Goal: Task Accomplishment & Management: Complete application form

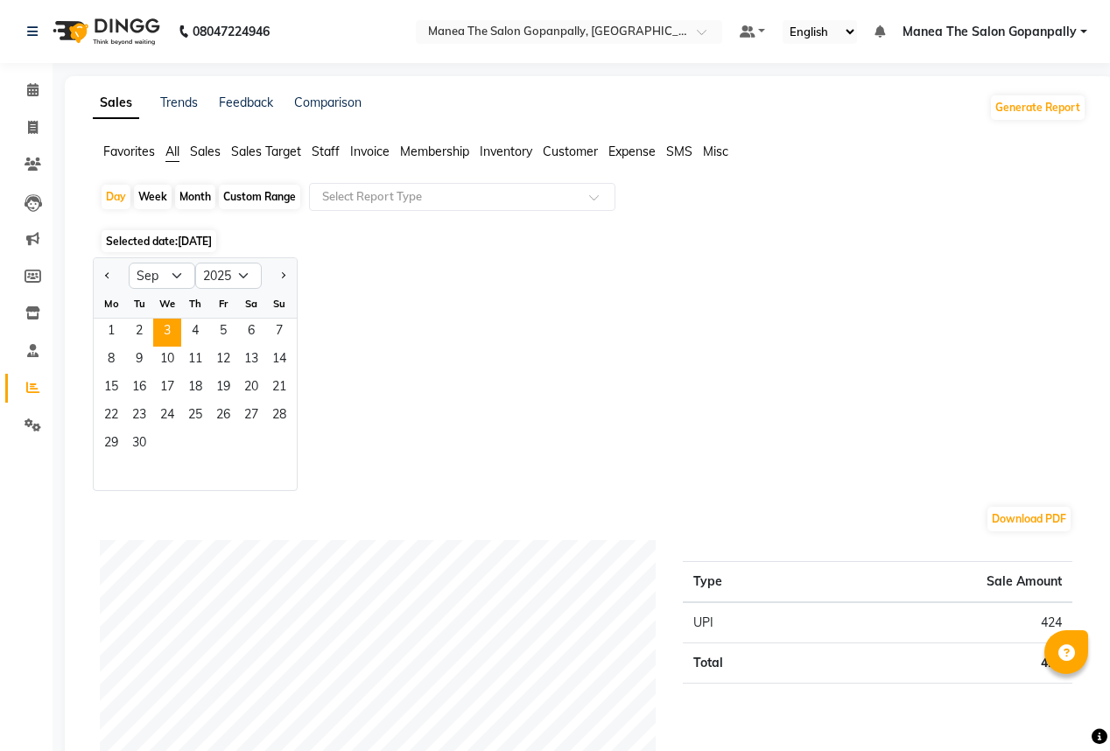
select select "9"
select select "2025"
click at [35, 130] on icon at bounding box center [33, 127] width 10 height 13
select select "service"
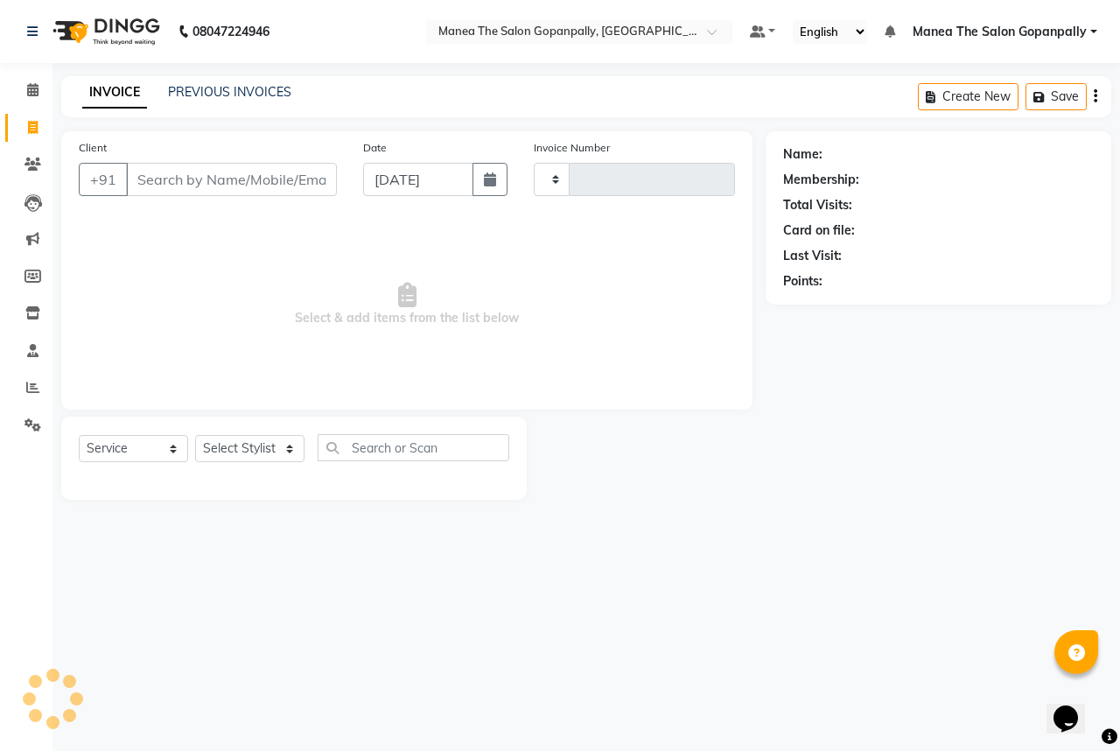
type input "2734"
select select "7027"
click at [242, 454] on select "Select Stylist anas [PERSON_NAME] [PERSON_NAME] [PERSON_NAME] sameer [PERSON_NA…" at bounding box center [249, 448] width 109 height 27
select select "83346"
click at [195, 436] on select "Select Stylist anas [PERSON_NAME] [PERSON_NAME] [PERSON_NAME] sameer [PERSON_NA…" at bounding box center [249, 448] width 109 height 27
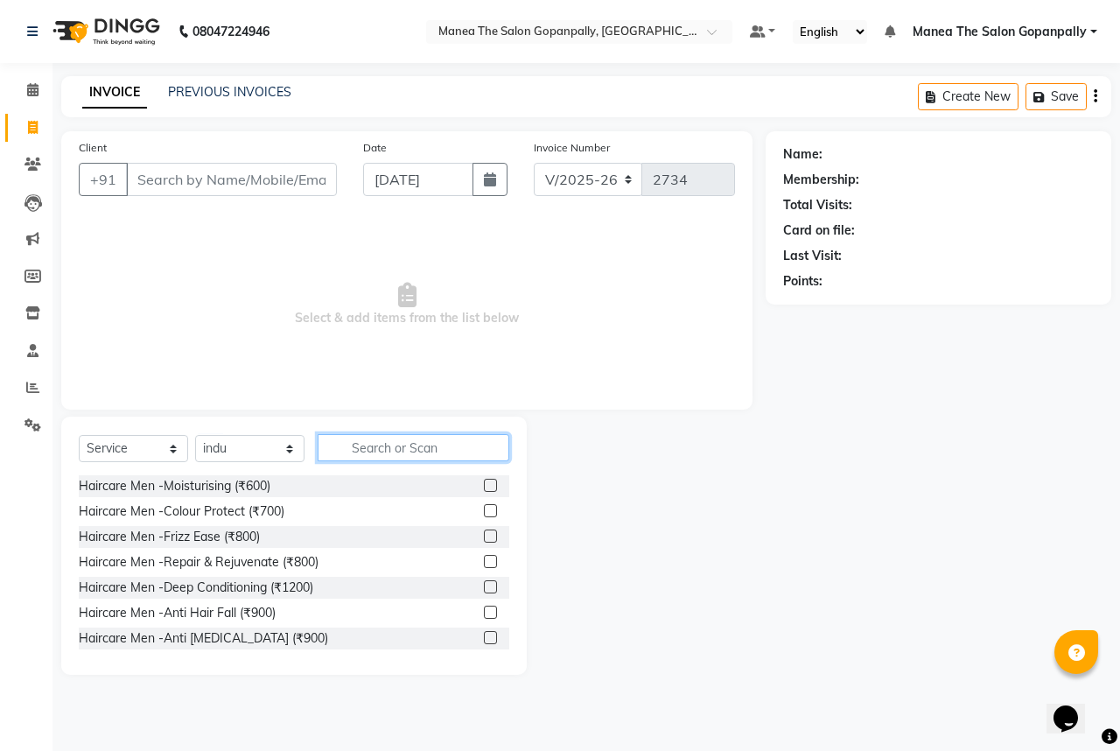
click at [398, 451] on input "text" at bounding box center [414, 447] width 192 height 27
click at [396, 451] on input "text" at bounding box center [414, 447] width 192 height 27
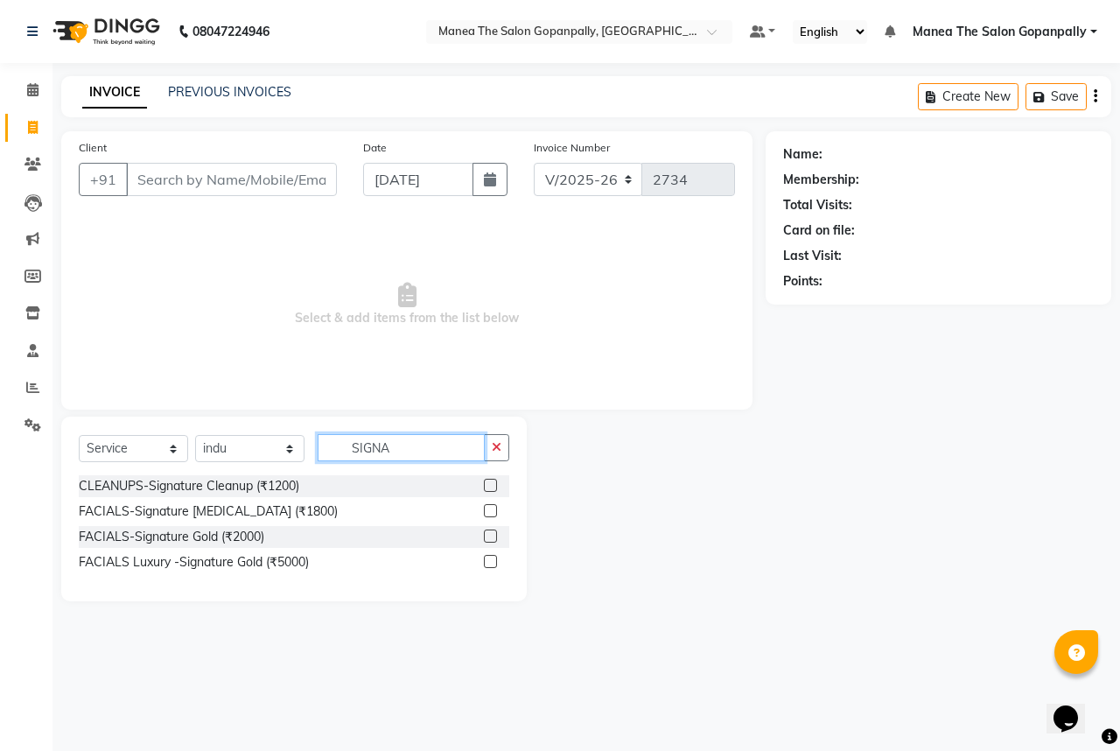
type input "SIGNA"
click at [488, 483] on label at bounding box center [490, 485] width 13 height 13
click at [488, 483] on input "checkbox" at bounding box center [489, 485] width 11 height 11
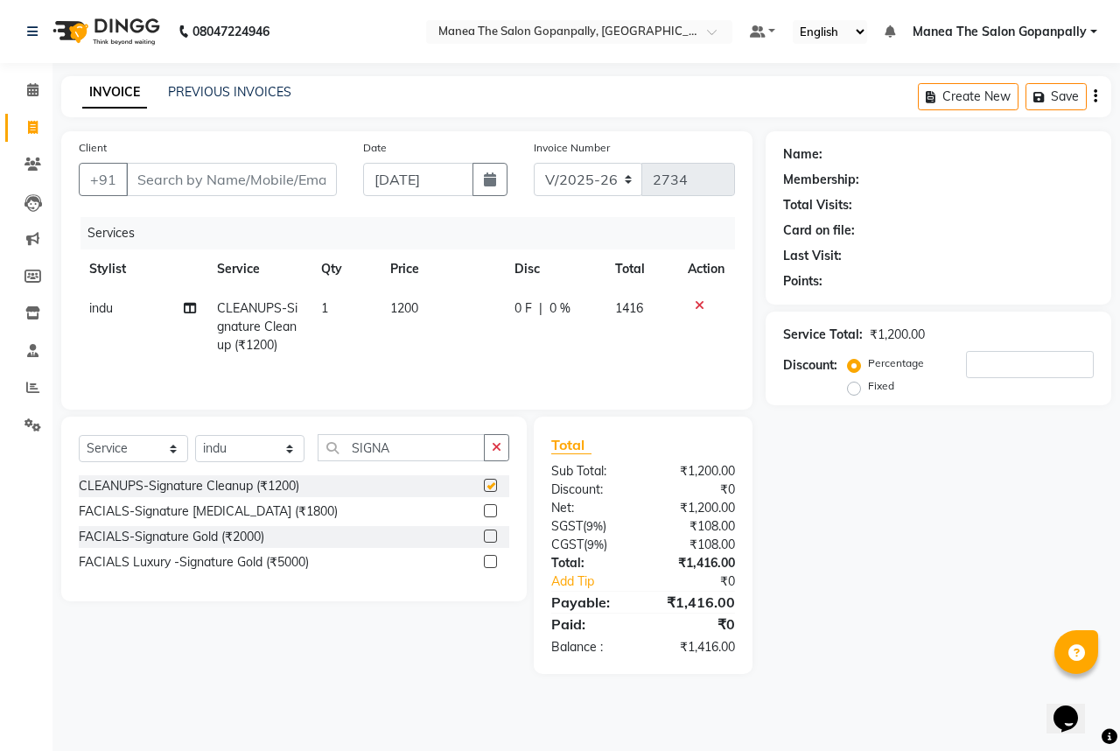
checkbox input "false"
click at [492, 452] on icon "button" at bounding box center [497, 447] width 10 height 12
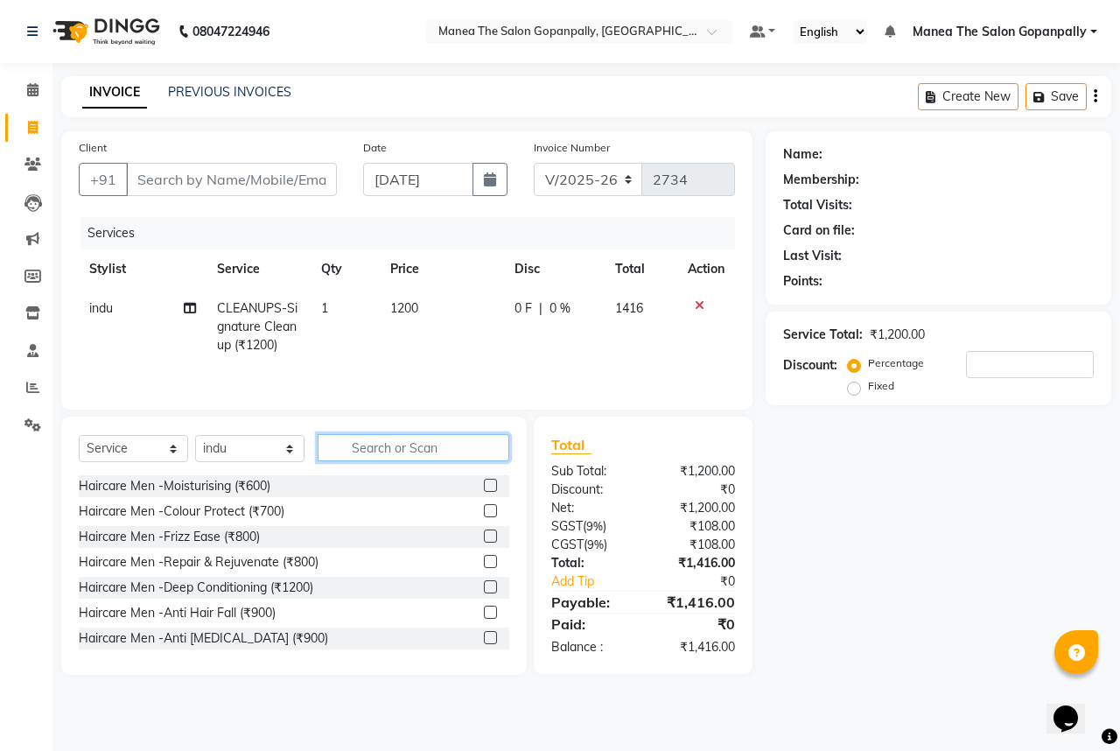
click at [431, 450] on input "text" at bounding box center [414, 447] width 192 height 27
type input "D TAN P"
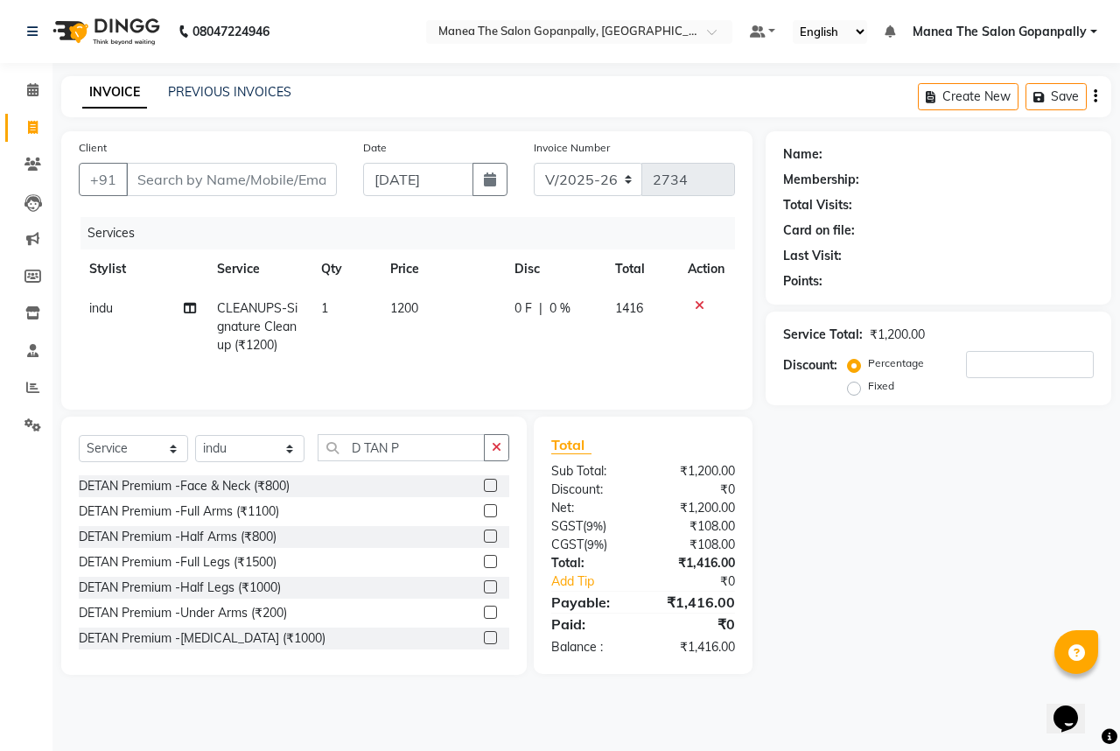
click at [484, 487] on label at bounding box center [490, 485] width 13 height 13
click at [484, 487] on input "checkbox" at bounding box center [489, 485] width 11 height 11
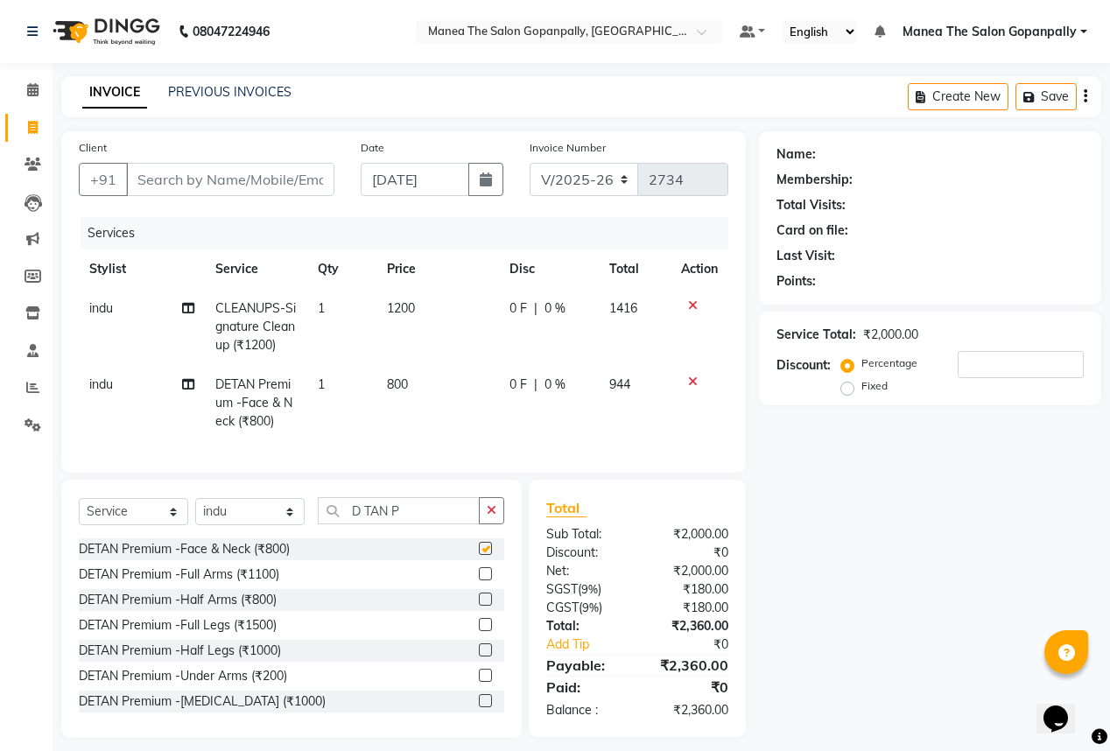
checkbox input "false"
click at [495, 516] on icon "button" at bounding box center [492, 510] width 10 height 12
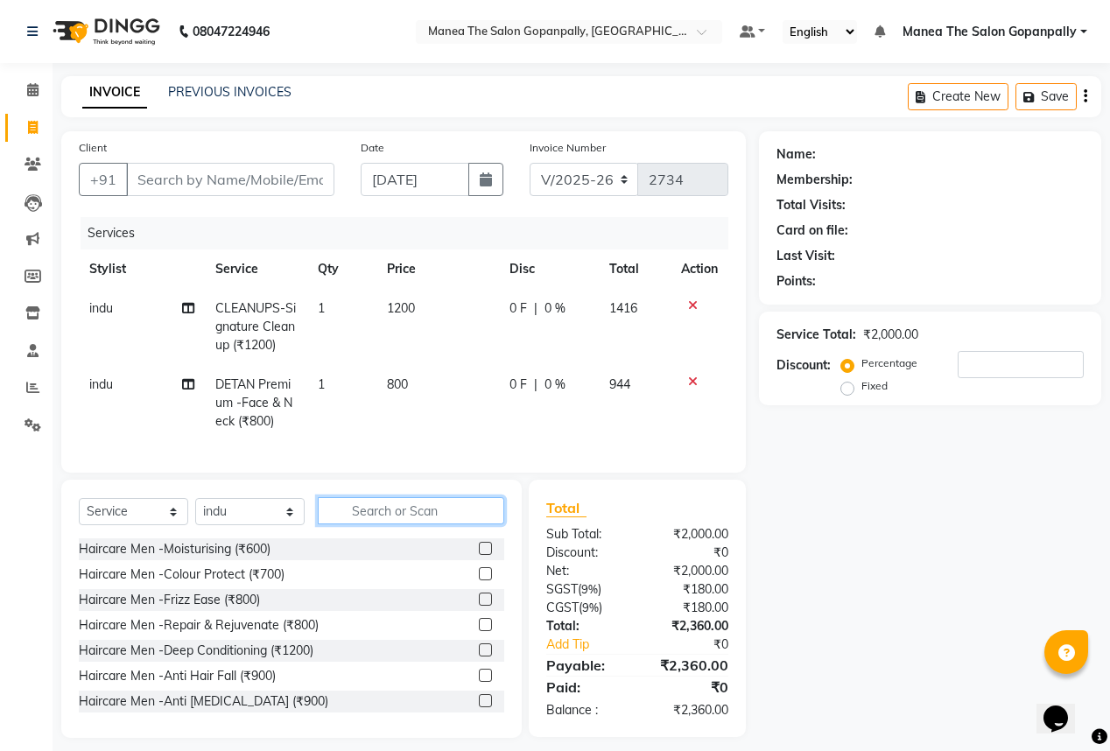
scroll to position [24, 0]
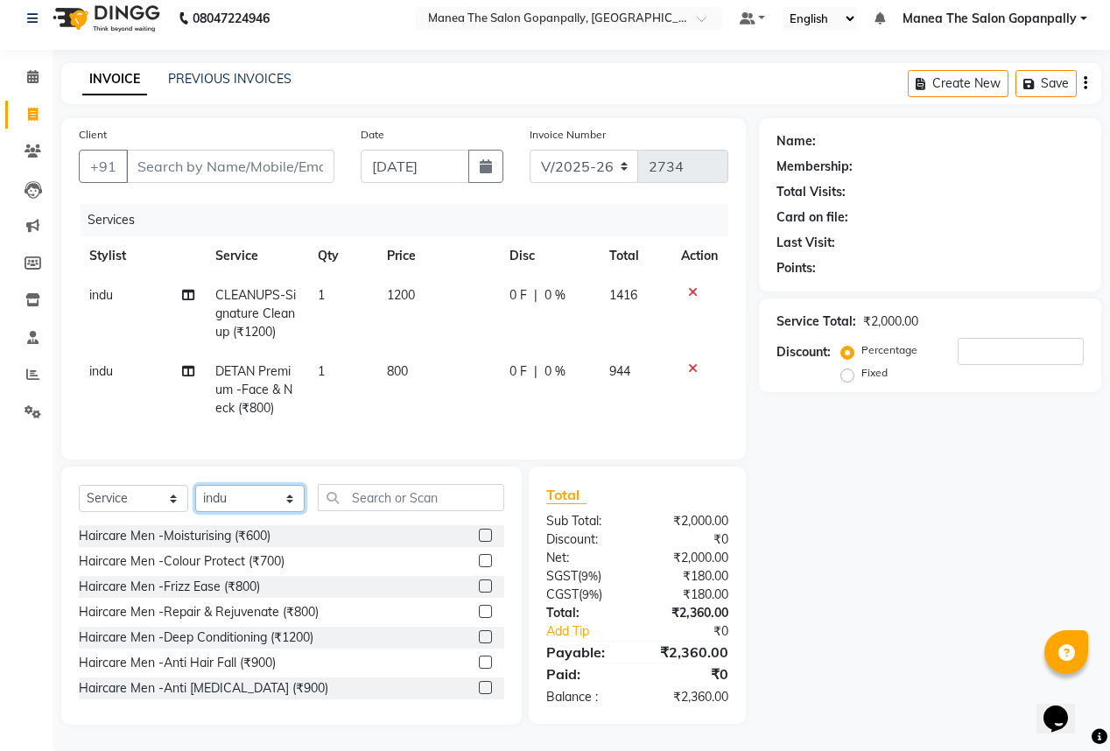
click at [219, 495] on select "Select Stylist anas [PERSON_NAME] [PERSON_NAME] [PERSON_NAME] sameer [PERSON_NA…" at bounding box center [249, 498] width 109 height 27
click at [415, 499] on input "text" at bounding box center [411, 497] width 186 height 27
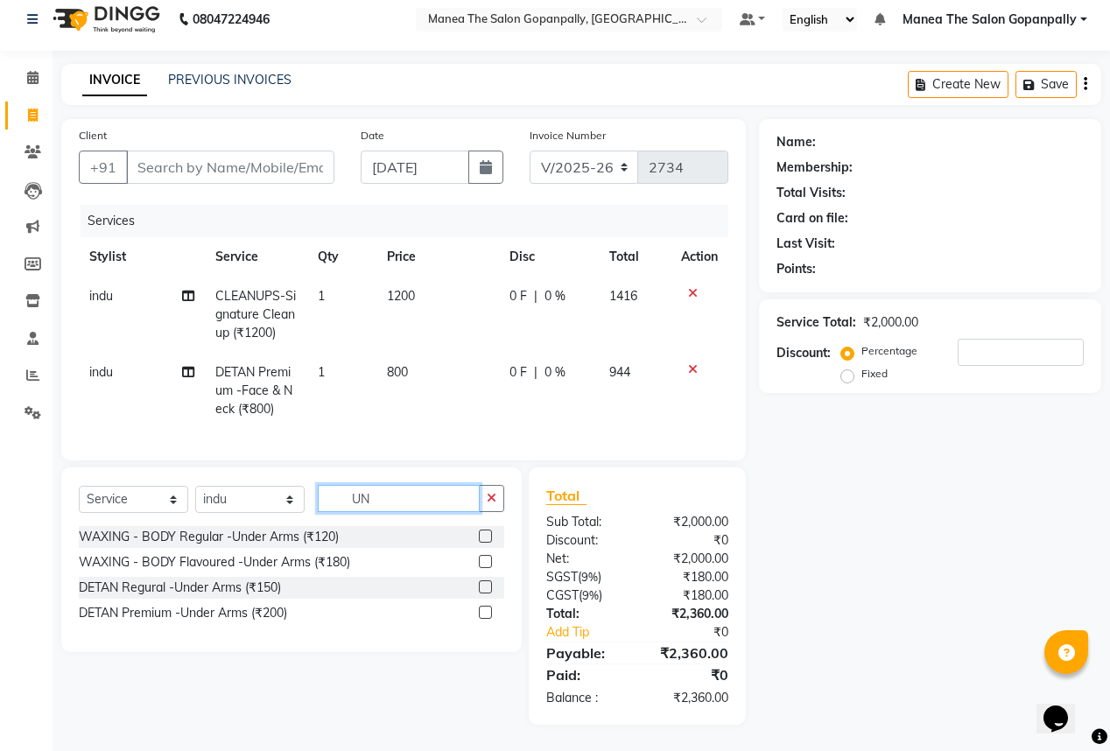
scroll to position [23, 0]
type input "UN"
click at [487, 563] on label at bounding box center [485, 561] width 13 height 13
click at [487, 563] on input "checkbox" at bounding box center [484, 562] width 11 height 11
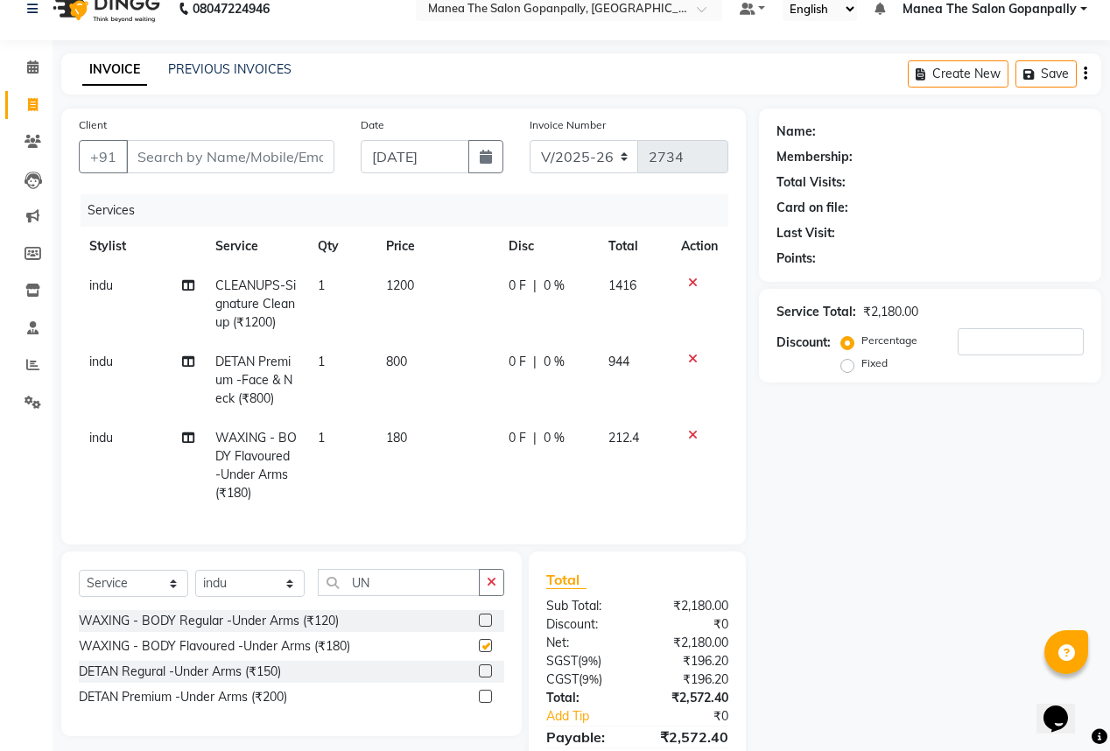
checkbox input "false"
click at [487, 588] on icon "button" at bounding box center [492, 582] width 10 height 12
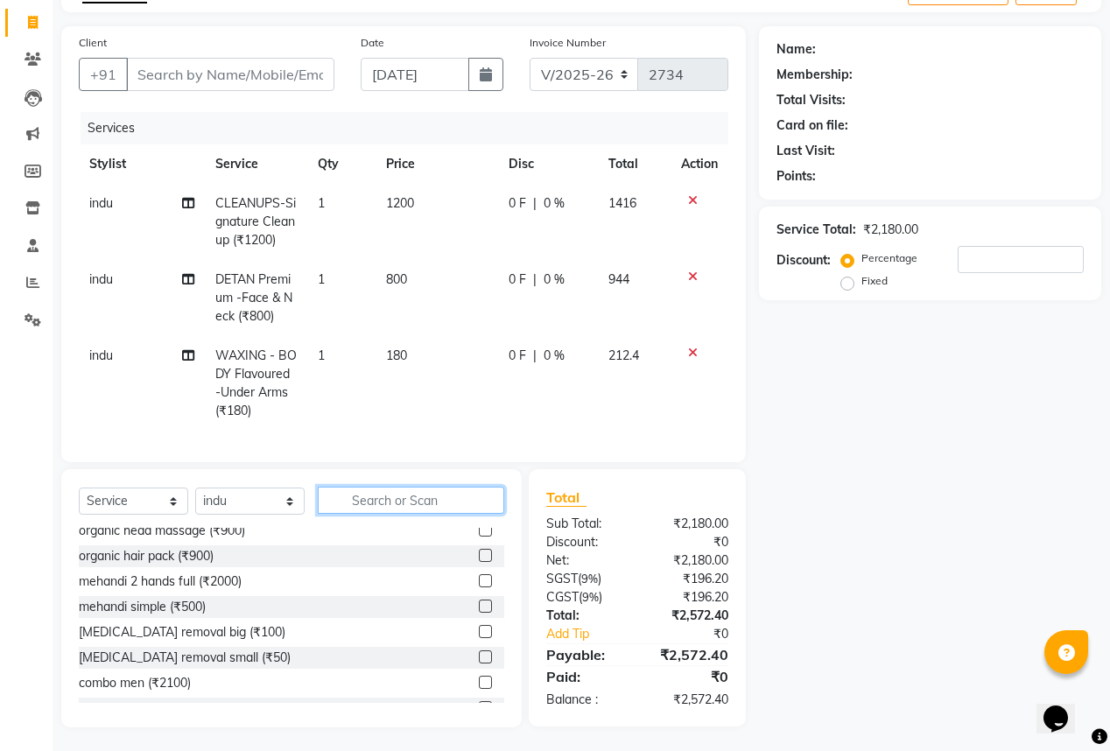
scroll to position [118, 0]
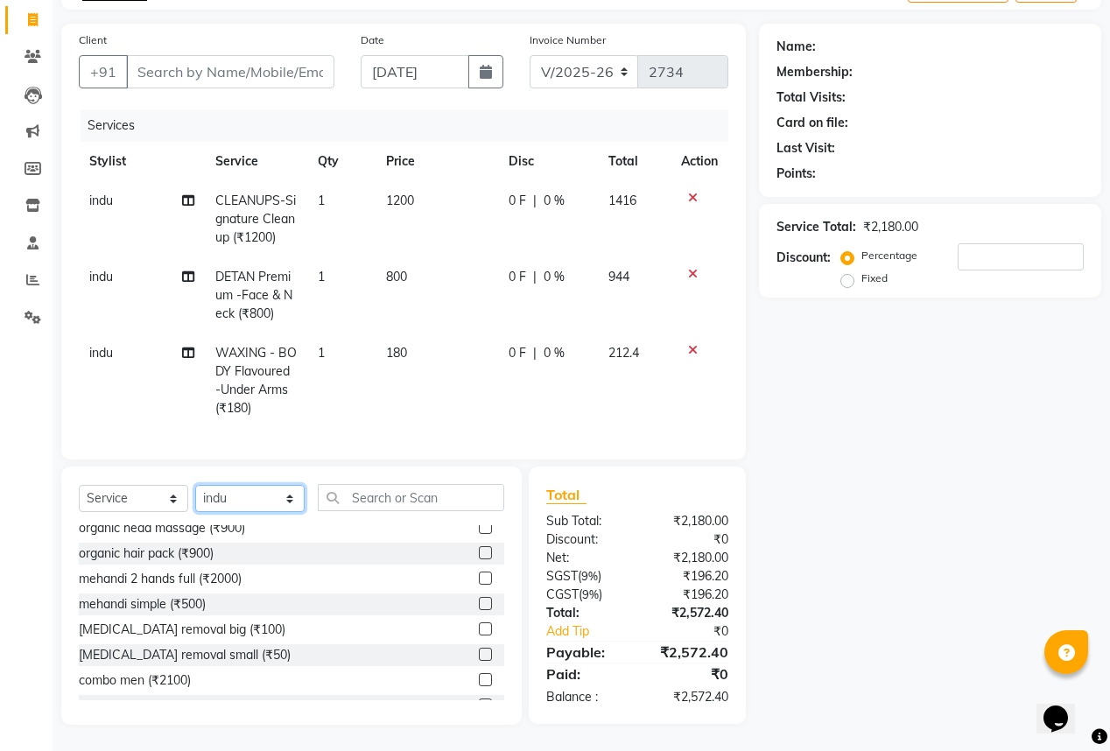
click at [216, 497] on select "Select Stylist anas [PERSON_NAME] [PERSON_NAME] [PERSON_NAME] sameer [PERSON_NA…" at bounding box center [249, 498] width 109 height 27
select select "57882"
click at [195, 486] on select "Select Stylist anas [PERSON_NAME] [PERSON_NAME] [PERSON_NAME] sameer [PERSON_NA…" at bounding box center [249, 498] width 109 height 27
click at [386, 501] on input "text" at bounding box center [411, 497] width 186 height 27
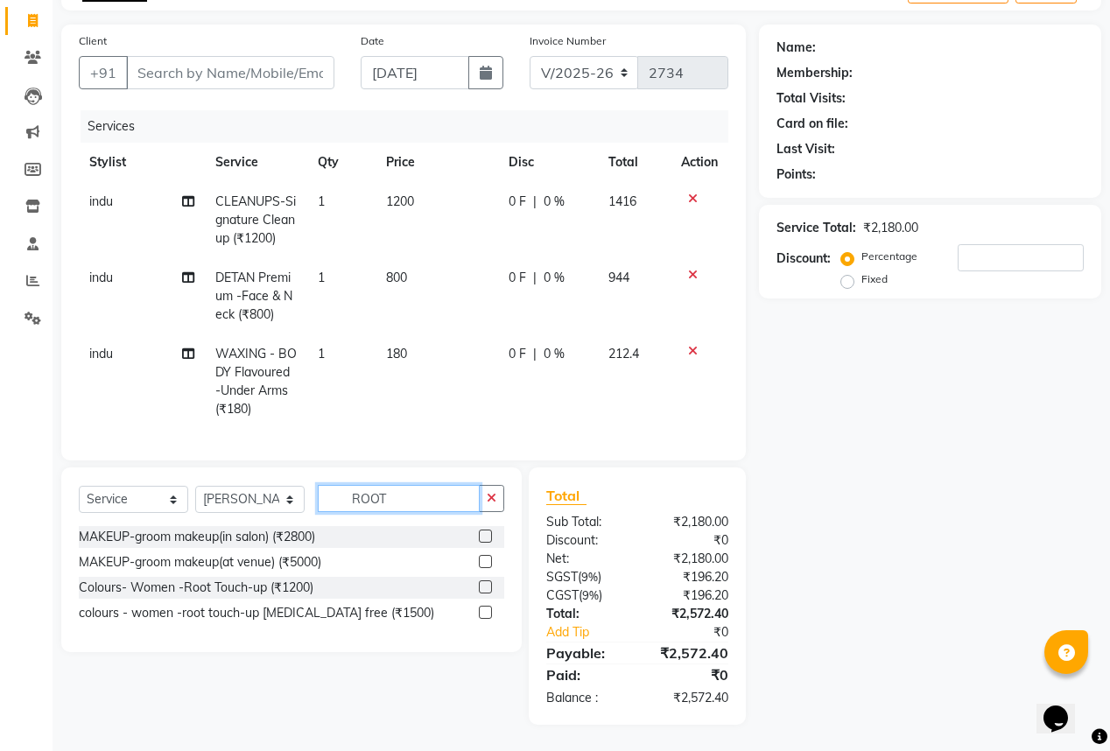
scroll to position [0, 0]
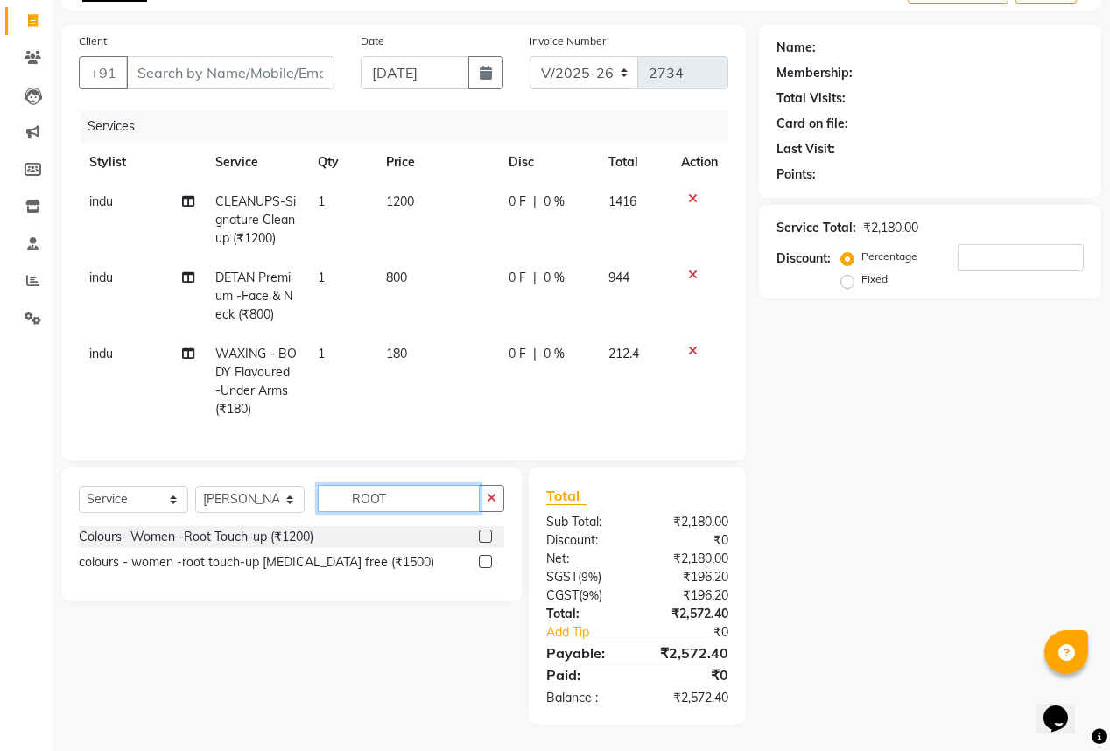
type input "ROOT"
click at [481, 559] on label at bounding box center [485, 561] width 13 height 13
click at [481, 559] on input "checkbox" at bounding box center [484, 562] width 11 height 11
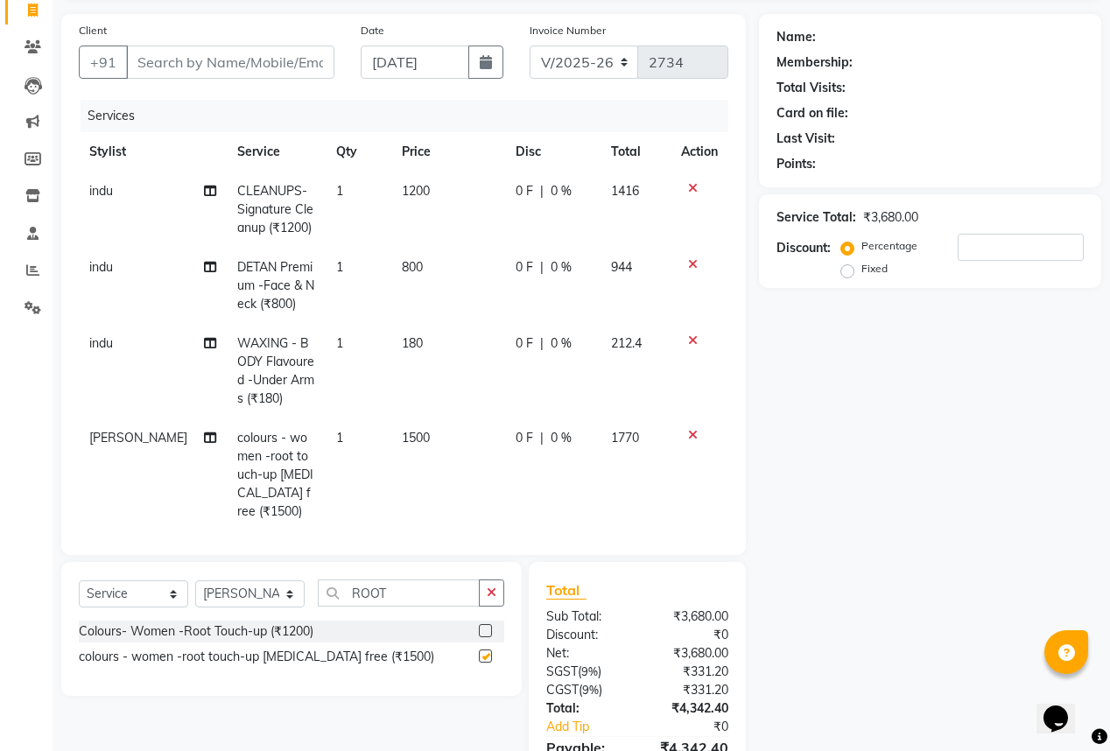
checkbox input "false"
click at [402, 438] on span "1500" at bounding box center [416, 438] width 28 height 16
select select "57882"
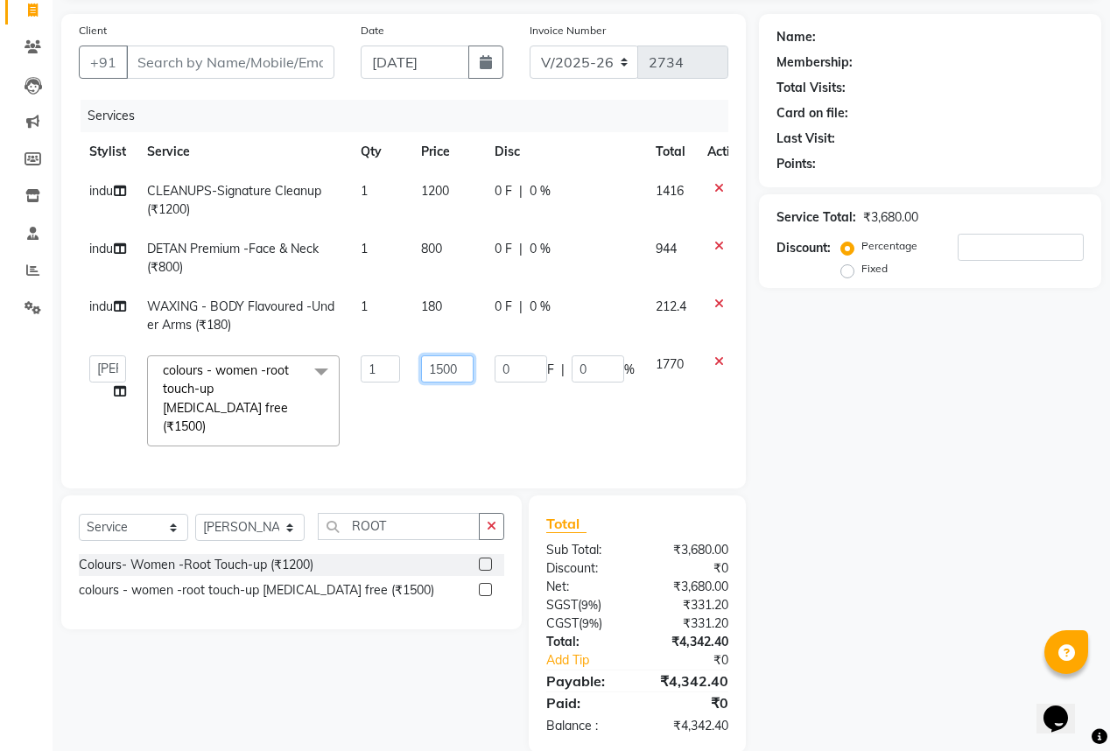
click at [446, 366] on input "1500" at bounding box center [447, 368] width 53 height 27
type input "1750"
click at [564, 399] on tbody "indu CLEANUPS-Signature Cleanup (₹1200) 1 1200 0 F | 0 % 1416 indu DETAN Premiu…" at bounding box center [417, 314] width 676 height 285
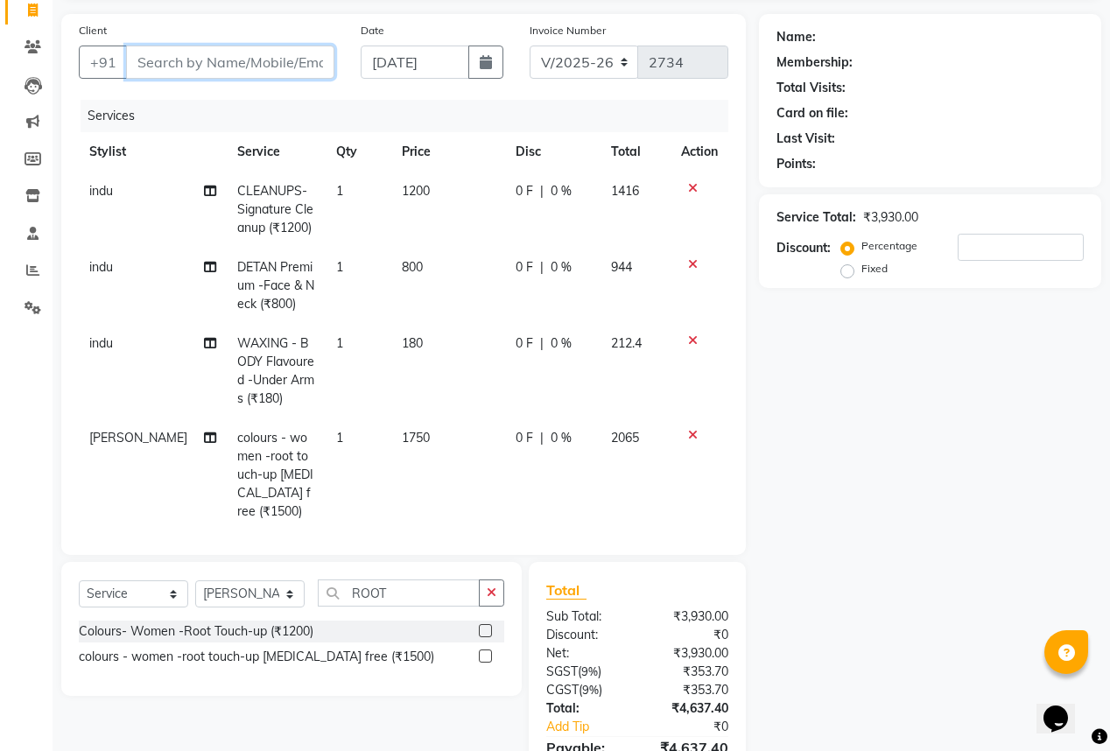
click at [247, 63] on input "Client" at bounding box center [230, 62] width 208 height 33
type input "9"
type input "0"
click at [160, 63] on input "900512656" at bounding box center [185, 62] width 119 height 33
type input "9000512656"
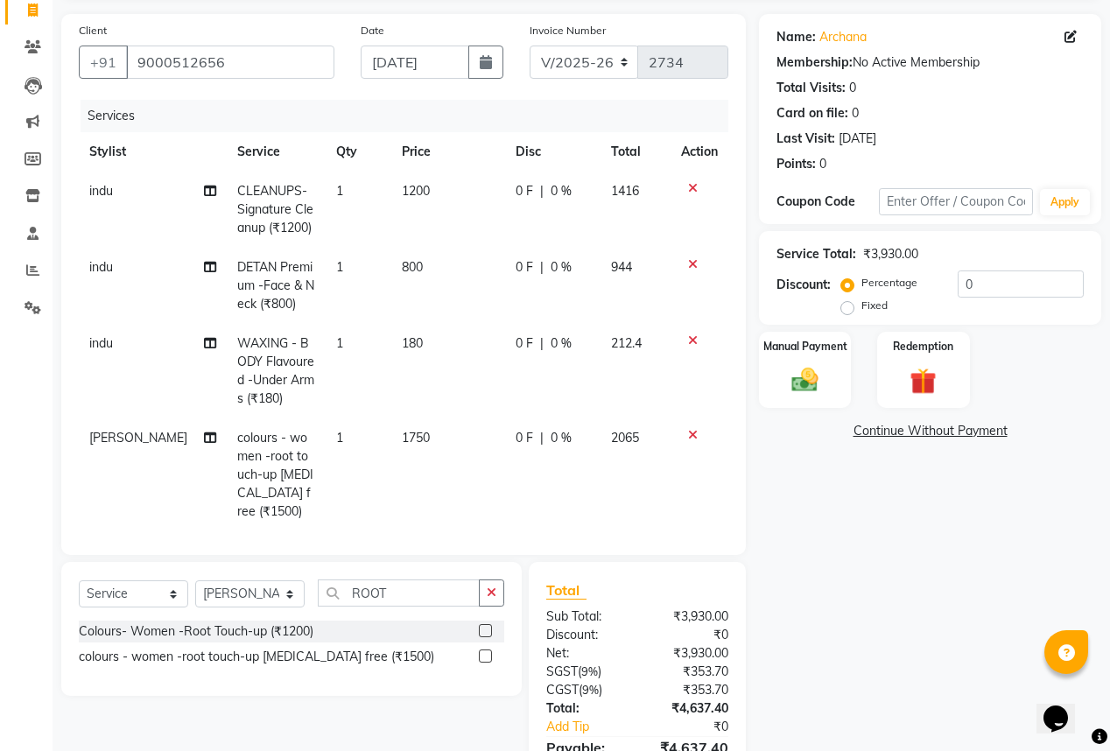
click at [346, 112] on div "Services" at bounding box center [411, 116] width 661 height 32
click at [815, 380] on img at bounding box center [804, 380] width 45 height 32
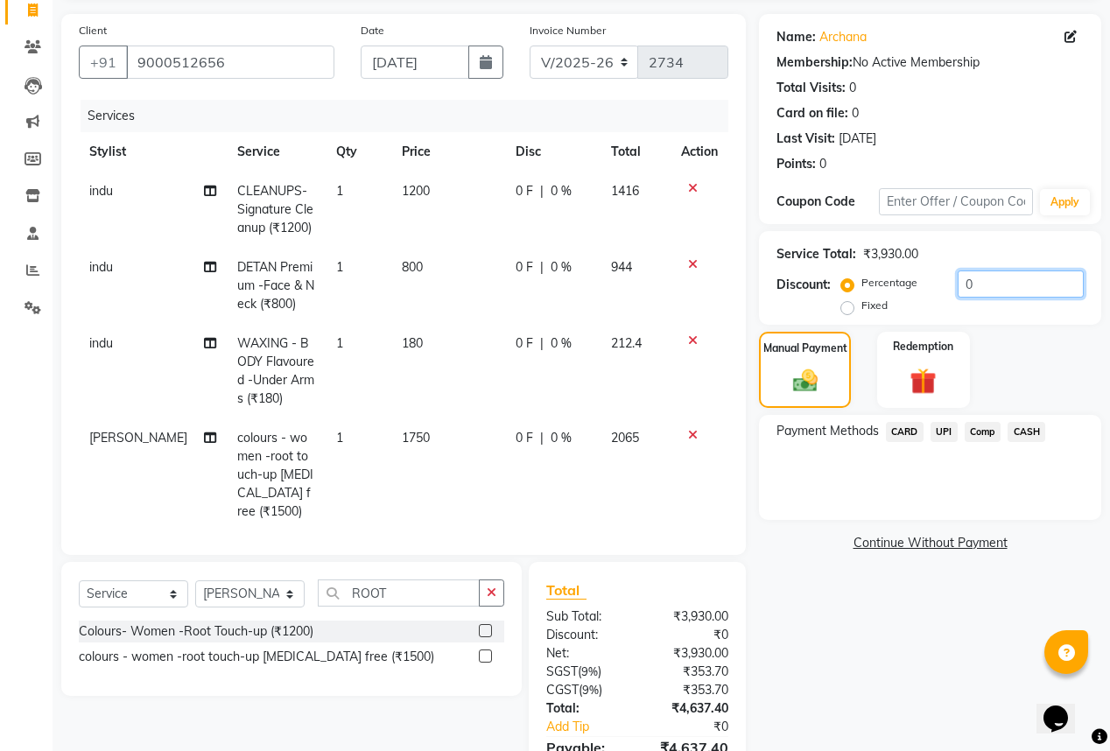
click at [985, 281] on input "0" at bounding box center [1020, 283] width 126 height 27
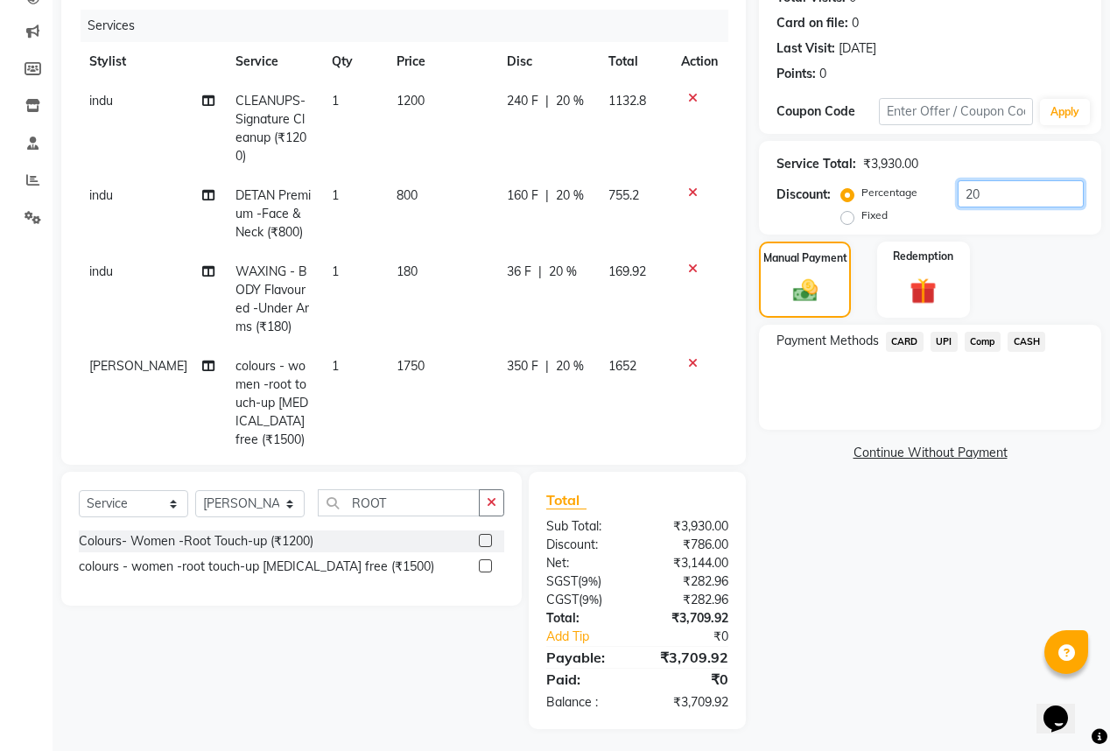
scroll to position [212, 0]
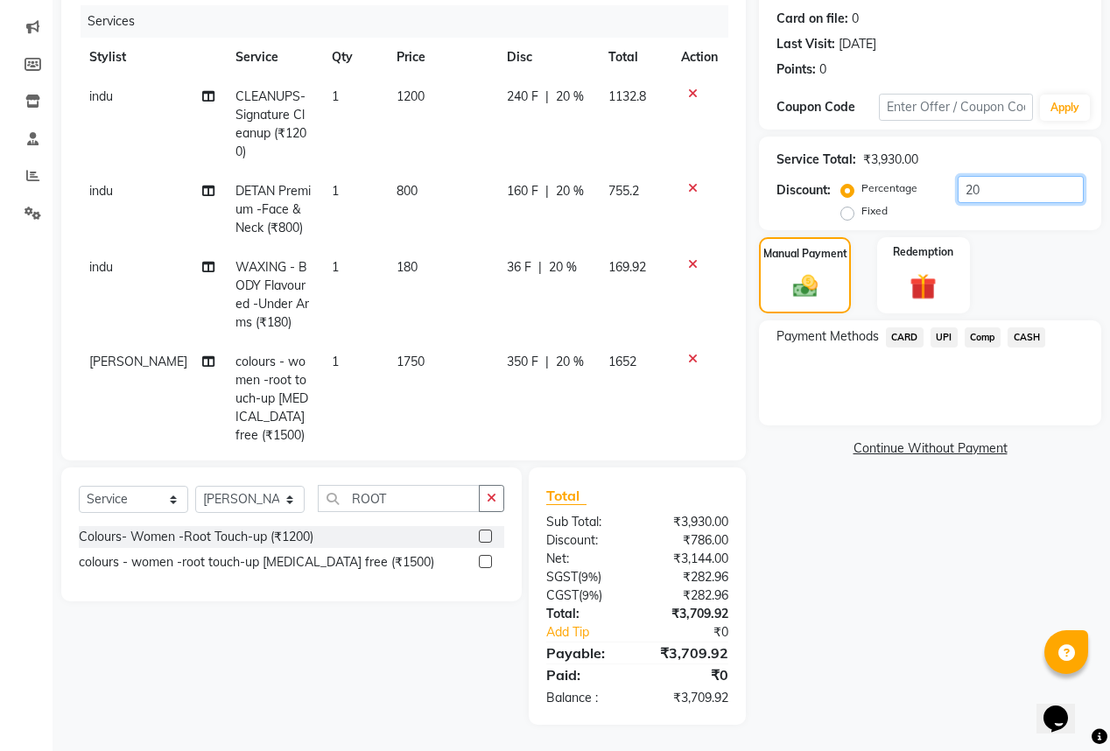
type input "20"
click at [945, 337] on span "UPI" at bounding box center [943, 337] width 27 height 20
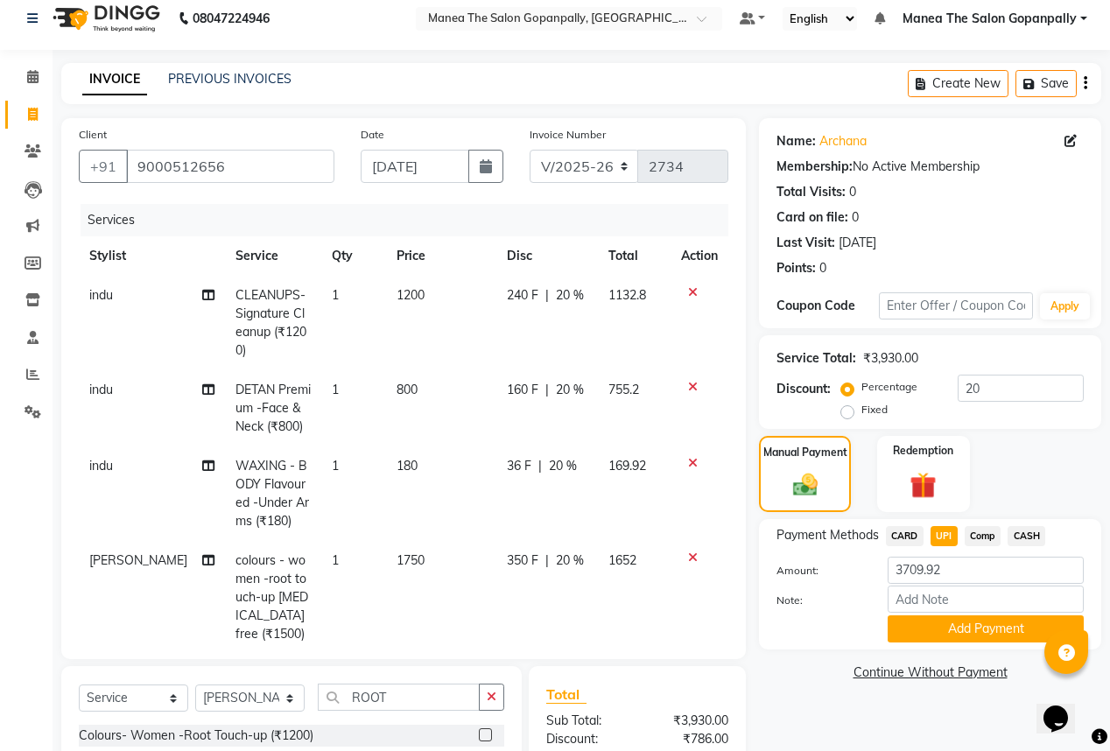
scroll to position [0, 0]
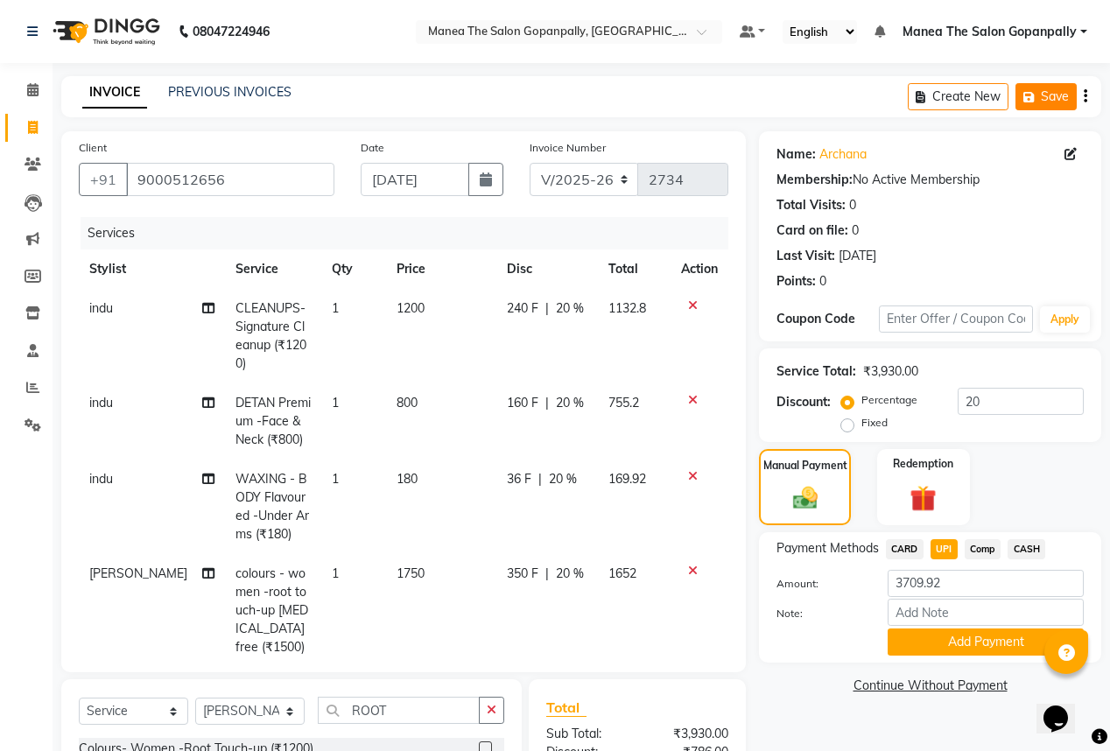
click at [1060, 102] on button "Save" at bounding box center [1045, 96] width 61 height 27
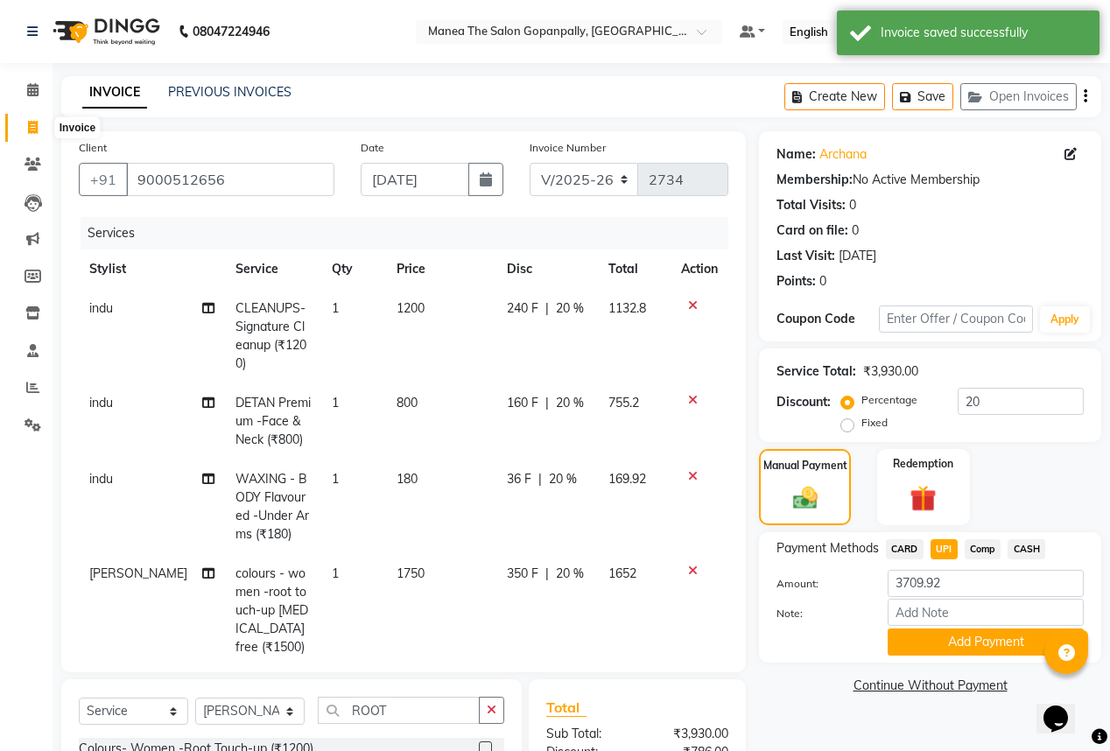
click at [32, 126] on icon at bounding box center [33, 127] width 10 height 13
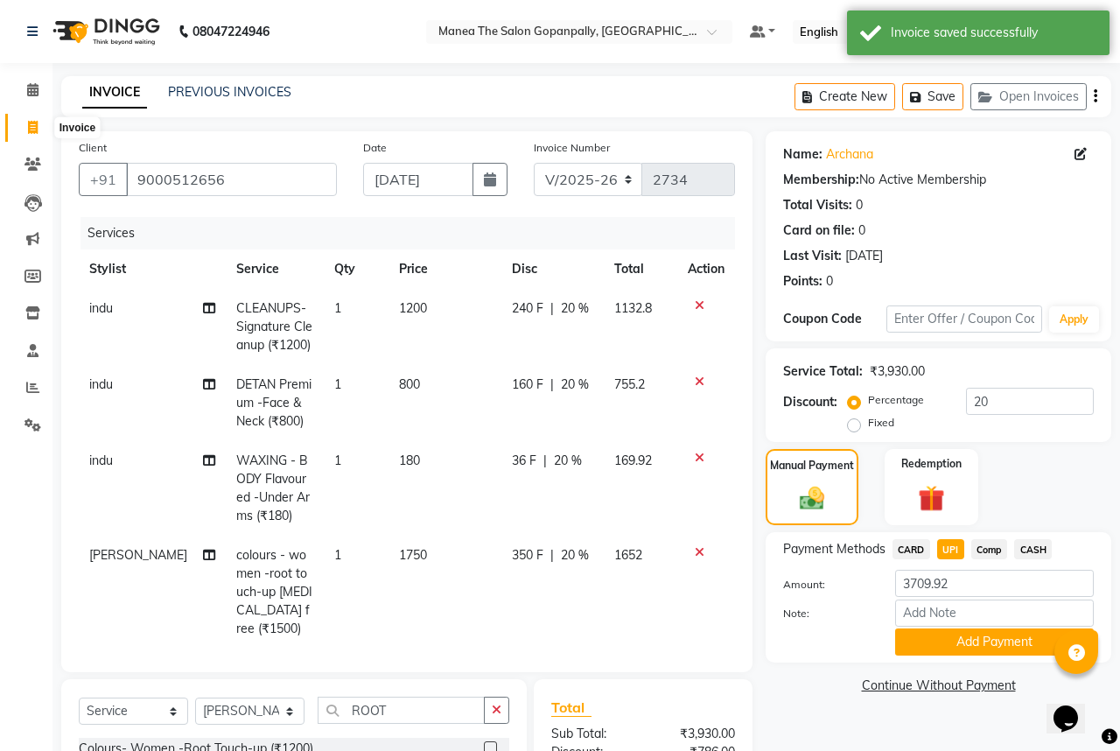
select select "7027"
select select "service"
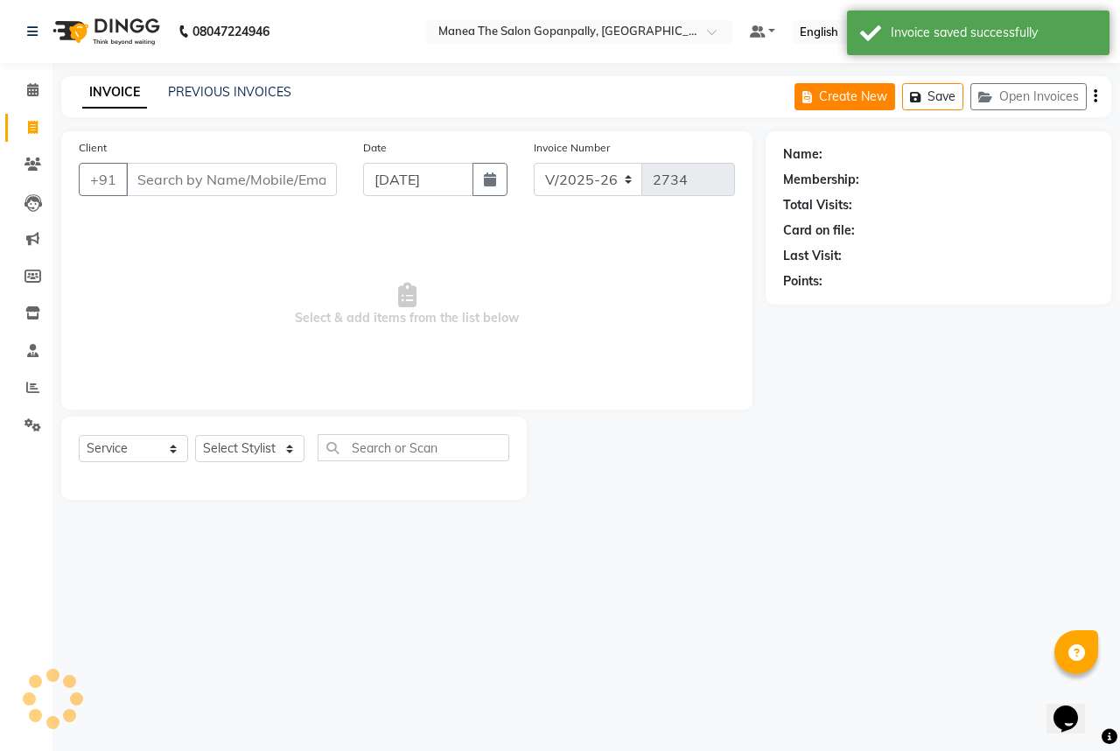
click at [828, 88] on button "Create New" at bounding box center [845, 96] width 101 height 27
select select "service"
type input "2734"
select select "7027"
click at [242, 453] on select "Select Stylist anas [PERSON_NAME] [PERSON_NAME] [PERSON_NAME] sameer [PERSON_NA…" at bounding box center [249, 448] width 109 height 27
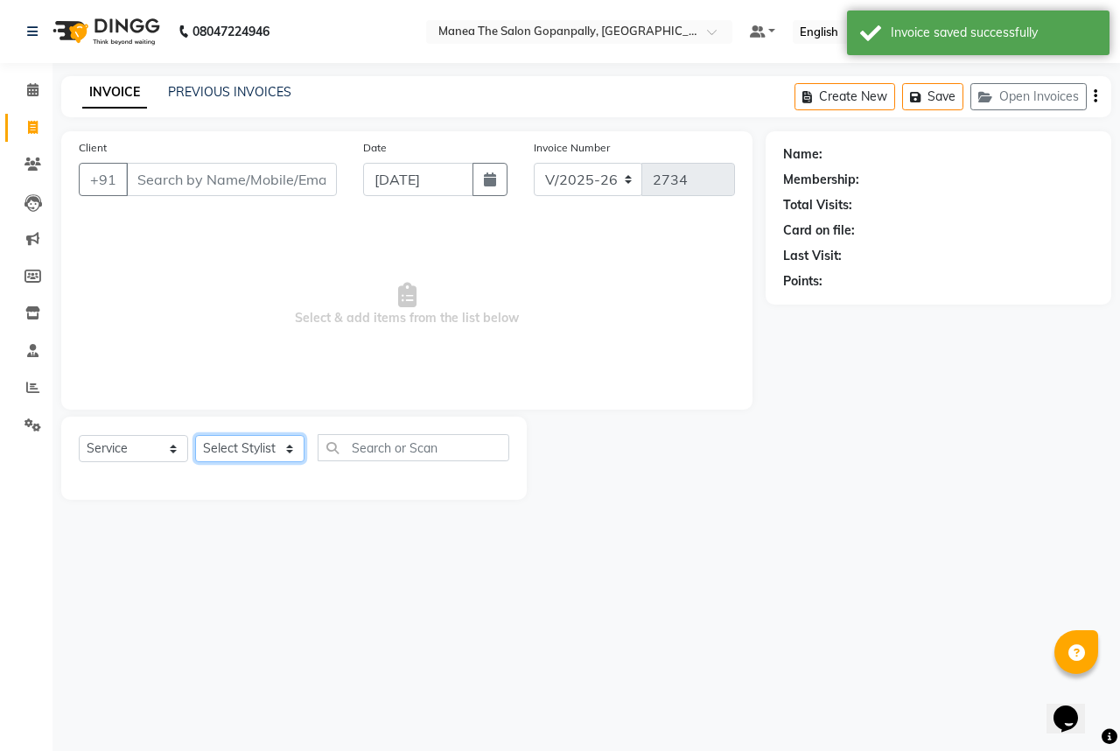
select select "83653"
click at [195, 436] on select "Select Stylist anas [PERSON_NAME] [PERSON_NAME] [PERSON_NAME] sameer [PERSON_NA…" at bounding box center [249, 448] width 109 height 27
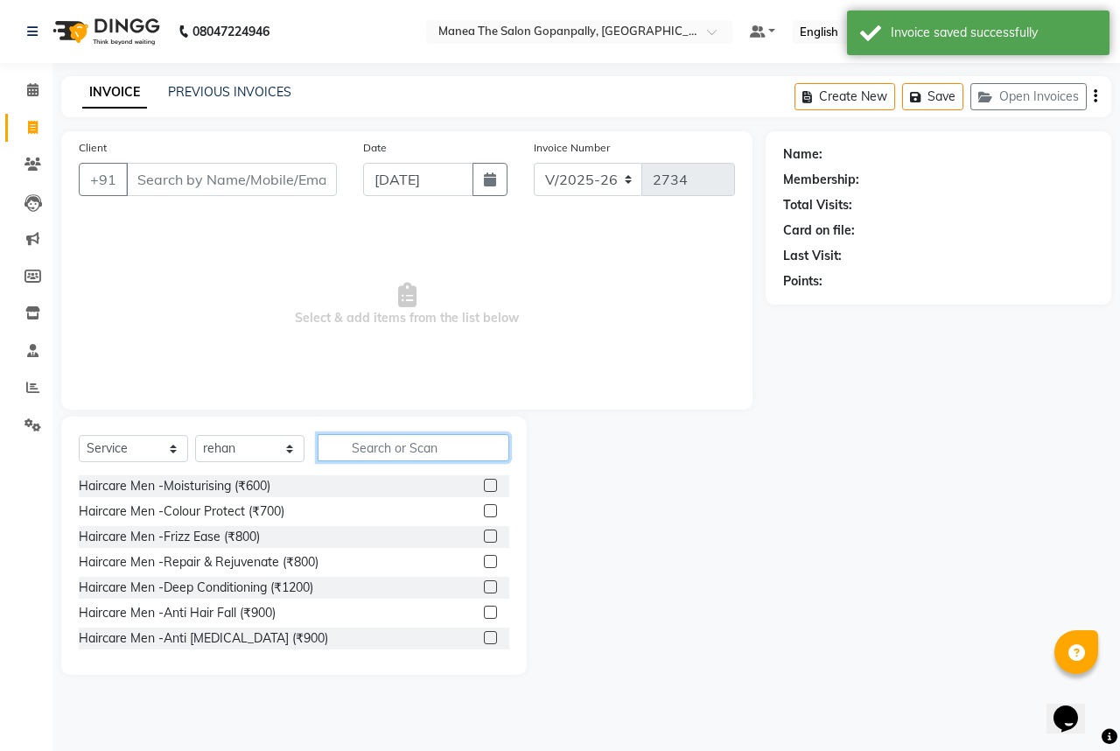
click at [368, 448] on input "text" at bounding box center [414, 447] width 192 height 27
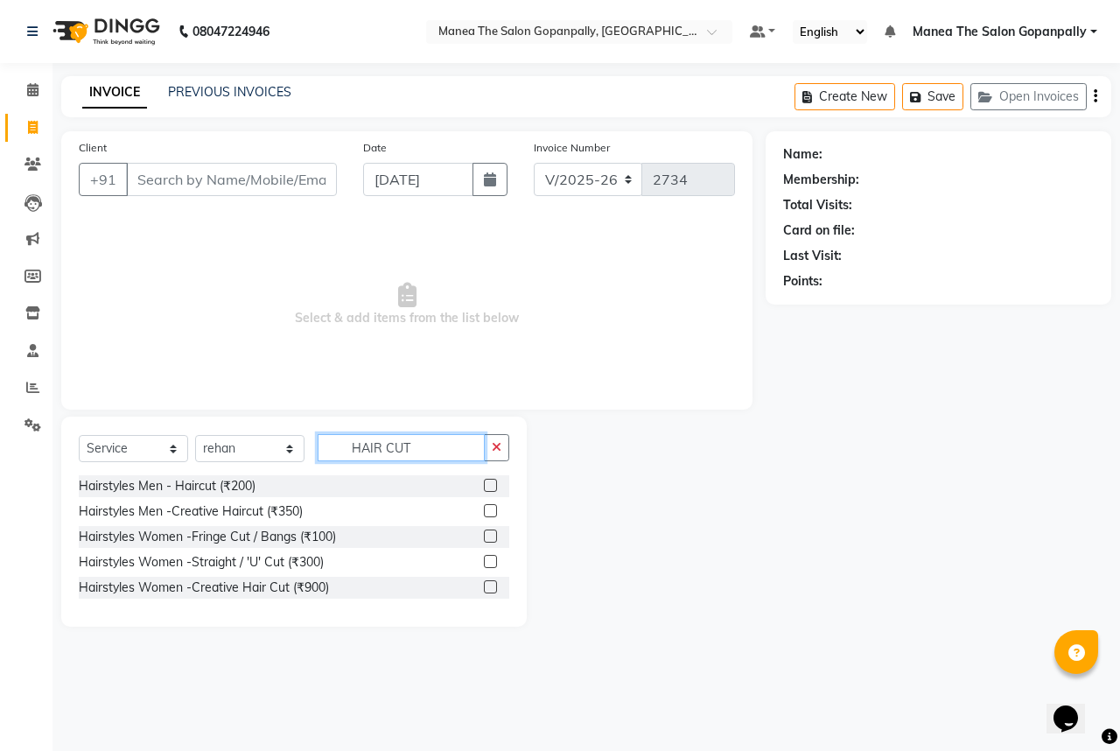
type input "HAIR CUT"
click at [489, 490] on label at bounding box center [490, 485] width 13 height 13
click at [489, 490] on input "checkbox" at bounding box center [489, 485] width 11 height 11
checkbox input "true"
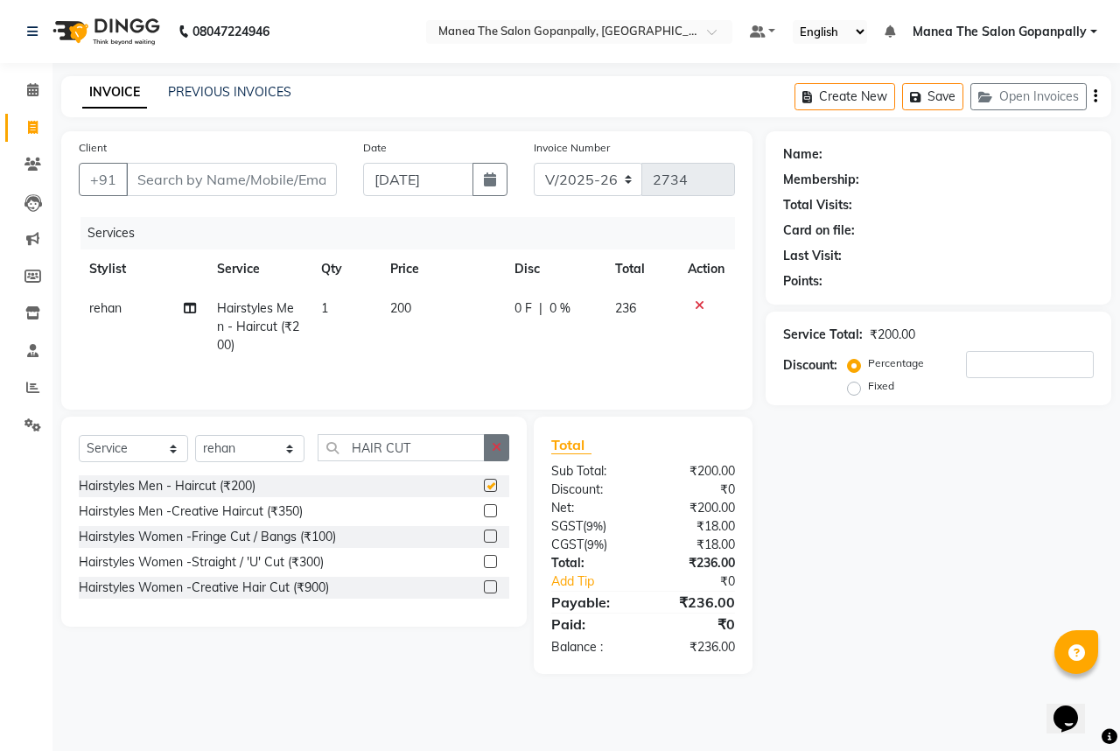
click at [499, 452] on icon "button" at bounding box center [497, 447] width 10 height 12
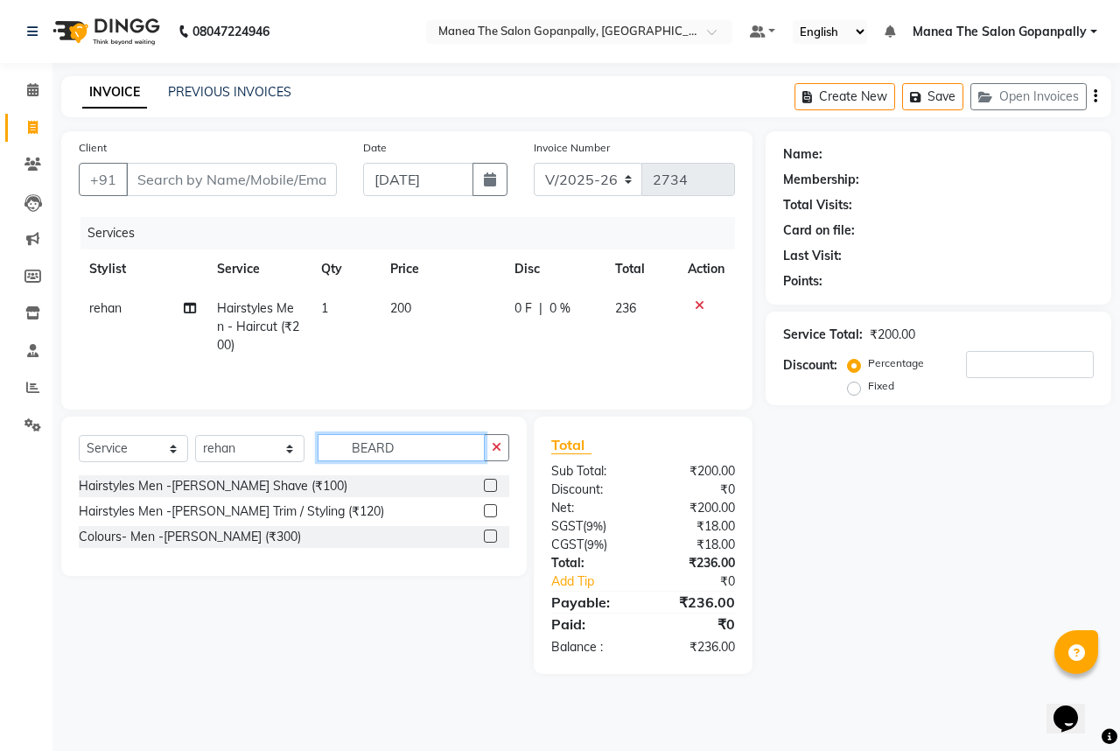
type input "BEARD"
click at [487, 510] on label at bounding box center [490, 510] width 13 height 13
click at [487, 510] on input "checkbox" at bounding box center [489, 511] width 11 height 11
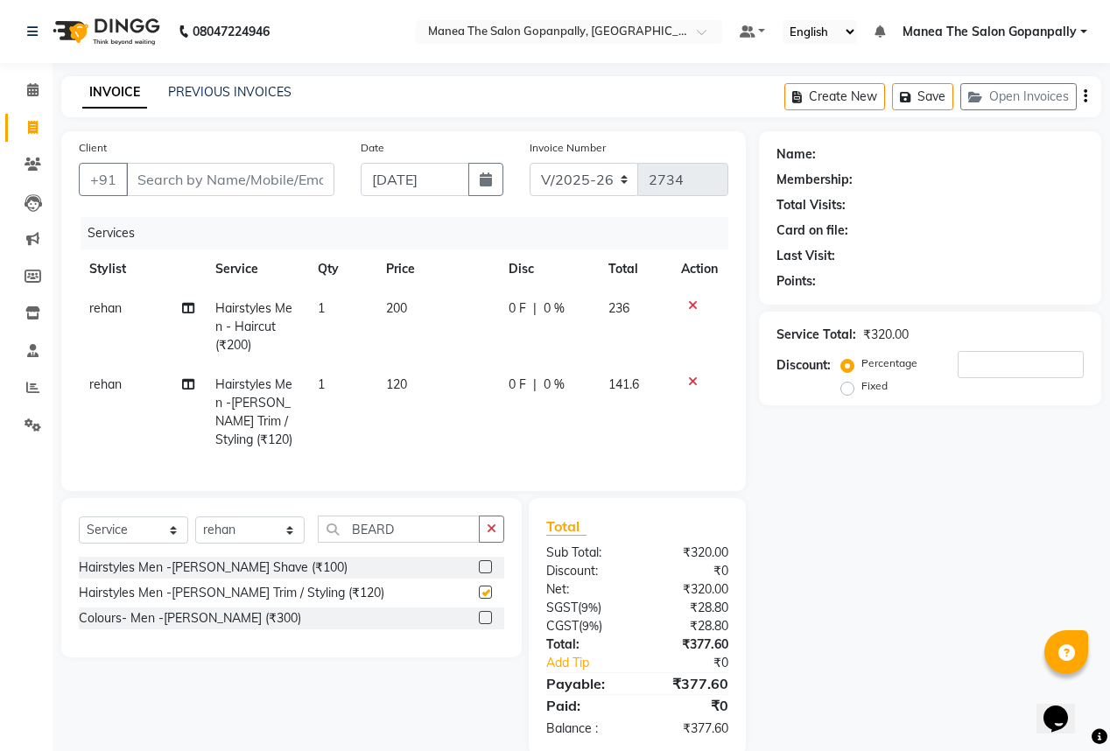
checkbox input "false"
click at [224, 180] on input "Client" at bounding box center [230, 179] width 208 height 33
type input "7"
type input "0"
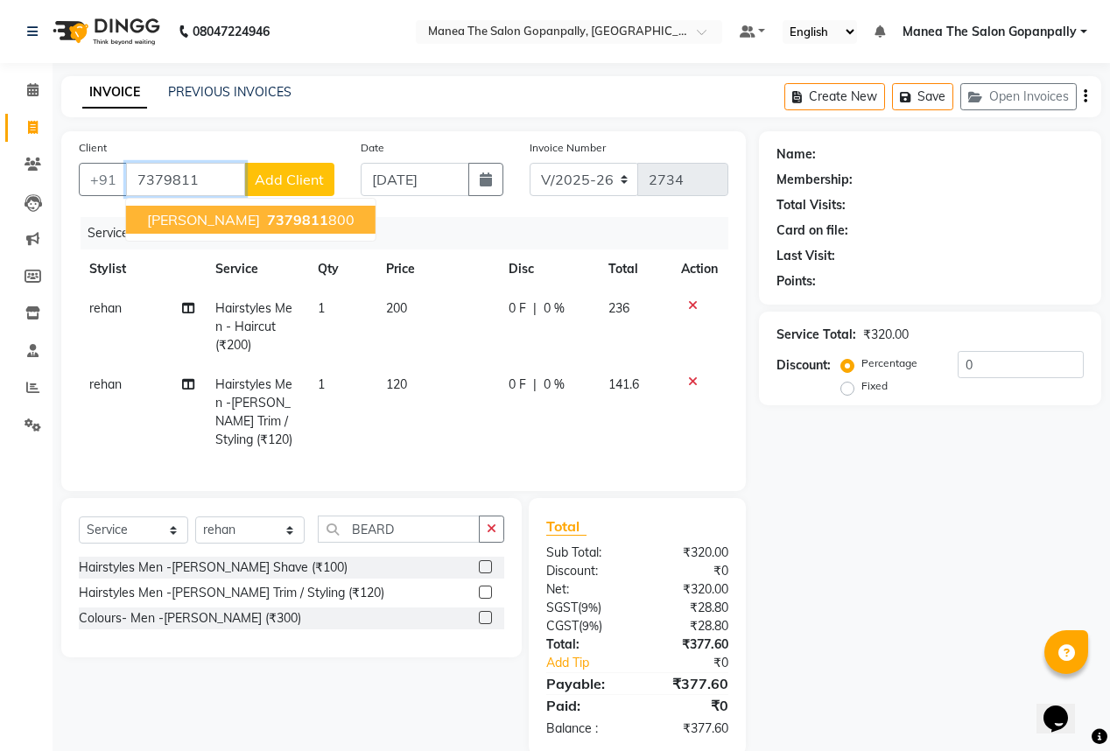
click at [270, 214] on ngb-highlight "7379811 800" at bounding box center [308, 220] width 91 height 18
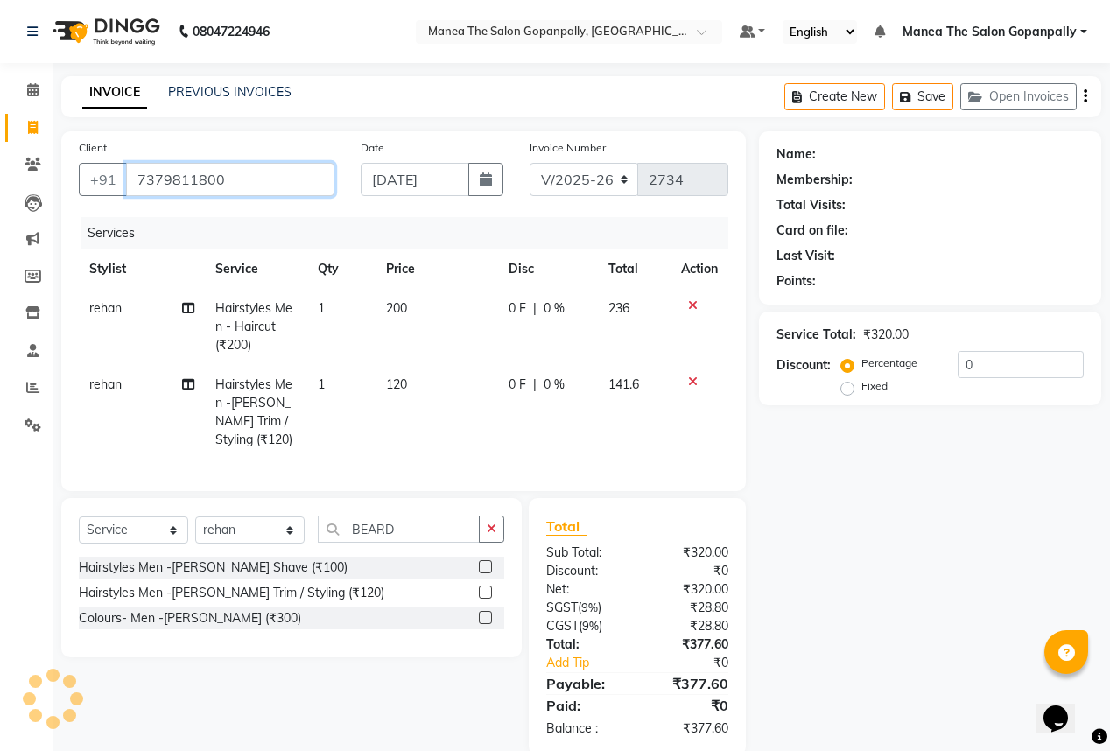
type input "7379811800"
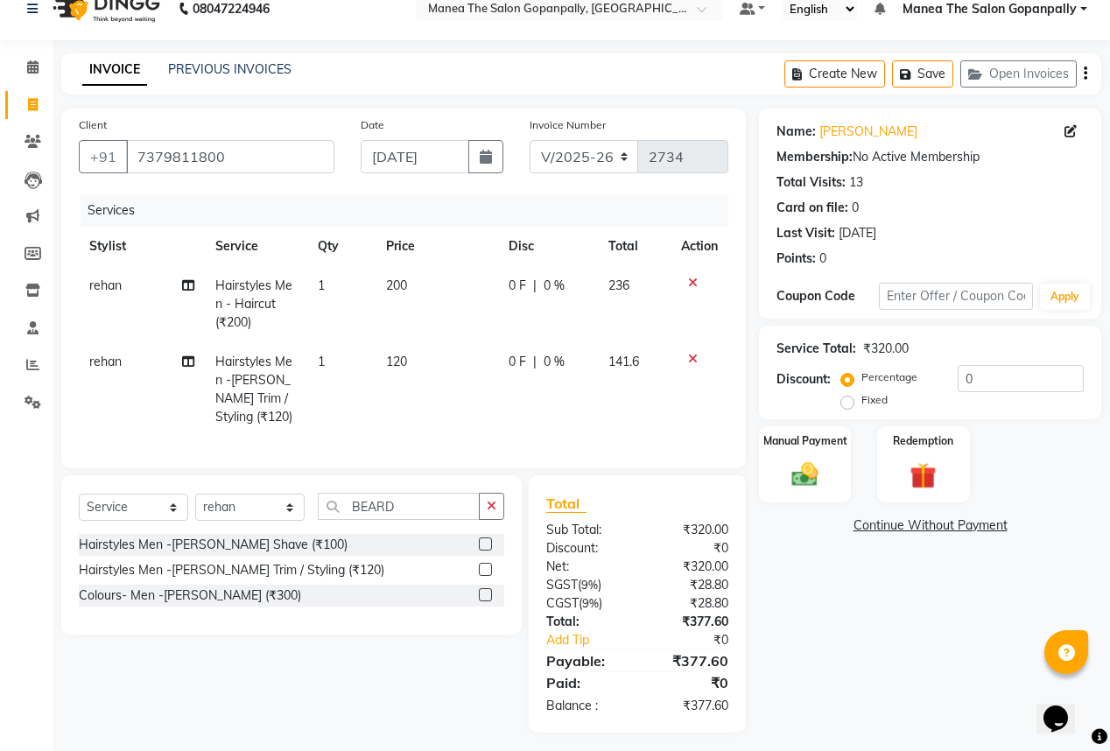
scroll to position [41, 0]
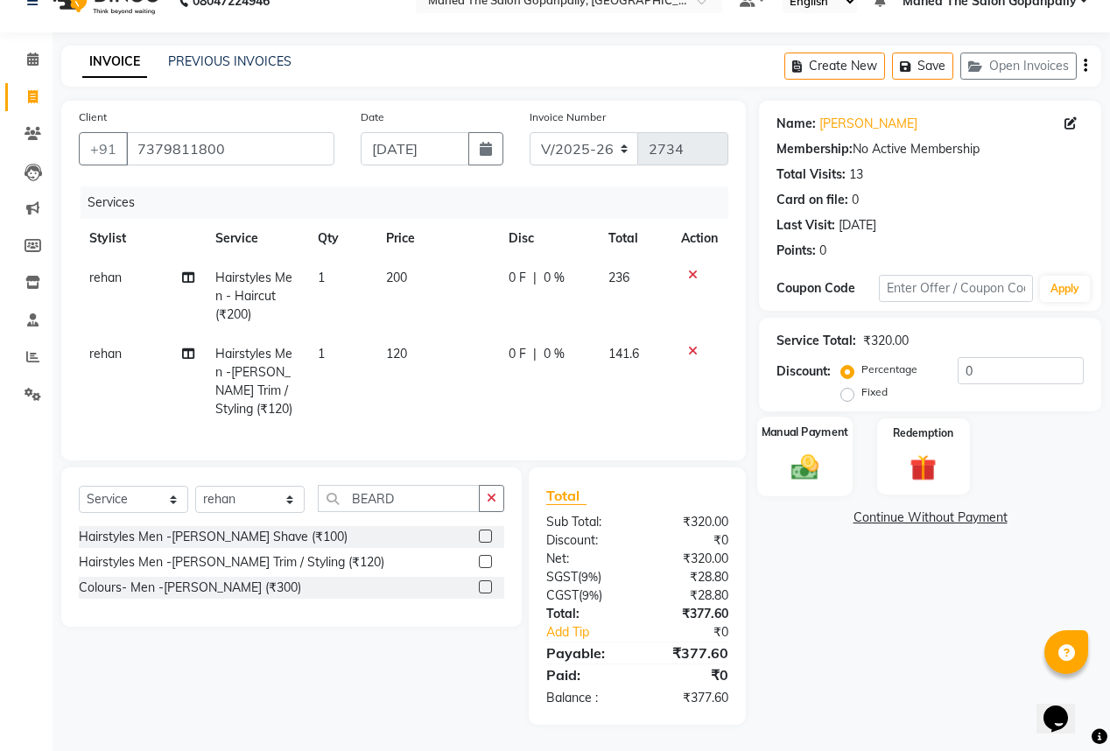
click at [802, 455] on img at bounding box center [804, 467] width 45 height 32
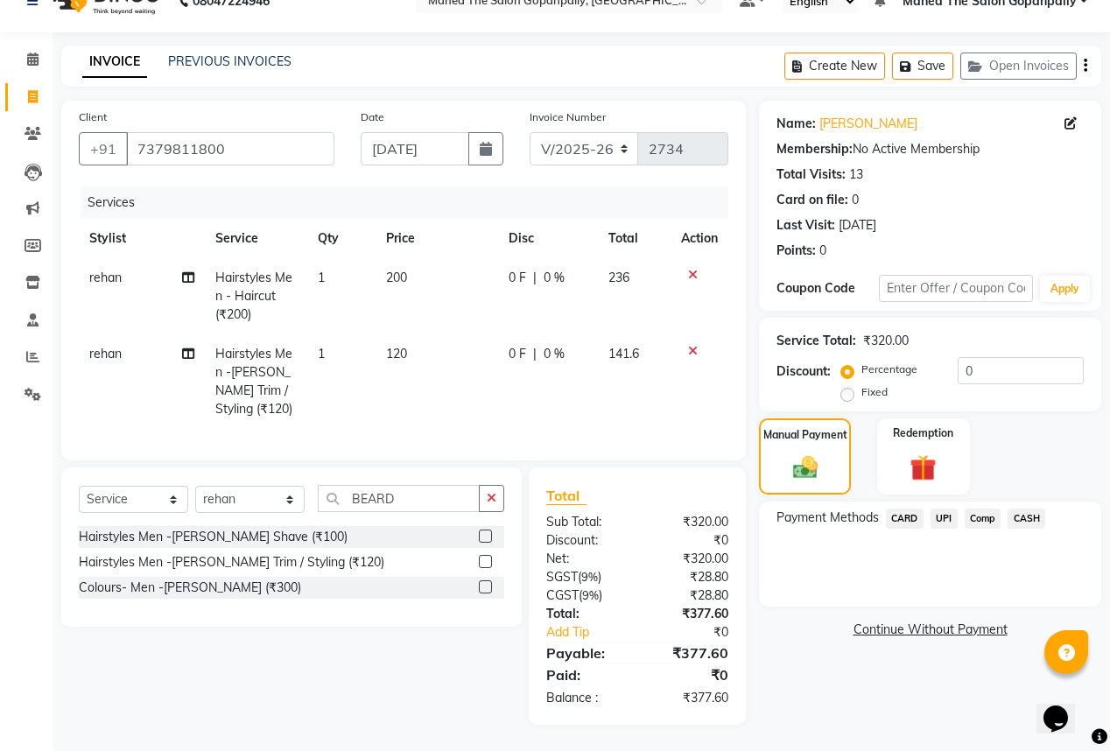
click at [945, 509] on span "UPI" at bounding box center [943, 518] width 27 height 20
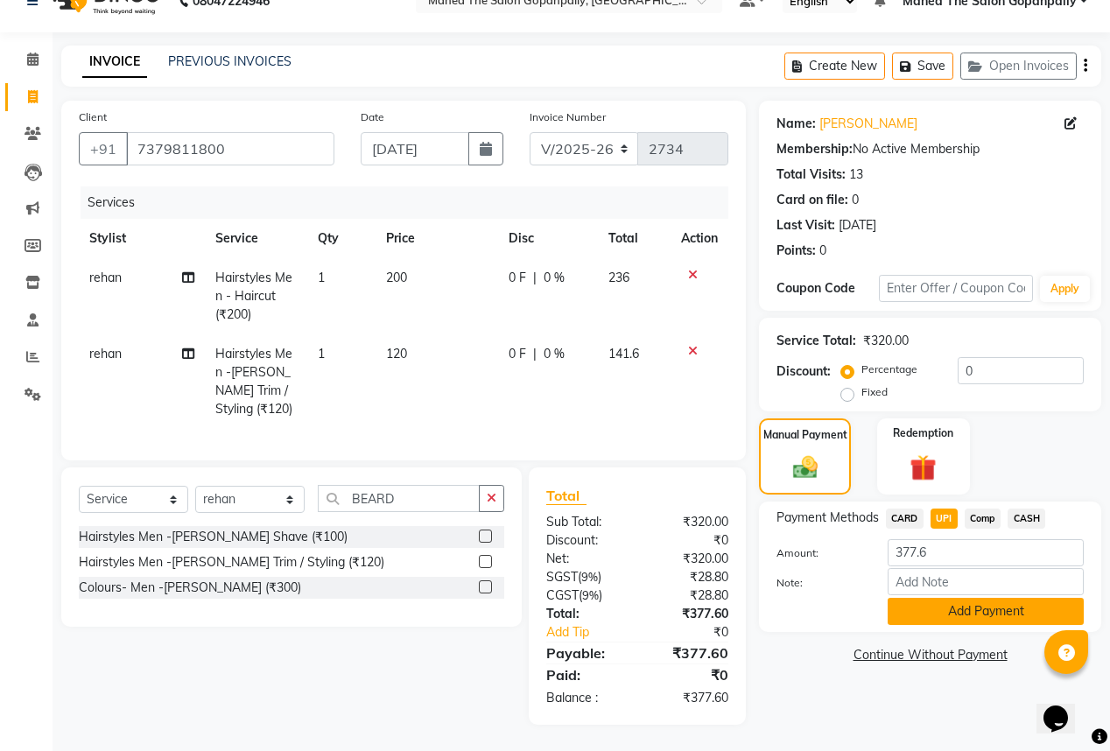
click at [924, 598] on button "Add Payment" at bounding box center [985, 611] width 196 height 27
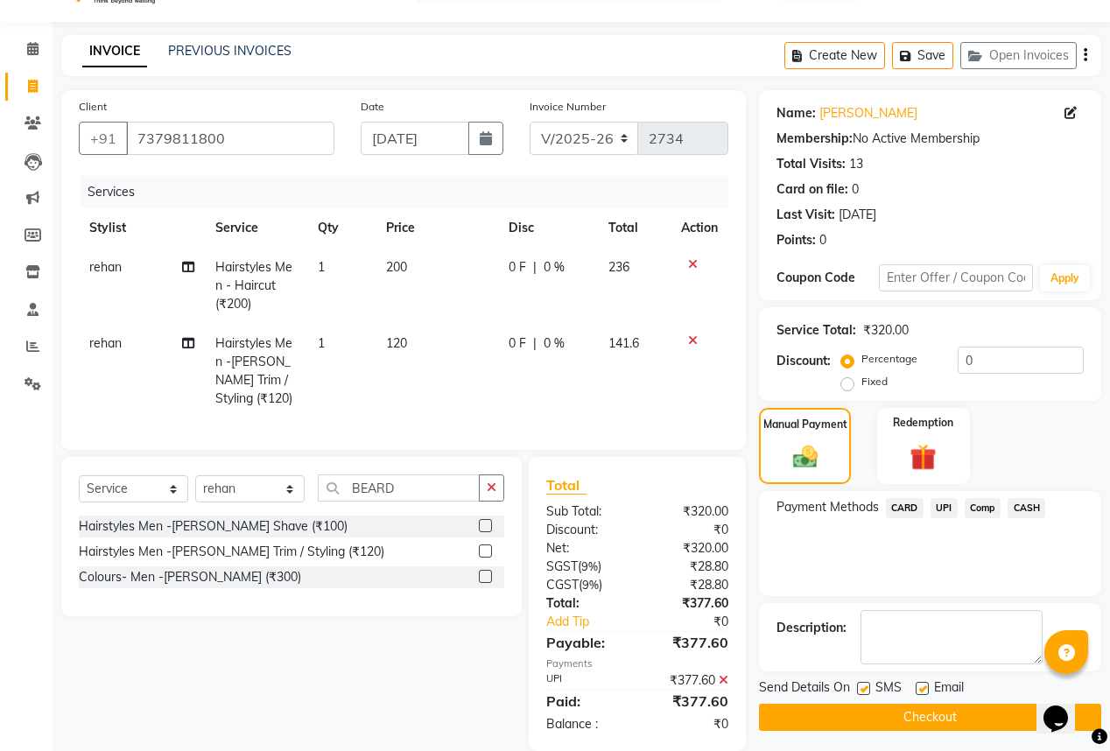
scroll to position [77, 0]
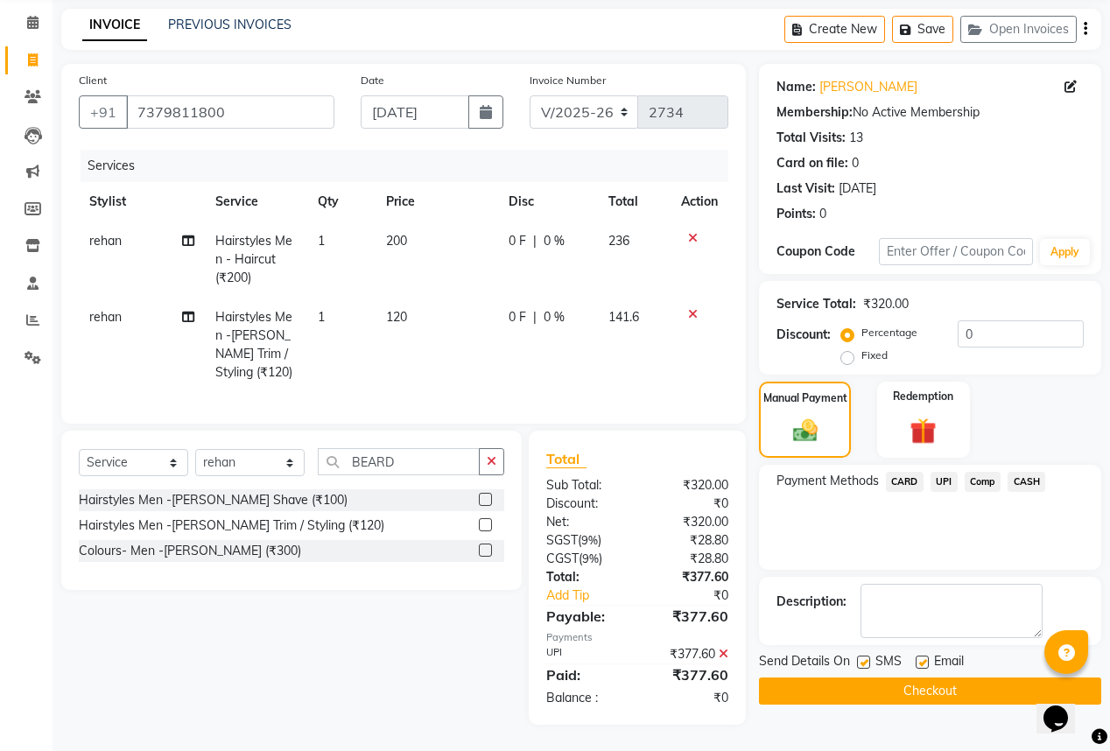
click at [915, 655] on label at bounding box center [921, 661] width 13 height 13
click at [915, 657] on input "checkbox" at bounding box center [920, 662] width 11 height 11
checkbox input "false"
click at [979, 677] on button "Checkout" at bounding box center [930, 690] width 342 height 27
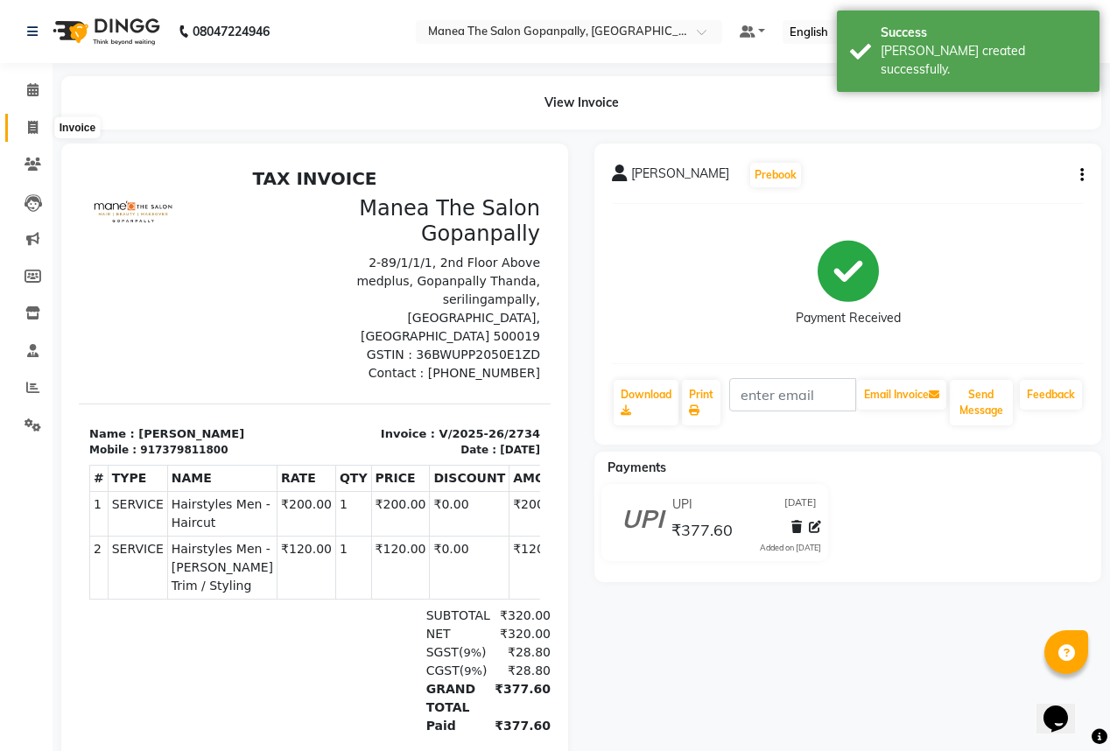
click at [35, 137] on span at bounding box center [33, 128] width 31 height 20
select select "7027"
select select "service"
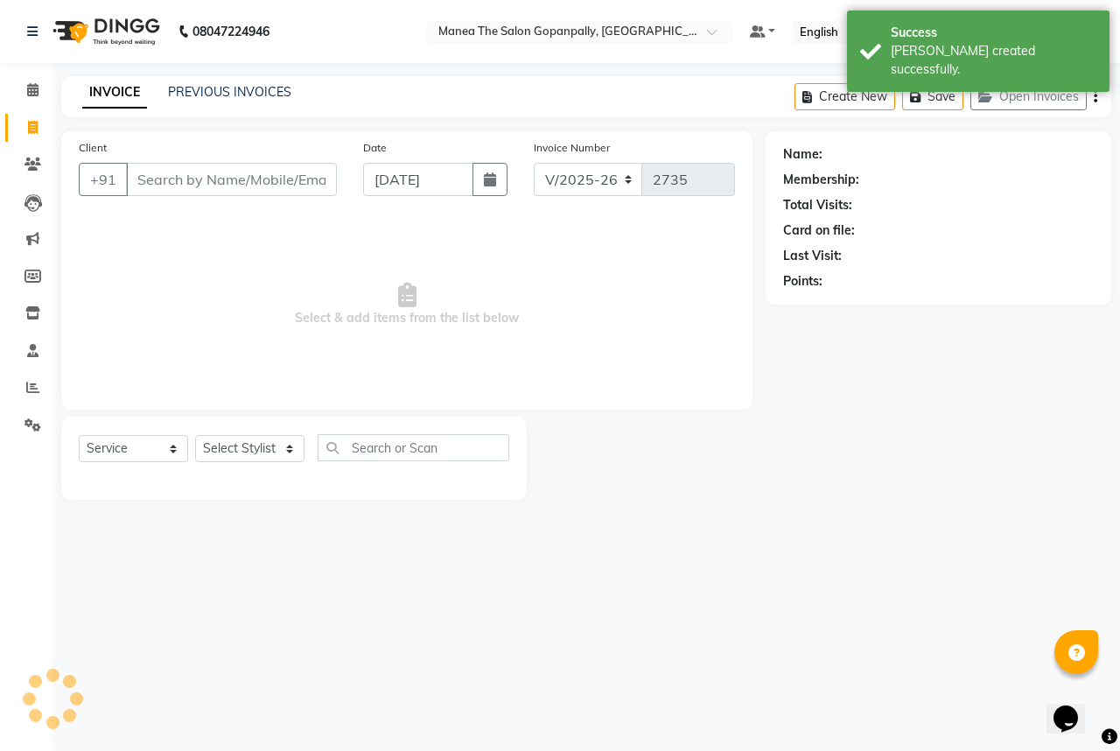
click at [34, 130] on icon at bounding box center [33, 127] width 10 height 13
select select "7027"
select select "service"
click at [252, 100] on div "PREVIOUS INVOICES" at bounding box center [229, 92] width 123 height 18
click at [196, 88] on link "PREVIOUS INVOICES" at bounding box center [229, 92] width 123 height 16
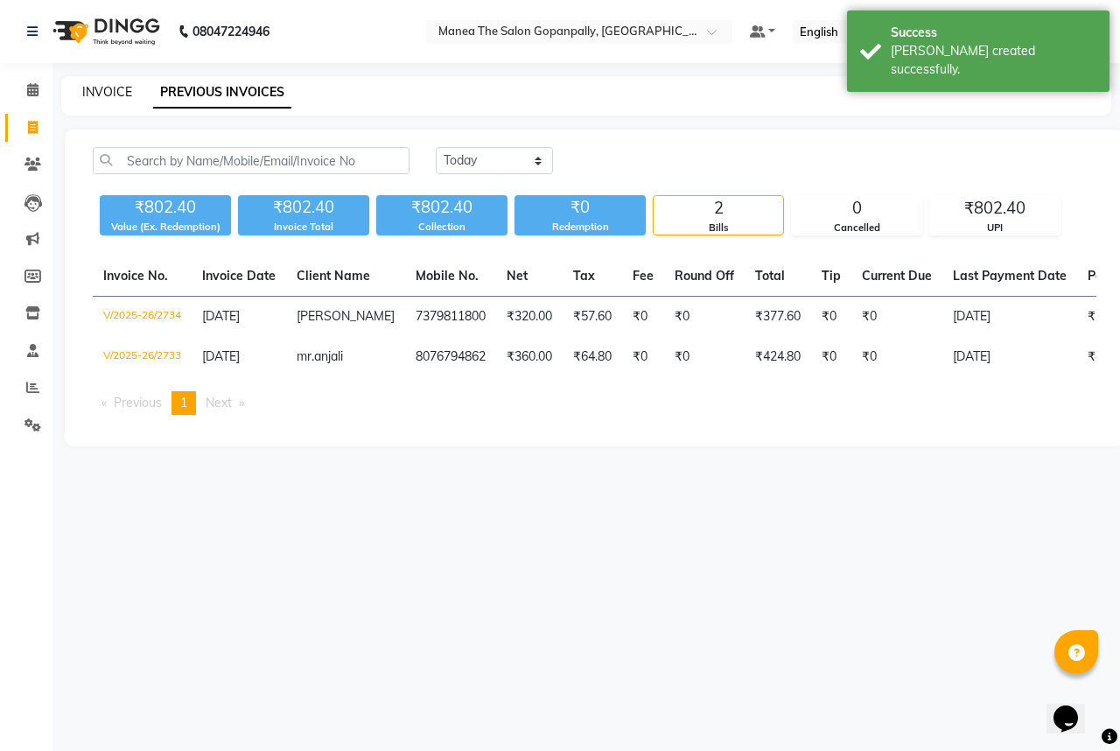
click at [115, 91] on link "INVOICE" at bounding box center [107, 92] width 50 height 16
select select "7027"
select select "service"
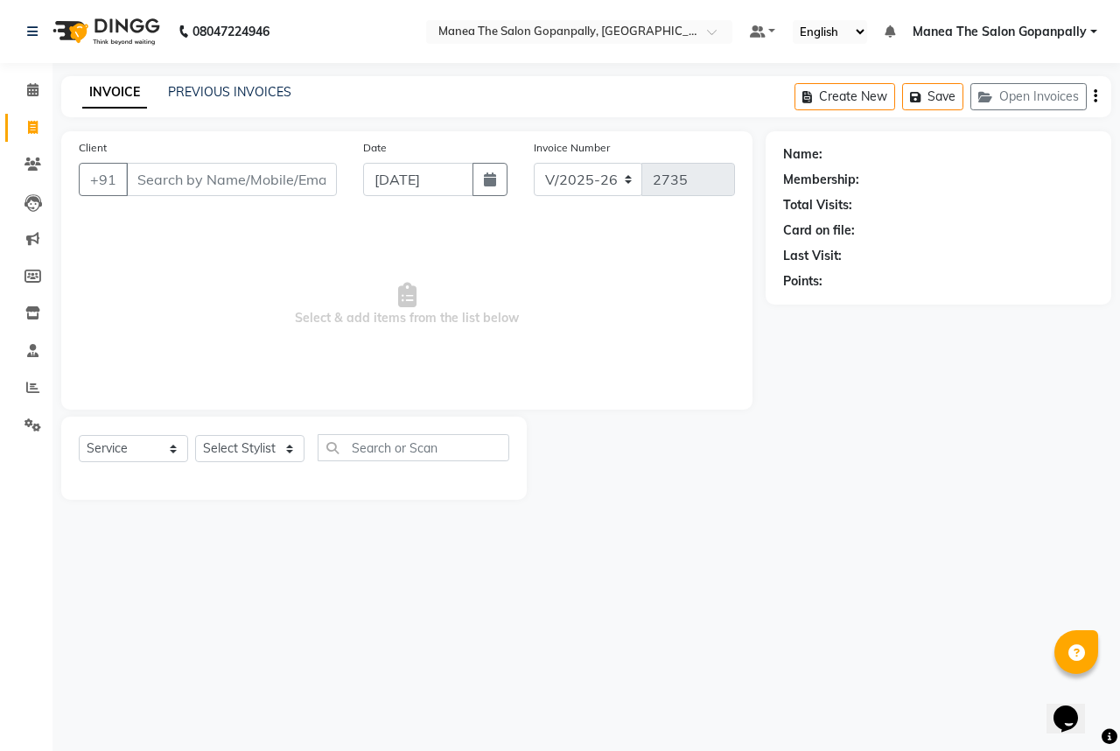
click at [256, 466] on div "Select Service Product Membership Package Voucher Prepaid Gift Card Select Styl…" at bounding box center [294, 454] width 431 height 41
click at [257, 460] on select "Select Stylist anas [PERSON_NAME] [PERSON_NAME] [PERSON_NAME] sameer [PERSON_NA…" at bounding box center [249, 448] width 109 height 27
select select "83768"
click at [195, 436] on select "Select Stylist anas [PERSON_NAME] [PERSON_NAME] [PERSON_NAME] sameer [PERSON_NA…" at bounding box center [249, 448] width 109 height 27
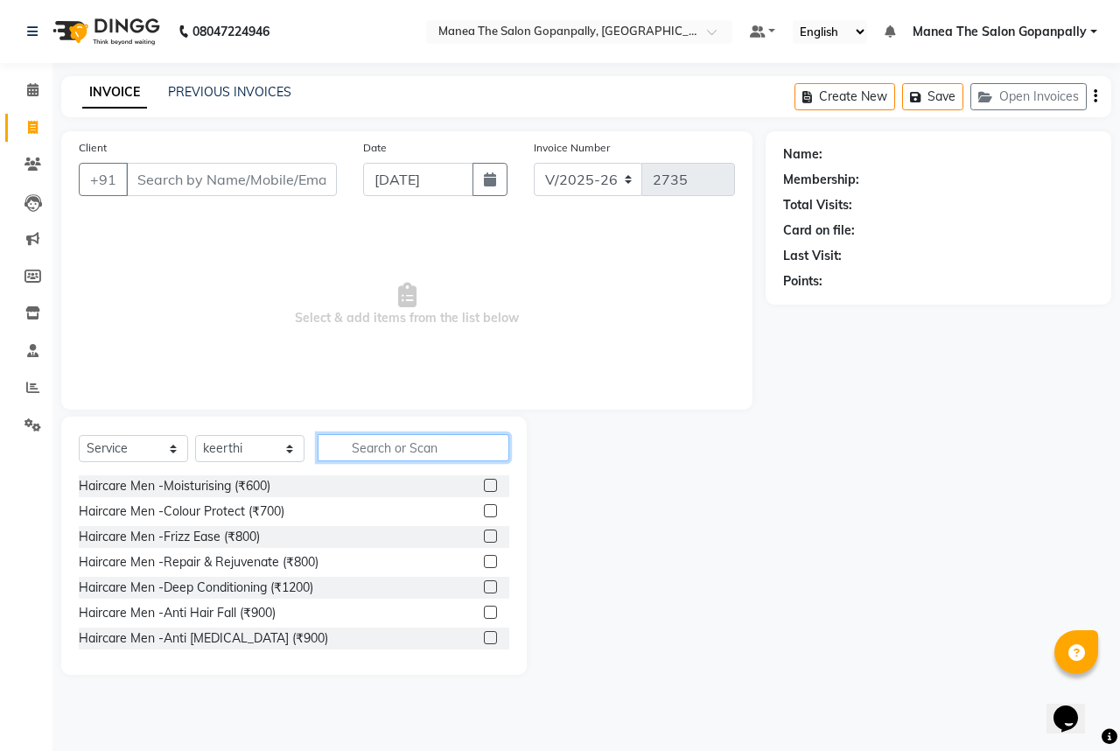
click at [427, 445] on input "text" at bounding box center [414, 447] width 192 height 27
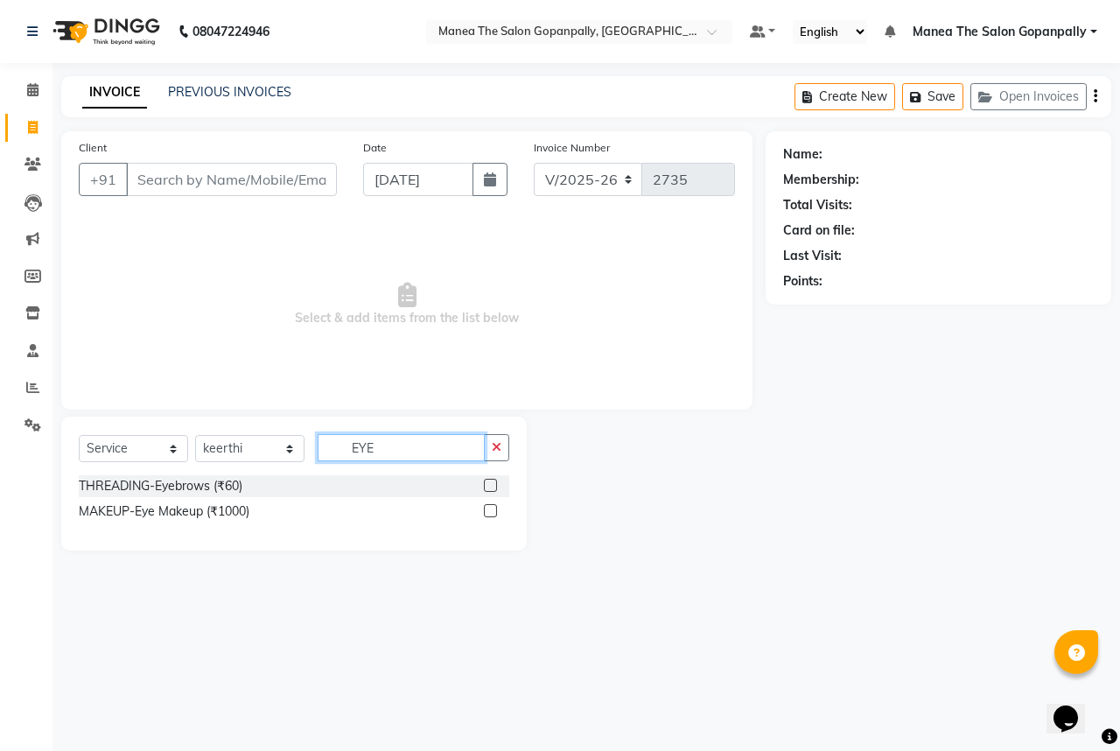
type input "EYE"
click at [488, 485] on label at bounding box center [490, 485] width 13 height 13
click at [488, 485] on input "checkbox" at bounding box center [489, 485] width 11 height 11
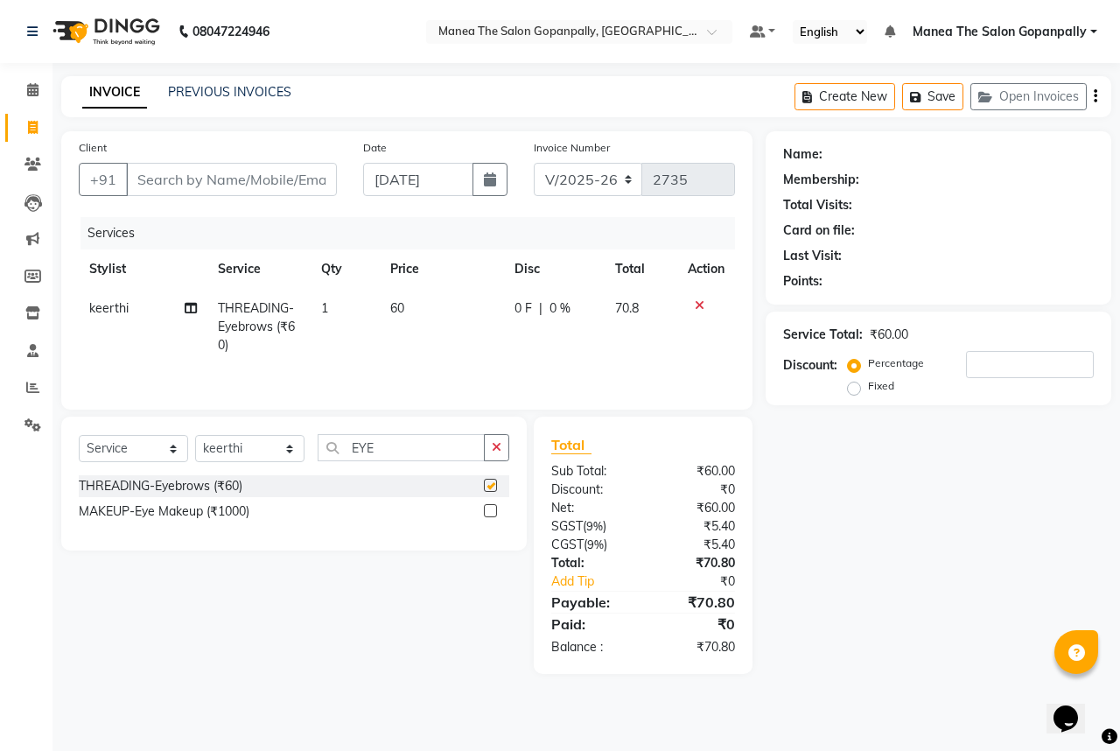
checkbox input "false"
click at [235, 182] on input "Client" at bounding box center [231, 179] width 211 height 33
type input "A"
type input "0"
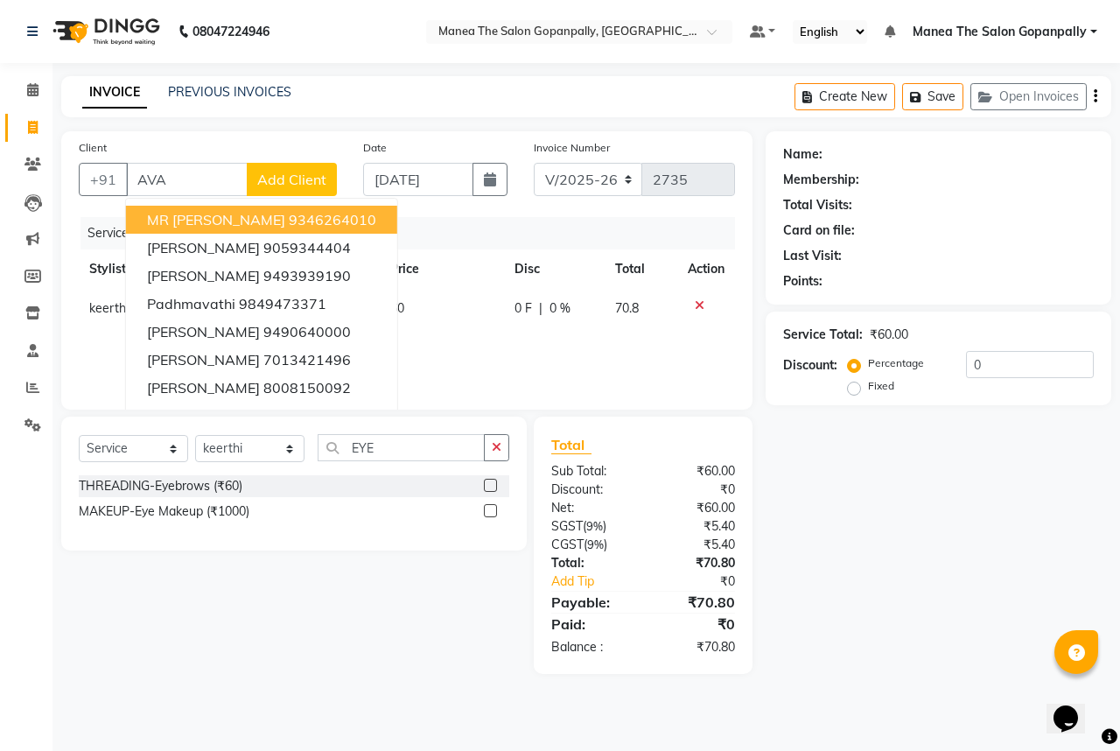
click at [697, 308] on icon at bounding box center [700, 305] width 10 height 12
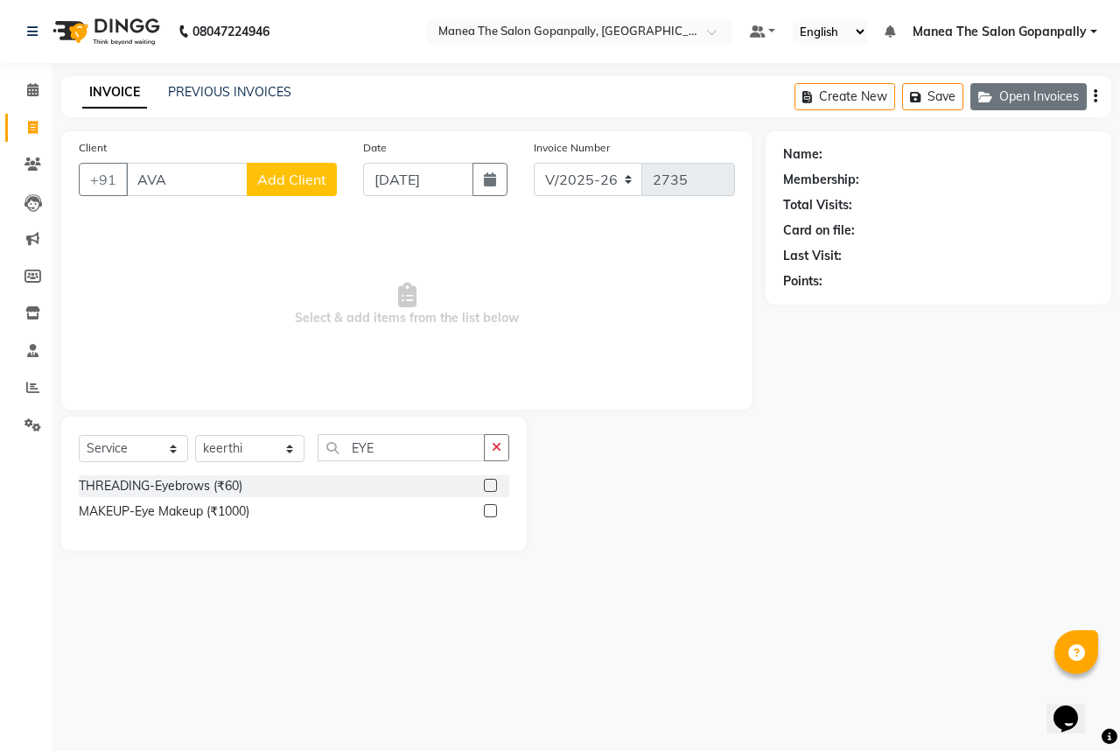
click at [1020, 103] on button "Open Invoices" at bounding box center [1029, 96] width 116 height 27
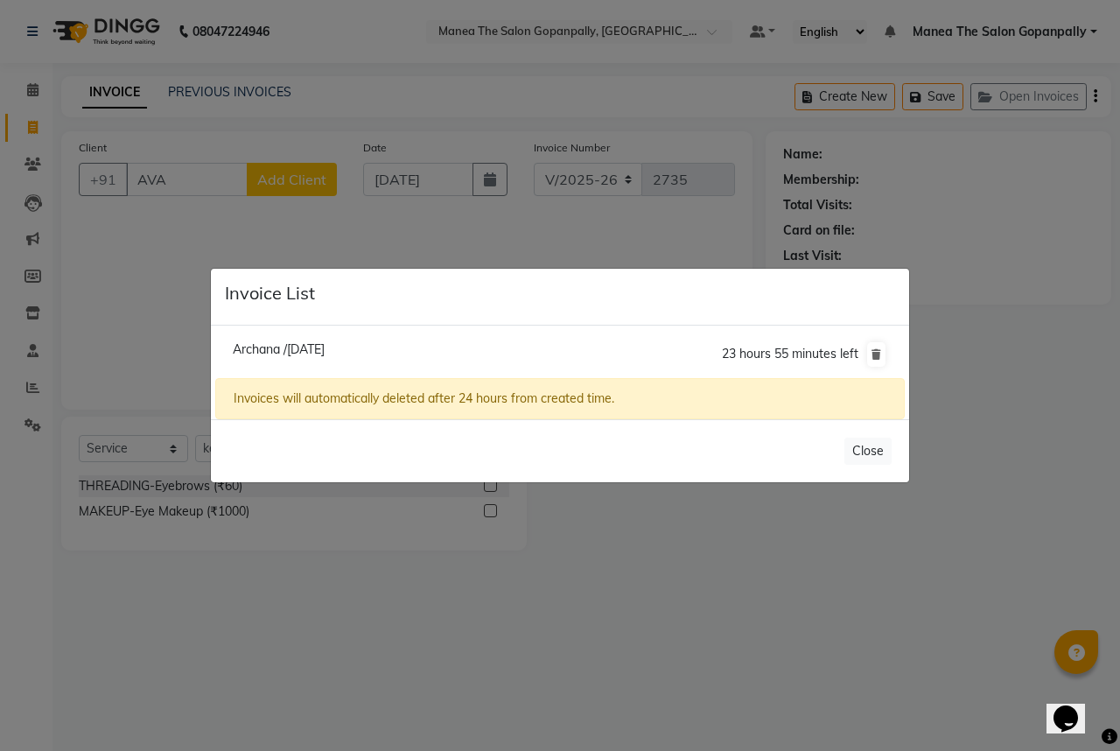
click at [325, 350] on span "Archana /[DATE]" at bounding box center [279, 349] width 92 height 16
type input "9000512656"
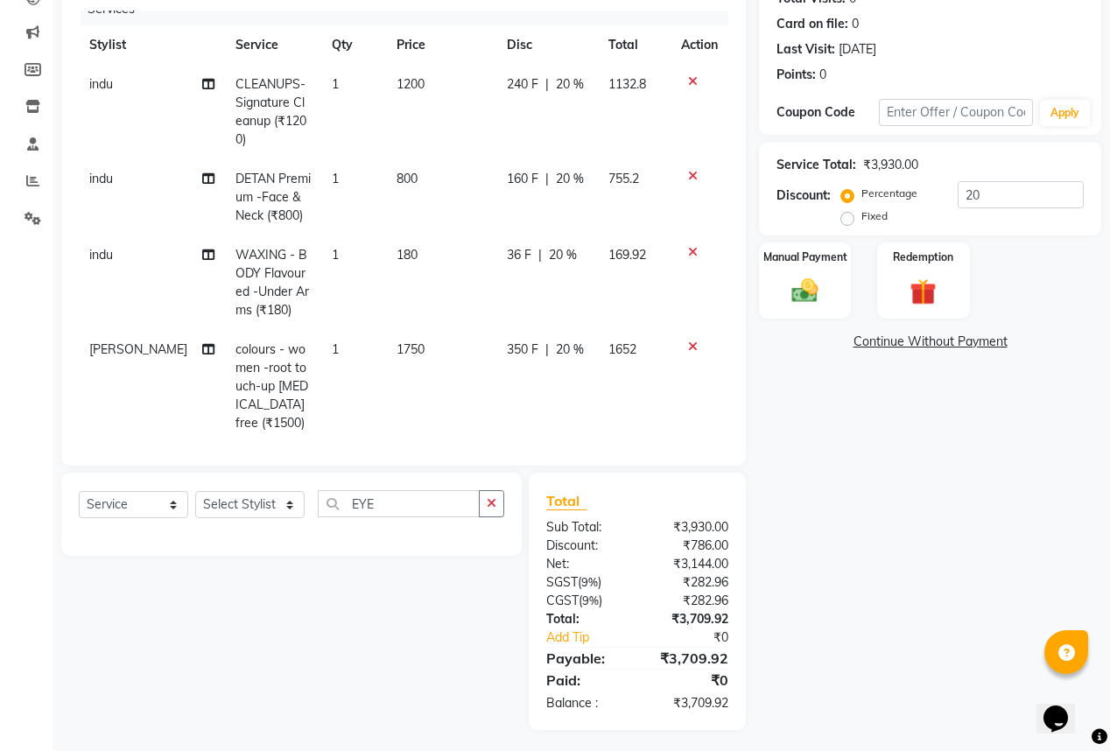
scroll to position [212, 0]
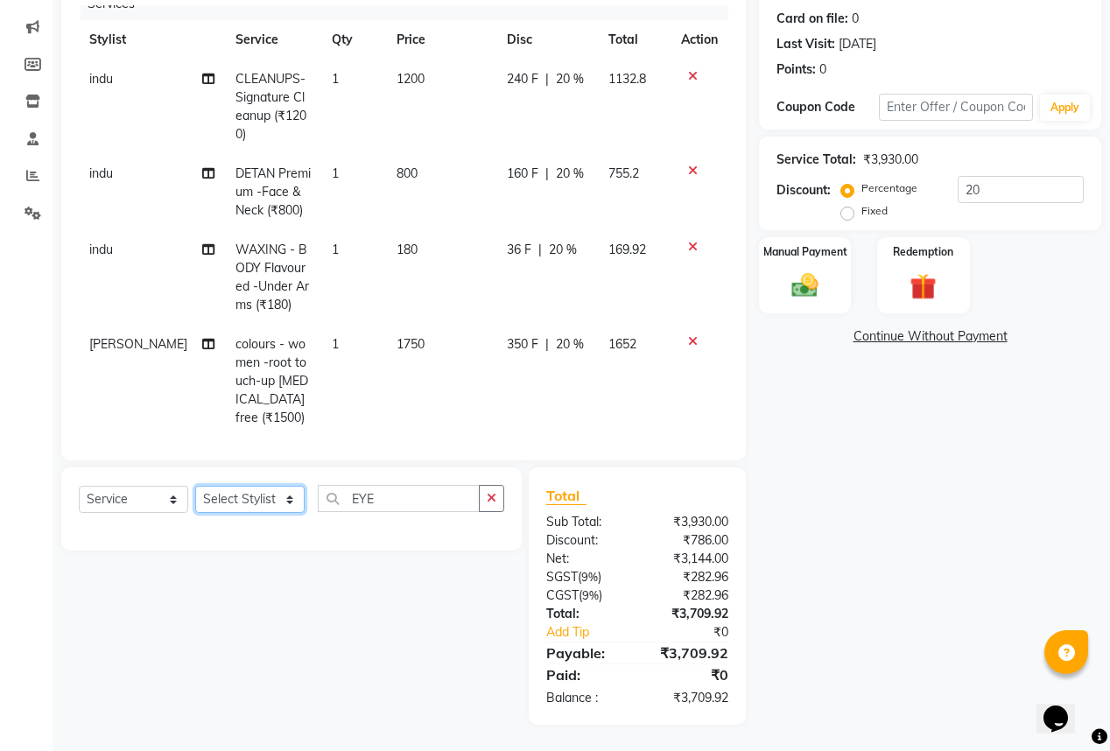
click at [256, 501] on select "Select Stylist anas [PERSON_NAME] [PERSON_NAME] [PERSON_NAME] sameer [PERSON_NA…" at bounding box center [249, 499] width 109 height 27
select select "57885"
click at [195, 487] on select "Select Stylist anas [PERSON_NAME] [PERSON_NAME] [PERSON_NAME] sameer [PERSON_NA…" at bounding box center [249, 499] width 109 height 27
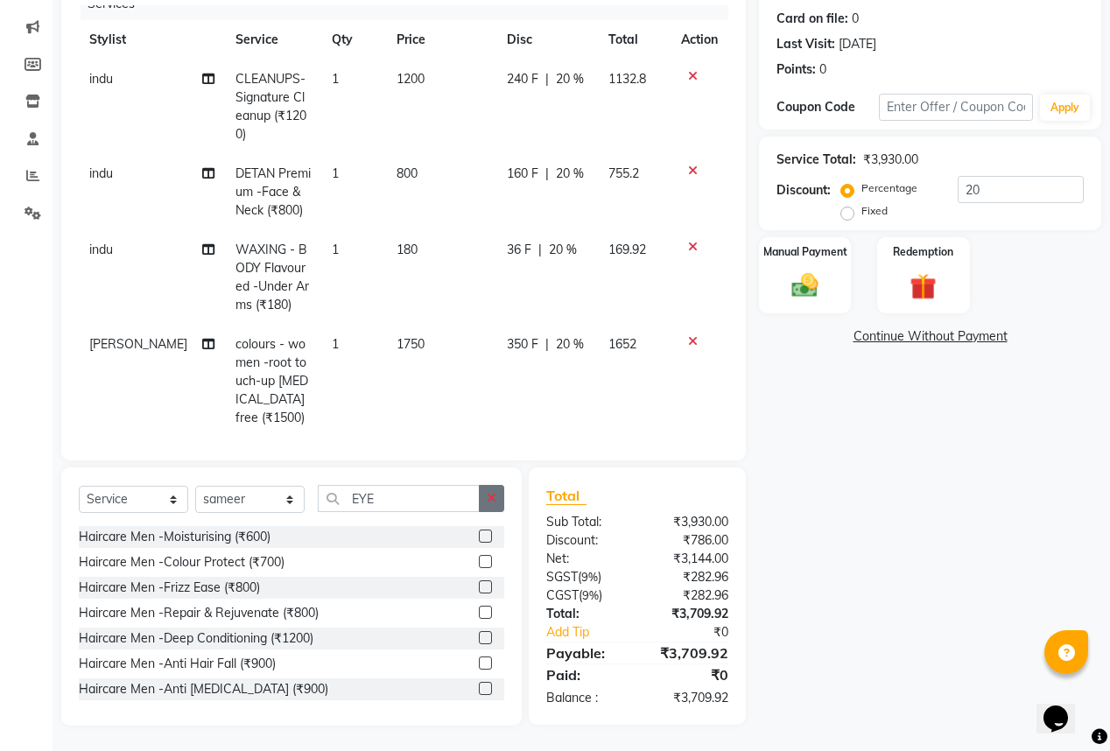
click at [501, 497] on button "button" at bounding box center [491, 498] width 25 height 27
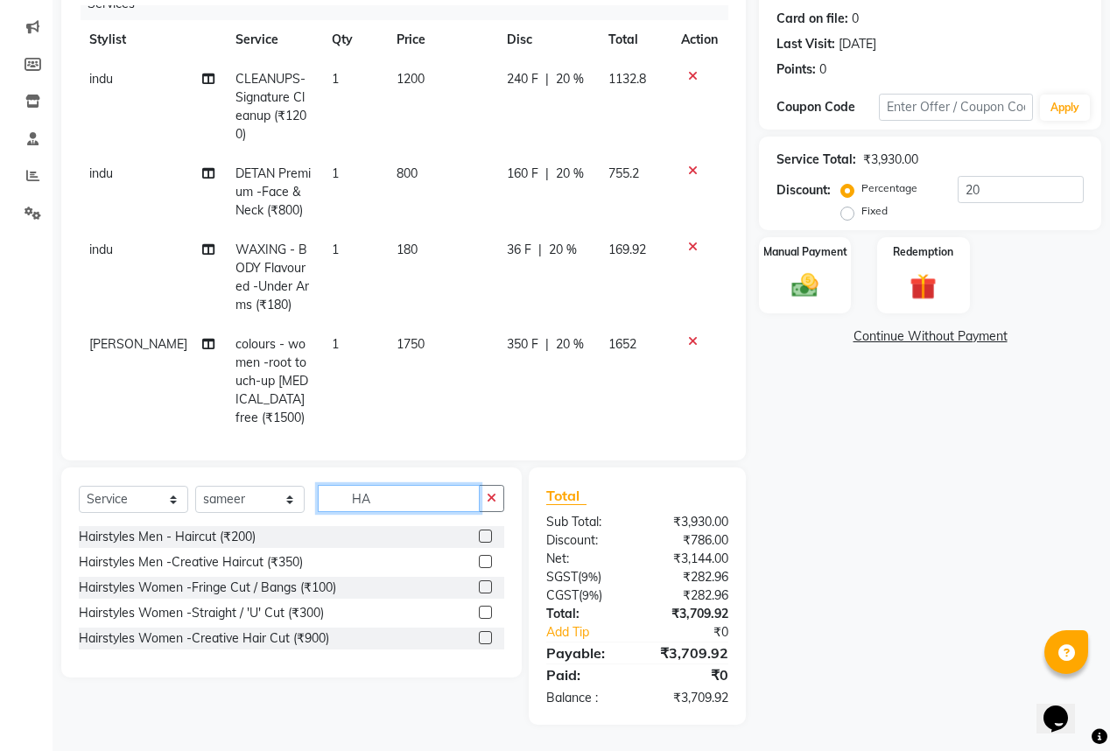
type input "H"
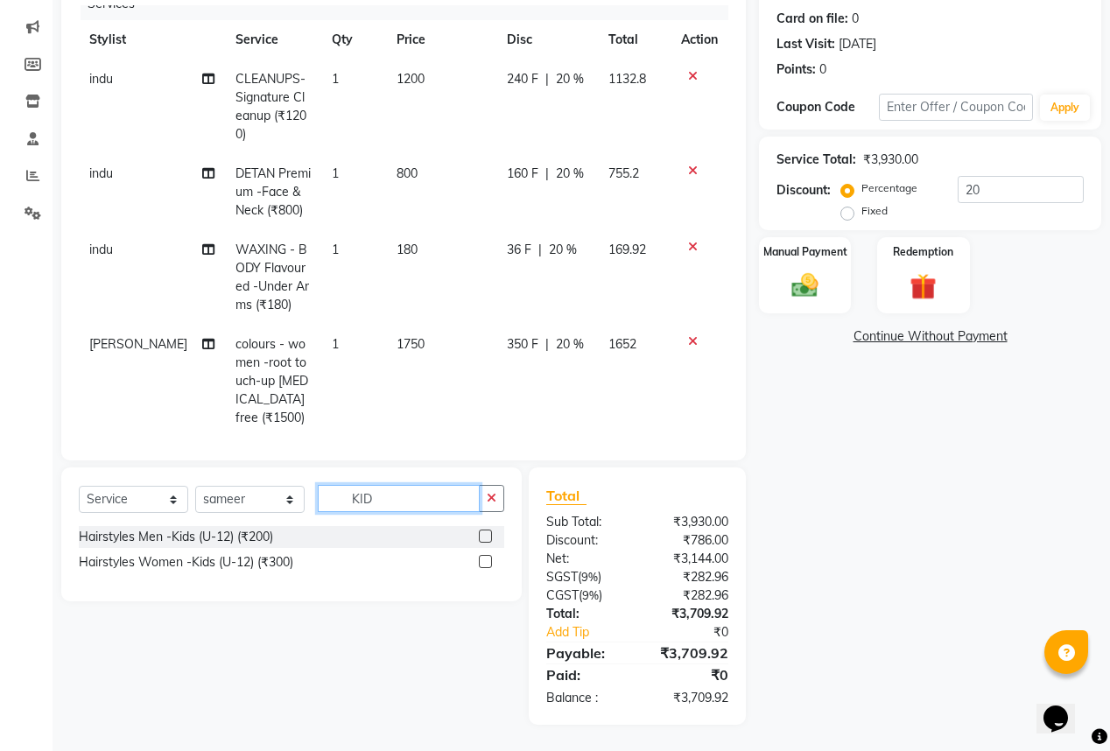
type input "KID"
click at [485, 536] on label at bounding box center [485, 535] width 13 height 13
click at [485, 536] on input "checkbox" at bounding box center [484, 536] width 11 height 11
checkbox input "false"
click at [408, 325] on td "1750" at bounding box center [441, 381] width 110 height 113
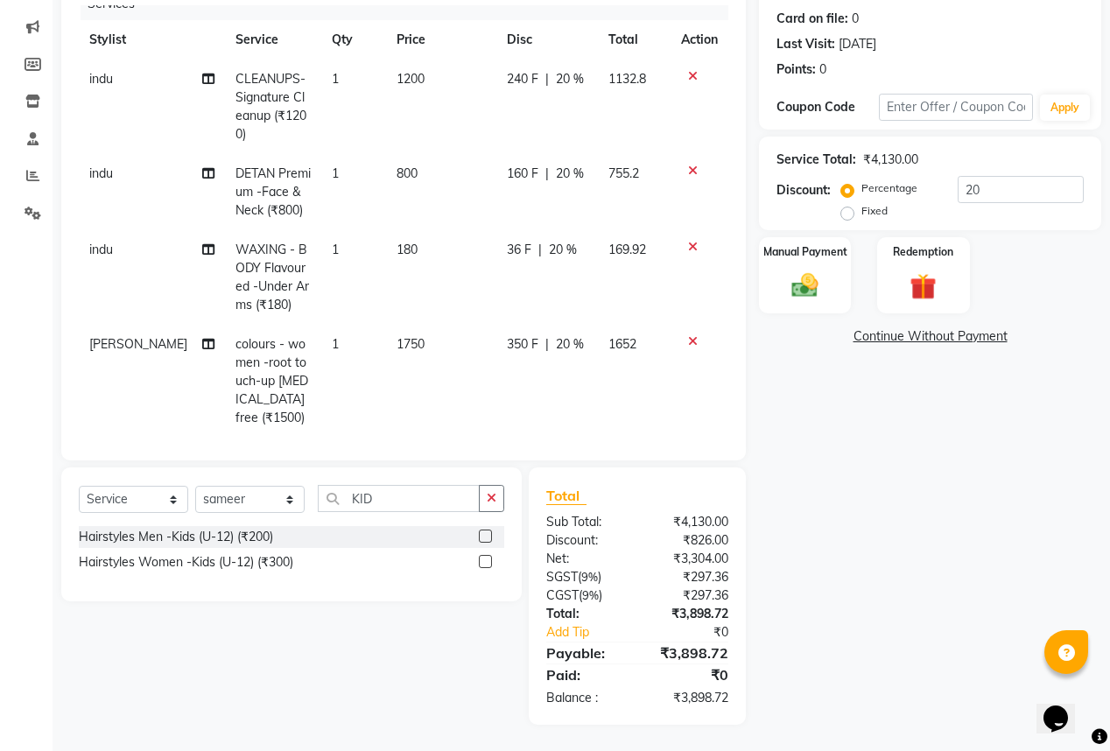
select select "57882"
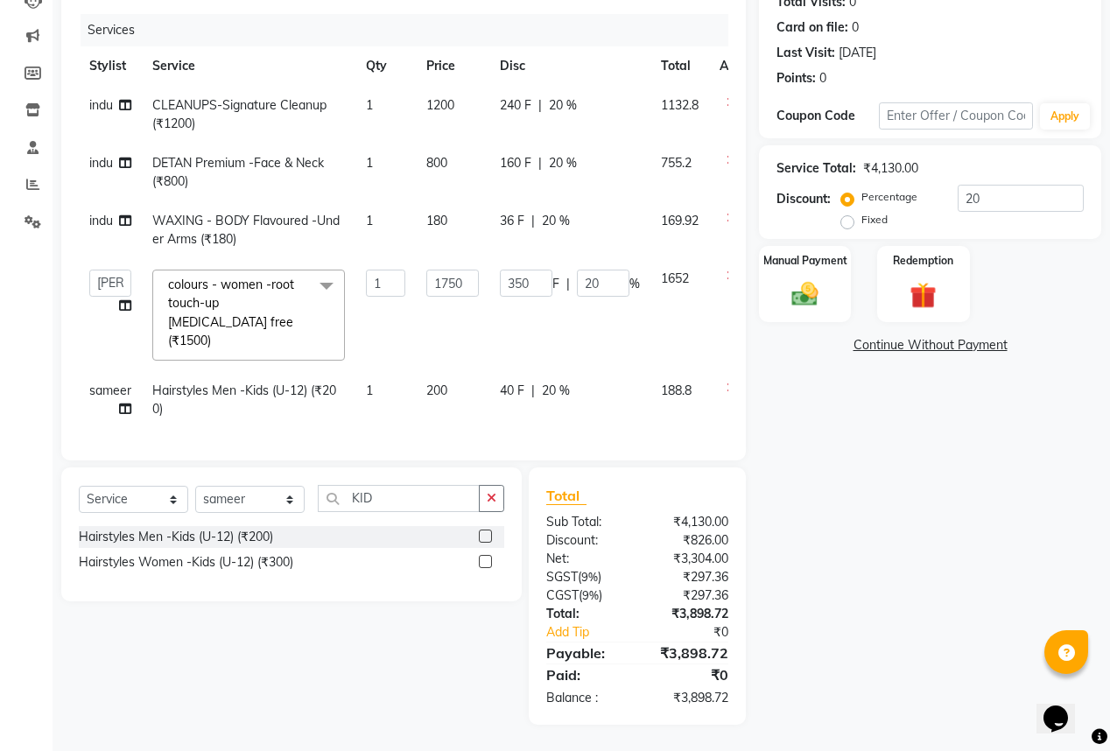
scroll to position [194, 0]
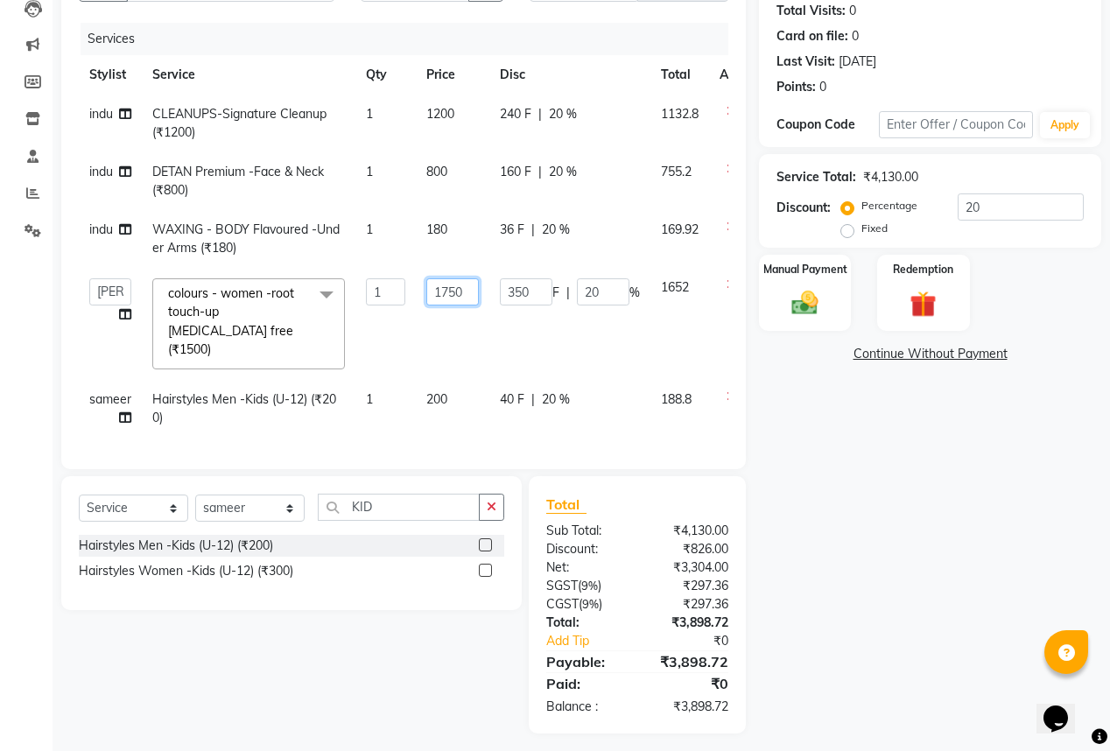
click at [463, 294] on input "1750" at bounding box center [452, 291] width 53 height 27
type input "1"
type input "2000"
click at [684, 413] on tbody "indu CLEANUPS-Signature Cleanup (₹1200) 1 1200 240 F | 20 % 1132.8 indu DETAN P…" at bounding box center [423, 266] width 688 height 343
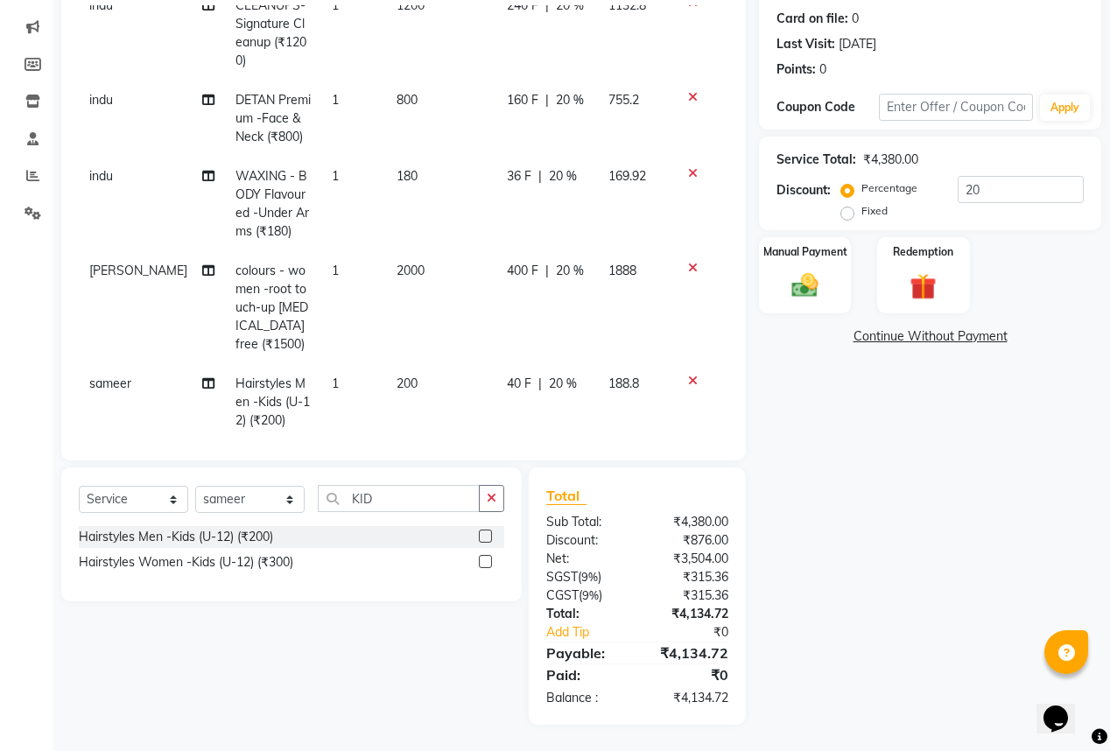
scroll to position [95, 0]
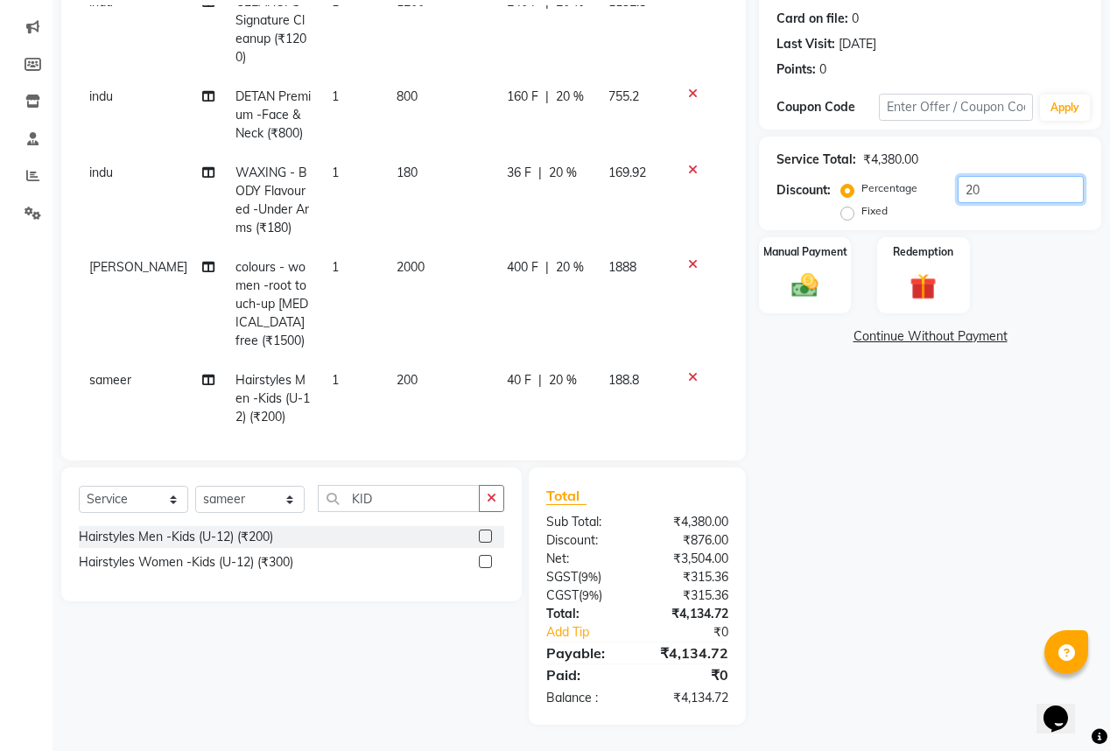
click at [1011, 184] on input "20" at bounding box center [1020, 189] width 126 height 27
click at [451, 497] on input "KID" at bounding box center [399, 498] width 162 height 27
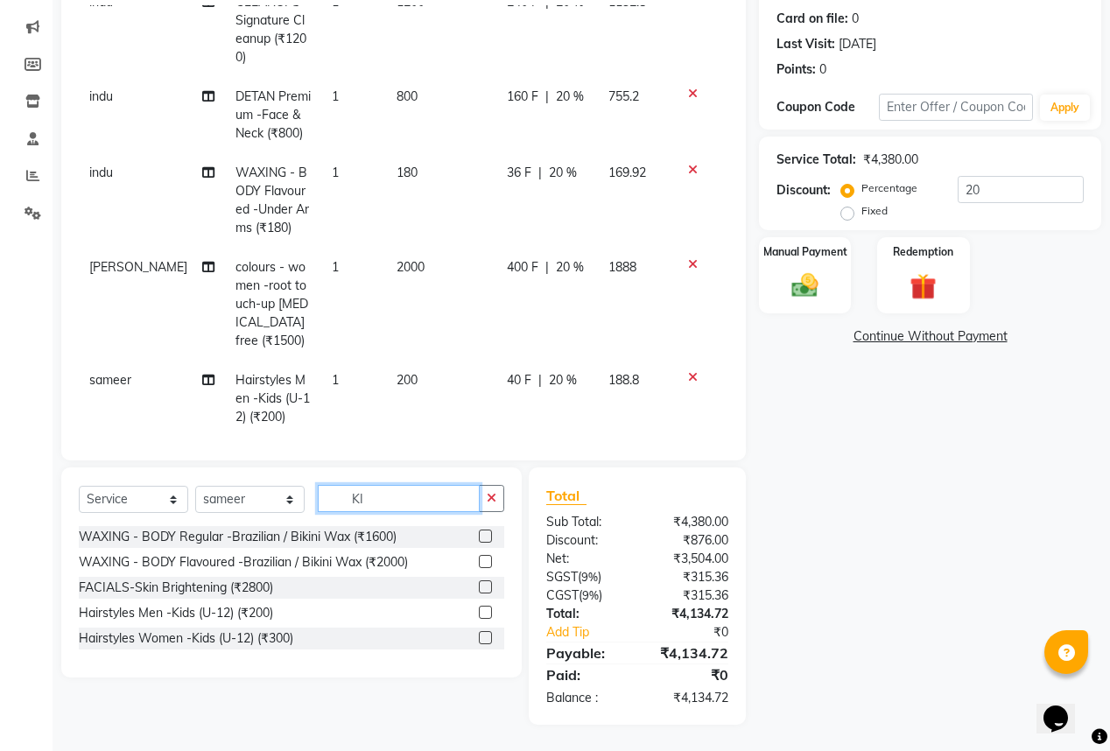
type input "K"
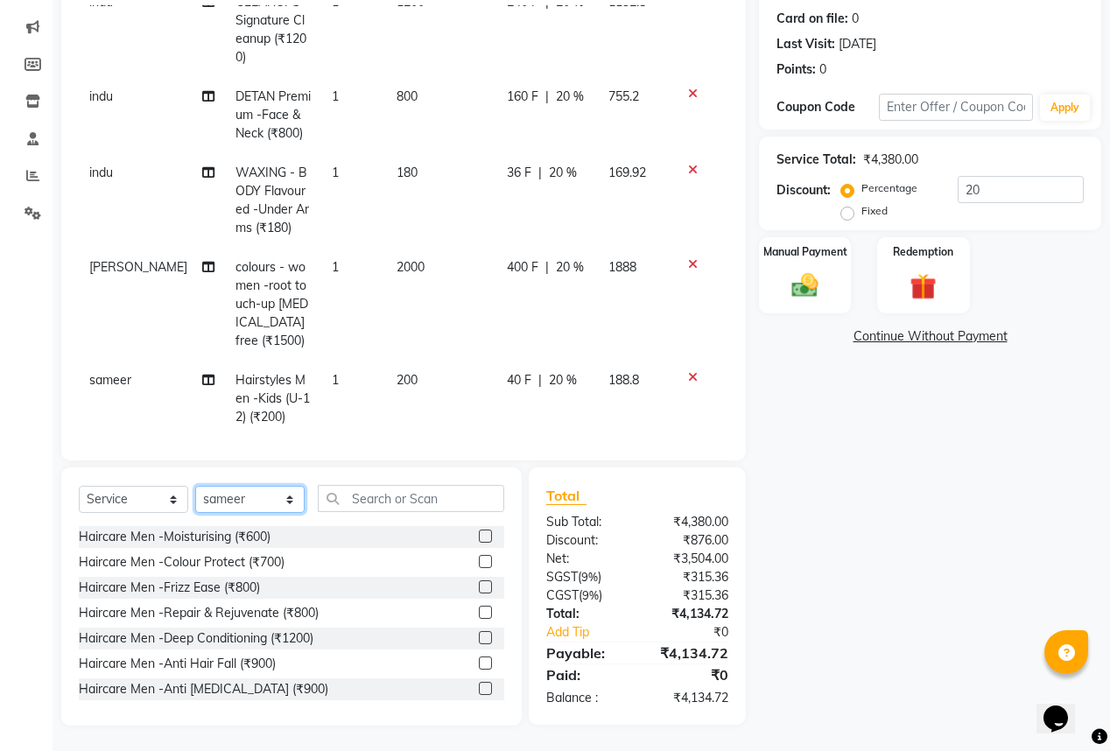
click at [253, 502] on select "Select Stylist anas [PERSON_NAME] [PERSON_NAME] [PERSON_NAME] sameer [PERSON_NA…" at bounding box center [249, 499] width 109 height 27
select select "83768"
click at [195, 487] on select "Select Stylist anas [PERSON_NAME] [PERSON_NAME] [PERSON_NAME] sameer [PERSON_NA…" at bounding box center [249, 499] width 109 height 27
click at [395, 507] on input "text" at bounding box center [411, 498] width 186 height 27
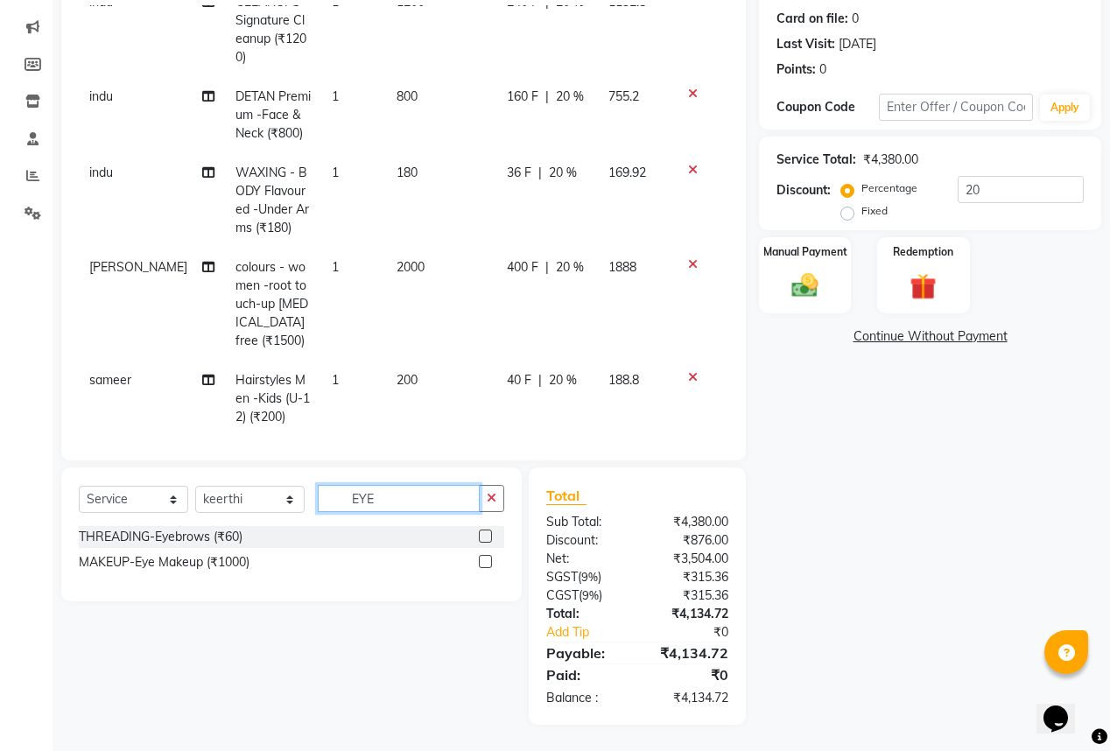
type input "EYE"
click at [481, 534] on label at bounding box center [485, 535] width 13 height 13
click at [481, 534] on input "checkbox" at bounding box center [484, 536] width 11 height 11
checkbox input "false"
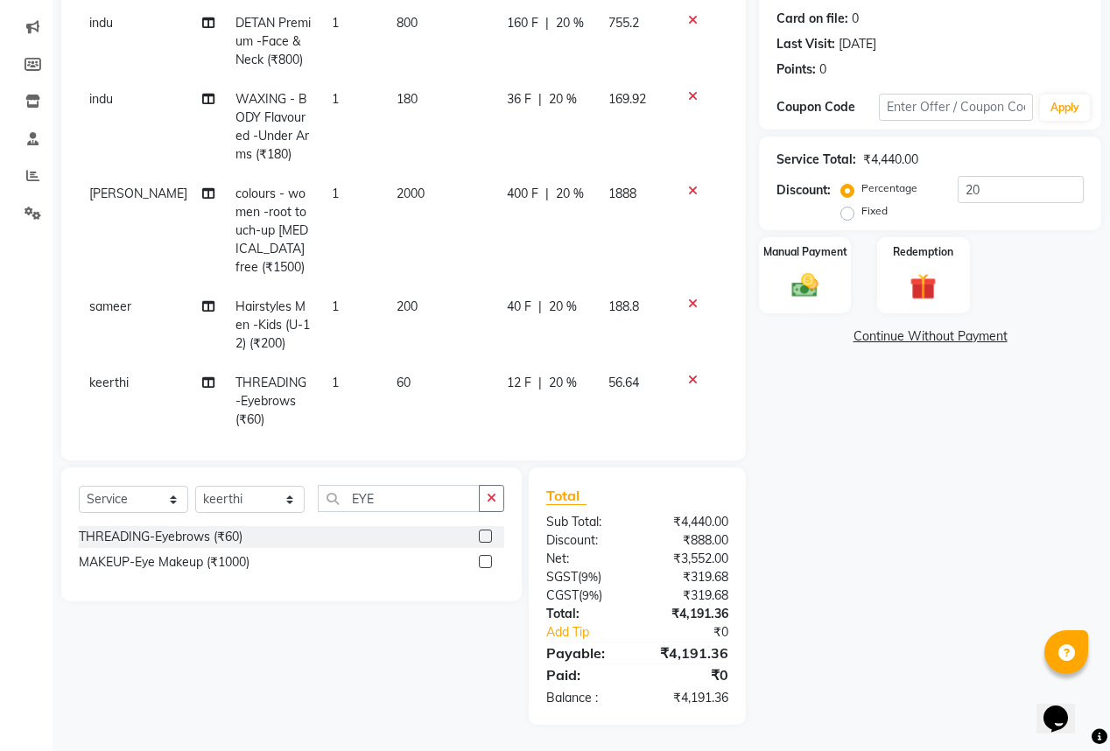
scroll to position [171, 0]
click at [990, 191] on input "20" at bounding box center [1020, 189] width 126 height 27
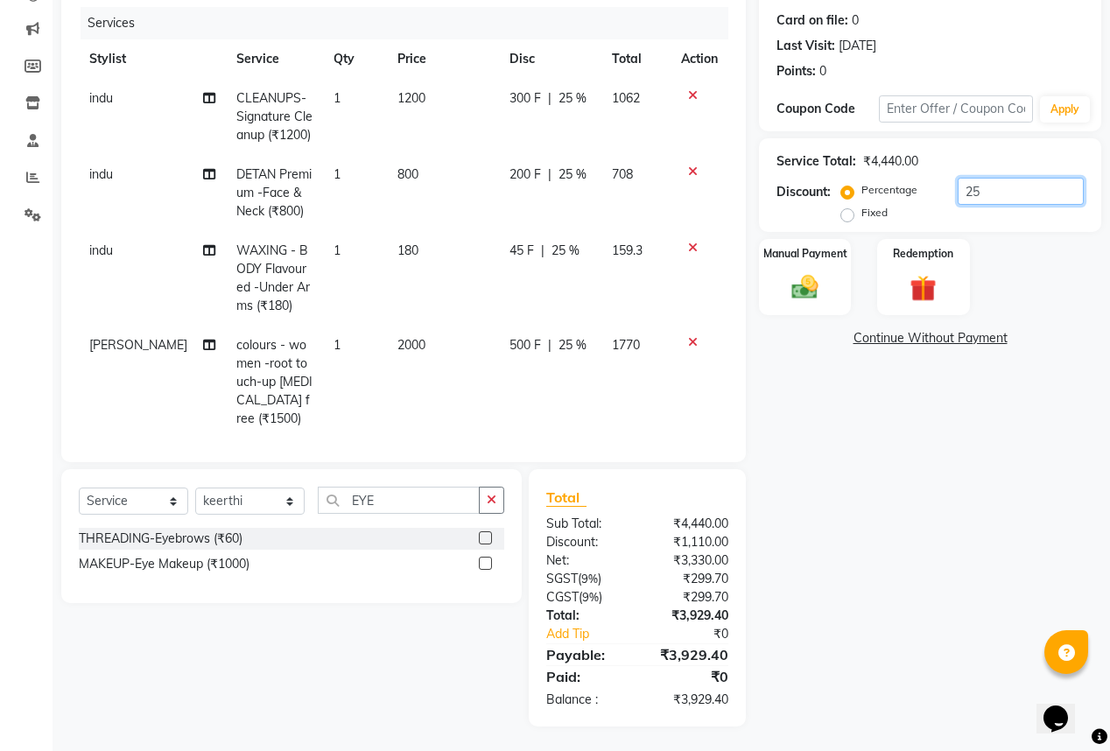
scroll to position [212, 0]
click at [700, 571] on div "₹299.70" at bounding box center [689, 577] width 104 height 18
click at [704, 574] on div "₹299.70" at bounding box center [689, 577] width 104 height 18
click at [720, 577] on div "₹299.70" at bounding box center [689, 577] width 104 height 18
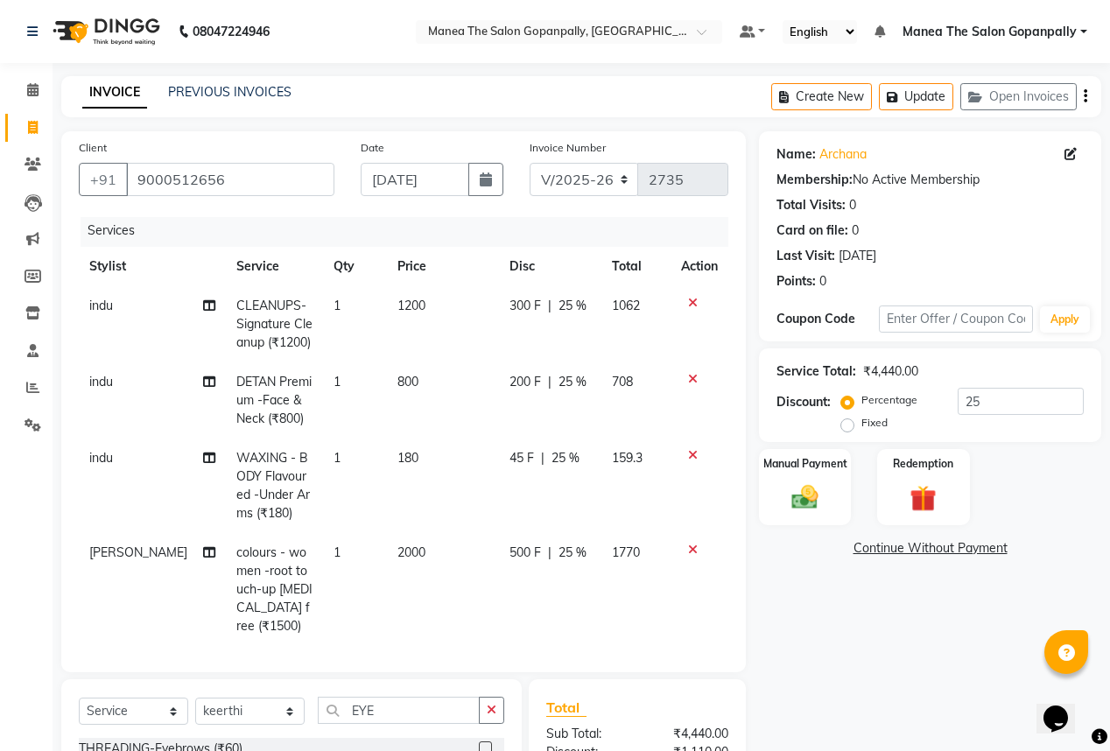
scroll to position [0, 0]
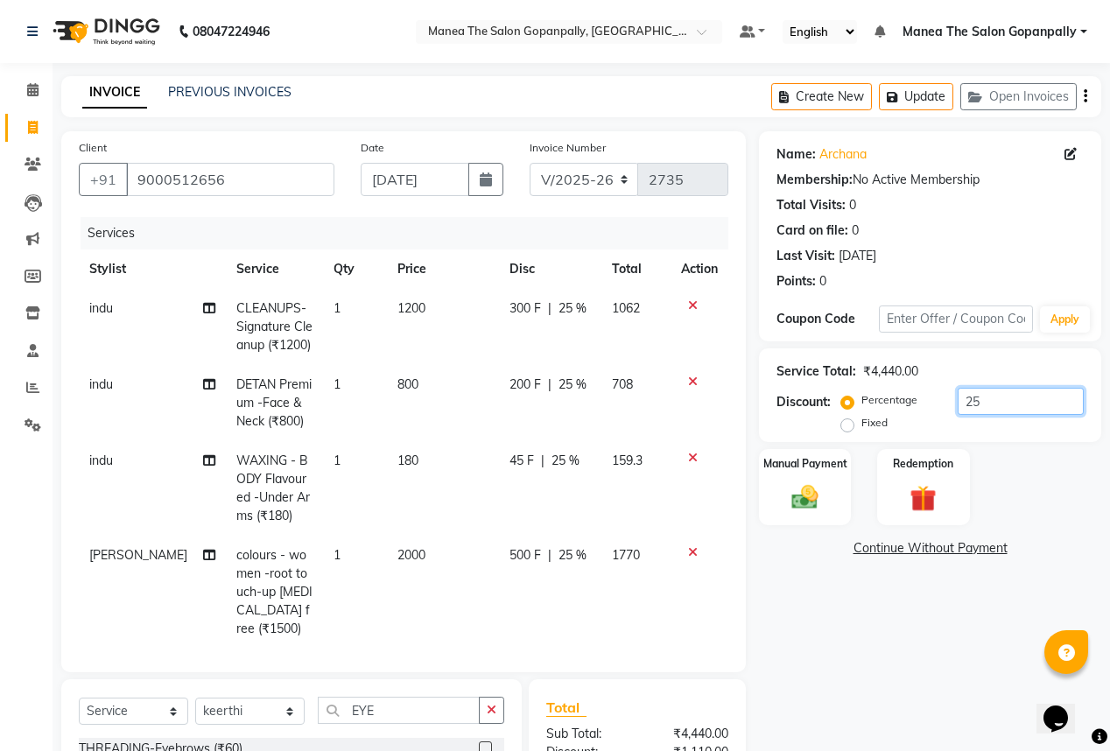
click at [1015, 396] on input "25" at bounding box center [1020, 401] width 126 height 27
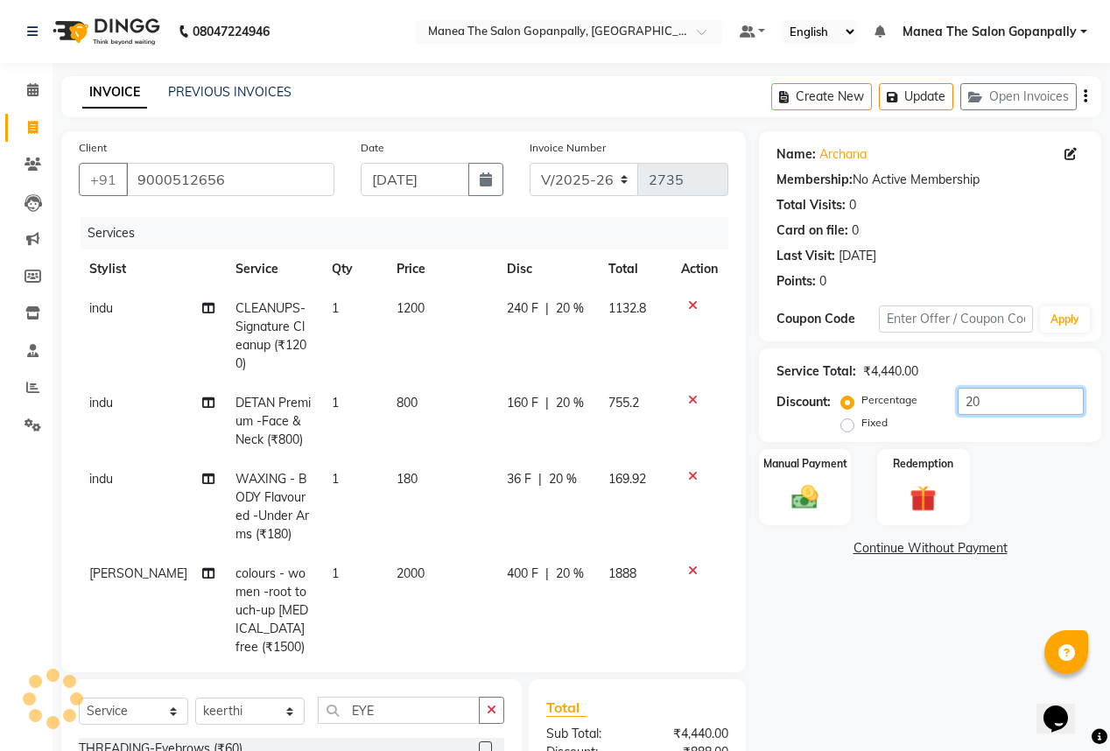
type input "20"
drag, startPoint x: 1021, startPoint y: 472, endPoint x: 1027, endPoint y: 487, distance: 16.1
click at [1021, 473] on div "Manual Payment Redemption" at bounding box center [930, 487] width 368 height 76
click at [999, 679] on div "Name: Archana Membership: No Active Membership Total Visits: 0 Card on file: 0 …" at bounding box center [936, 533] width 355 height 805
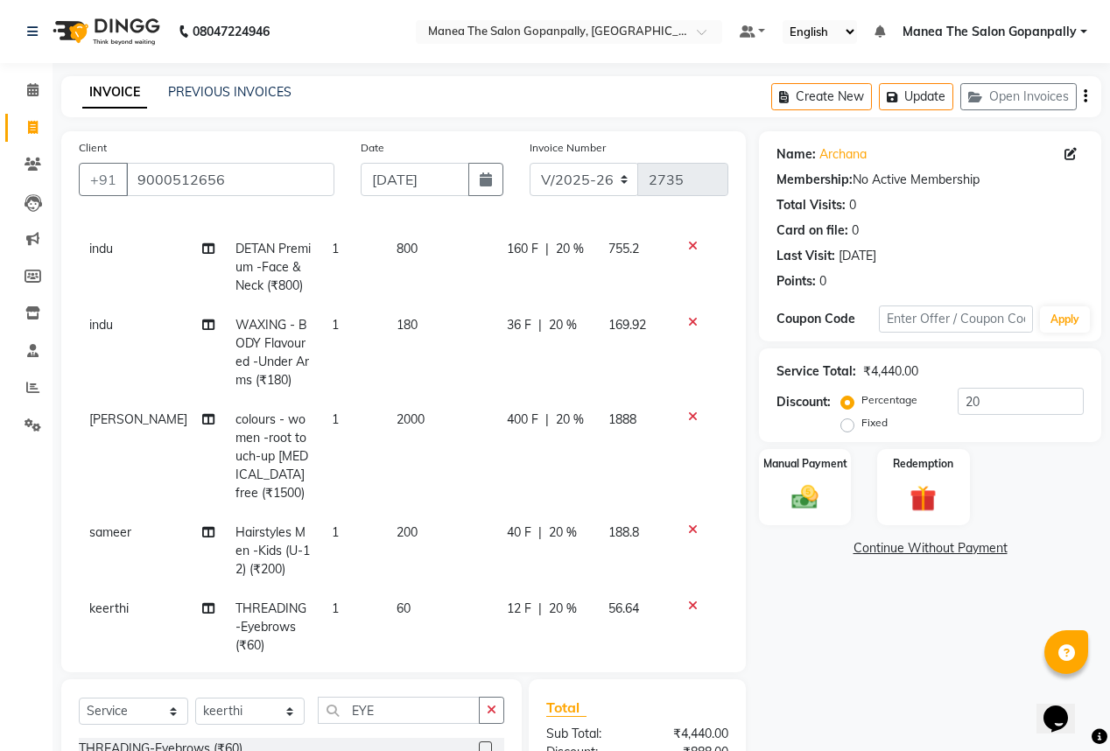
scroll to position [171, 0]
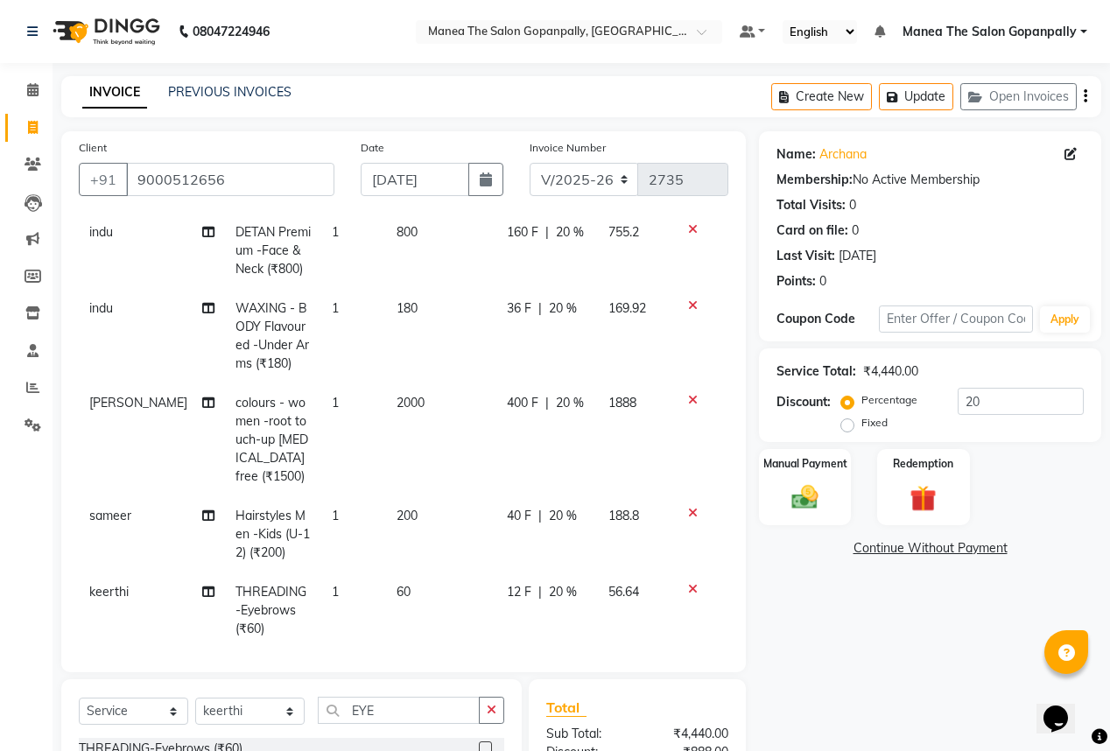
click at [108, 584] on span "keerthi" at bounding box center [108, 592] width 39 height 16
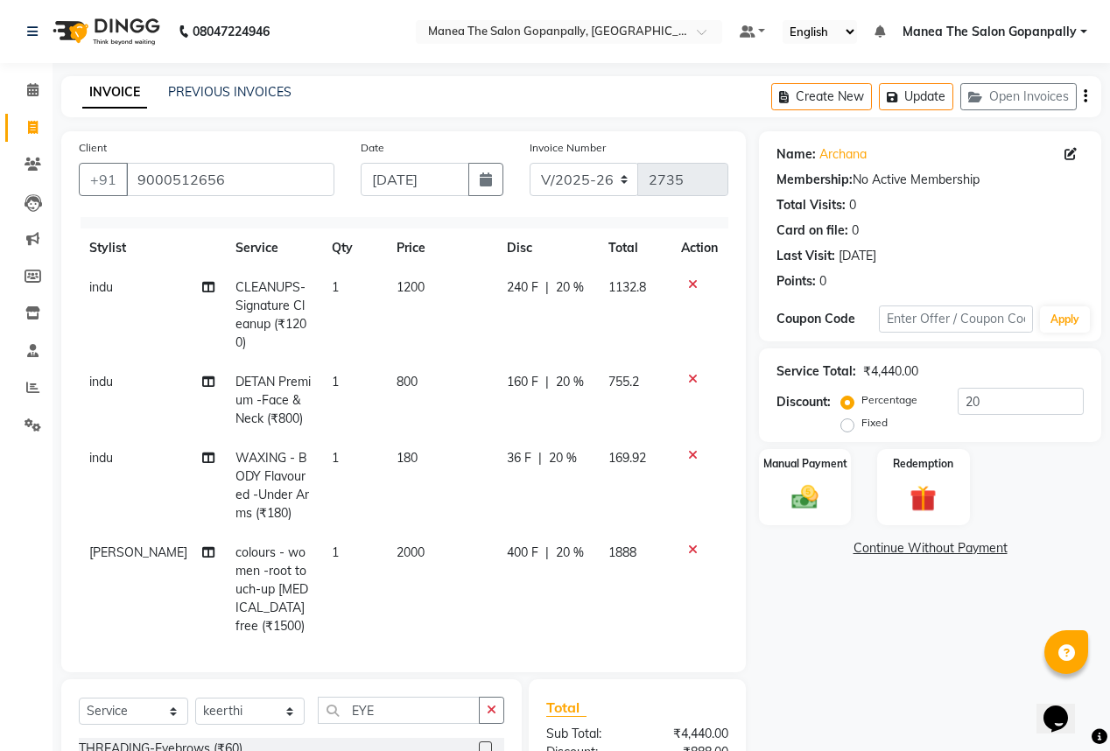
select select "83768"
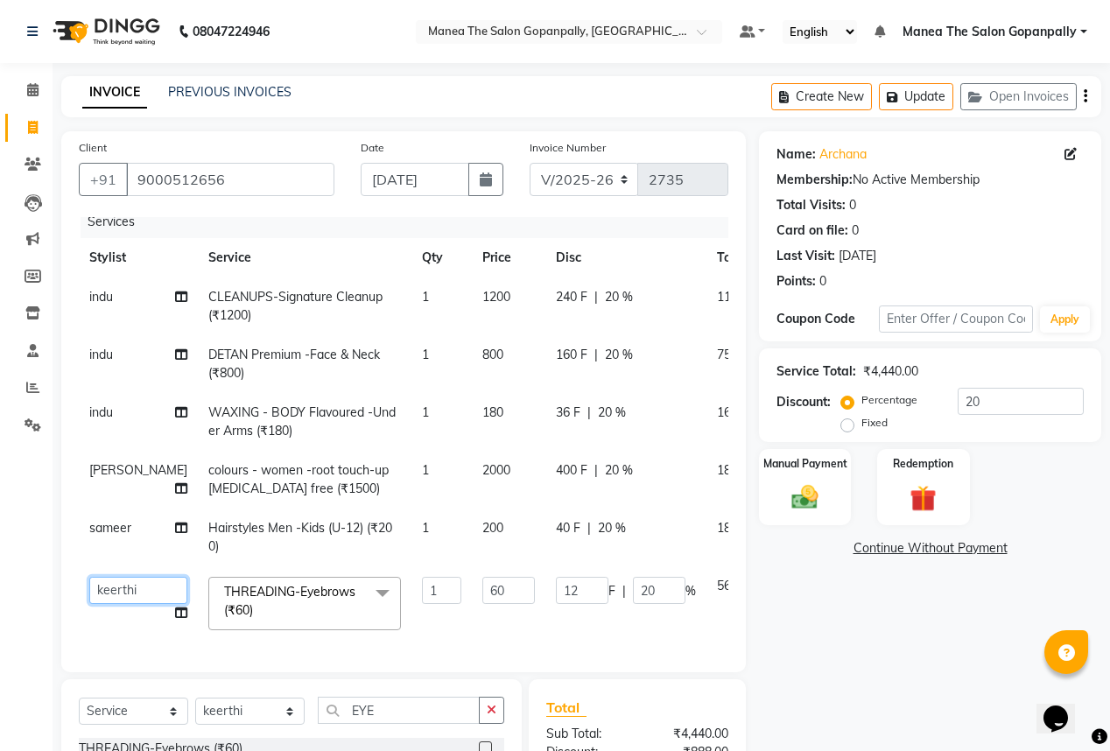
click at [108, 578] on select "anas [PERSON_NAME] [PERSON_NAME] [PERSON_NAME] sameer [PERSON_NAME]" at bounding box center [138, 590] width 98 height 27
select select "83346"
click at [790, 640] on div "Name: Archana Membership: No Active Membership Total Visits: 0 Card on file: 0 …" at bounding box center [936, 533] width 355 height 805
click at [861, 620] on div "Name: Archana Membership: No Active Membership Total Visits: 0 Card on file: 0 …" at bounding box center [936, 533] width 355 height 805
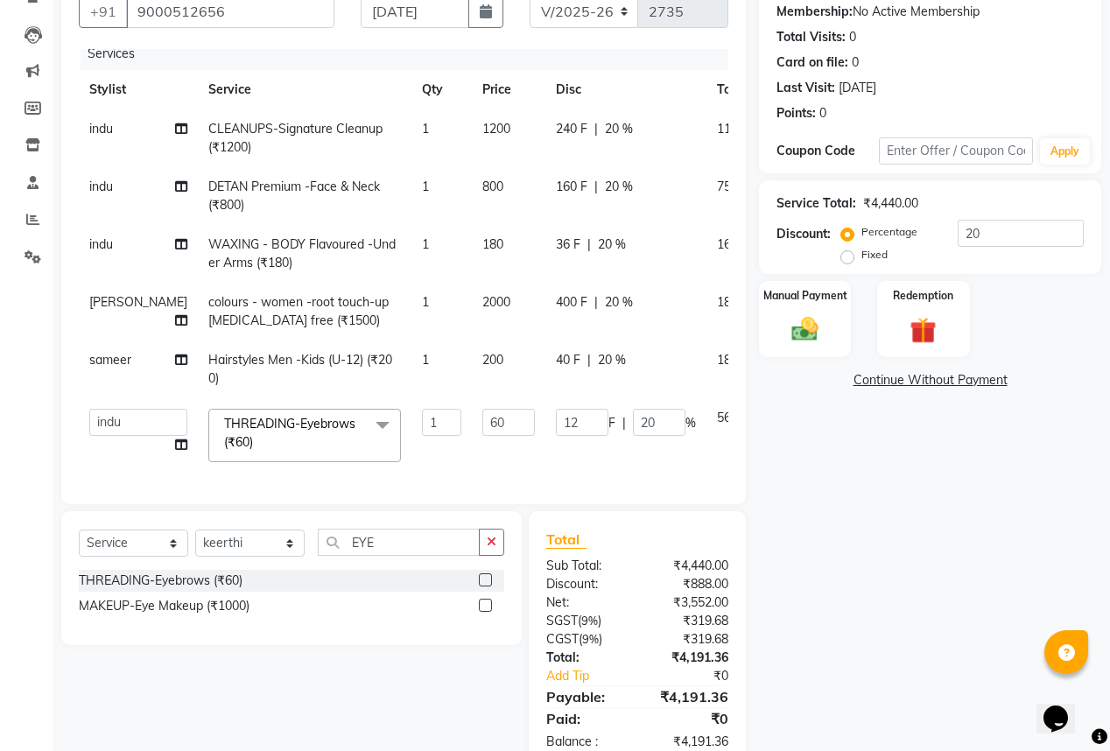
scroll to position [210, 0]
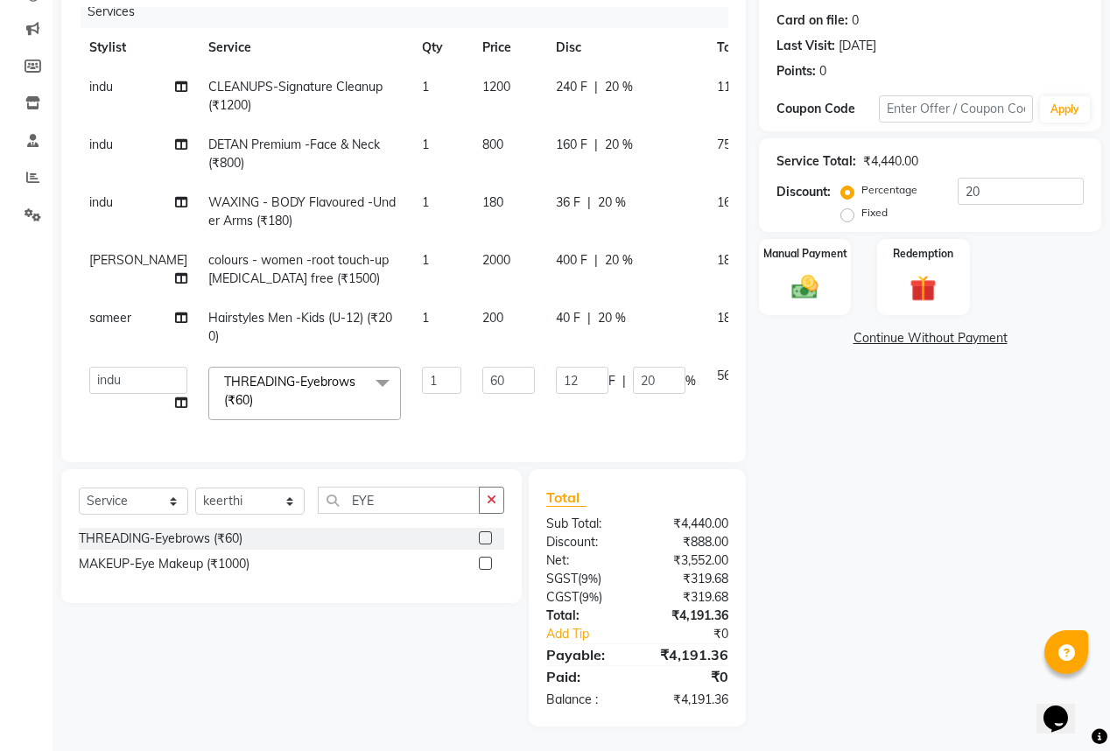
click at [845, 473] on div "Name: Archana Membership: No Active Membership Total Visits: 0 Card on file: 0 …" at bounding box center [936, 323] width 355 height 805
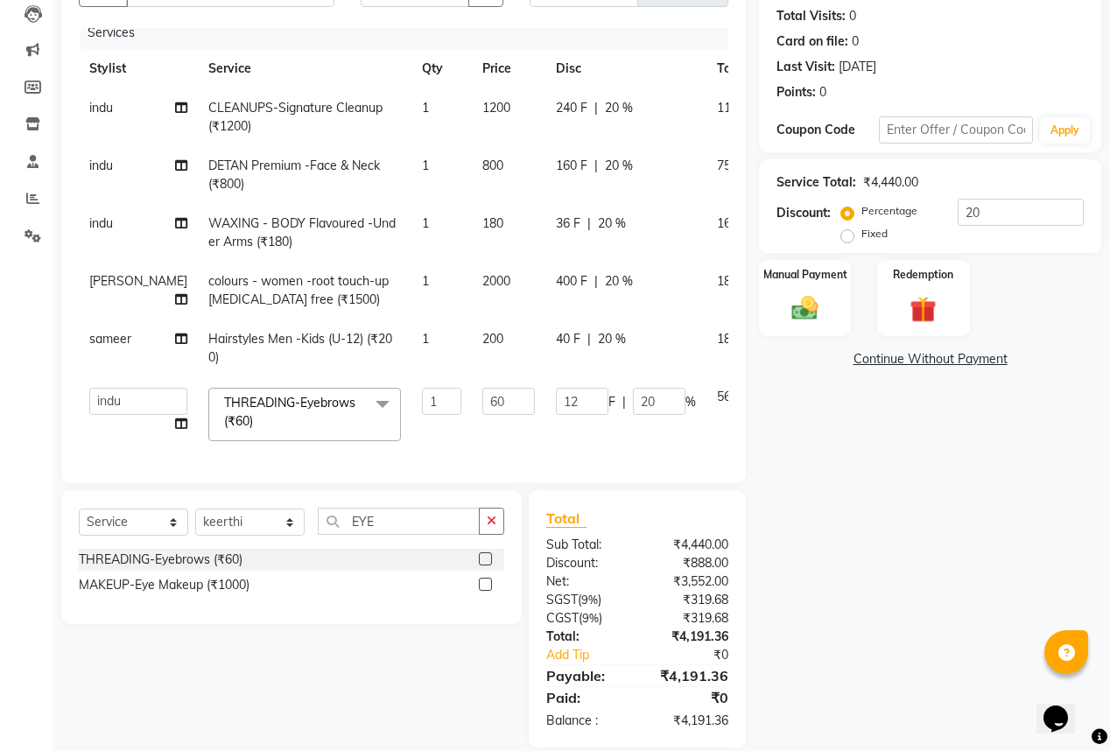
scroll to position [212, 0]
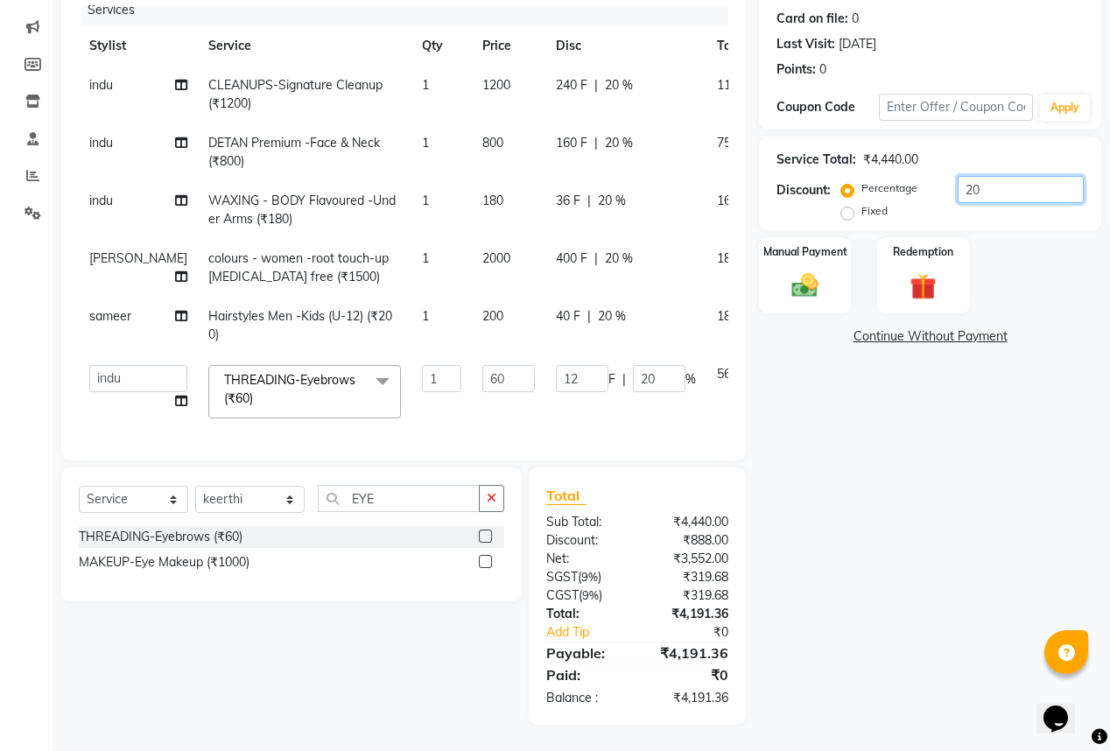
click at [1009, 200] on input "20" at bounding box center [1020, 189] width 126 height 27
type input "2"
type input "1.2"
type input "2"
type input "0"
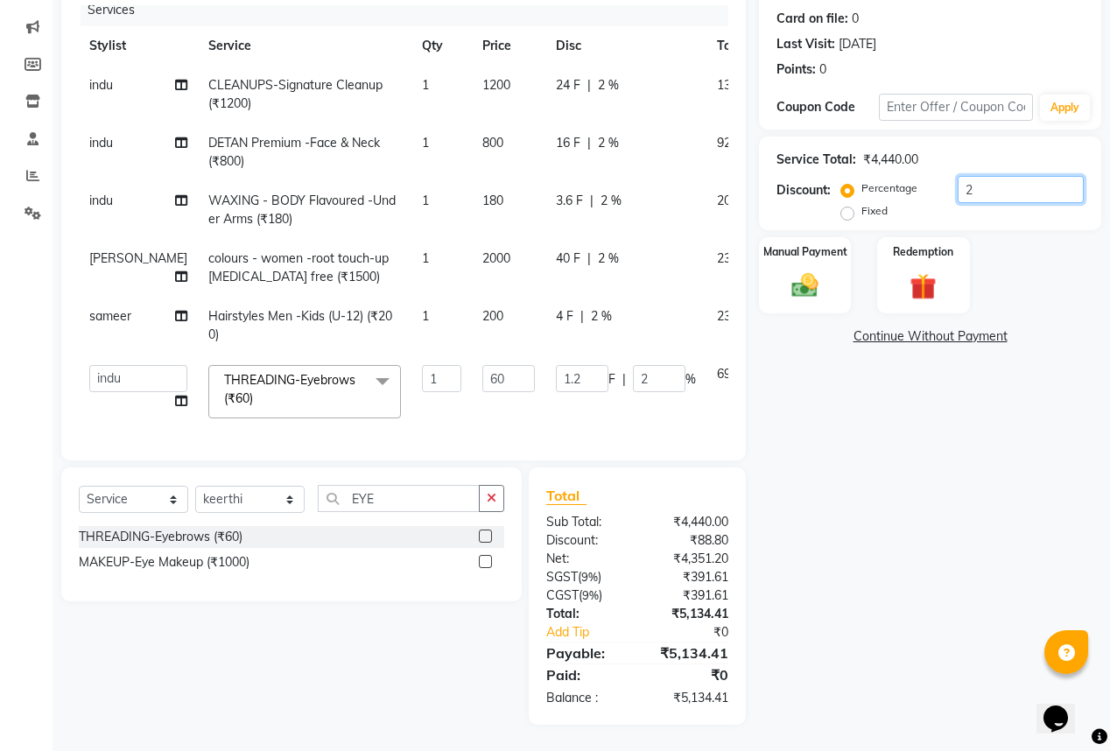
type input "0"
type input "2"
type input "1.2"
type input "2"
type input "25"
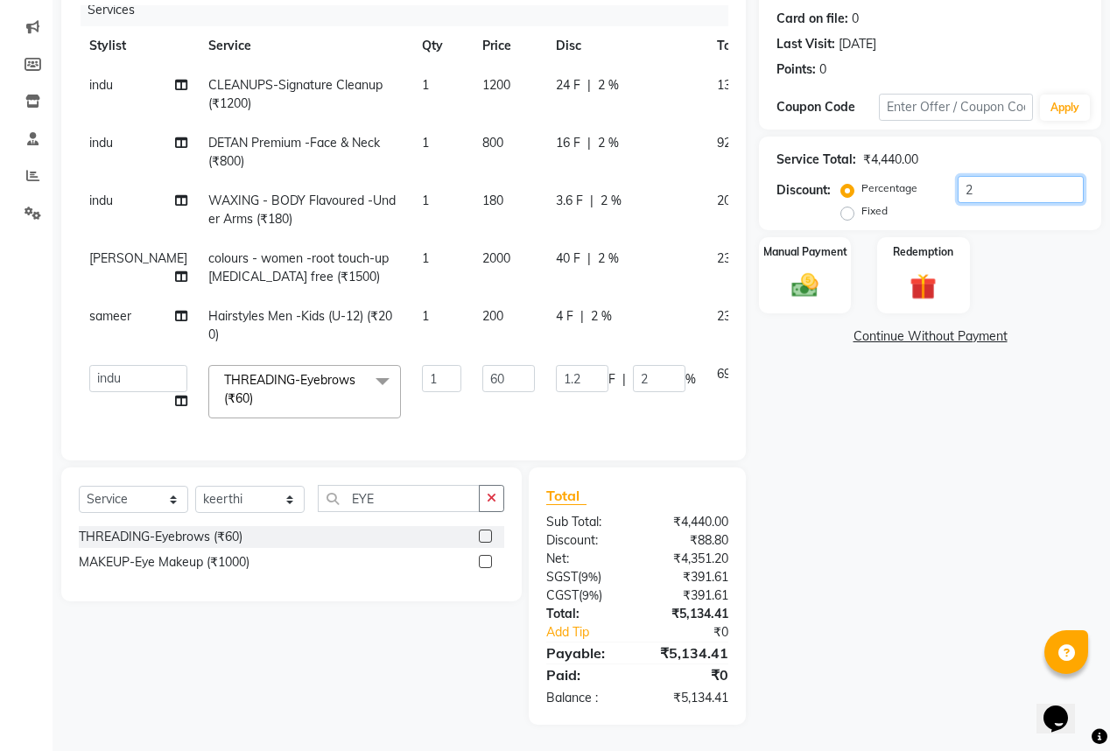
type input "15"
type input "25"
click at [812, 298] on img at bounding box center [804, 286] width 45 height 32
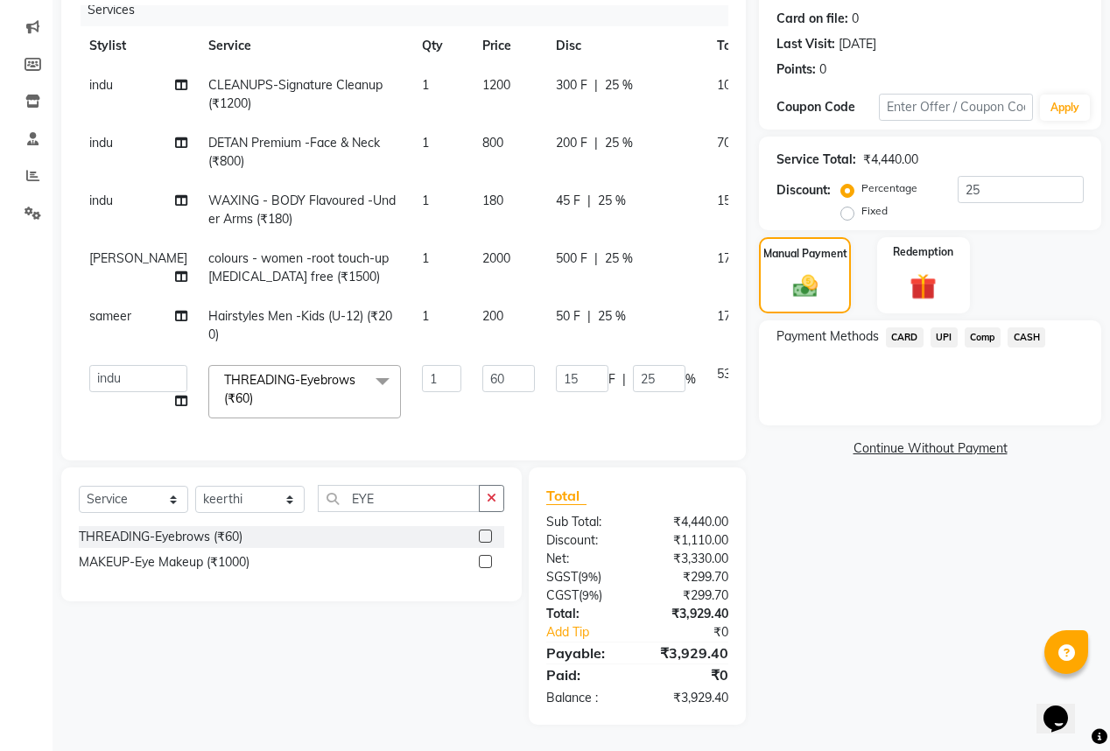
drag, startPoint x: 945, startPoint y: 340, endPoint x: 958, endPoint y: 403, distance: 63.5
click at [945, 353] on div "Payment Methods CARD UPI Comp CASH" at bounding box center [930, 372] width 342 height 105
click at [938, 333] on span "UPI" at bounding box center [943, 337] width 27 height 20
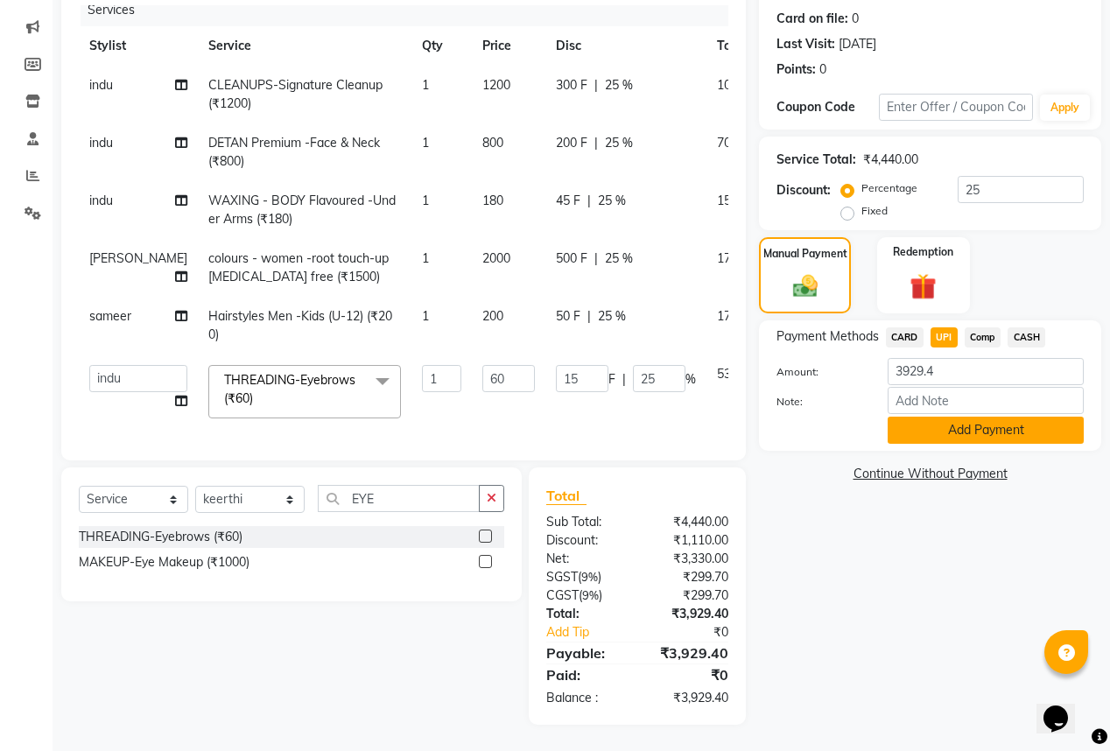
click at [975, 424] on button "Add Payment" at bounding box center [985, 430] width 196 height 27
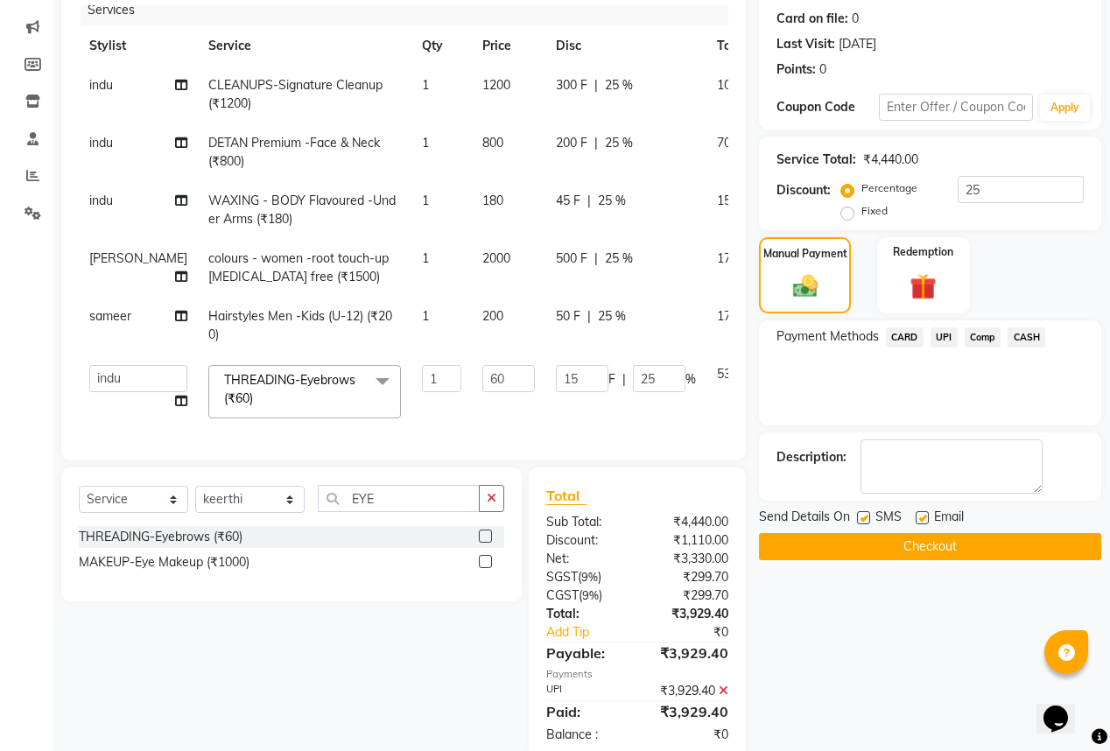
click at [923, 513] on label at bounding box center [921, 517] width 13 height 13
click at [923, 513] on input "checkbox" at bounding box center [920, 518] width 11 height 11
checkbox input "false"
click at [866, 511] on label at bounding box center [863, 517] width 13 height 13
click at [866, 513] on input "checkbox" at bounding box center [862, 518] width 11 height 11
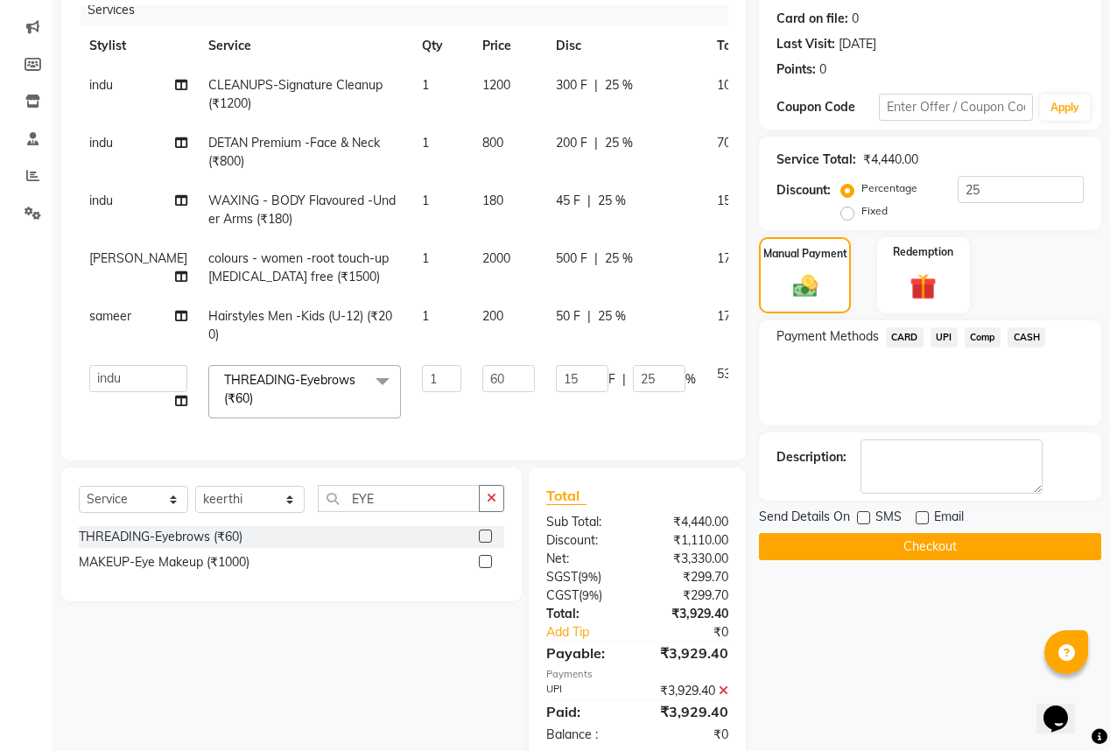
click at [861, 516] on label at bounding box center [863, 517] width 13 height 13
click at [861, 516] on input "checkbox" at bounding box center [862, 518] width 11 height 11
checkbox input "true"
click at [907, 548] on button "Checkout" at bounding box center [930, 546] width 342 height 27
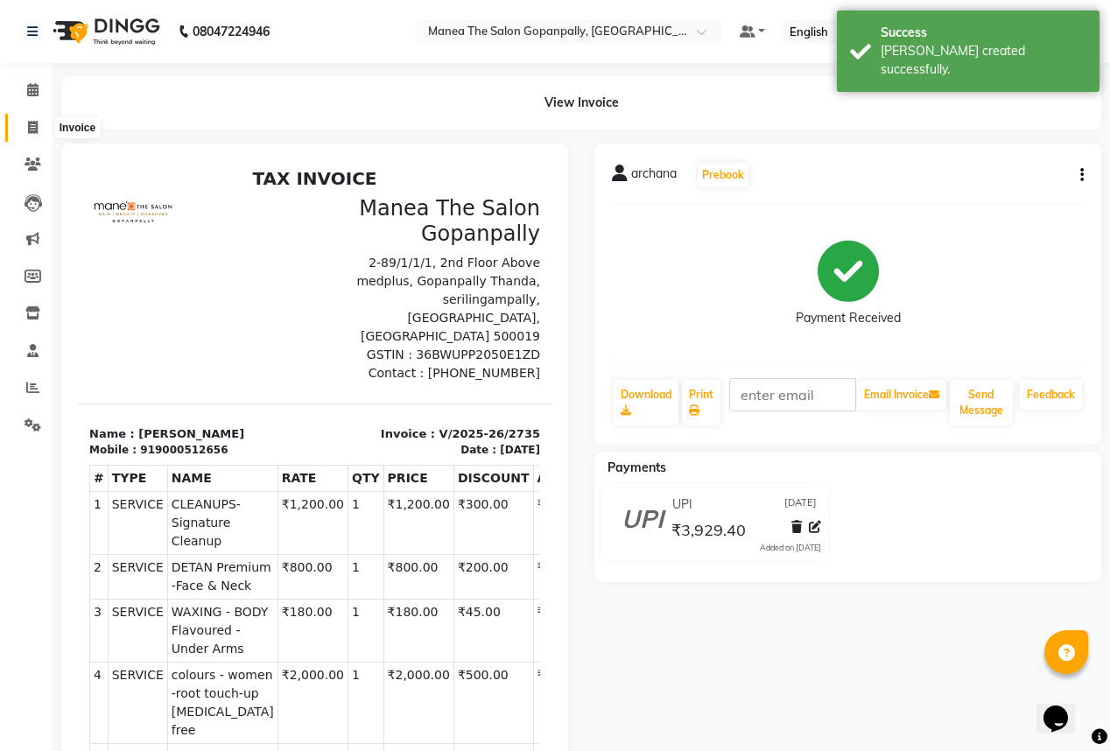
click at [25, 130] on span at bounding box center [33, 128] width 31 height 20
select select "7027"
select select "service"
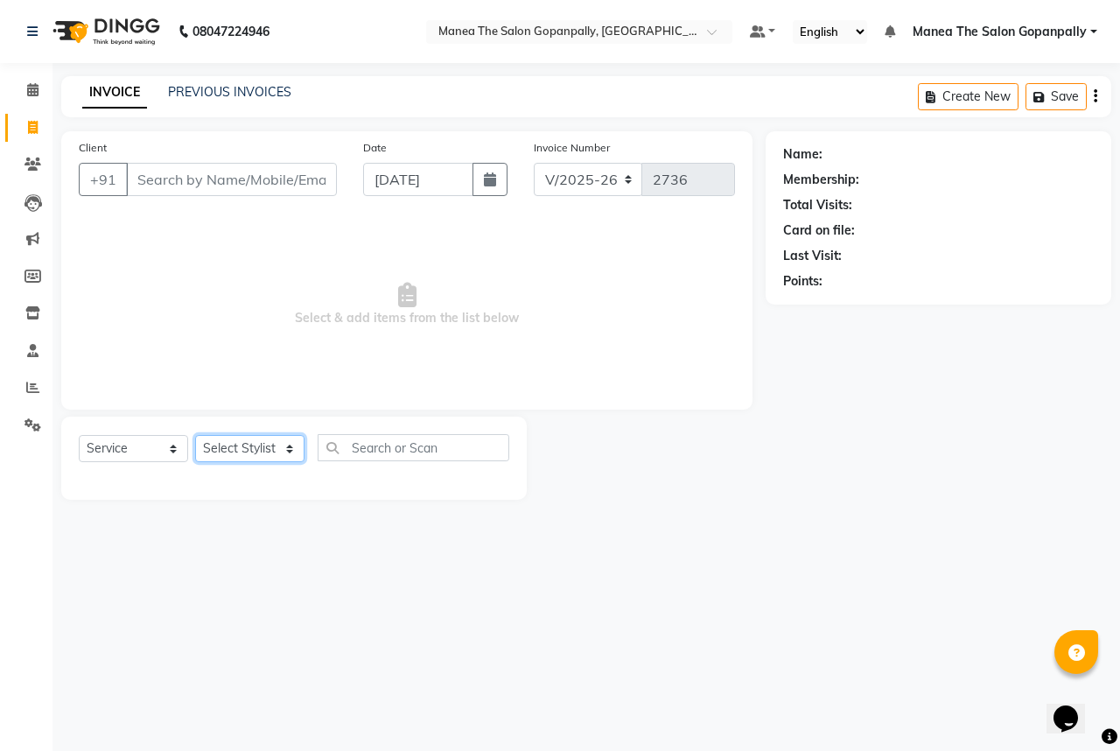
click at [266, 453] on select "Select Stylist anas [PERSON_NAME] [PERSON_NAME] [PERSON_NAME] sameer [PERSON_NA…" at bounding box center [249, 448] width 109 height 27
select select "57885"
click at [195, 436] on select "Select Stylist anas [PERSON_NAME] [PERSON_NAME] [PERSON_NAME] sameer [PERSON_NA…" at bounding box center [249, 448] width 109 height 27
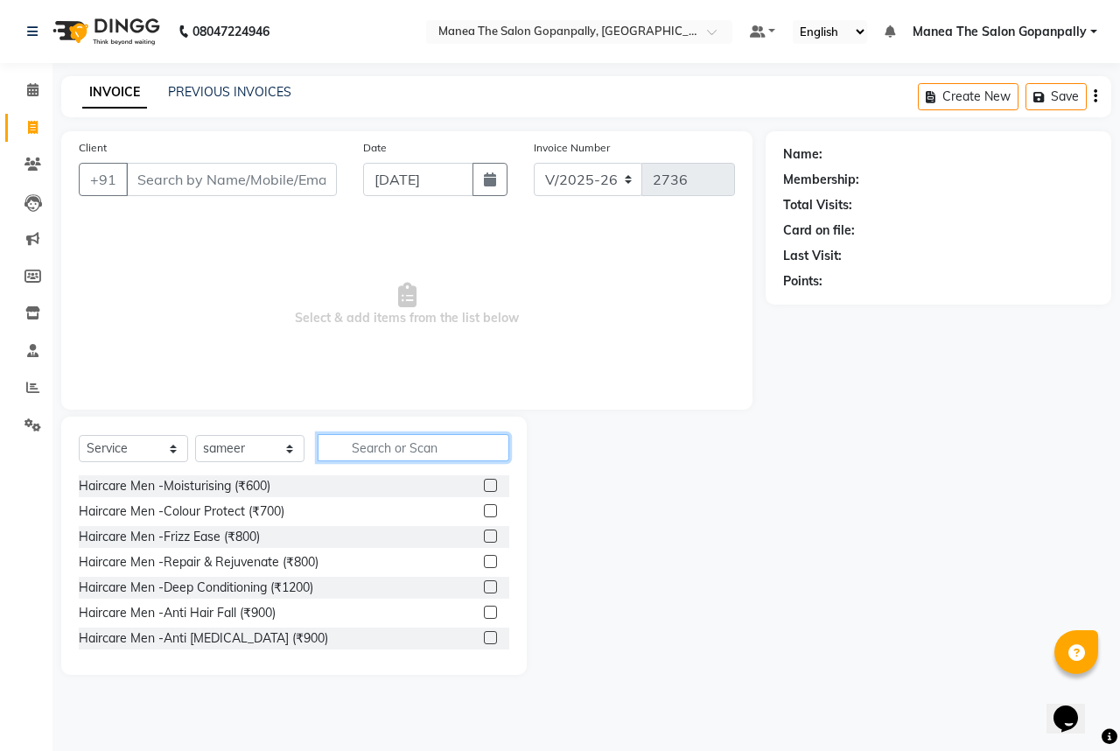
click at [382, 450] on input "text" at bounding box center [414, 447] width 192 height 27
type input "CUT"
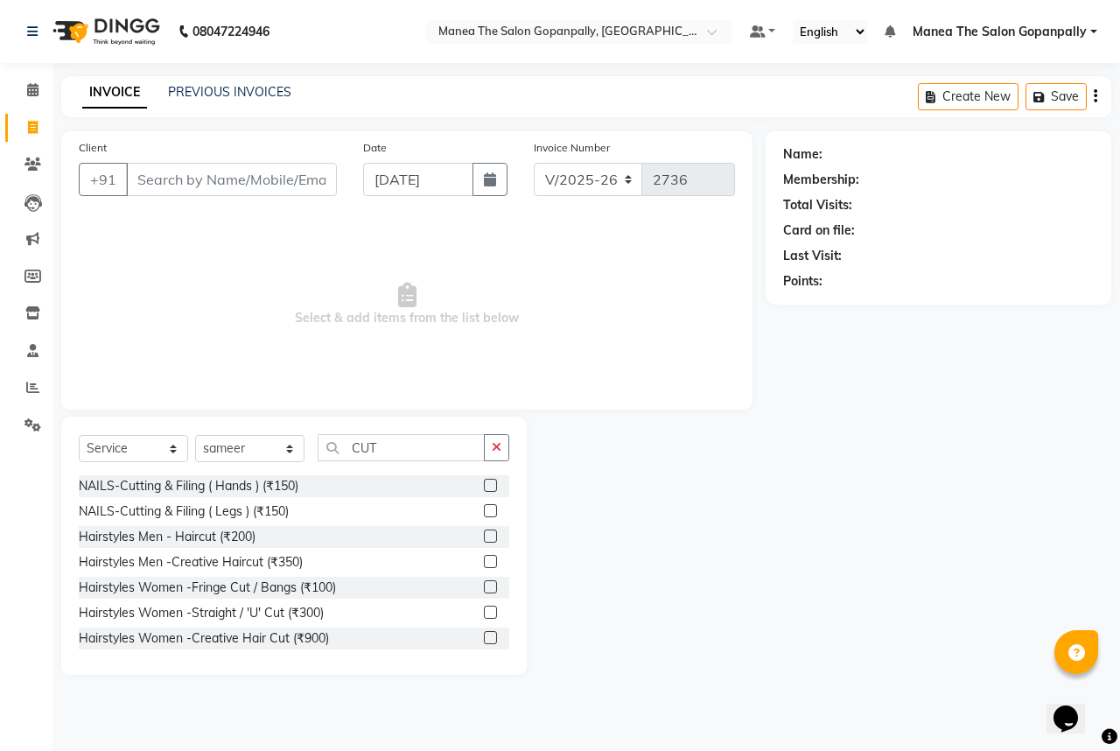
click at [484, 539] on label at bounding box center [490, 535] width 13 height 13
click at [484, 539] on input "checkbox" at bounding box center [489, 536] width 11 height 11
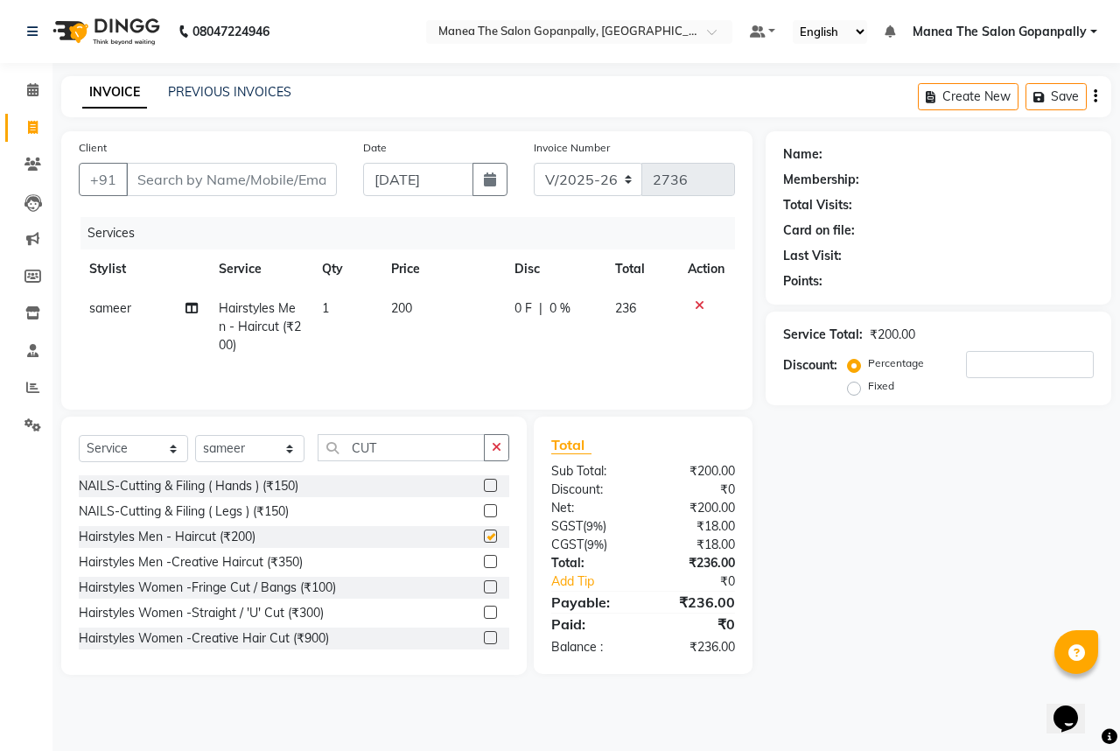
checkbox input "false"
click at [496, 446] on icon "button" at bounding box center [497, 447] width 10 height 12
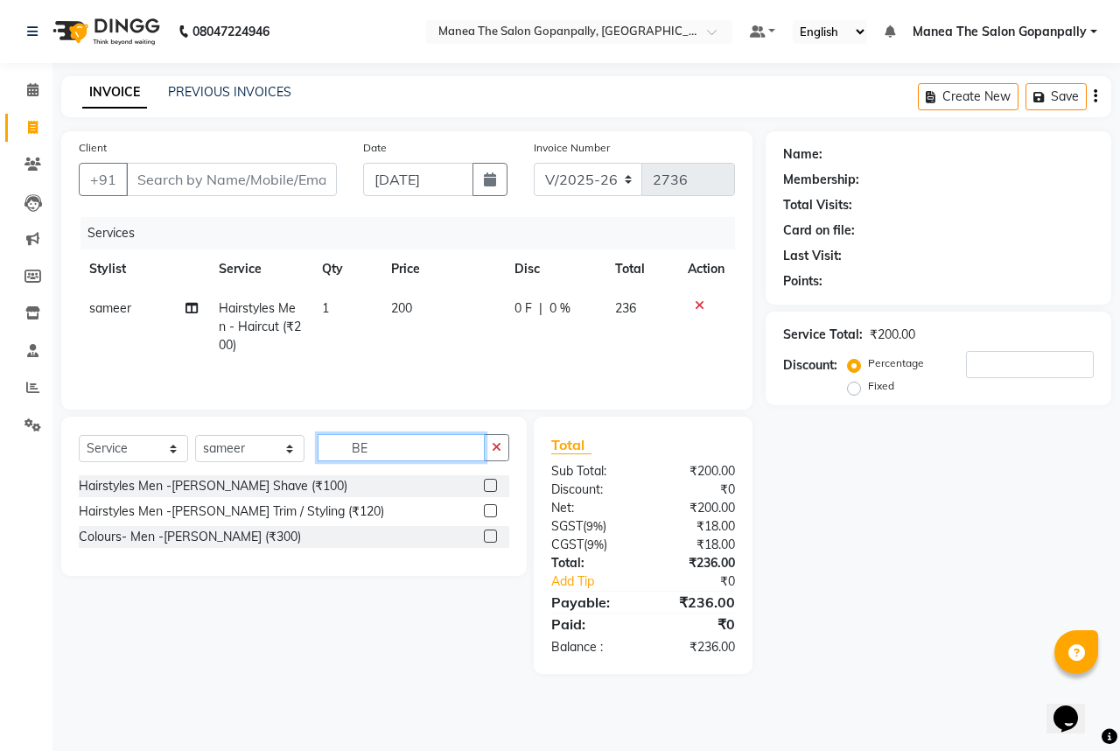
type input "BE"
click at [486, 513] on label at bounding box center [490, 510] width 13 height 13
click at [486, 513] on input "checkbox" at bounding box center [489, 511] width 11 height 11
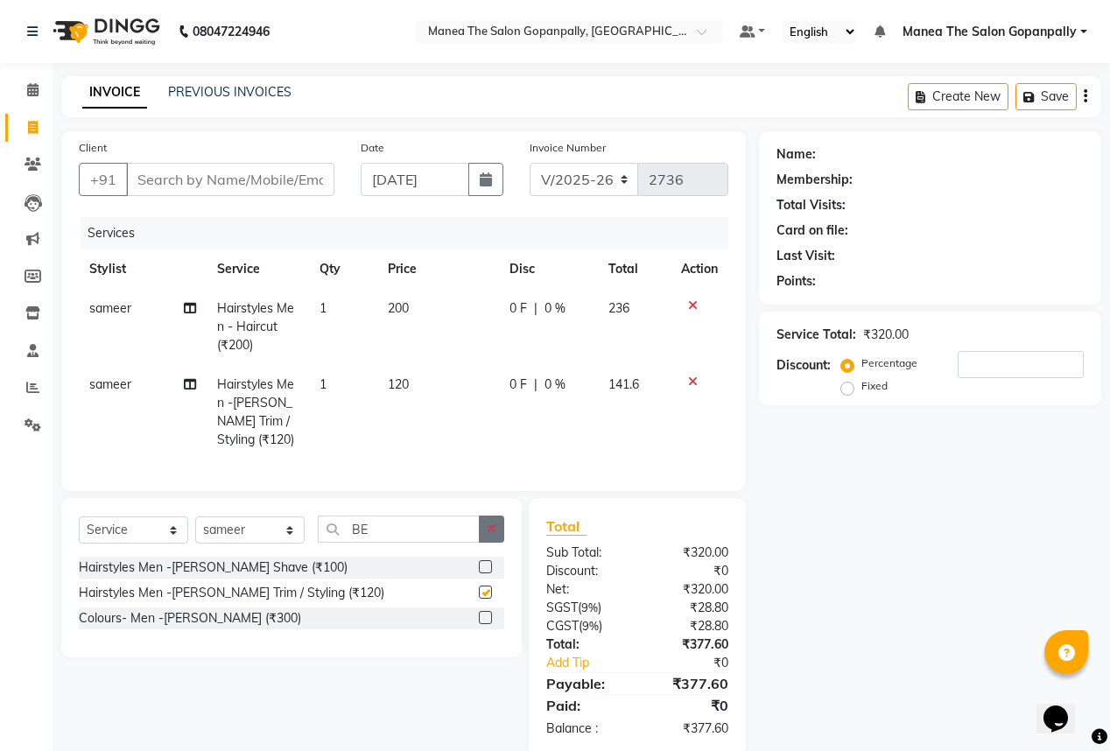
checkbox input "false"
click at [494, 533] on button "button" at bounding box center [491, 528] width 25 height 27
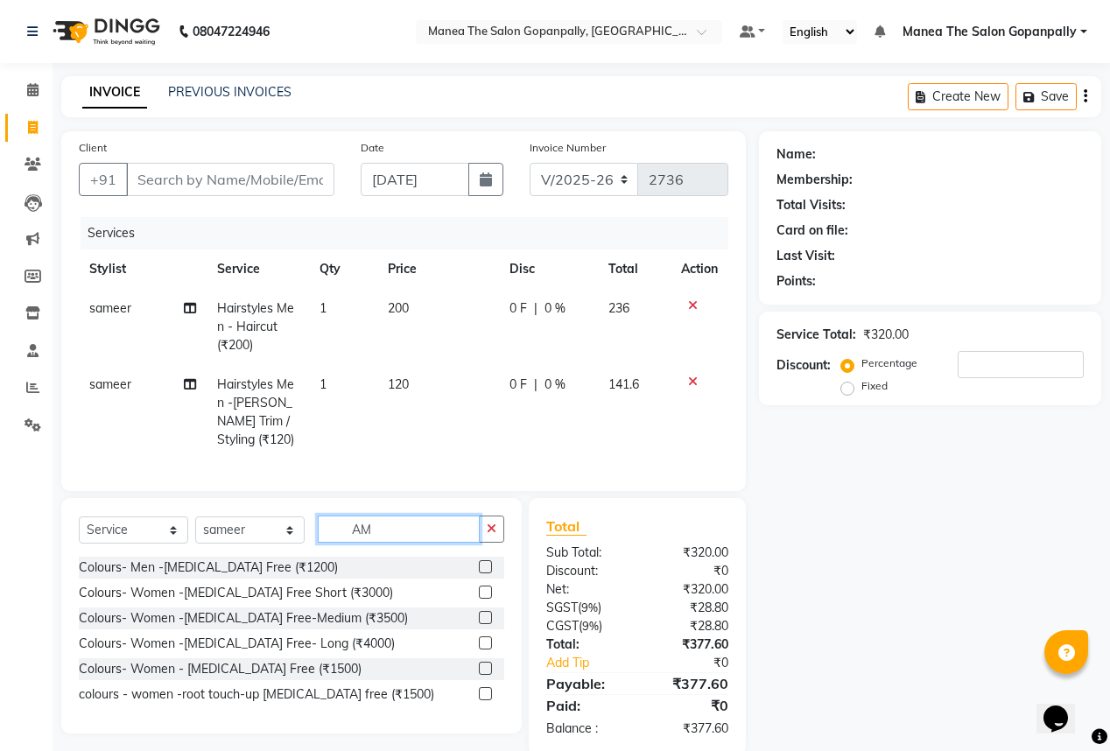
type input "AM"
click at [481, 573] on label at bounding box center [485, 566] width 13 height 13
click at [481, 573] on input "checkbox" at bounding box center [484, 567] width 11 height 11
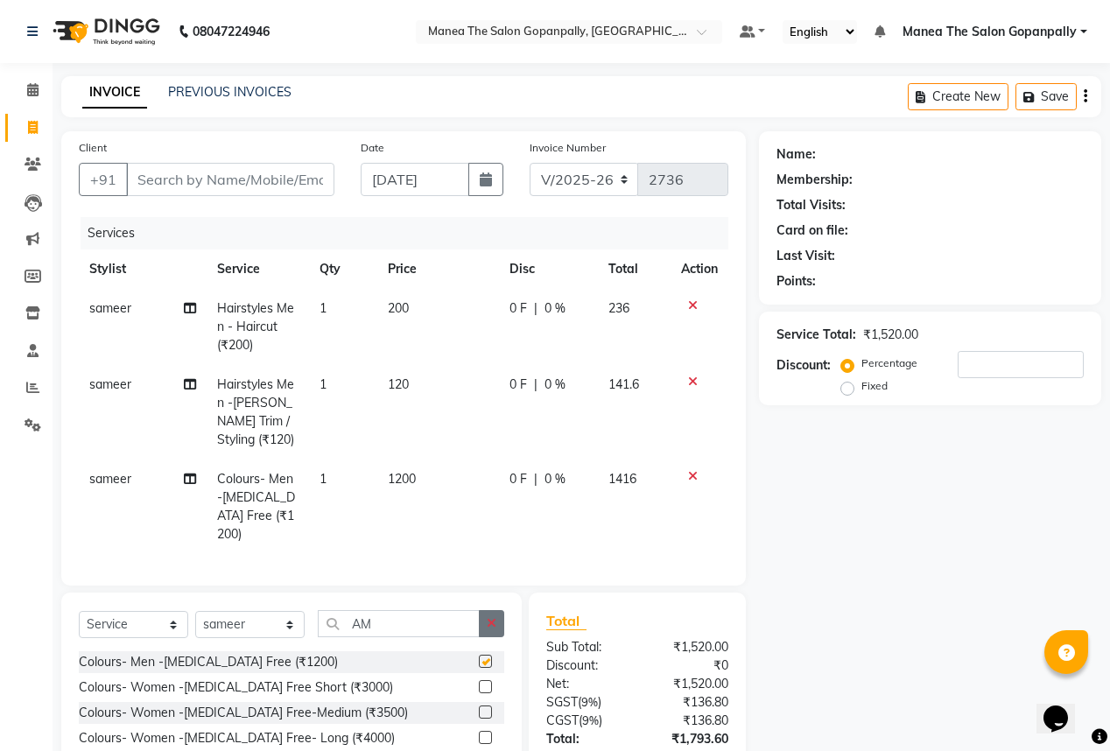
checkbox input "false"
click at [484, 613] on button "button" at bounding box center [491, 623] width 25 height 27
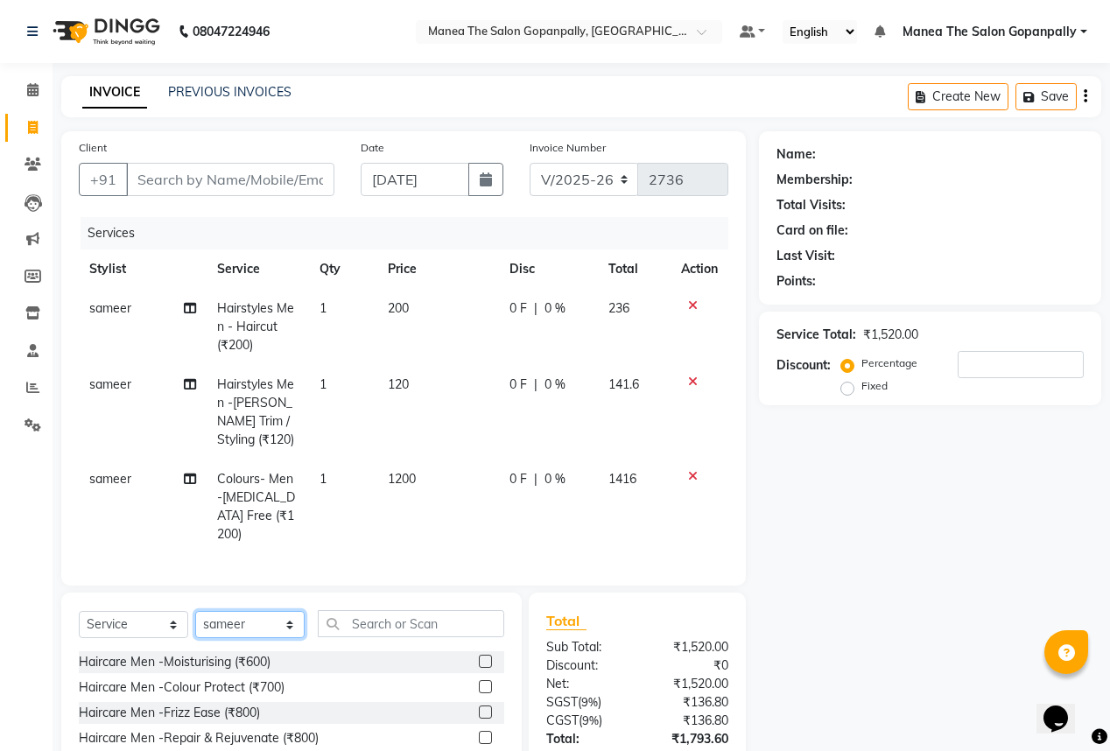
click at [239, 616] on select "Select Stylist anas [PERSON_NAME] [PERSON_NAME] [PERSON_NAME] sameer [PERSON_NA…" at bounding box center [249, 624] width 109 height 27
select select "83768"
click at [195, 611] on select "Select Stylist anas [PERSON_NAME] [PERSON_NAME] [PERSON_NAME] sameer [PERSON_NA…" at bounding box center [249, 624] width 109 height 27
click at [362, 613] on input "text" at bounding box center [411, 623] width 186 height 27
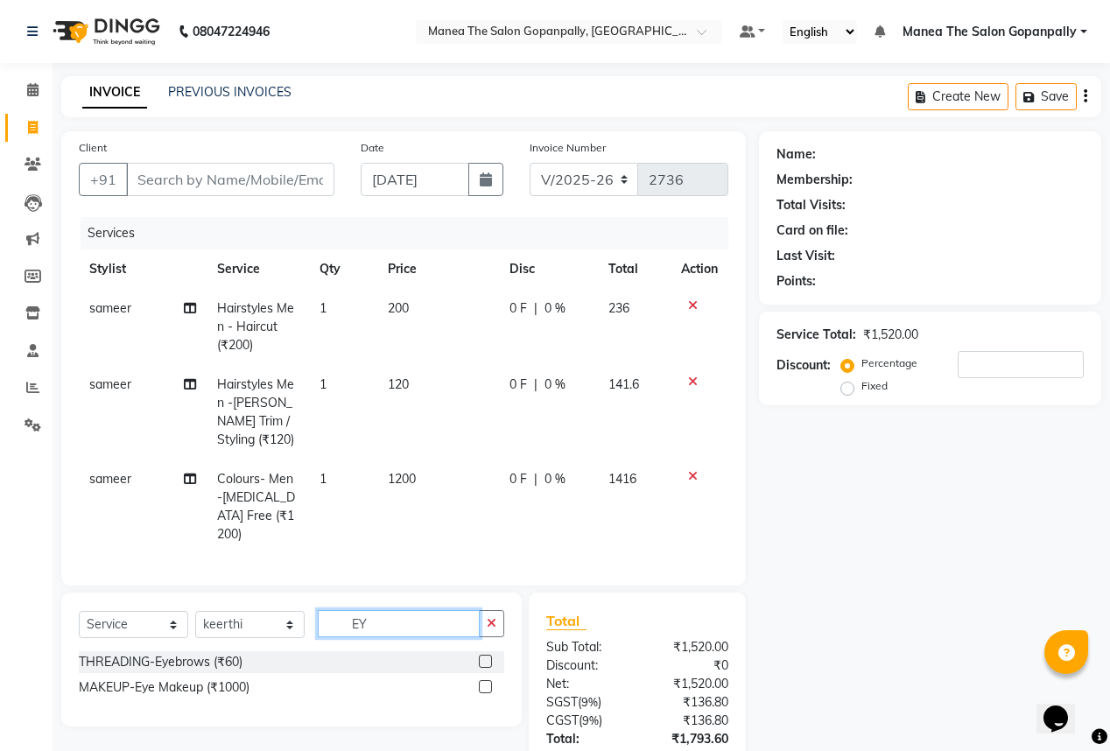
type input "EY"
click at [483, 655] on label at bounding box center [485, 661] width 13 height 13
click at [483, 656] on input "checkbox" at bounding box center [484, 661] width 11 height 11
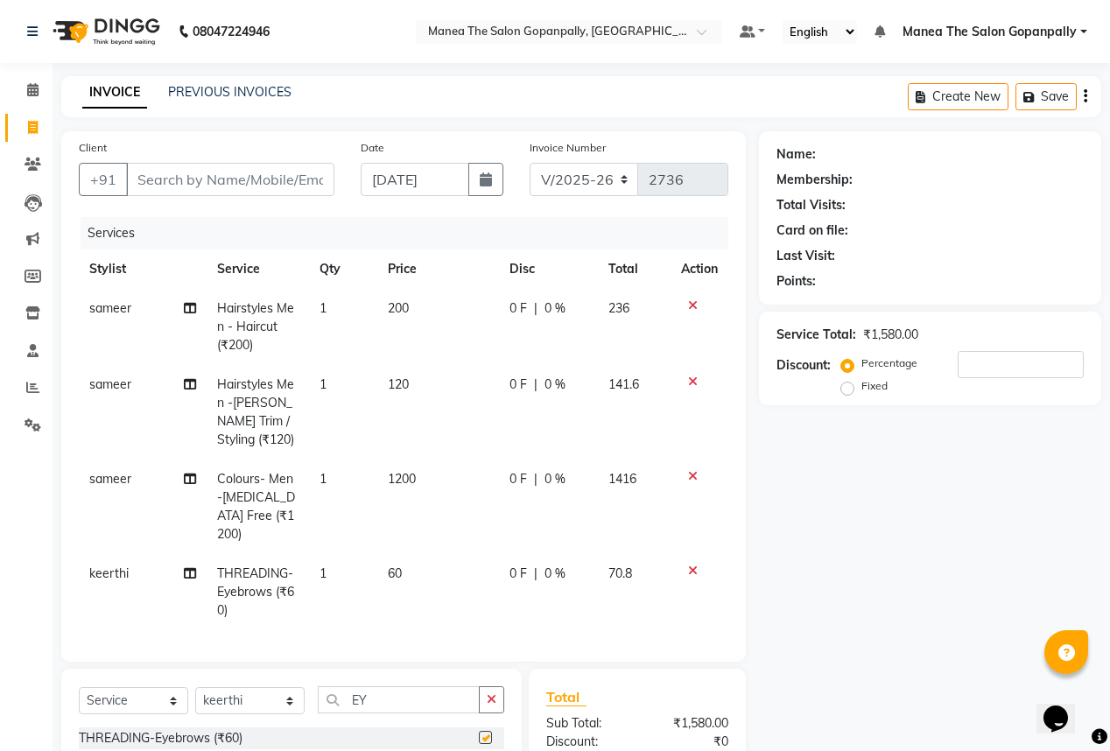
checkbox input "false"
click at [248, 186] on input "Client" at bounding box center [230, 179] width 208 height 33
click at [253, 183] on input "Client" at bounding box center [230, 179] width 208 height 33
type input "9"
type input "0"
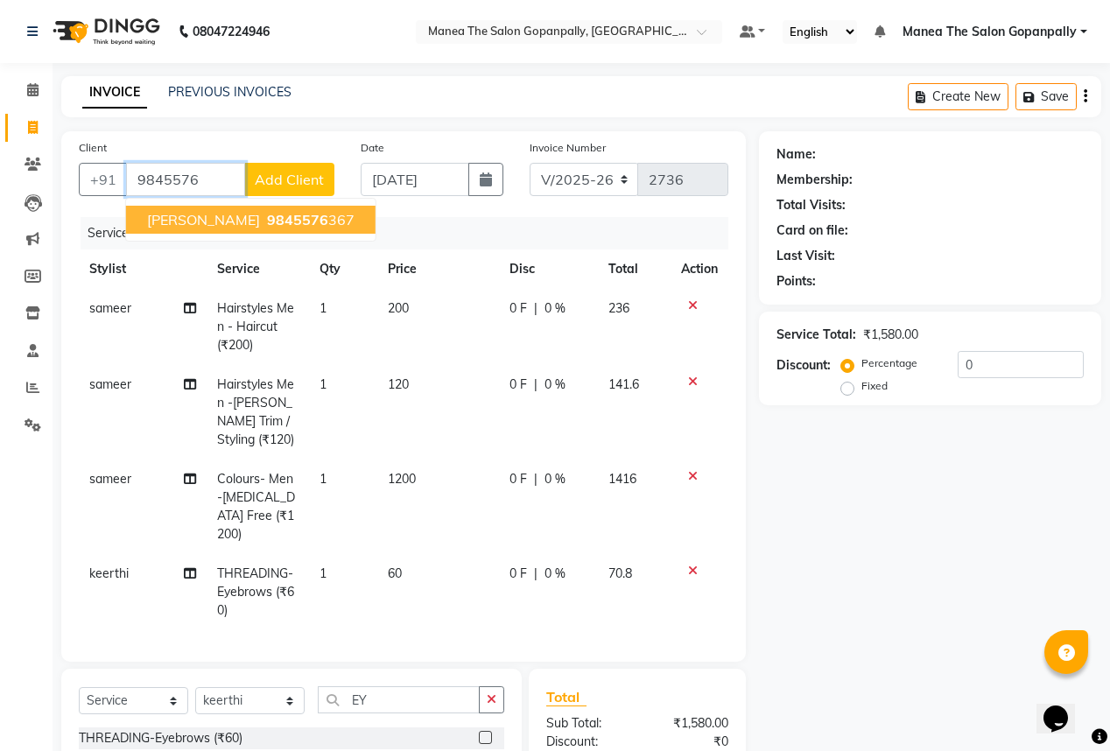
click at [267, 214] on span "9845576" at bounding box center [297, 220] width 61 height 18
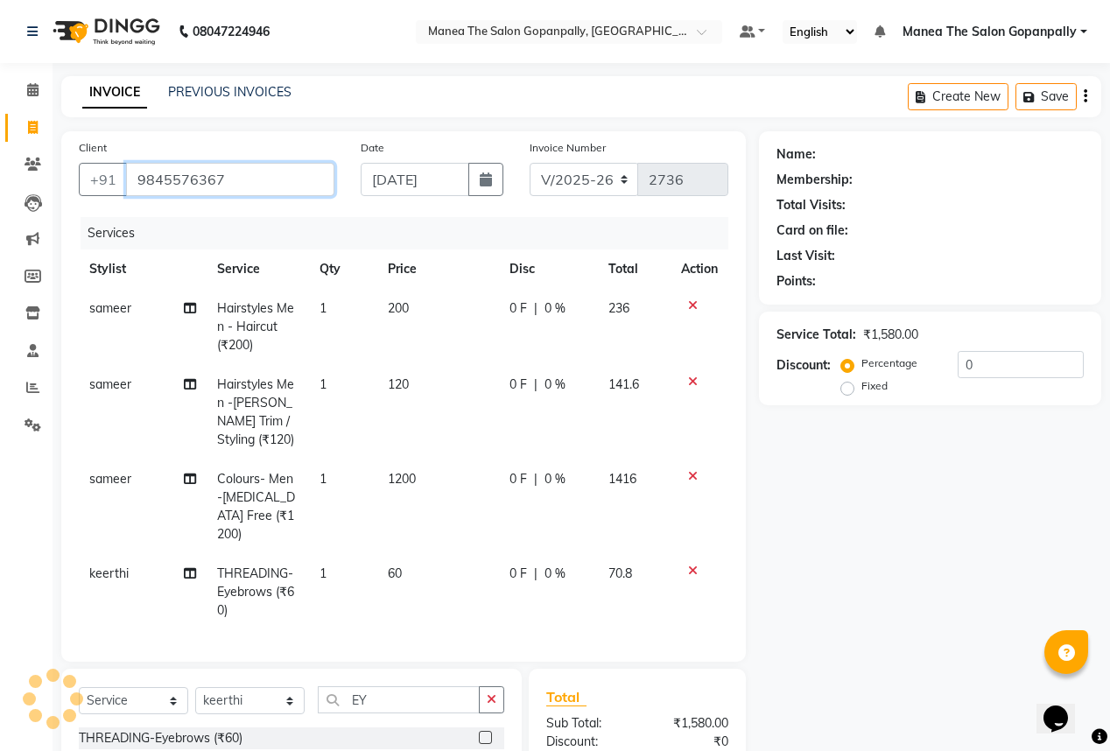
type input "9845576367"
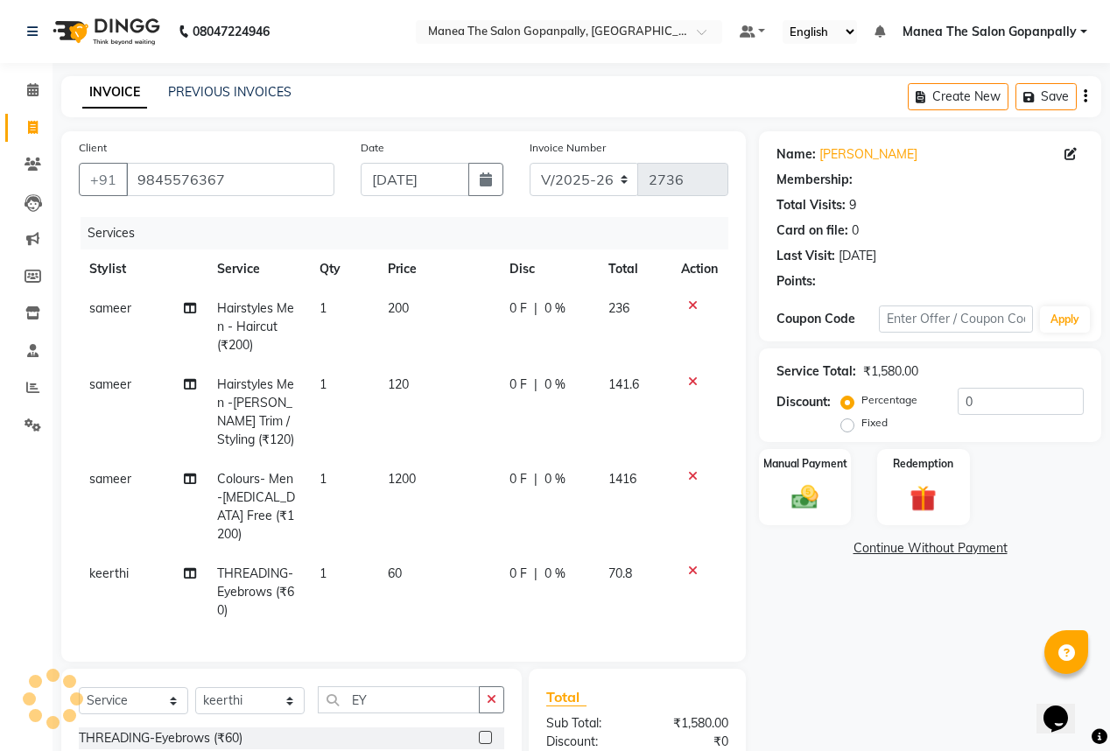
type input "20"
select select "1: Object"
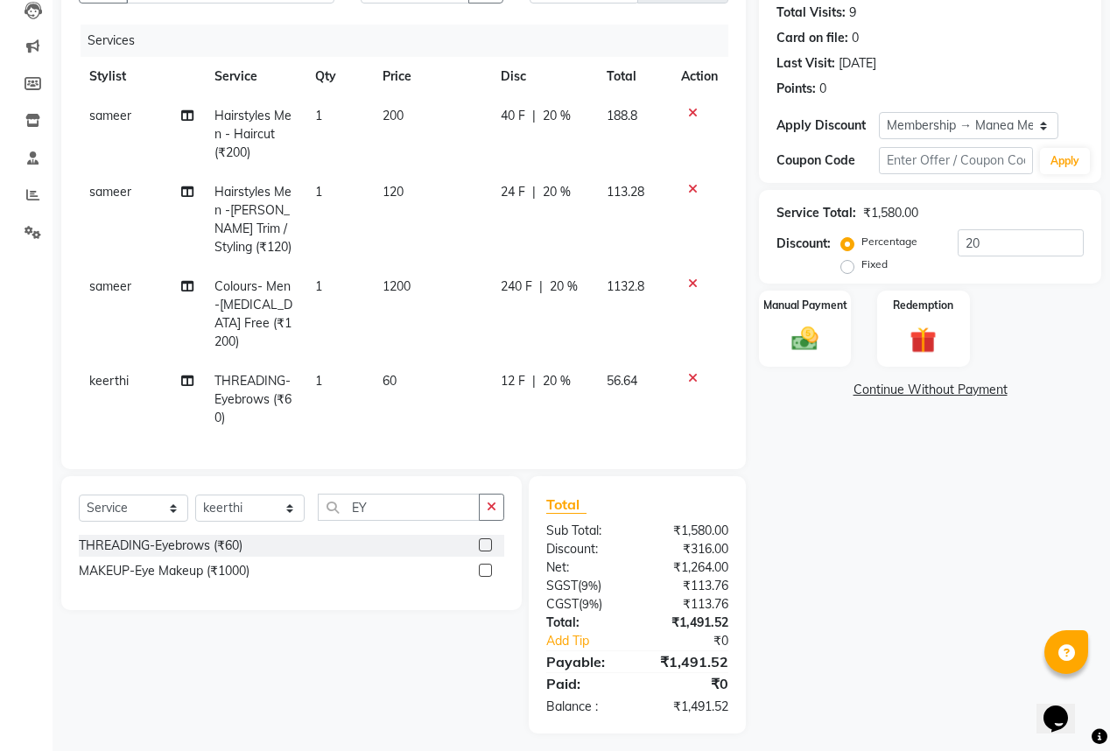
scroll to position [193, 0]
click at [1008, 240] on input "20" at bounding box center [1020, 241] width 126 height 27
type input "2"
type input "20"
click at [810, 347] on img at bounding box center [804, 338] width 45 height 32
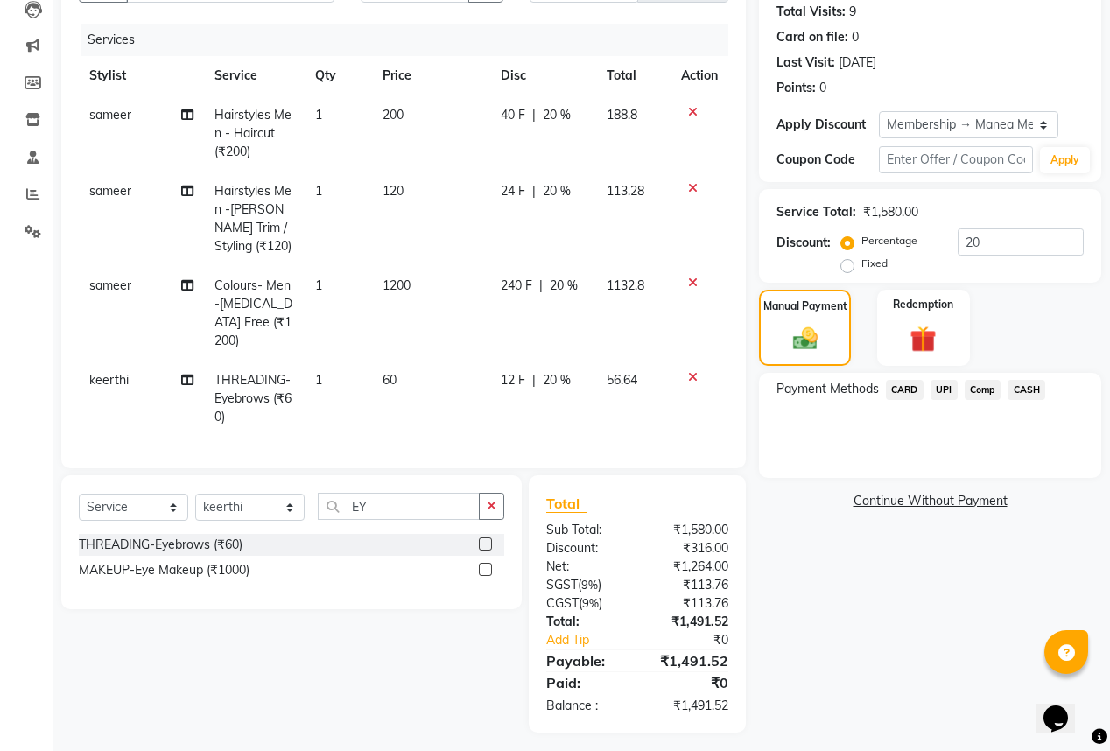
click at [936, 389] on span "UPI" at bounding box center [943, 390] width 27 height 20
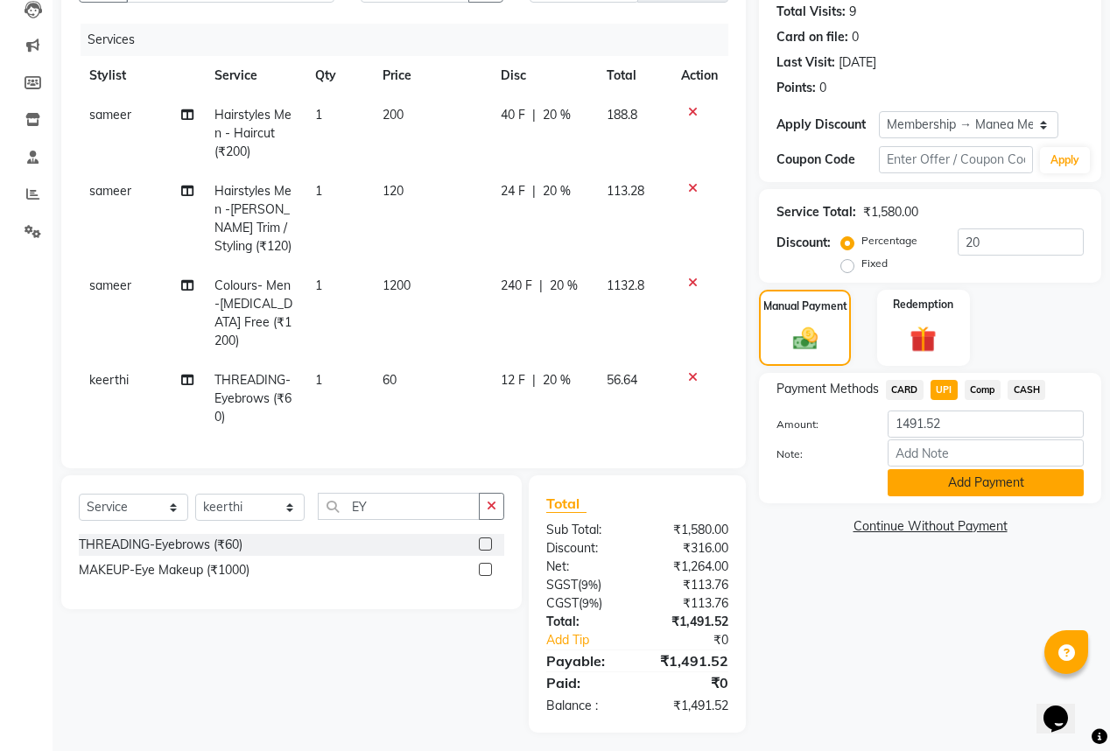
click at [935, 487] on button "Add Payment" at bounding box center [985, 482] width 196 height 27
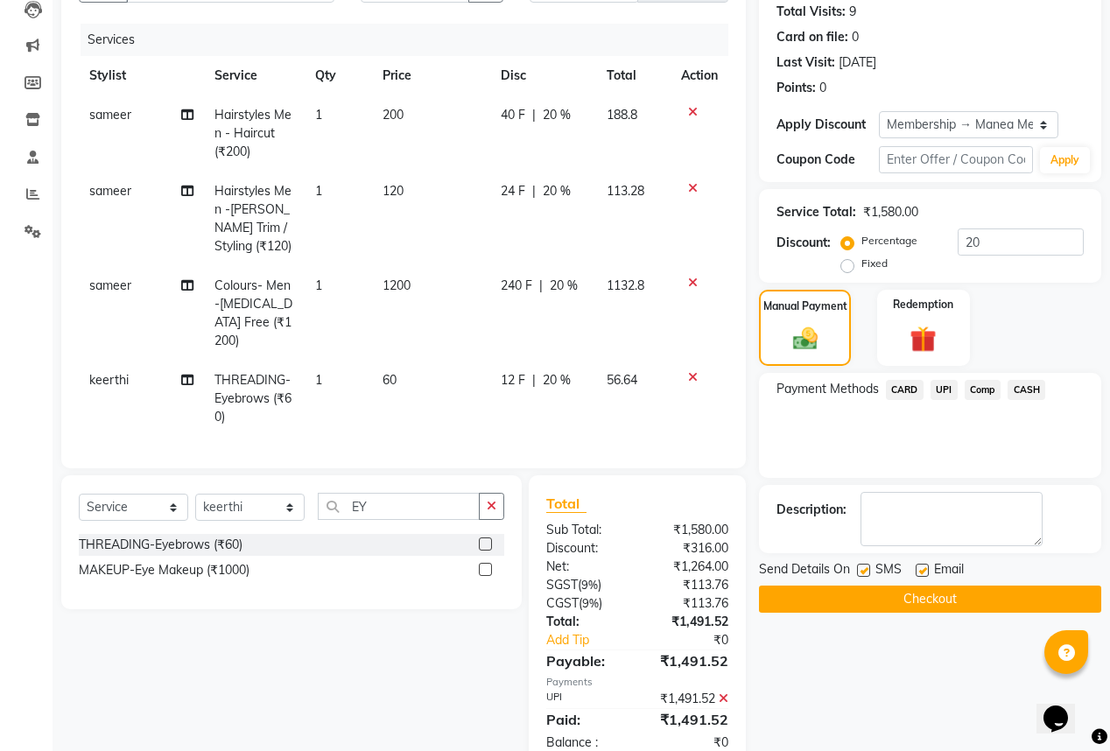
scroll to position [230, 0]
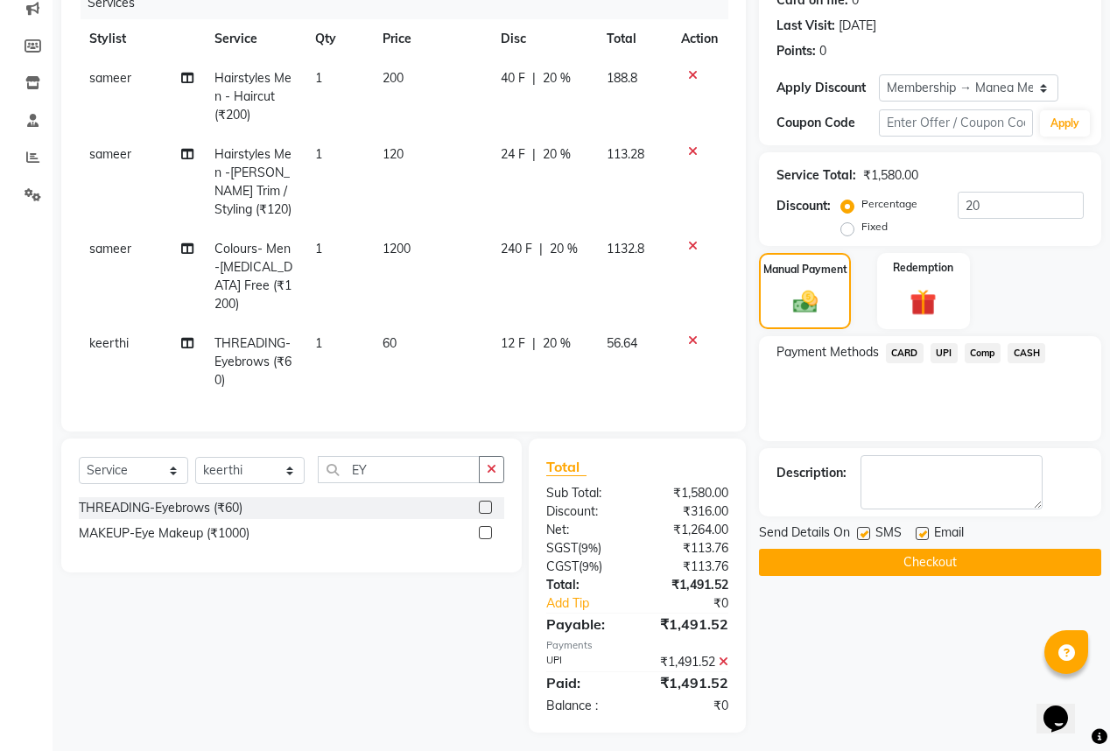
click at [922, 528] on label at bounding box center [921, 533] width 13 height 13
click at [922, 529] on input "checkbox" at bounding box center [920, 534] width 11 height 11
checkbox input "false"
click at [914, 567] on button "Checkout" at bounding box center [930, 562] width 342 height 27
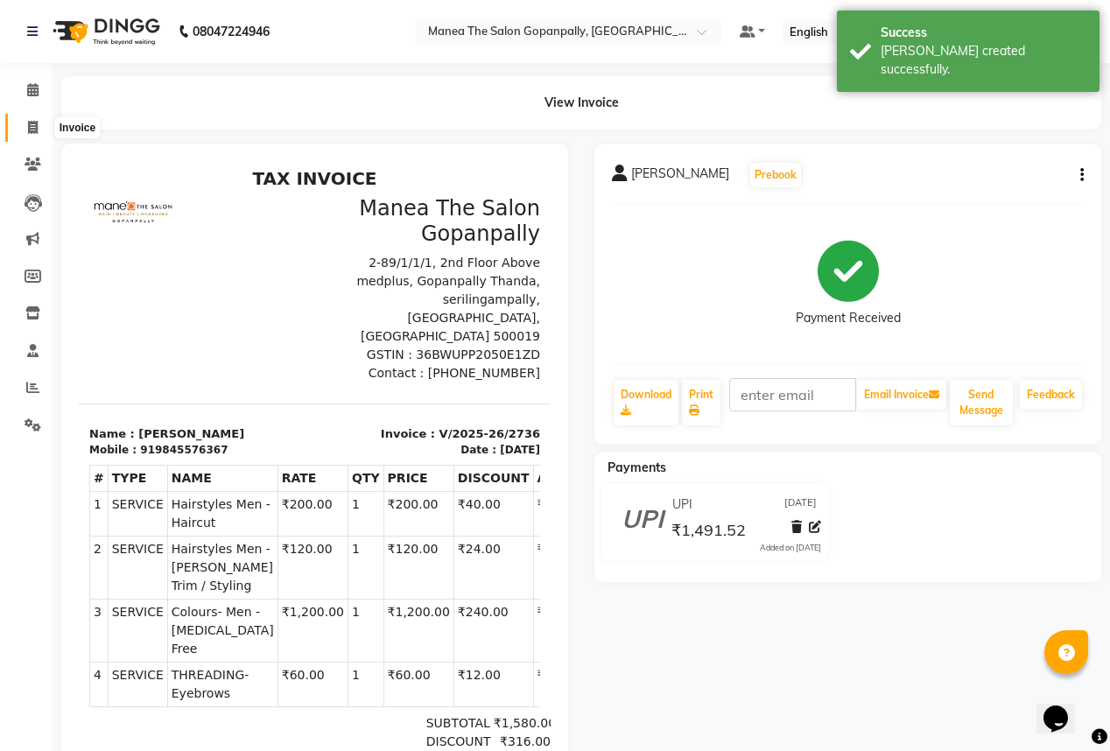
click at [29, 119] on span at bounding box center [33, 128] width 31 height 20
select select "7027"
select select "service"
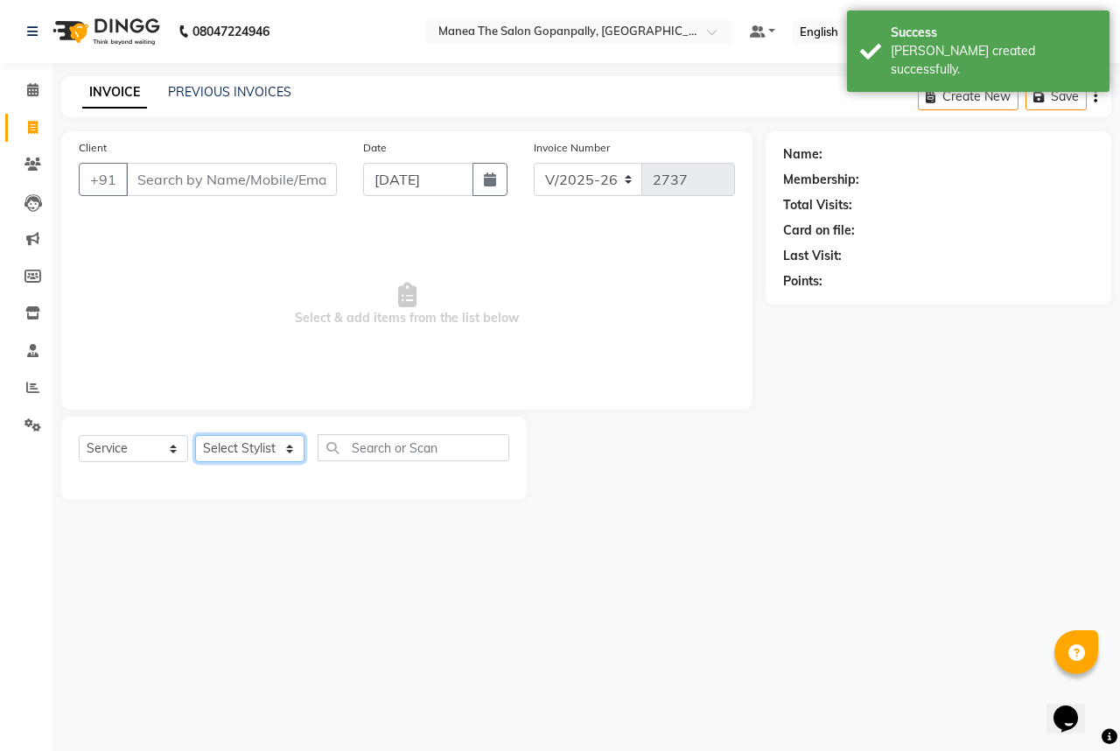
click at [256, 450] on select "Select Stylist anas [PERSON_NAME] [PERSON_NAME] [PERSON_NAME] sameer [PERSON_NA…" at bounding box center [249, 448] width 109 height 27
select select "83768"
click at [195, 436] on select "Select Stylist anas [PERSON_NAME] [PERSON_NAME] [PERSON_NAME] sameer [PERSON_NA…" at bounding box center [249, 448] width 109 height 27
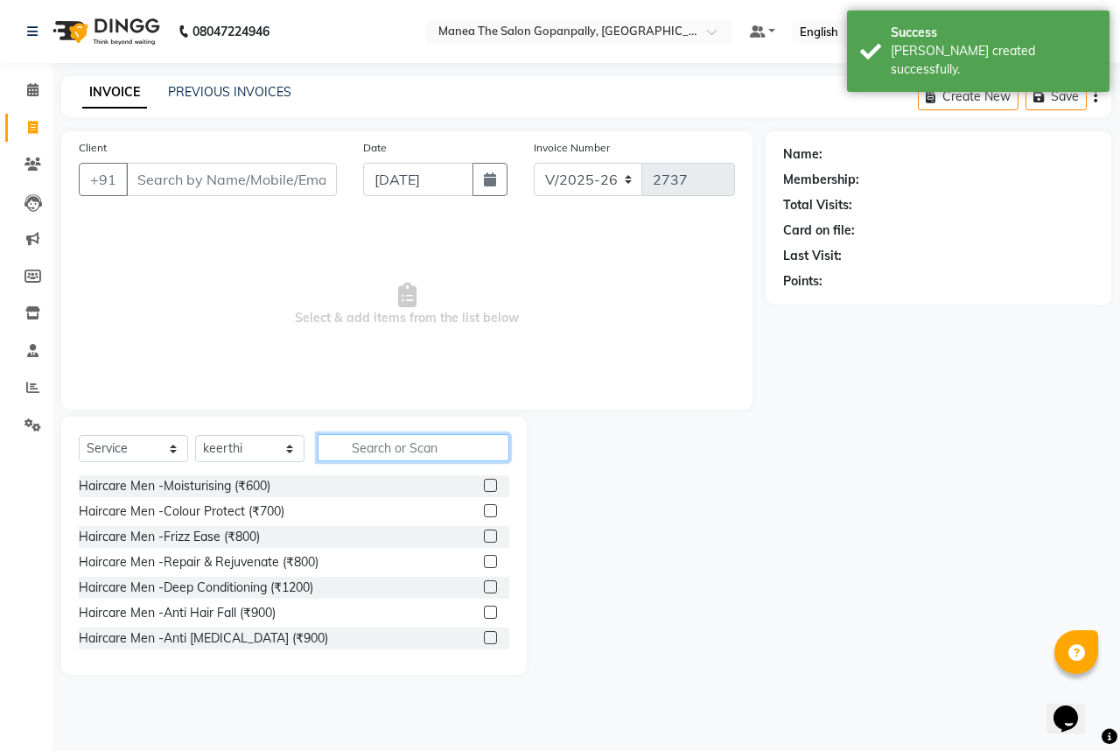
click at [383, 450] on input "text" at bounding box center [414, 447] width 192 height 27
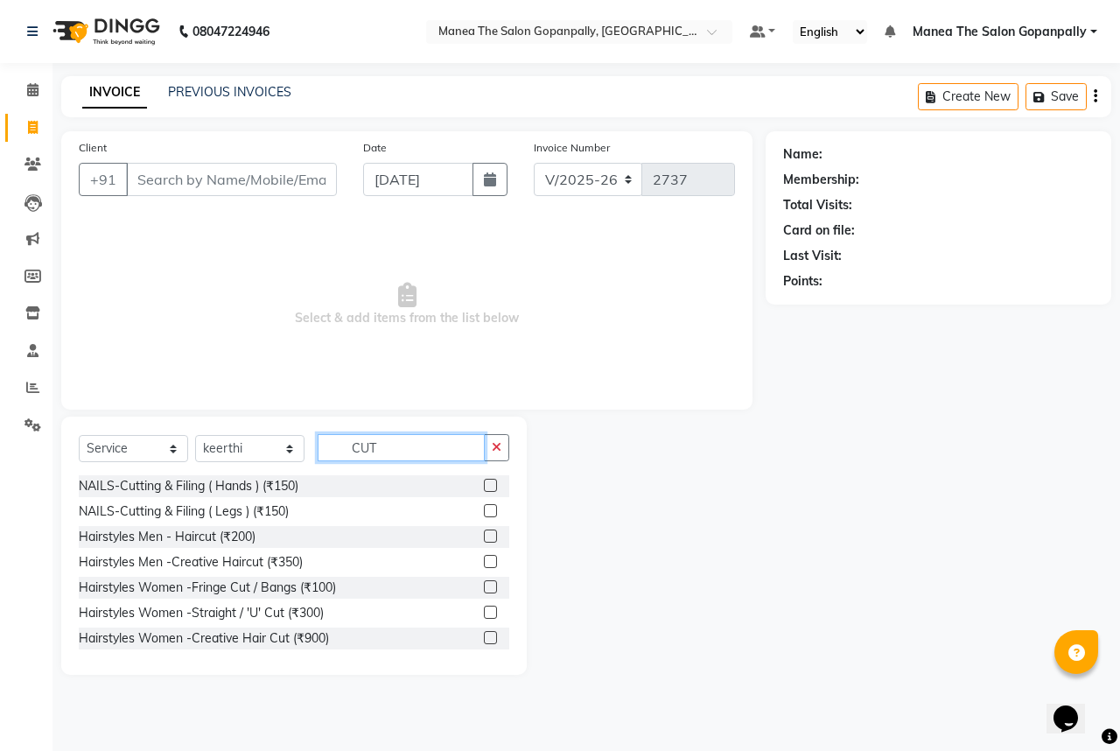
type input "CUT"
click at [484, 539] on label at bounding box center [490, 535] width 13 height 13
click at [484, 539] on input "checkbox" at bounding box center [489, 536] width 11 height 11
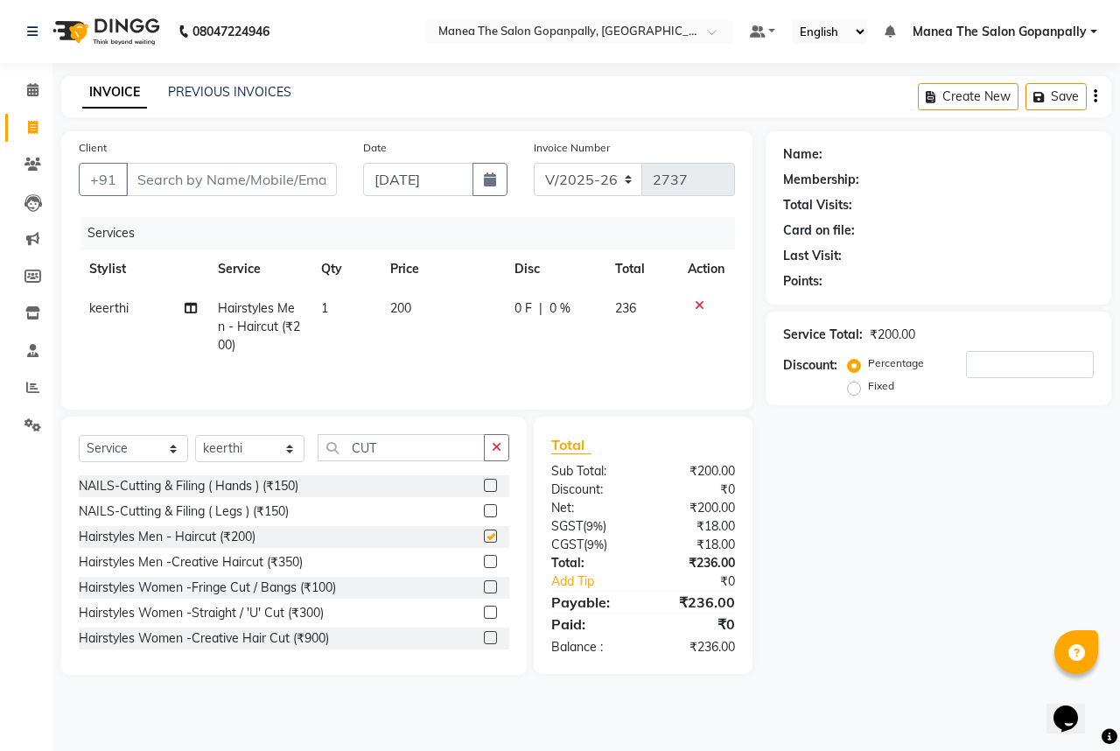
checkbox input "false"
click at [494, 448] on icon "button" at bounding box center [497, 447] width 10 height 12
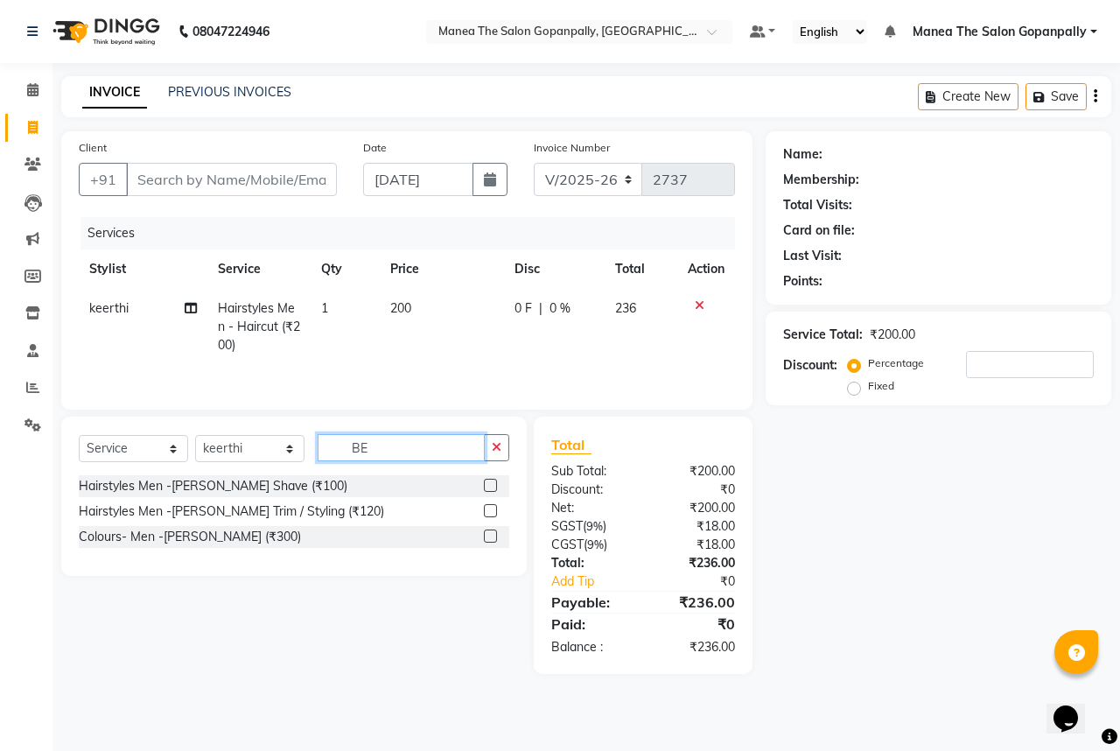
type input "BE"
click at [490, 485] on label at bounding box center [490, 485] width 13 height 13
click at [490, 485] on input "checkbox" at bounding box center [489, 485] width 11 height 11
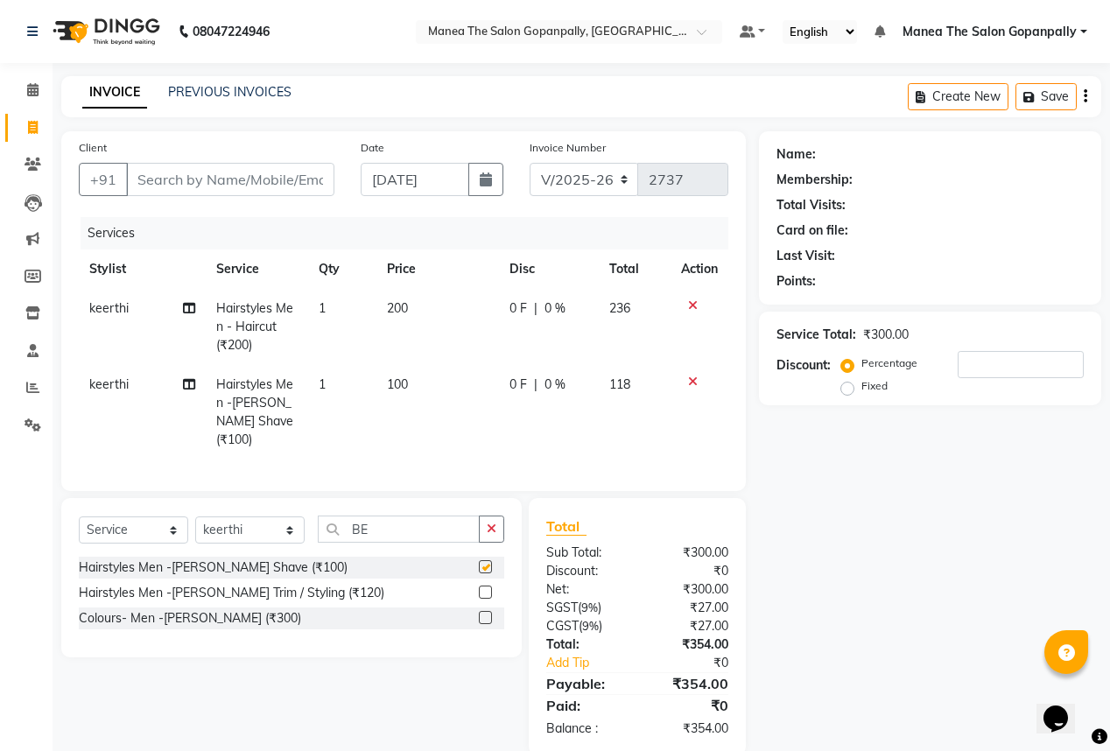
checkbox input "false"
click at [482, 522] on button "button" at bounding box center [491, 528] width 25 height 27
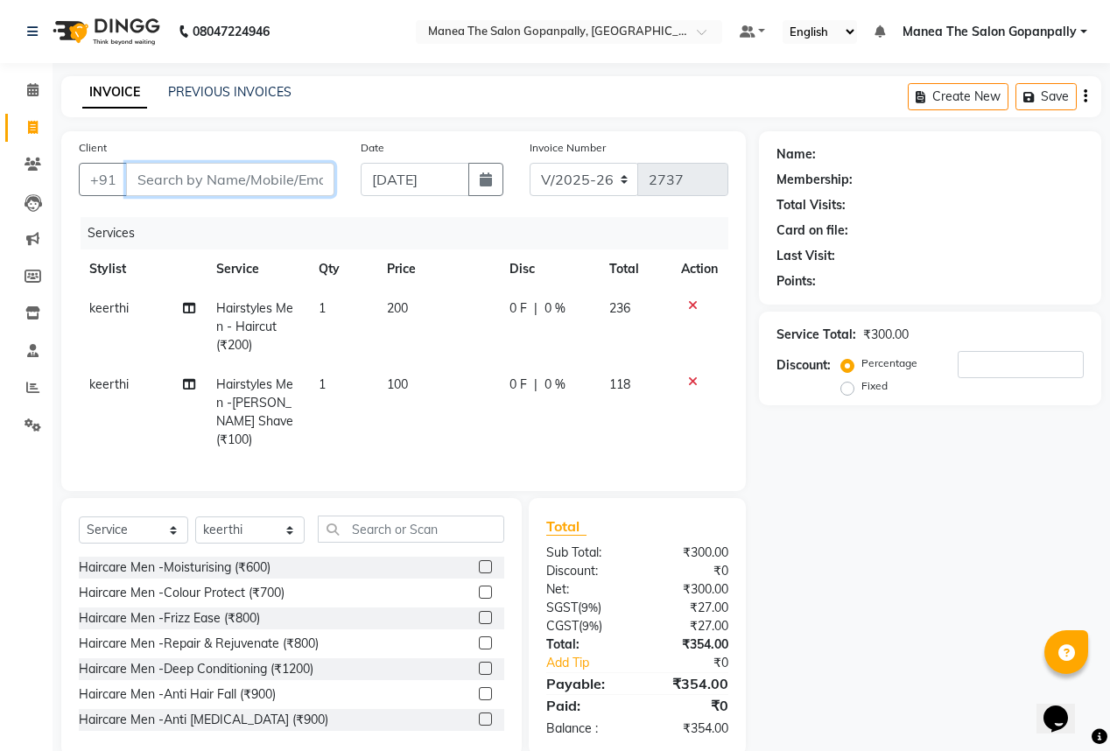
click at [219, 182] on input "Client" at bounding box center [230, 179] width 208 height 33
type input "9"
type input "0"
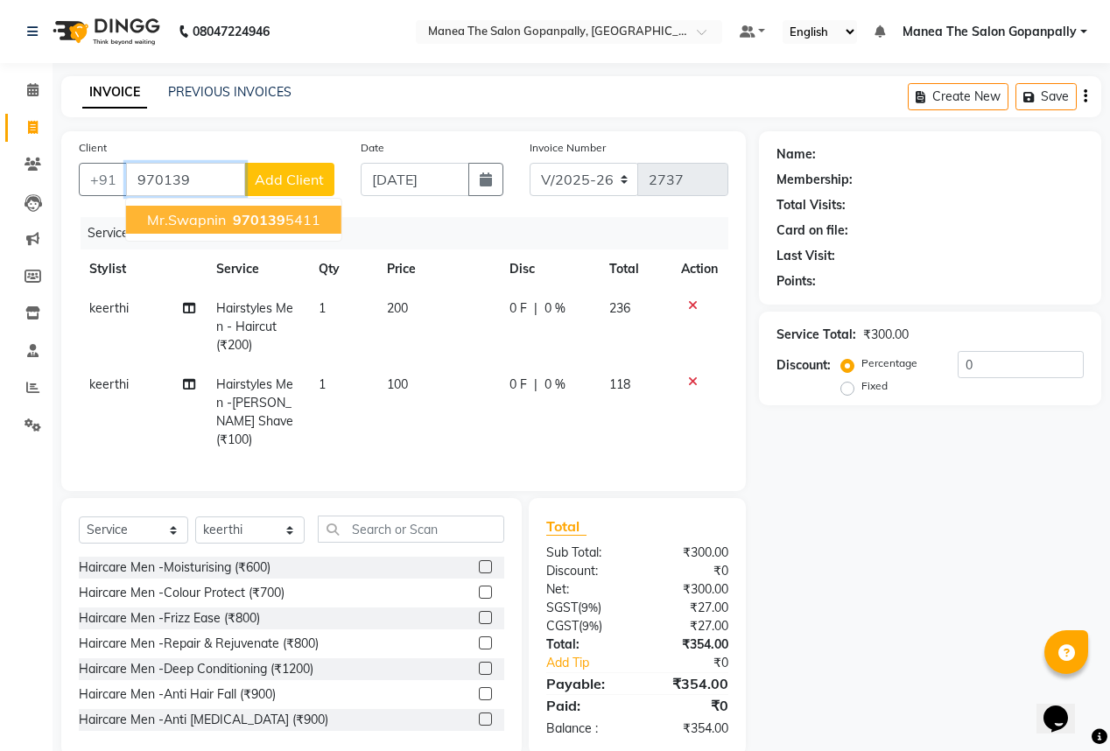
click at [291, 224] on ngb-highlight "970139 5411" at bounding box center [274, 220] width 91 height 18
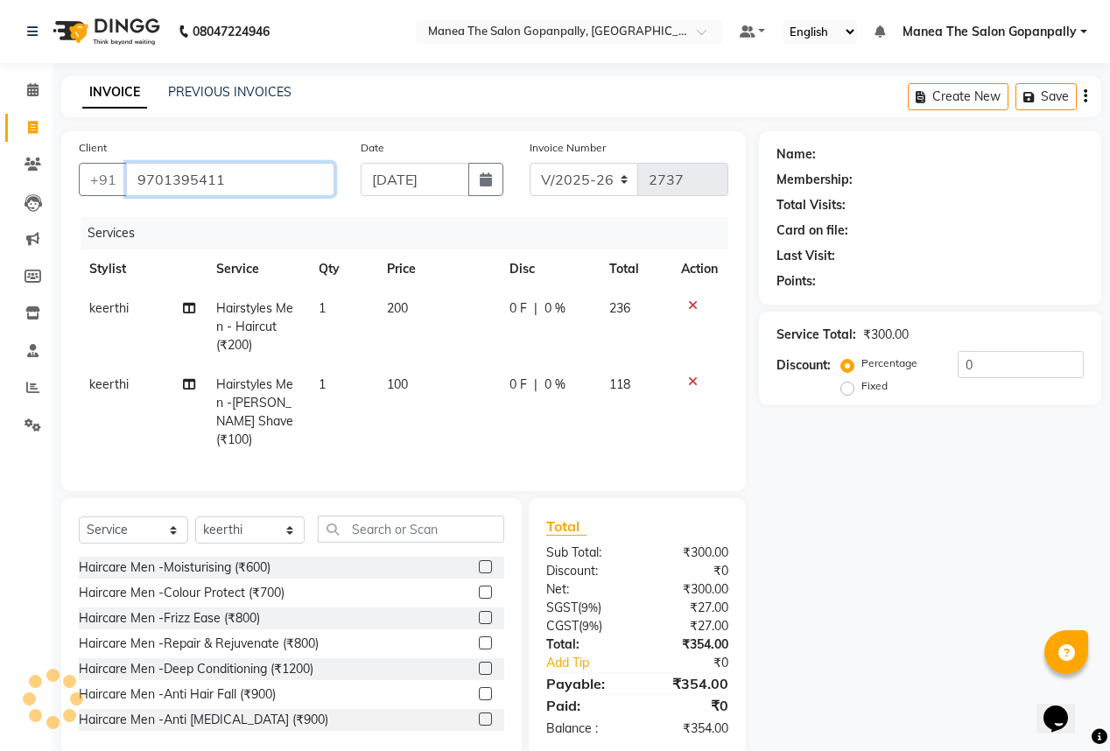
type input "9701395411"
select select "1: Object"
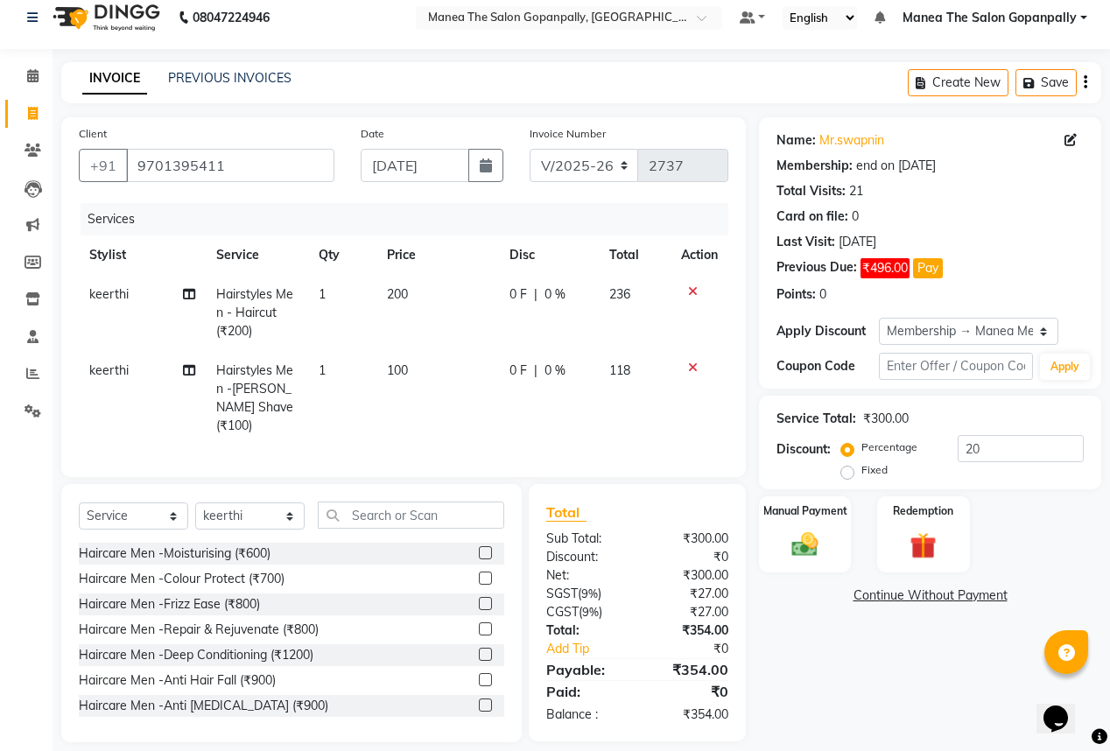
scroll to position [24, 0]
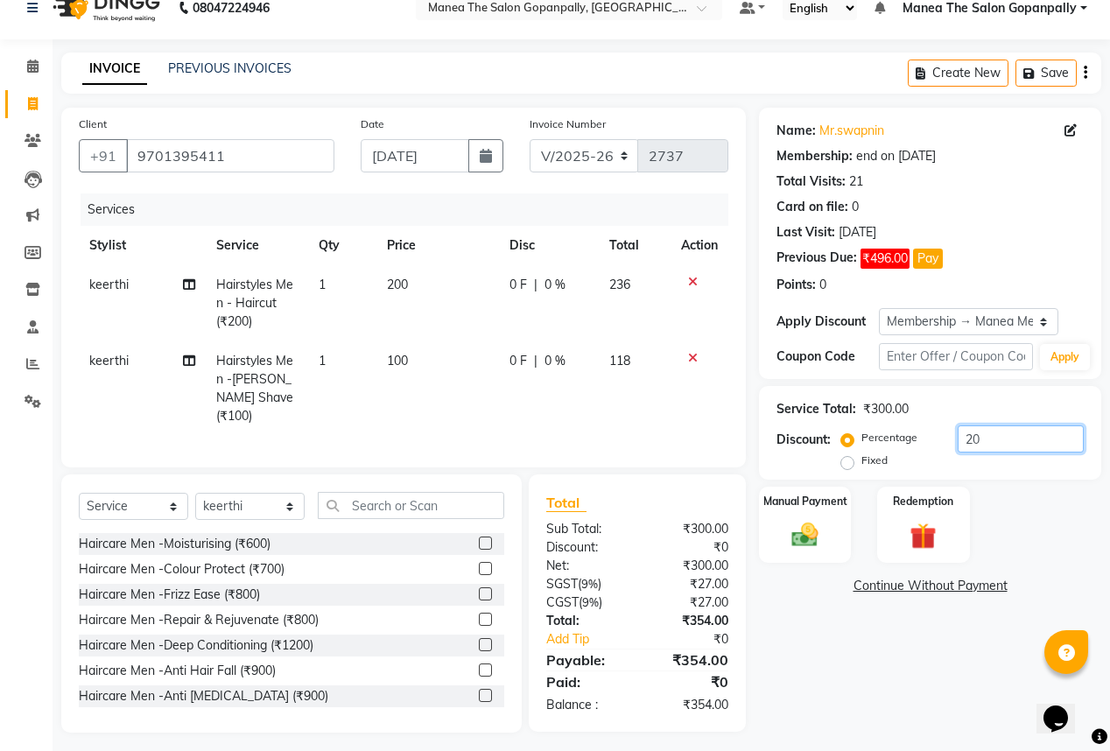
click at [1006, 431] on input "20" at bounding box center [1020, 438] width 126 height 27
type input "2"
click at [809, 539] on img at bounding box center [804, 535] width 45 height 32
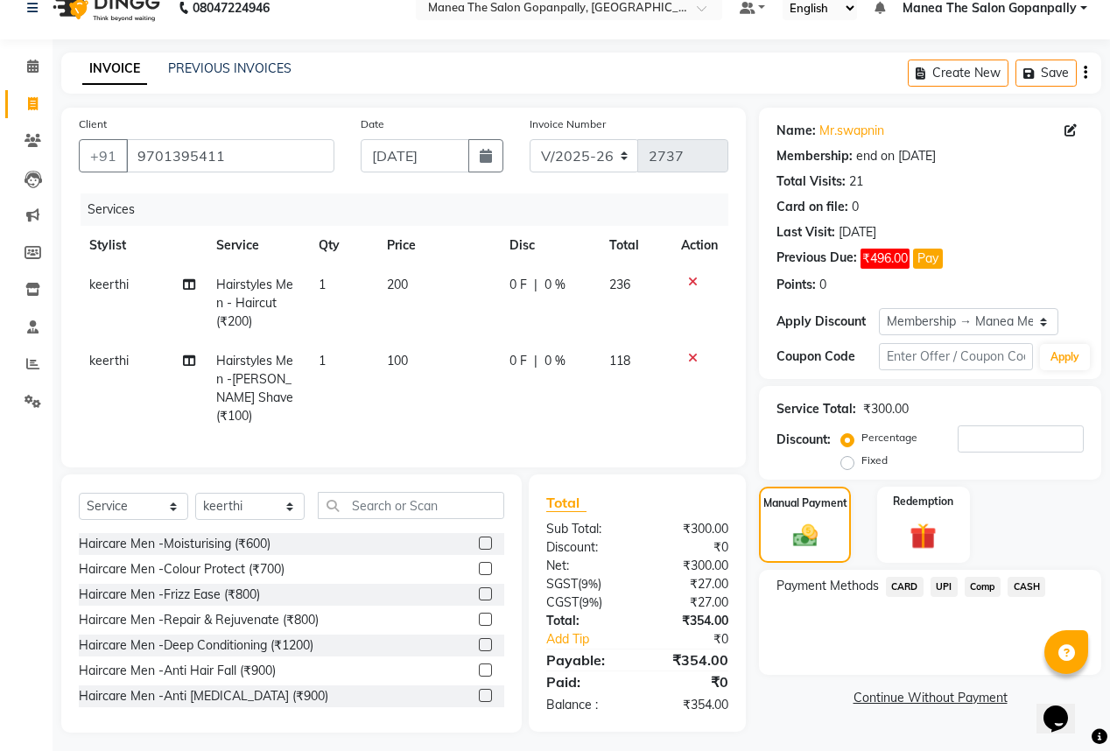
click at [110, 284] on span "keerthi" at bounding box center [108, 285] width 39 height 16
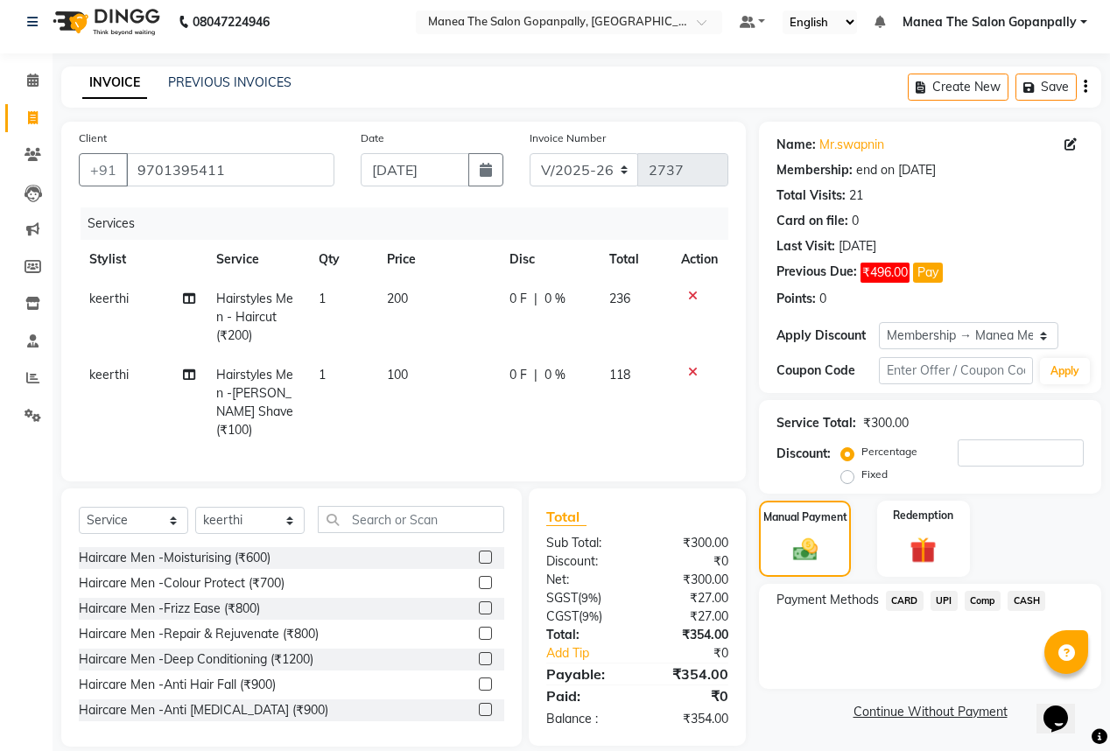
select select "83768"
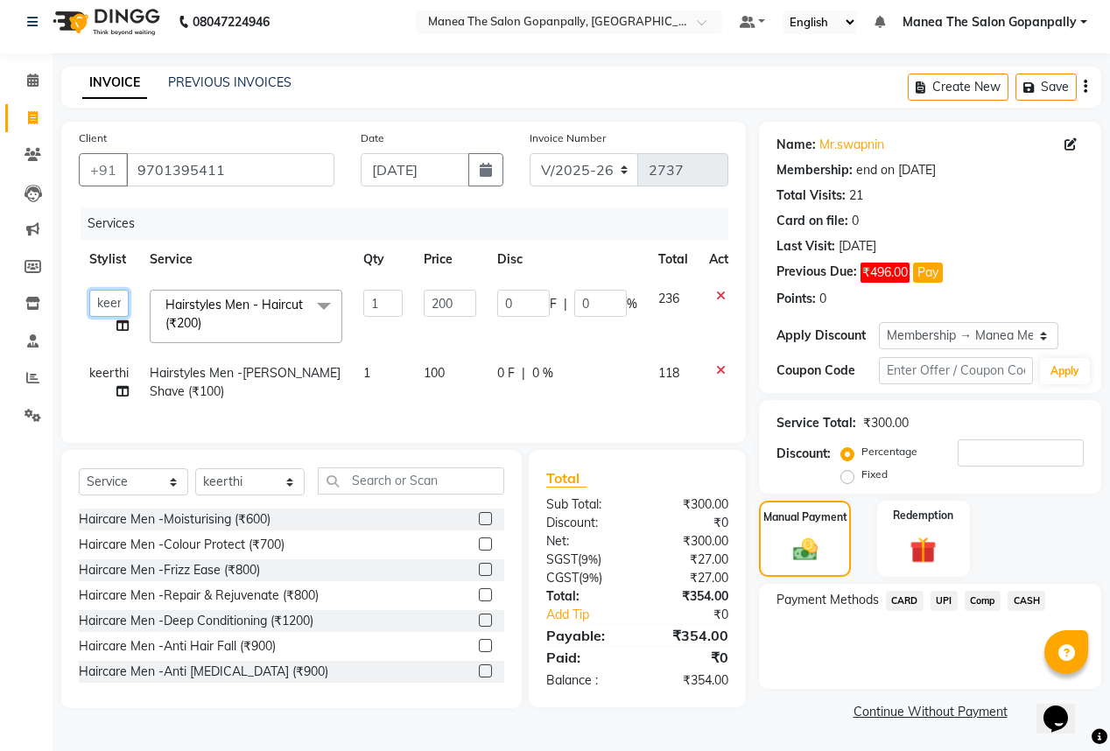
click at [106, 299] on select "anas [PERSON_NAME] [PERSON_NAME] [PERSON_NAME] sameer [PERSON_NAME]" at bounding box center [108, 303] width 39 height 27
select select "83653"
click at [102, 369] on span "keerthi" at bounding box center [108, 373] width 39 height 16
select select "83768"
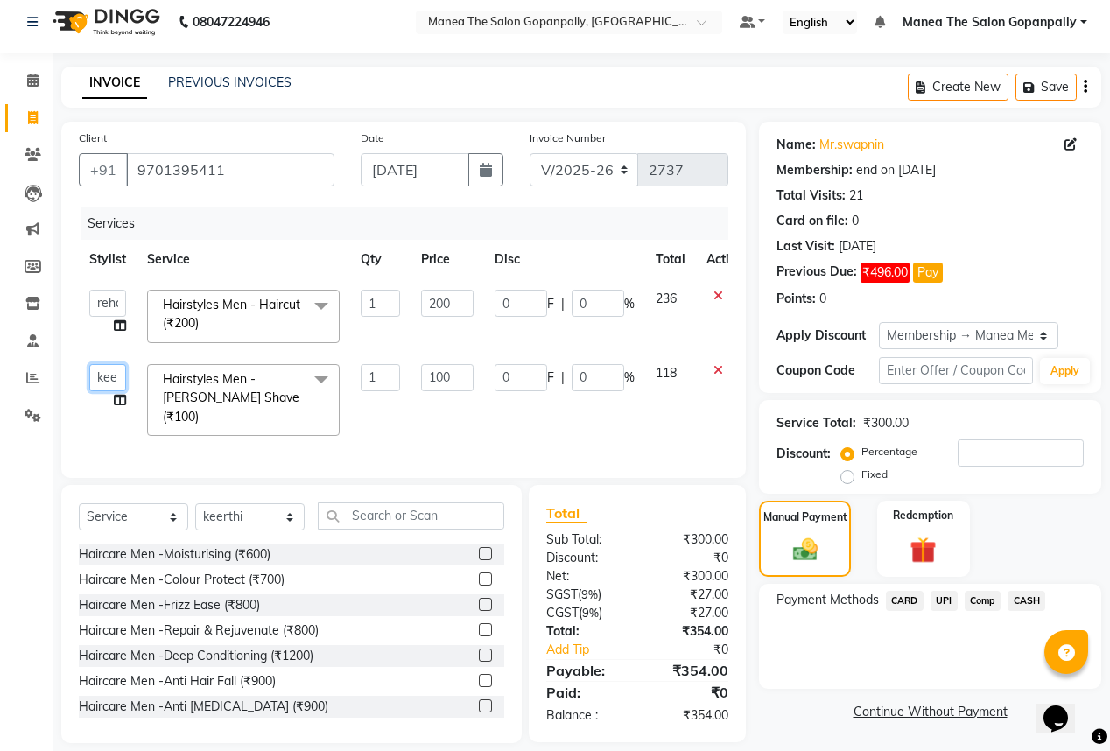
click at [102, 380] on select "anas [PERSON_NAME] [PERSON_NAME] [PERSON_NAME] sameer [PERSON_NAME]" at bounding box center [107, 377] width 37 height 27
select select "57885"
drag, startPoint x: 99, startPoint y: 379, endPoint x: 101, endPoint y: 389, distance: 10.6
click at [99, 379] on select "anas [PERSON_NAME] [PERSON_NAME] [PERSON_NAME] sameer [PERSON_NAME]" at bounding box center [107, 377] width 37 height 27
select select "83653"
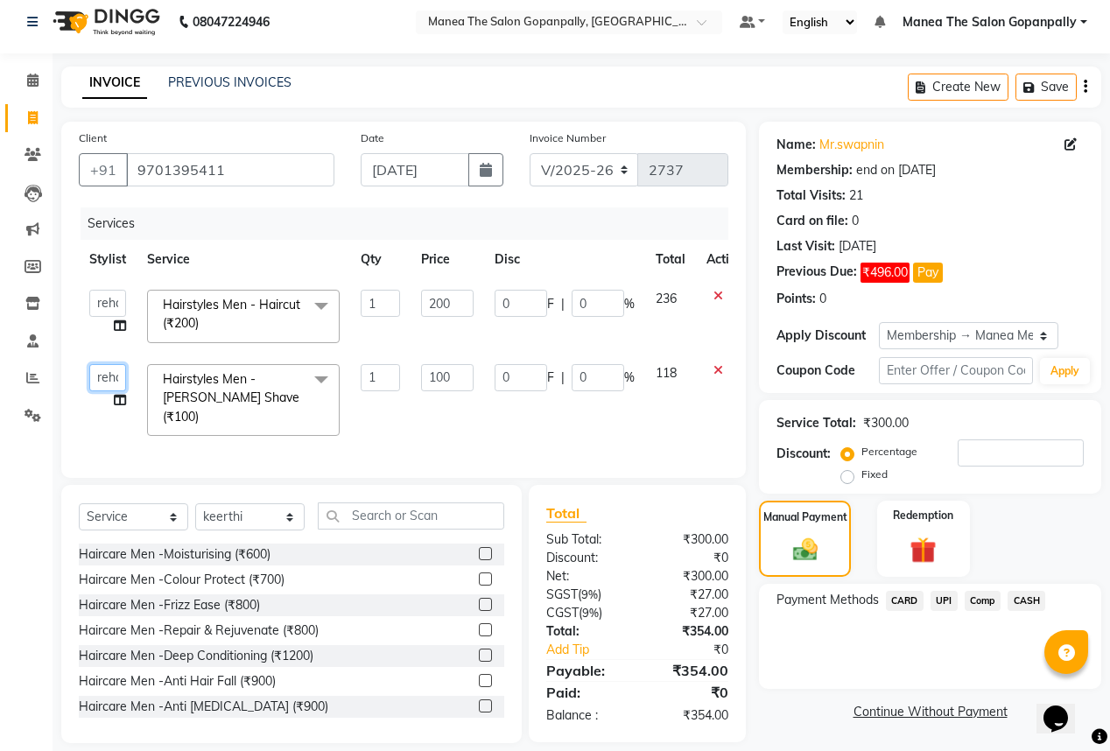
drag, startPoint x: 105, startPoint y: 381, endPoint x: 102, endPoint y: 389, distance: 9.1
click at [105, 381] on select "anas [PERSON_NAME] [PERSON_NAME] [PERSON_NAME] sameer [PERSON_NAME]" at bounding box center [107, 377] width 37 height 27
click at [89, 364] on select "anas [PERSON_NAME] [PERSON_NAME] [PERSON_NAME] sameer [PERSON_NAME]" at bounding box center [107, 377] width 37 height 27
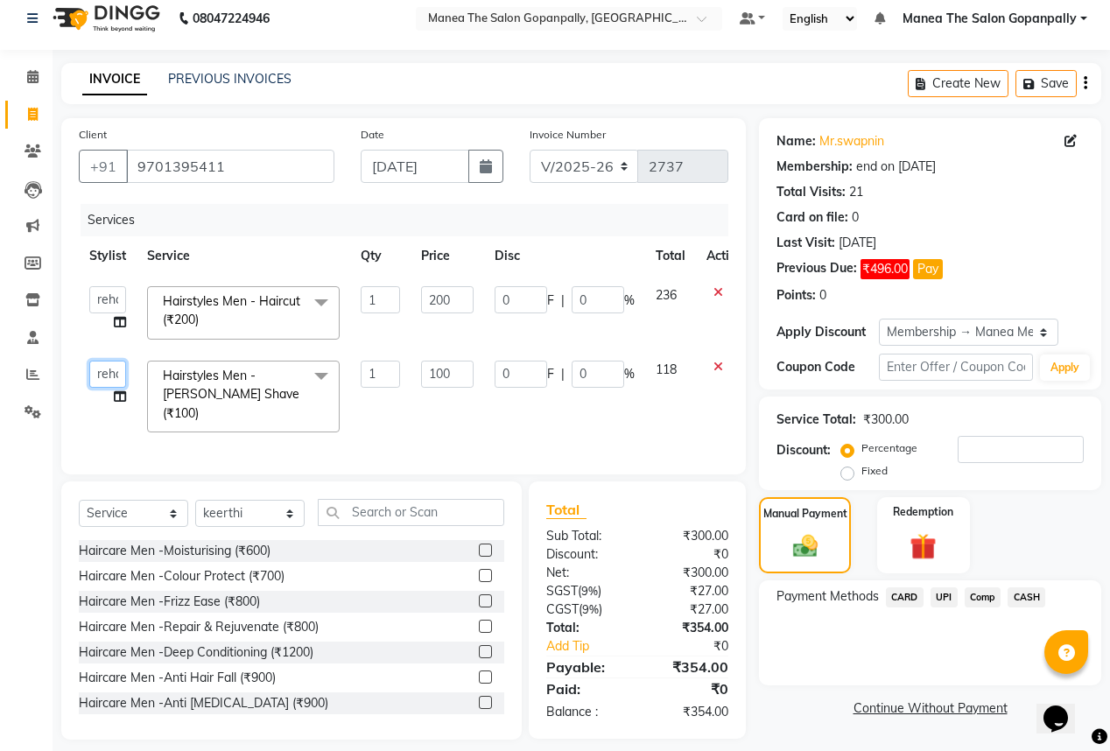
scroll to position [19, 0]
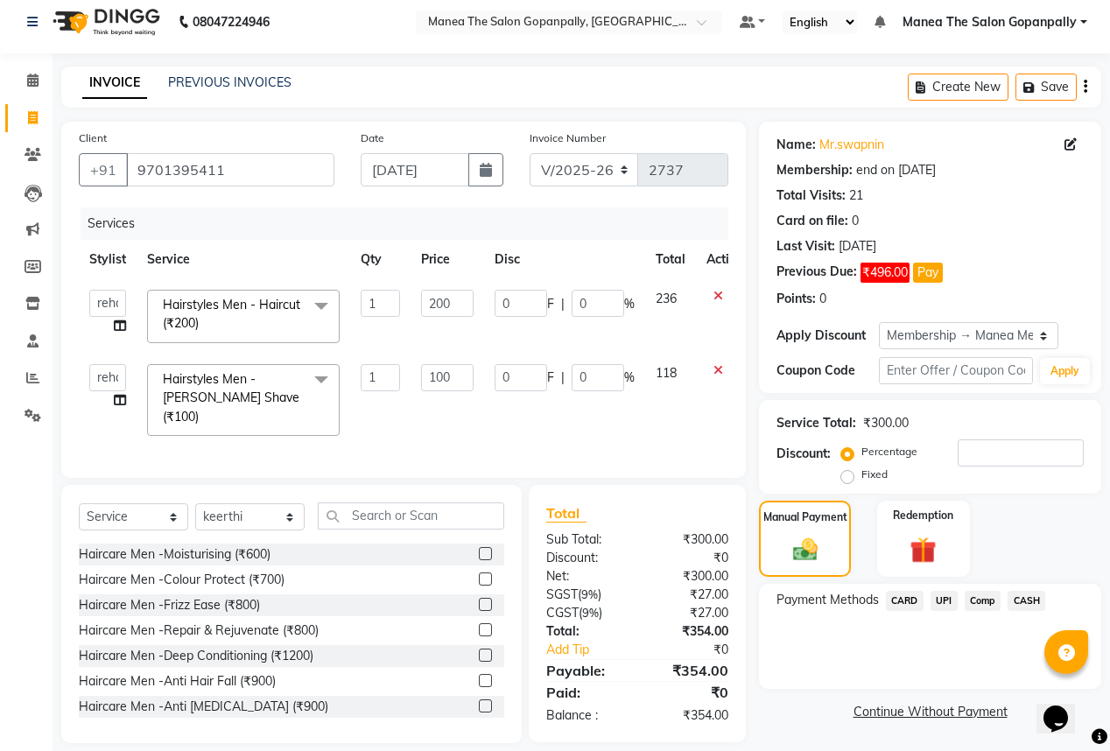
click at [950, 595] on span "UPI" at bounding box center [943, 601] width 27 height 20
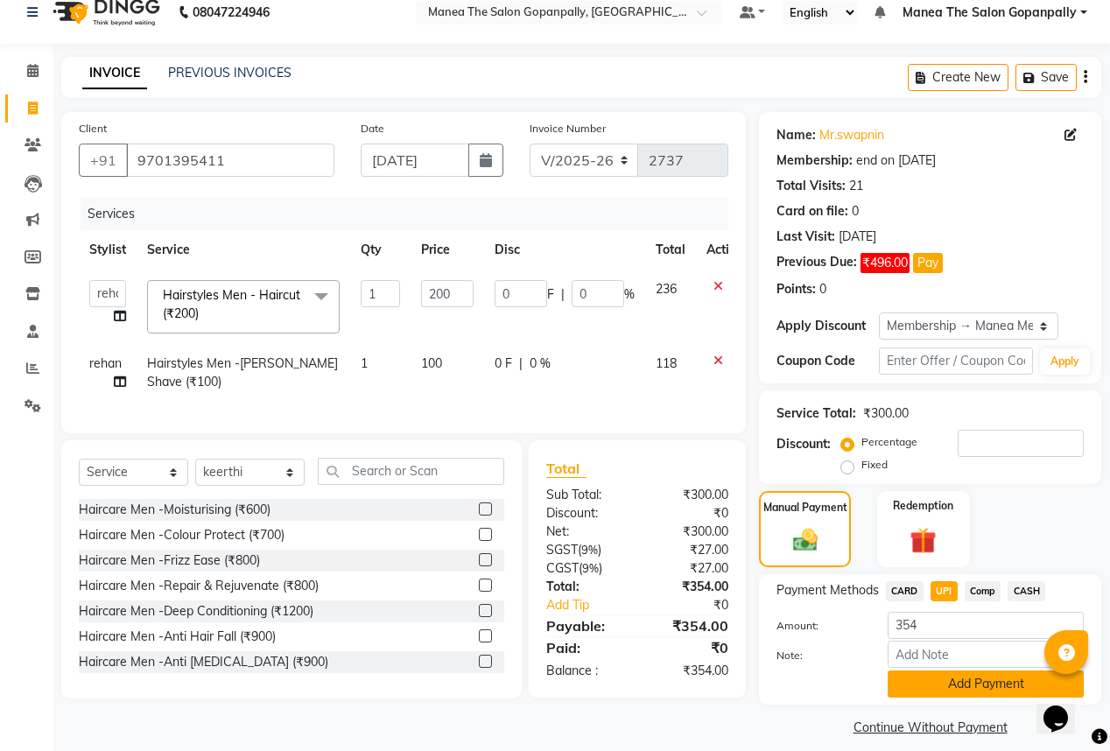
click at [936, 692] on button "Add Payment" at bounding box center [985, 683] width 196 height 27
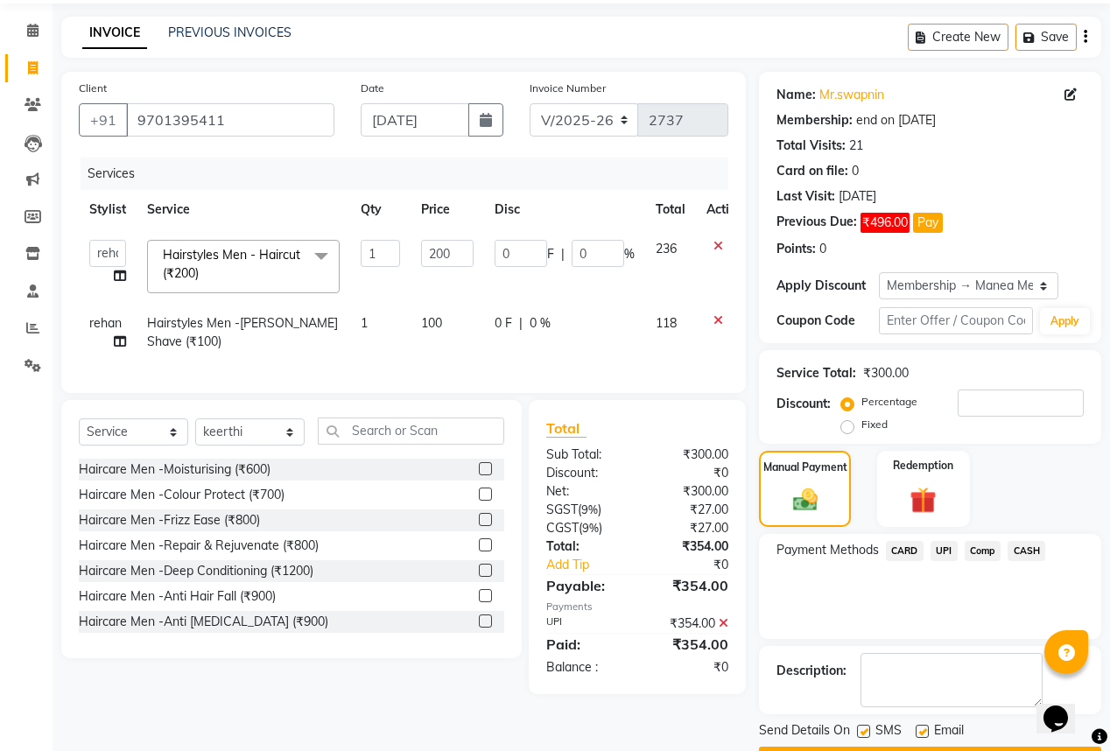
scroll to position [108, 0]
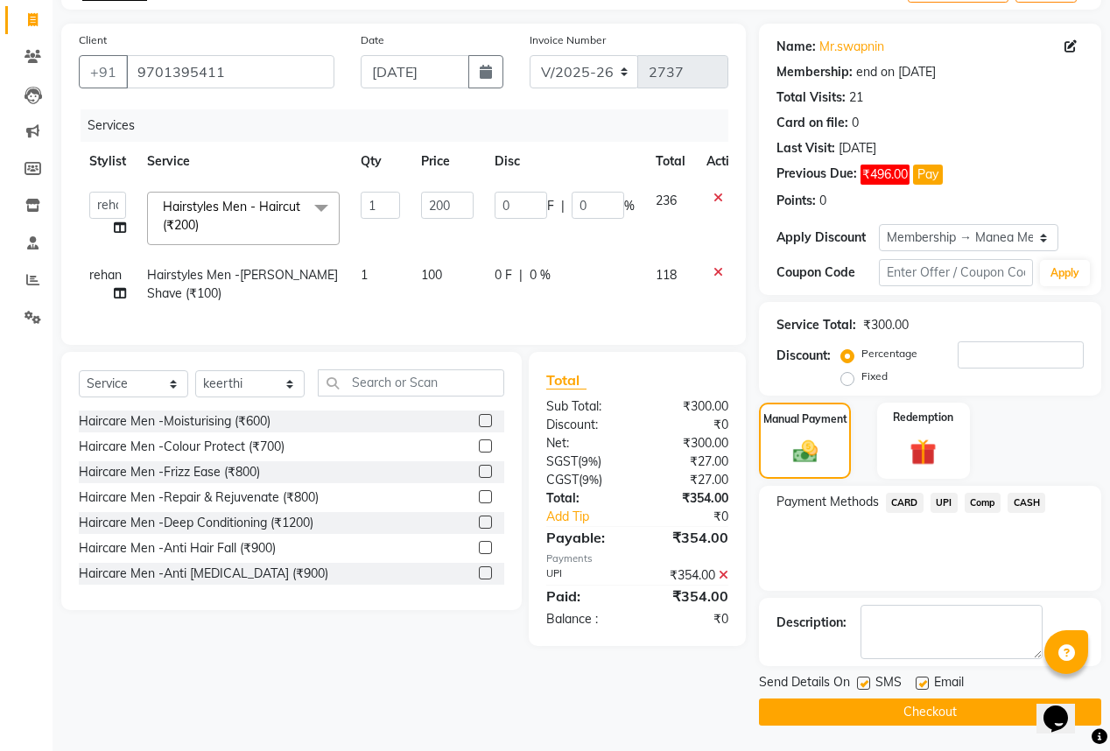
drag, startPoint x: 921, startPoint y: 680, endPoint x: 920, endPoint y: 706, distance: 26.3
click at [921, 679] on label at bounding box center [921, 682] width 13 height 13
click at [921, 679] on input "checkbox" at bounding box center [920, 683] width 11 height 11
checkbox input "false"
click at [920, 714] on button "Checkout" at bounding box center [930, 711] width 342 height 27
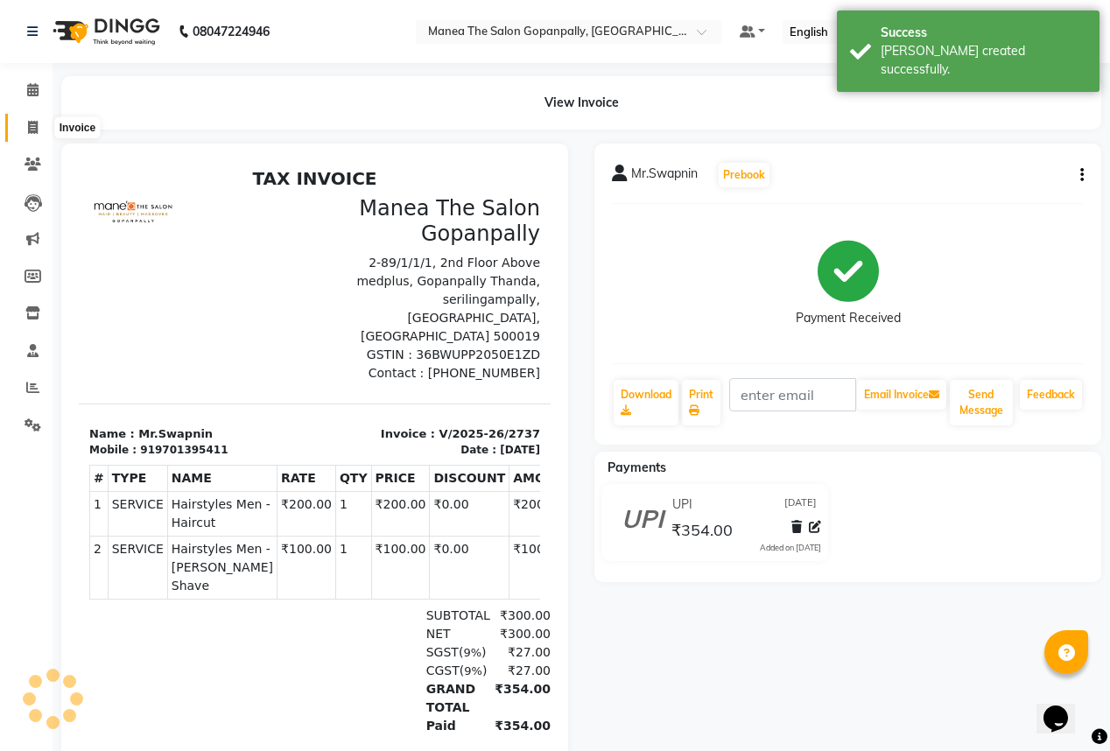
click at [25, 130] on span at bounding box center [33, 128] width 31 height 20
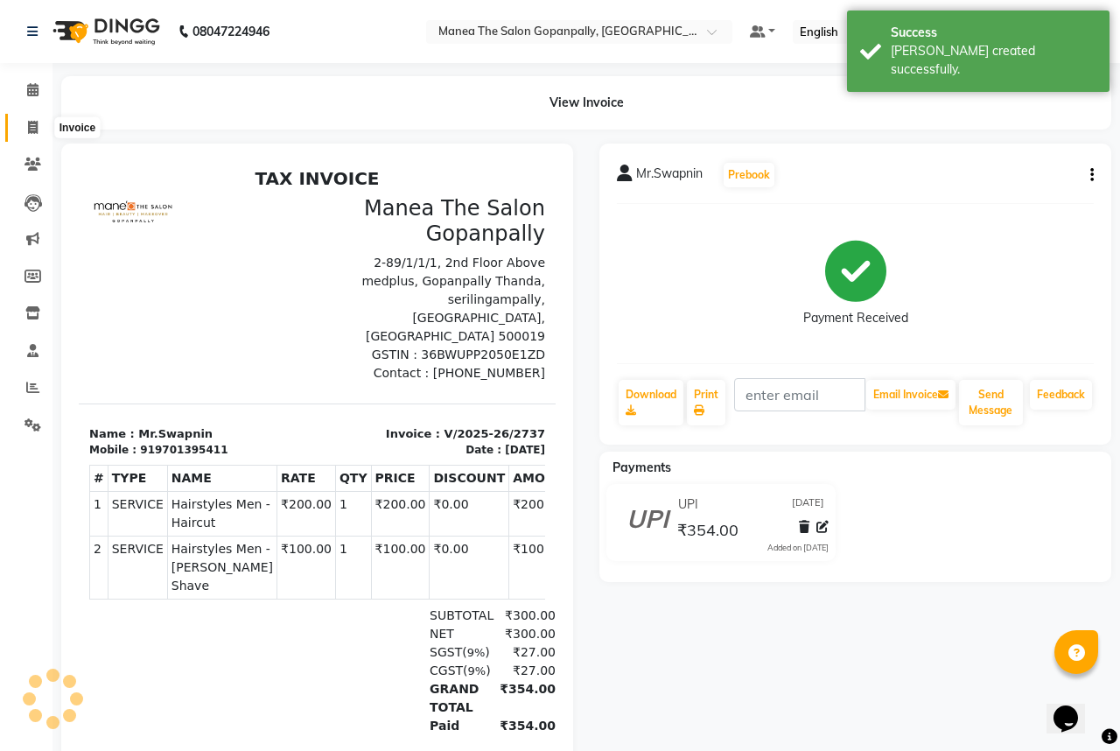
select select "7027"
select select "service"
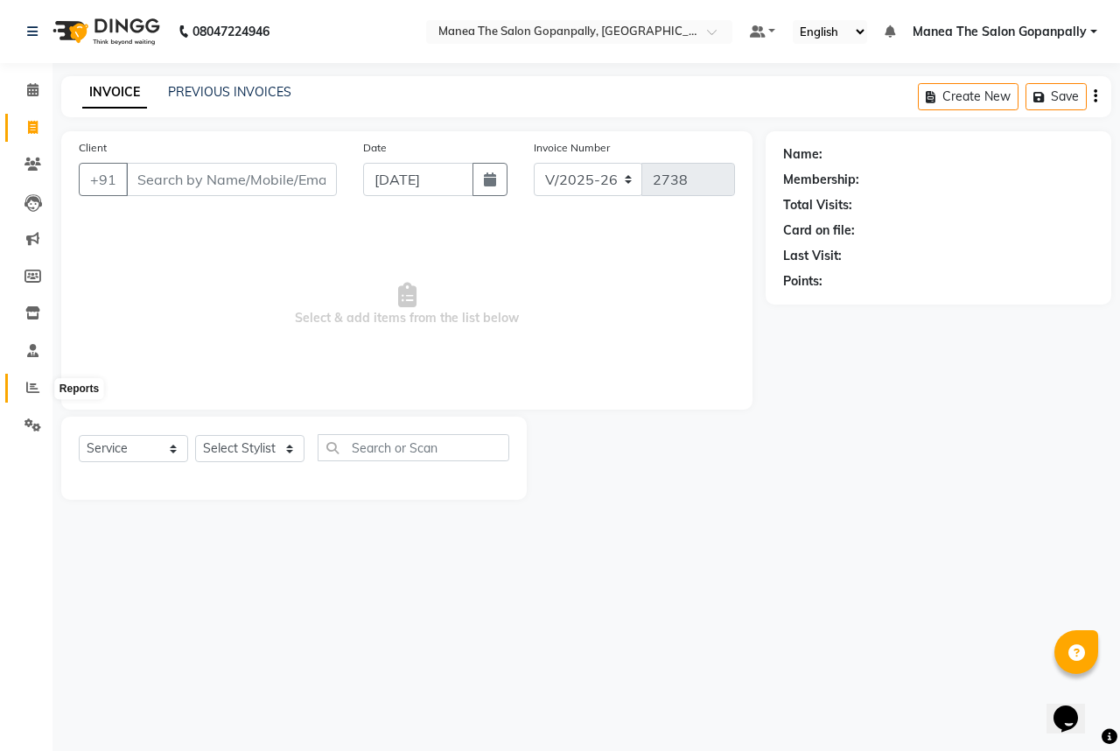
click at [30, 387] on icon at bounding box center [32, 387] width 13 height 13
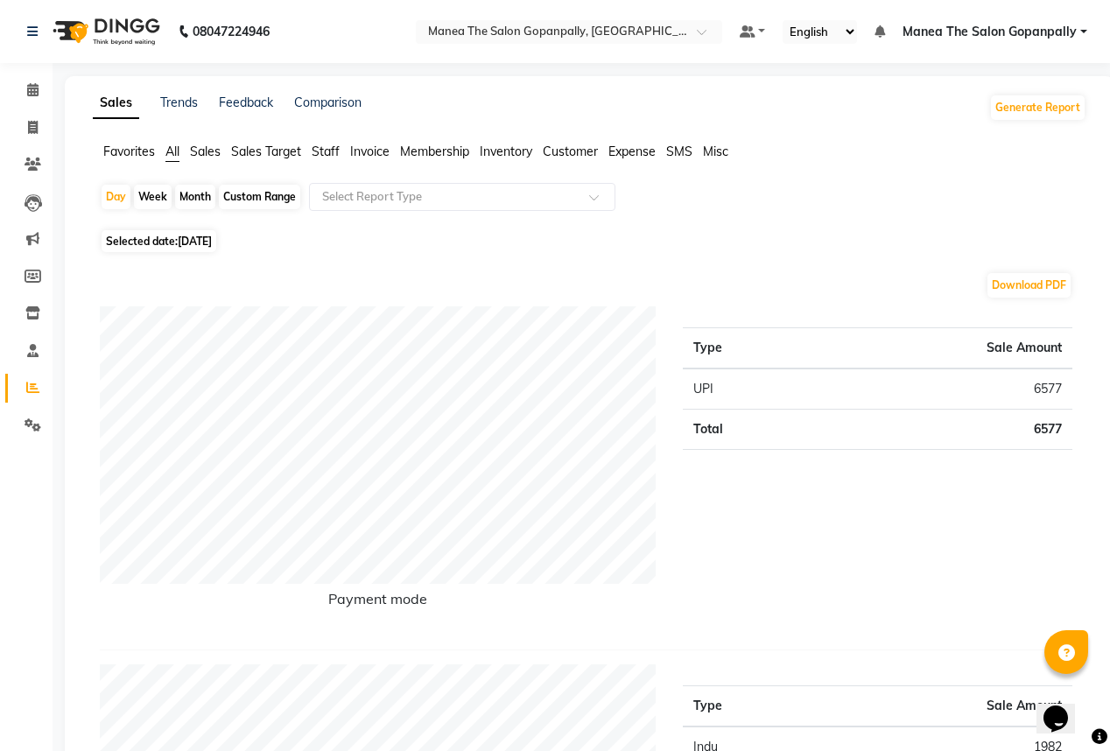
click at [196, 199] on div "Month" at bounding box center [195, 197] width 40 height 25
select select "9"
select select "2025"
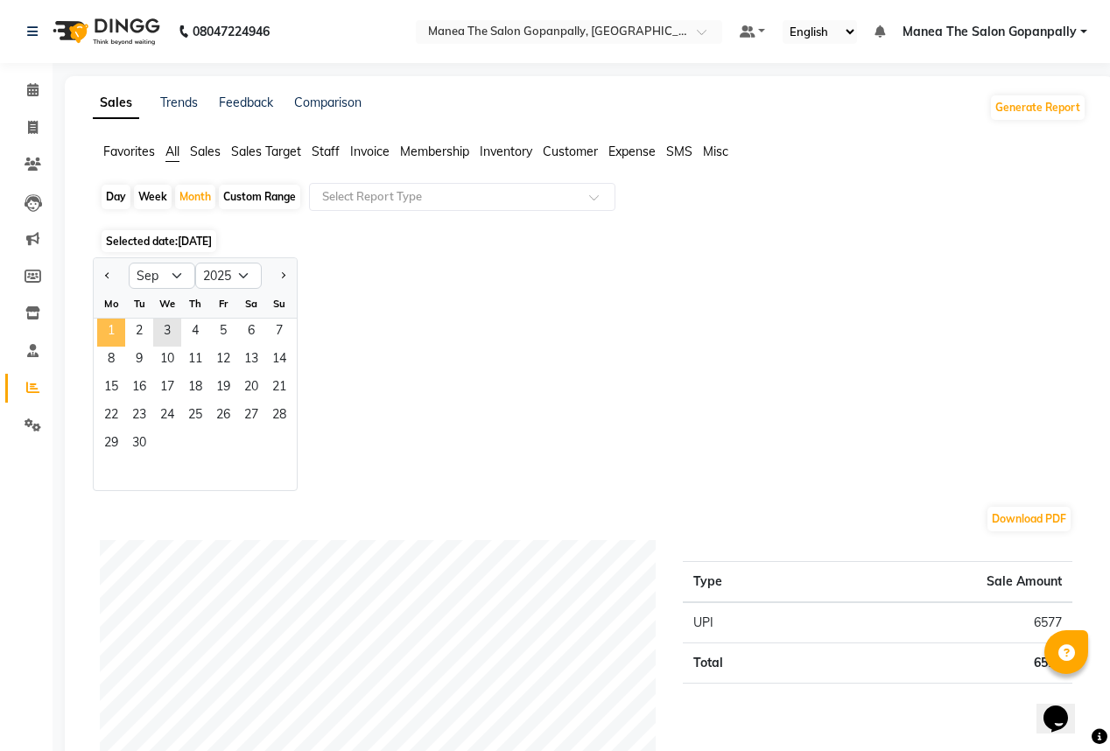
click at [109, 334] on span "1" at bounding box center [111, 333] width 28 height 28
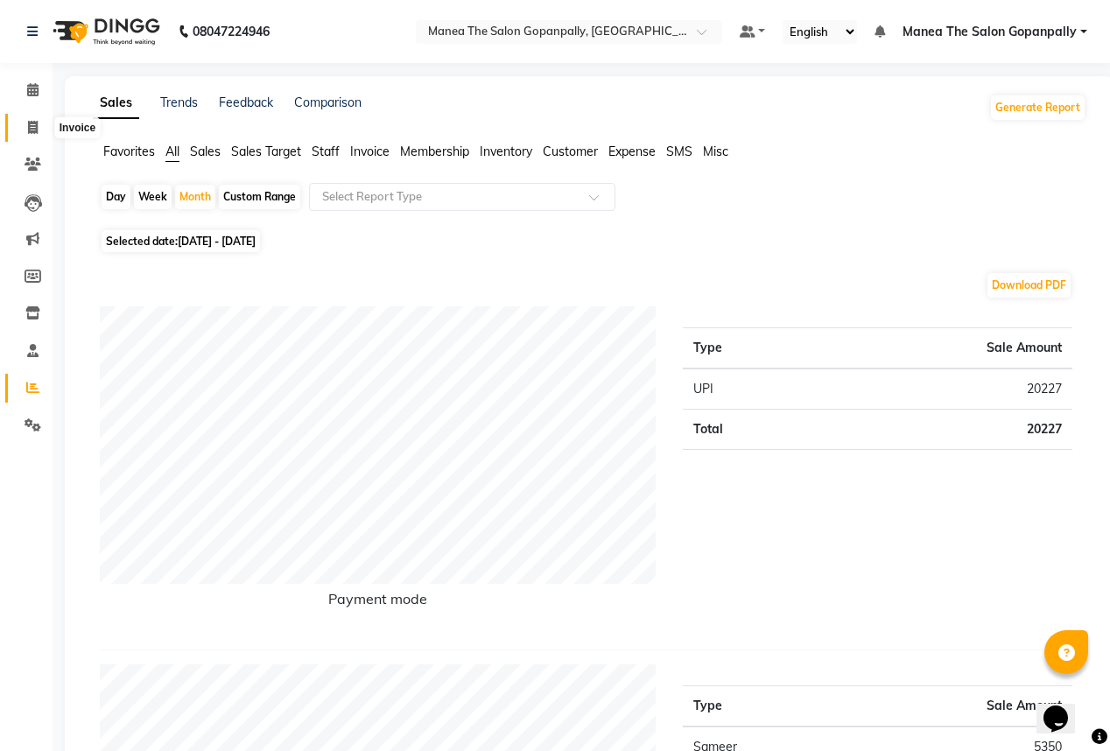
click at [25, 130] on span at bounding box center [33, 128] width 31 height 20
select select "service"
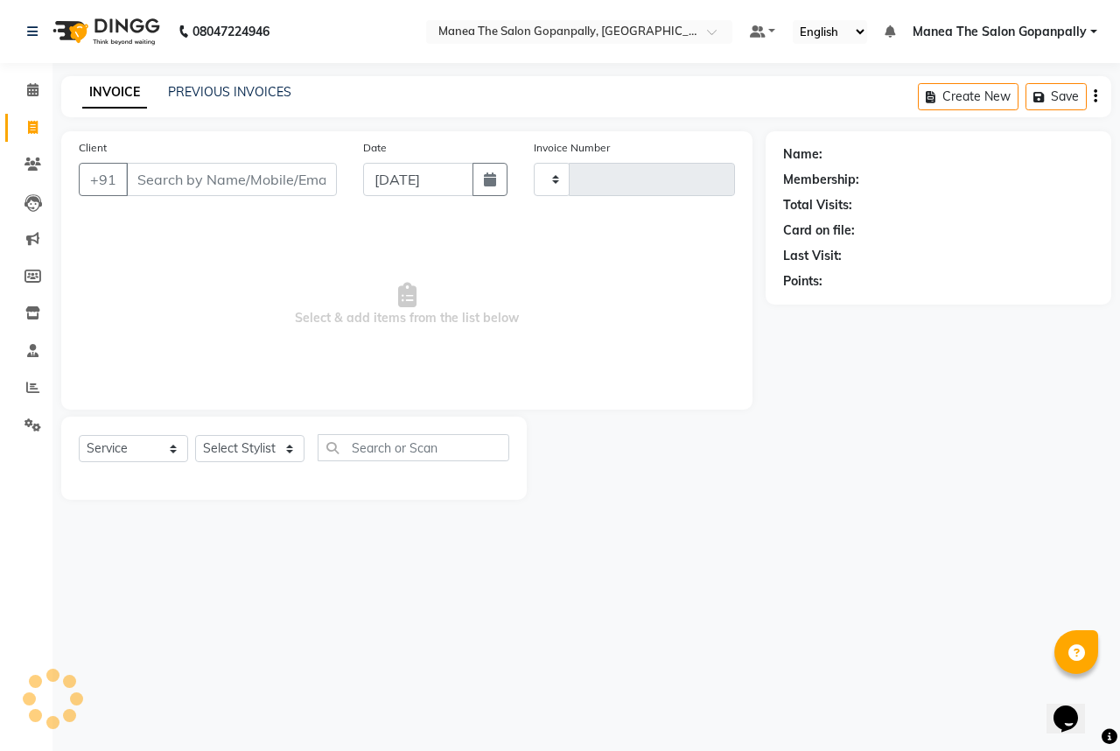
type input "2738"
select select "7027"
click at [209, 91] on link "PREVIOUS INVOICES" at bounding box center [229, 92] width 123 height 16
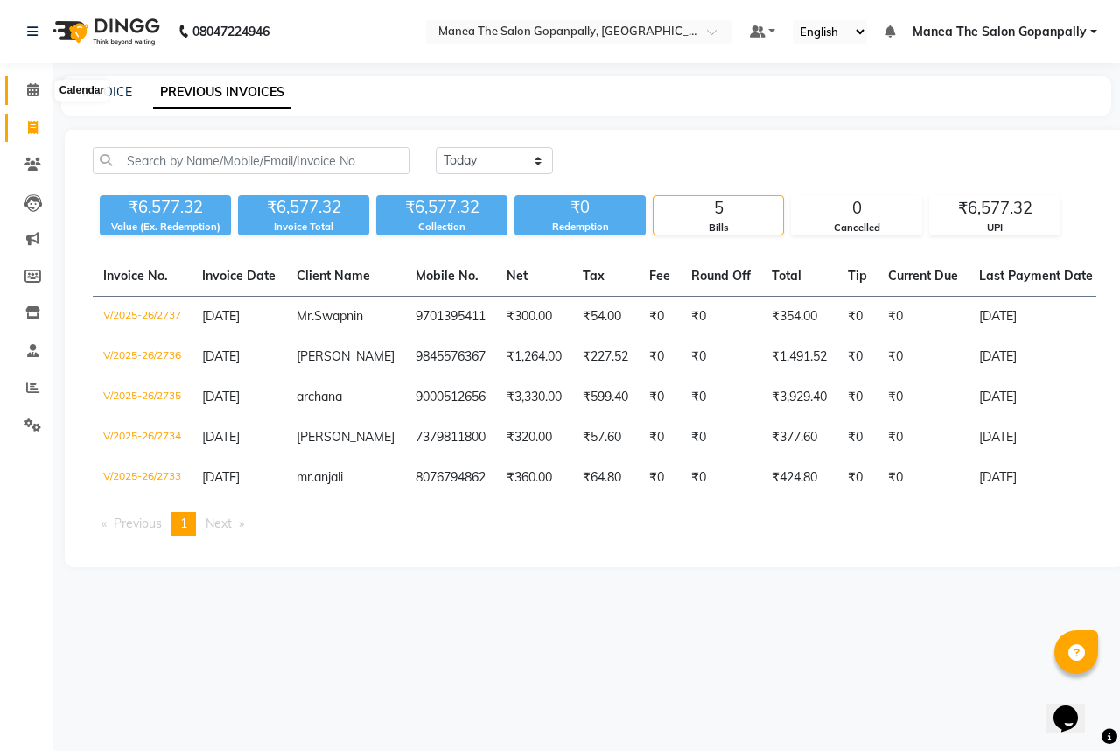
click at [32, 91] on icon at bounding box center [32, 89] width 11 height 13
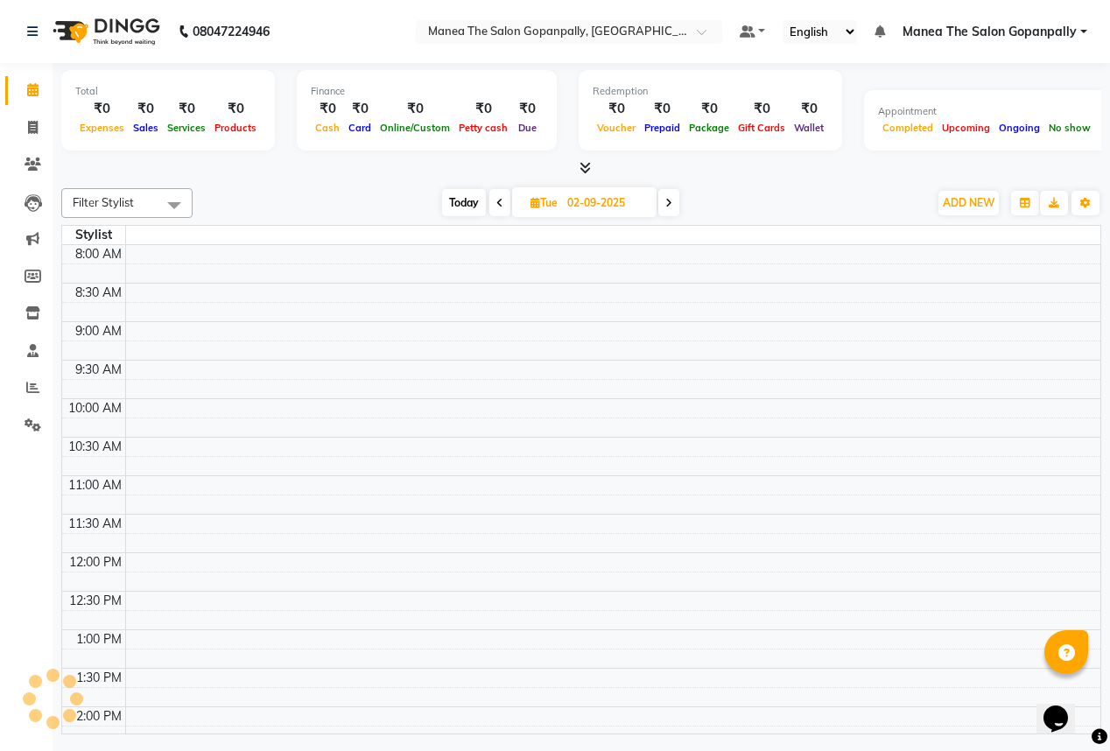
scroll to position [505, 0]
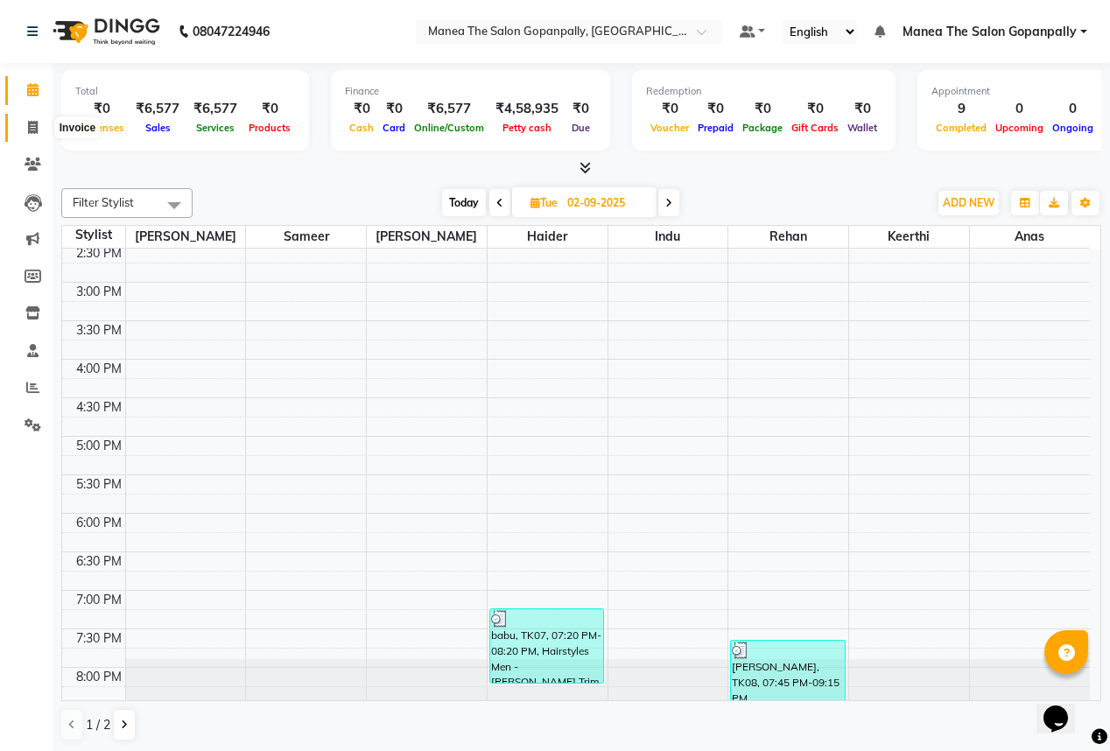
click at [33, 130] on icon at bounding box center [33, 127] width 10 height 13
select select "7027"
select select "service"
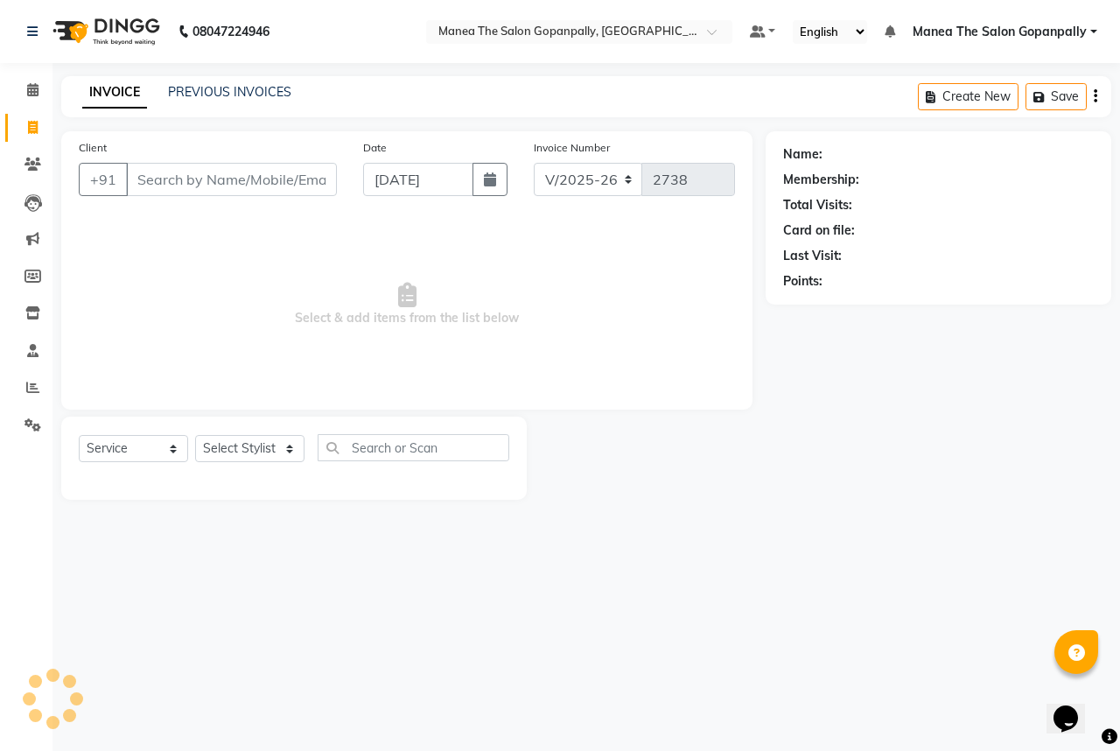
click at [130, 174] on input "Client" at bounding box center [231, 179] width 211 height 33
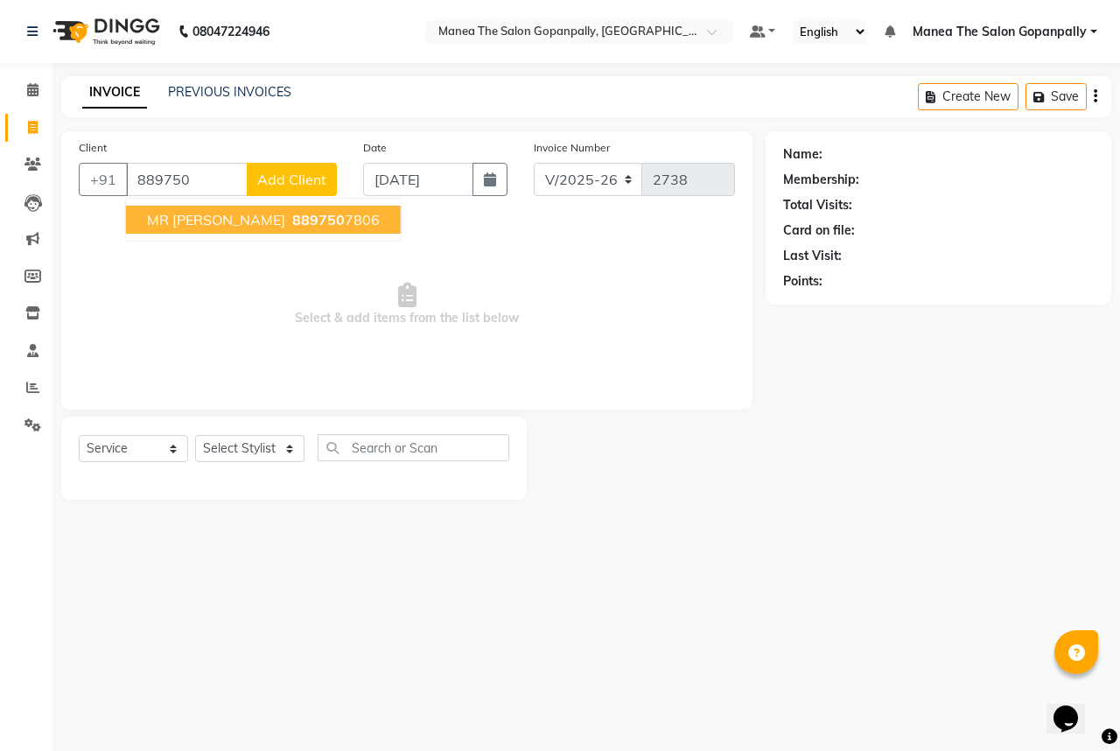
click at [187, 218] on span "MR [PERSON_NAME]" at bounding box center [216, 220] width 138 height 18
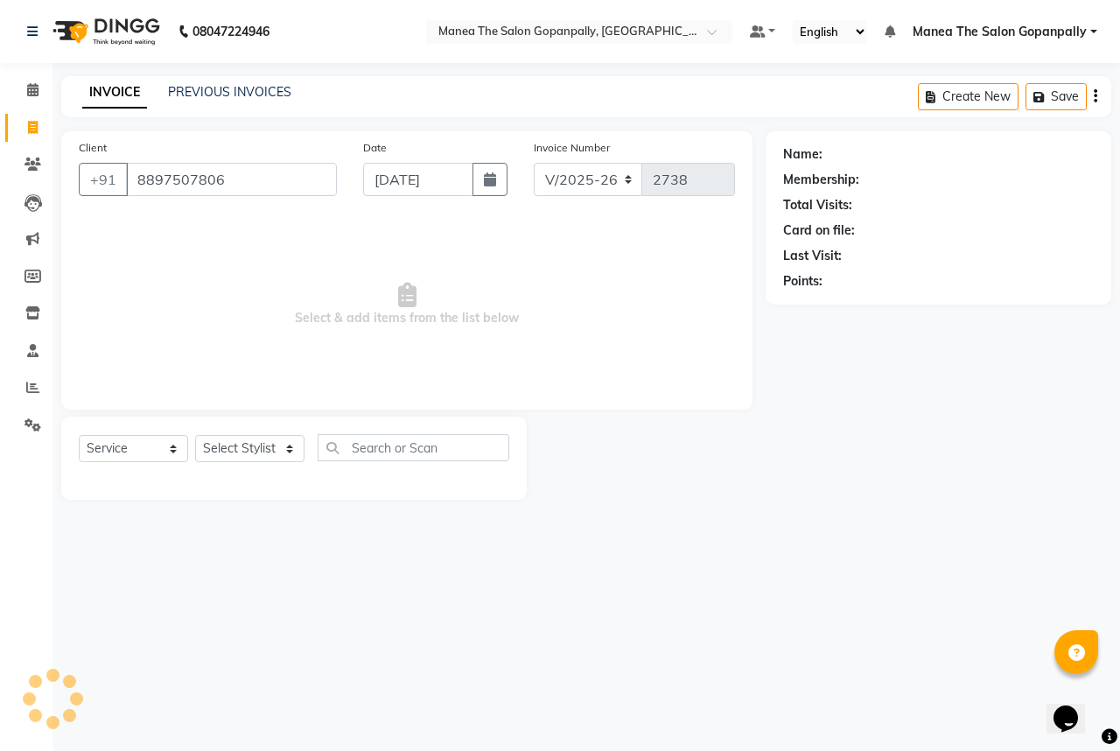
type input "8897507806"
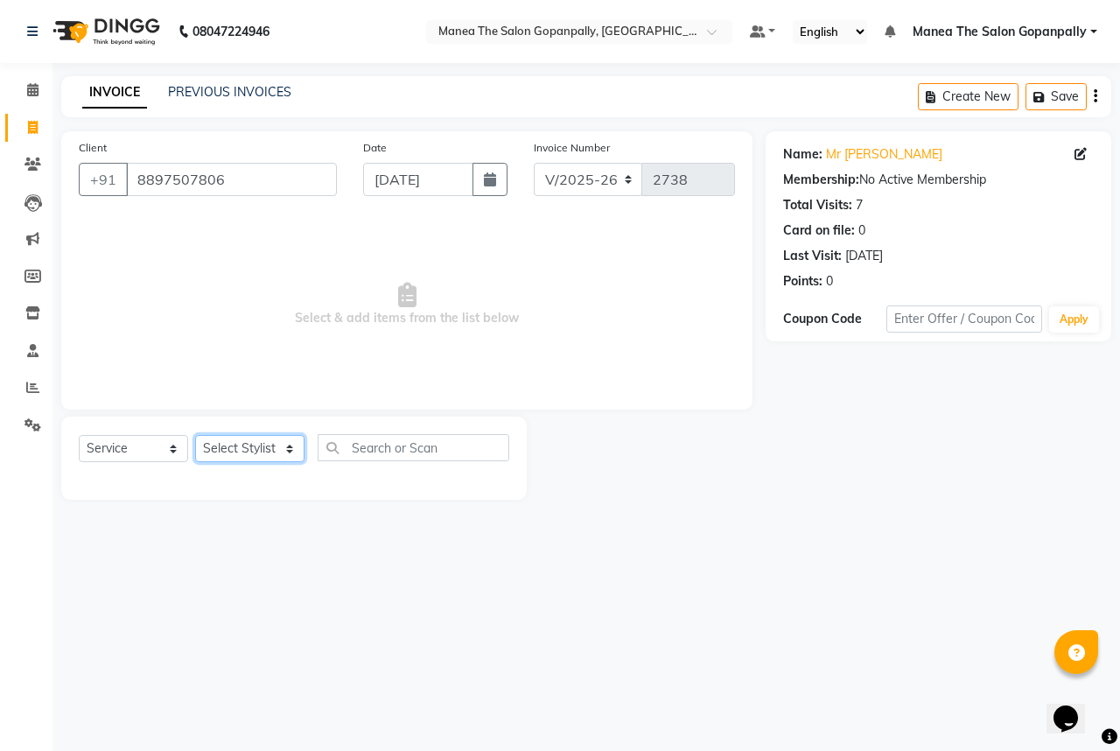
click at [218, 453] on select "Select Stylist anas [PERSON_NAME] [PERSON_NAME] [PERSON_NAME] sameer [PERSON_NA…" at bounding box center [249, 448] width 109 height 27
select select "90389"
click at [195, 436] on select "Select Stylist anas [PERSON_NAME] [PERSON_NAME] [PERSON_NAME] sameer [PERSON_NA…" at bounding box center [249, 448] width 109 height 27
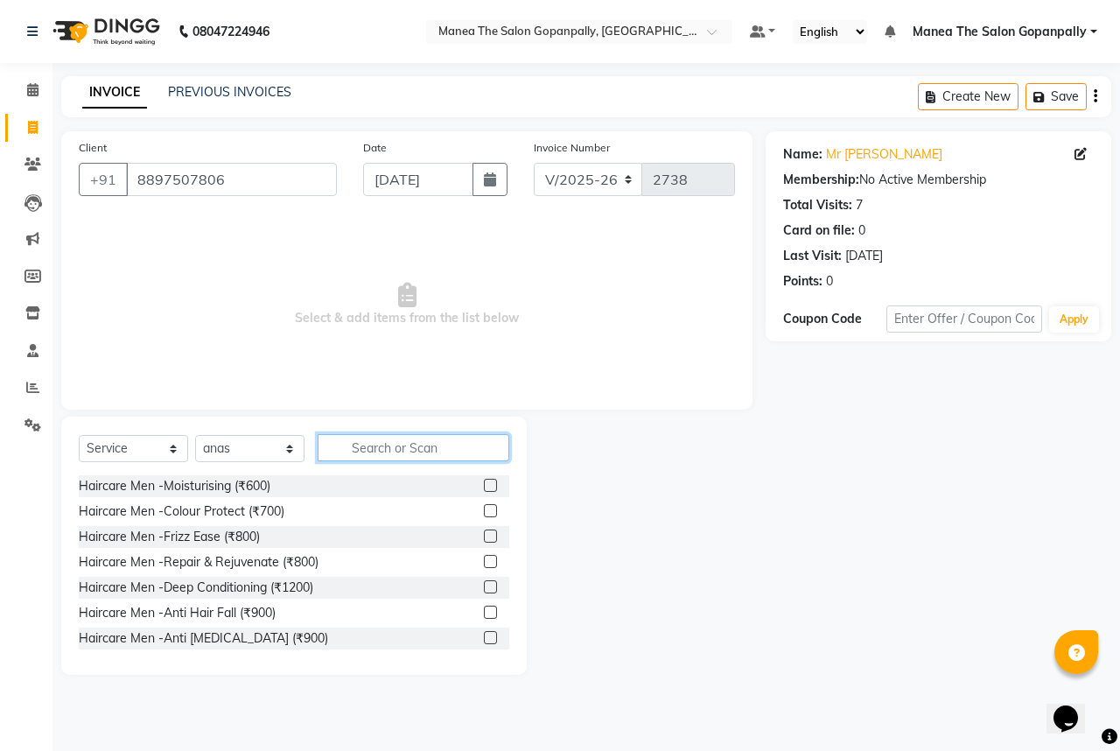
click at [390, 438] on input "text" at bounding box center [414, 447] width 192 height 27
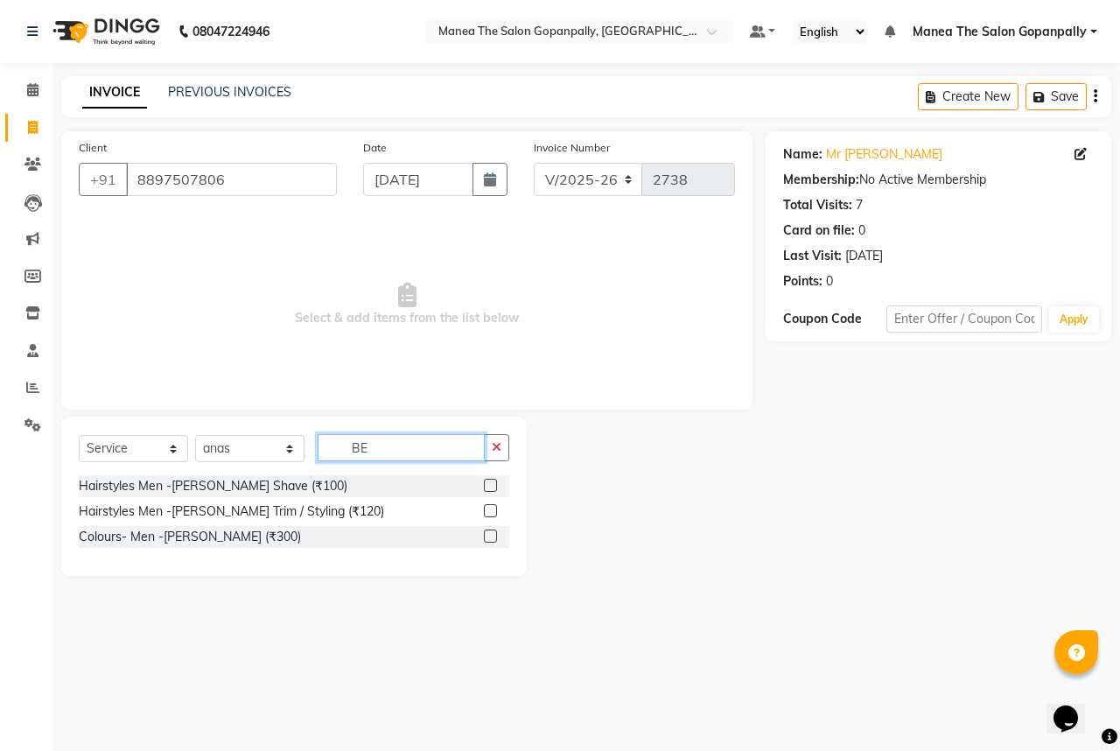
type input "BE"
click at [494, 480] on label at bounding box center [490, 485] width 13 height 13
click at [494, 480] on input "checkbox" at bounding box center [489, 485] width 11 height 11
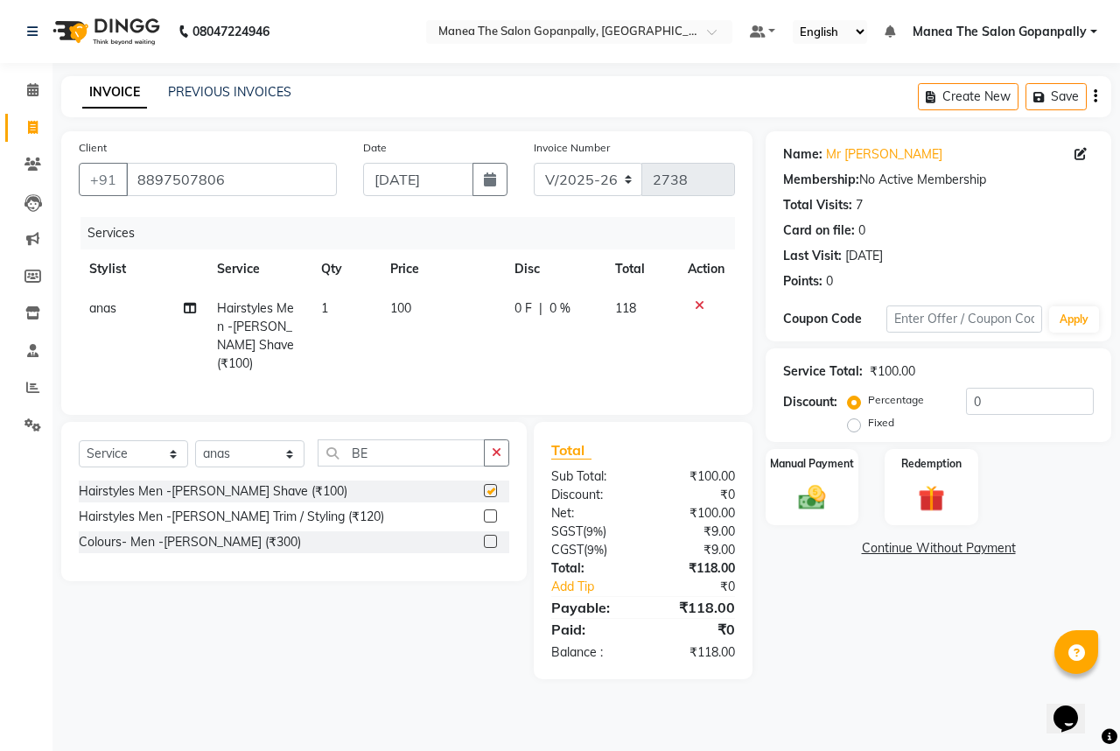
checkbox input "false"
click at [800, 511] on img at bounding box center [812, 497] width 46 height 32
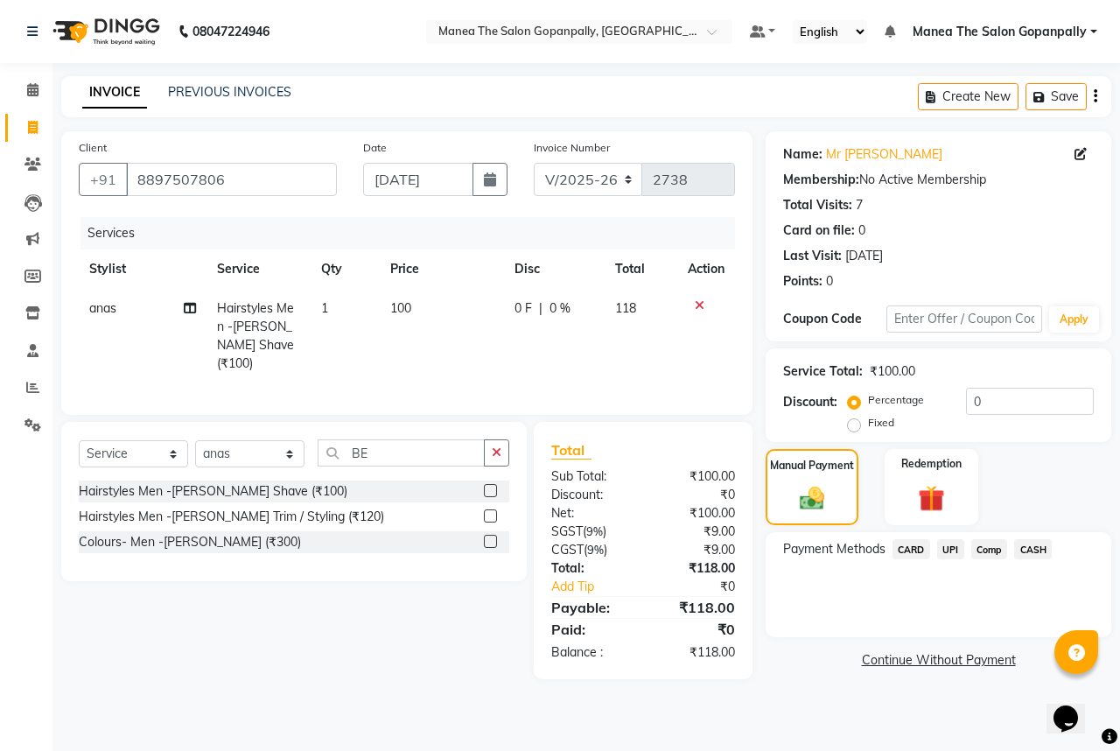
click at [949, 548] on span "UPI" at bounding box center [950, 549] width 27 height 20
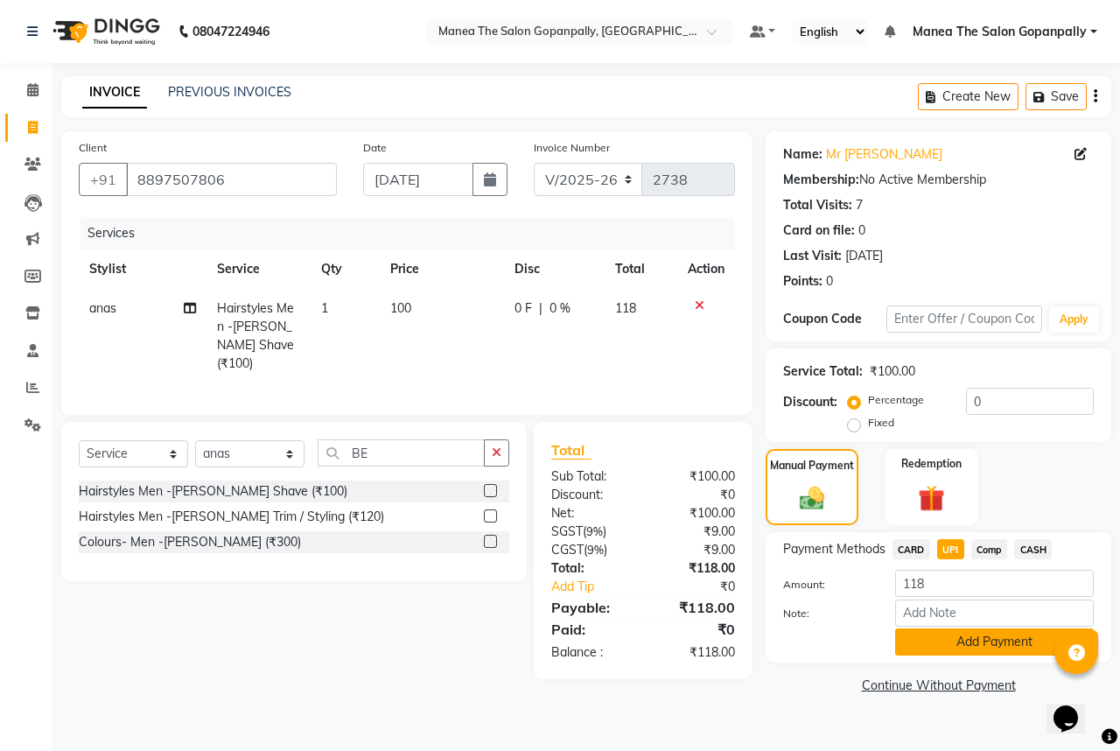
click at [956, 646] on button "Add Payment" at bounding box center [994, 641] width 199 height 27
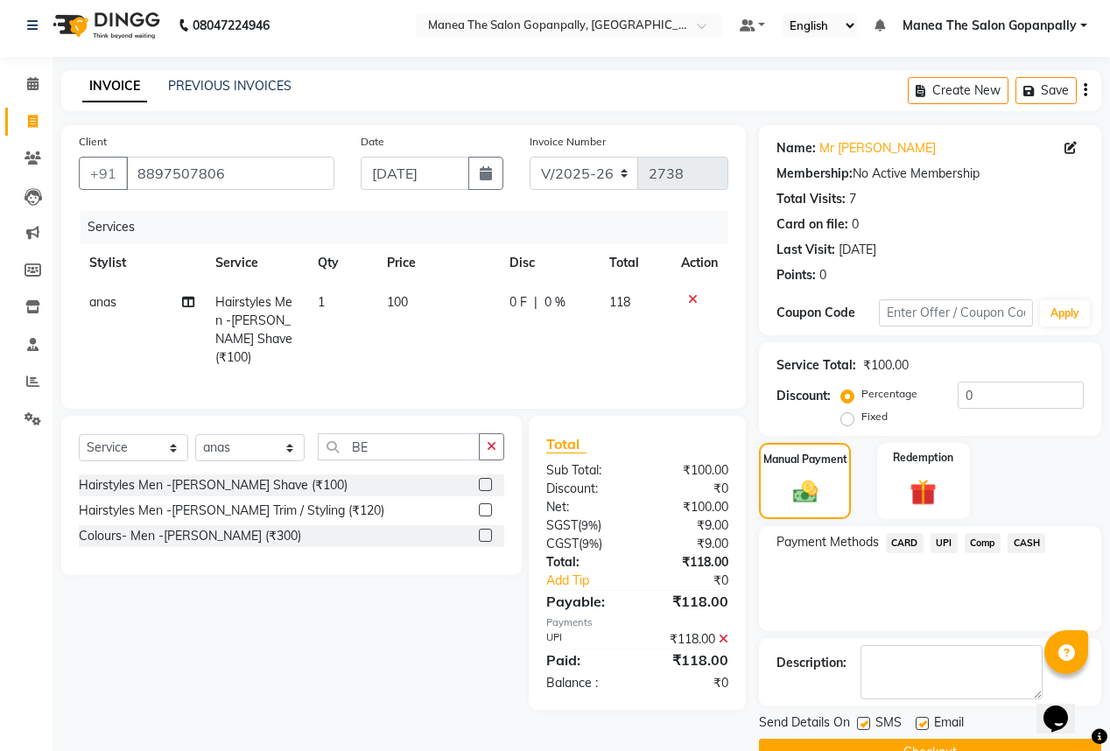
scroll to position [46, 0]
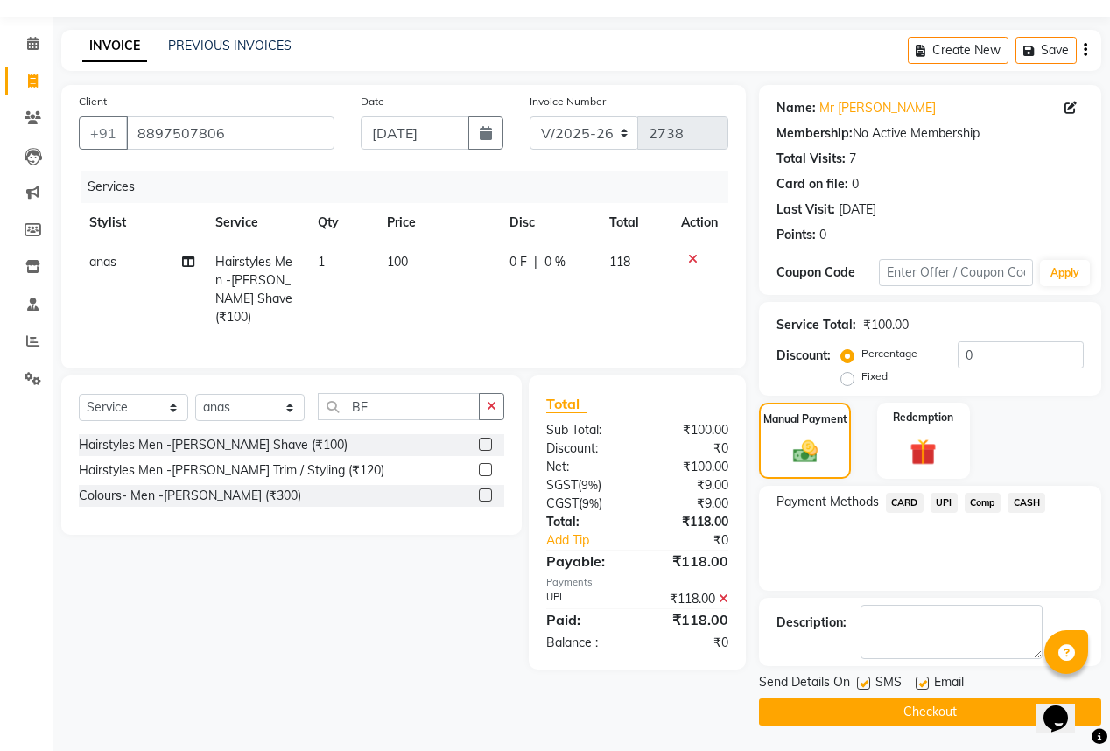
click at [918, 676] on label at bounding box center [921, 682] width 13 height 13
click at [918, 678] on input "checkbox" at bounding box center [920, 683] width 11 height 11
checkbox input "false"
click at [805, 704] on button "Checkout" at bounding box center [930, 711] width 342 height 27
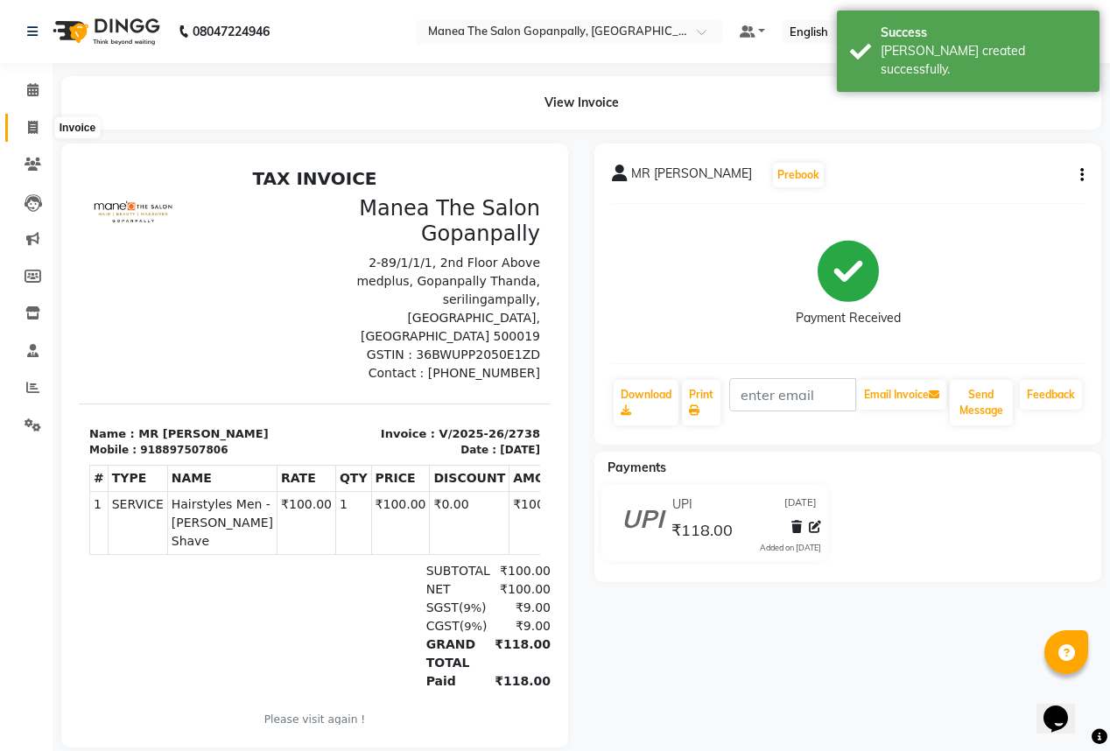
click at [19, 121] on span at bounding box center [33, 128] width 31 height 20
select select "service"
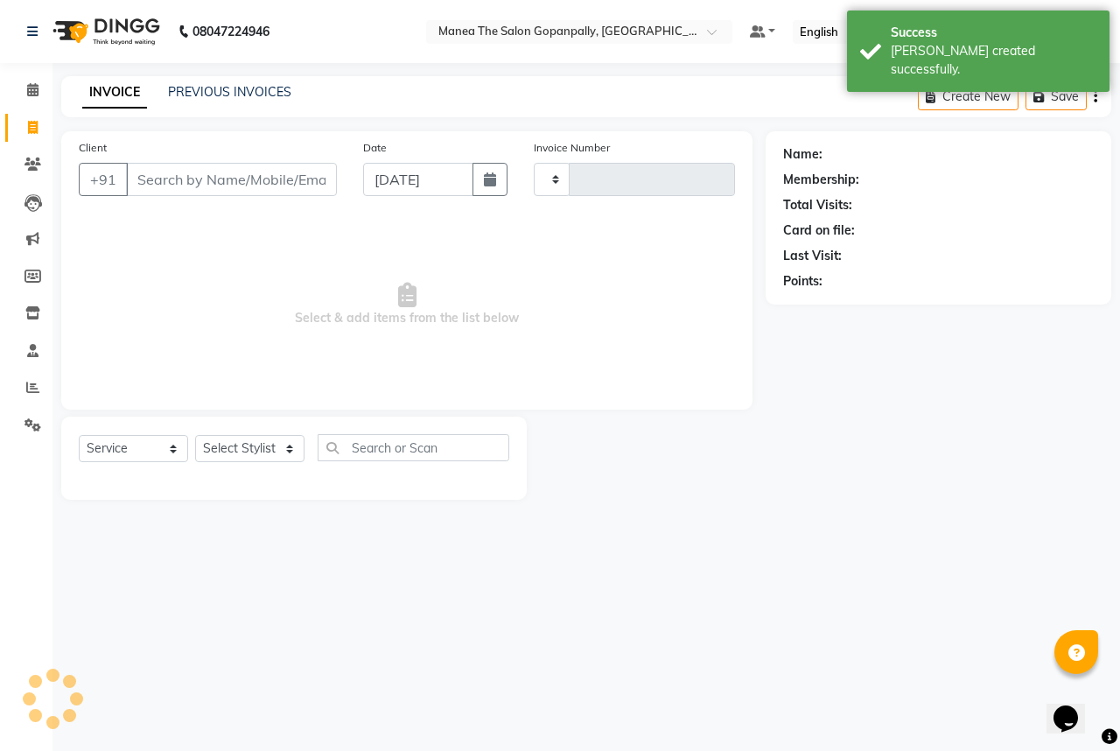
type input "2739"
select select "7027"
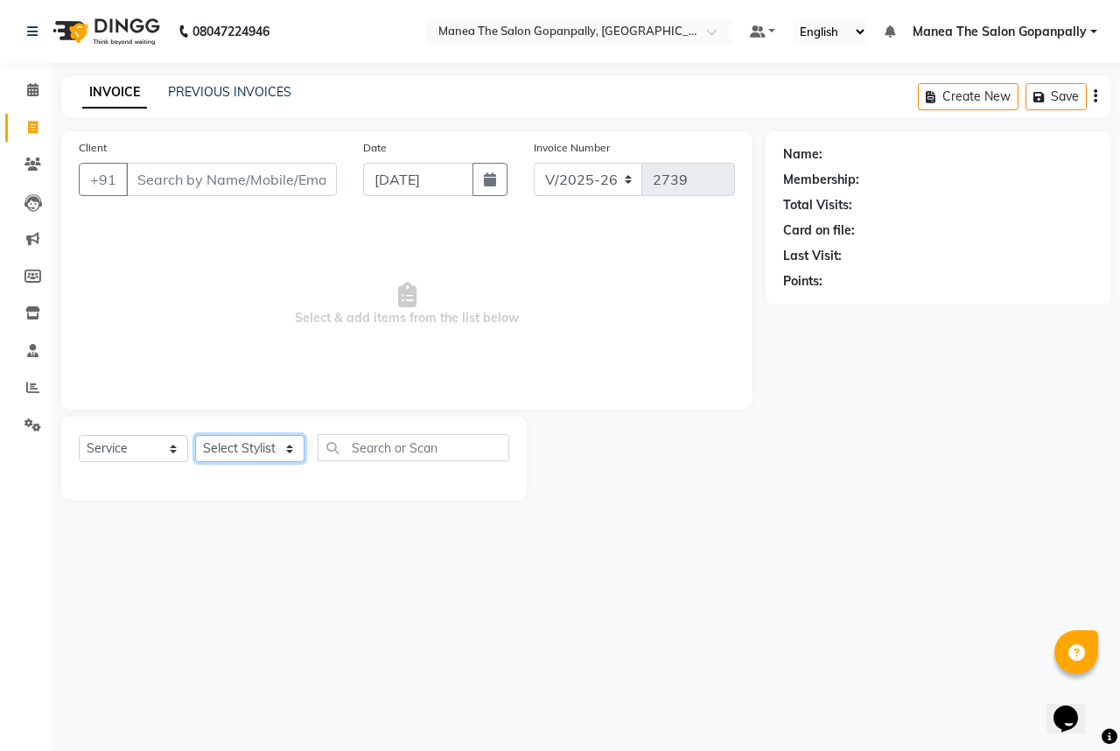
click at [241, 452] on select "Select Stylist anas [PERSON_NAME] [PERSON_NAME] [PERSON_NAME] sameer [PERSON_NA…" at bounding box center [249, 448] width 109 height 27
select select "77517"
click at [195, 436] on select "Select Stylist anas [PERSON_NAME] [PERSON_NAME] [PERSON_NAME] sameer [PERSON_NA…" at bounding box center [249, 448] width 109 height 27
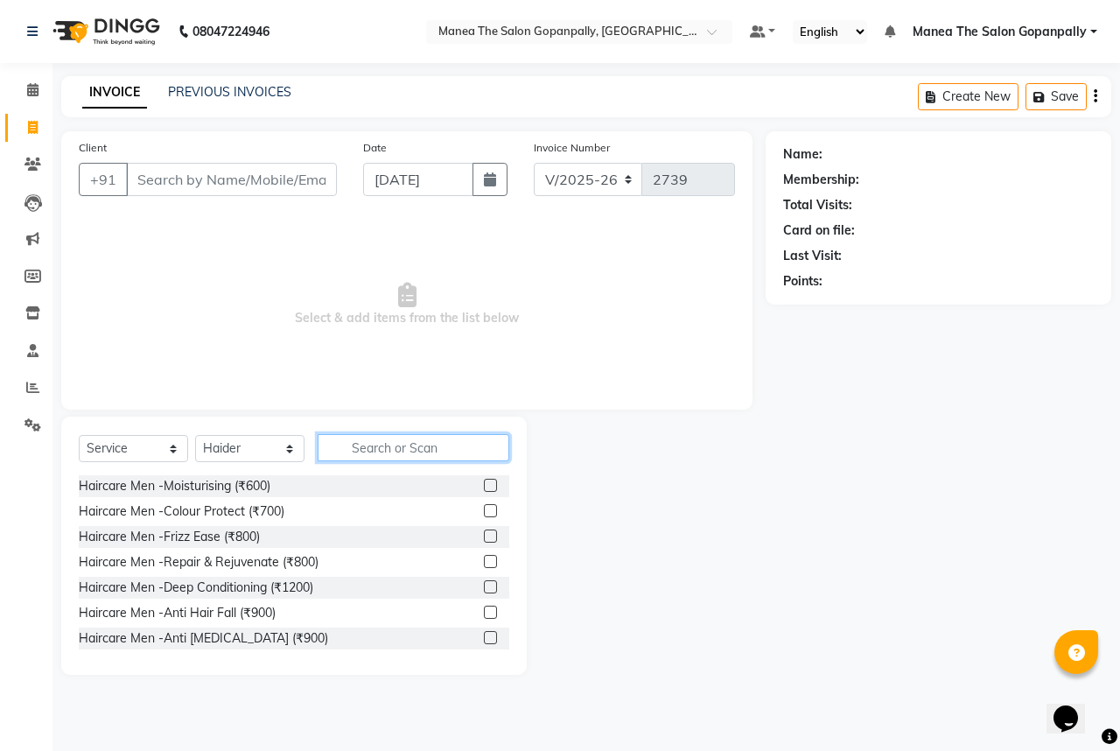
click at [410, 443] on input "text" at bounding box center [414, 447] width 192 height 27
type input "CUT"
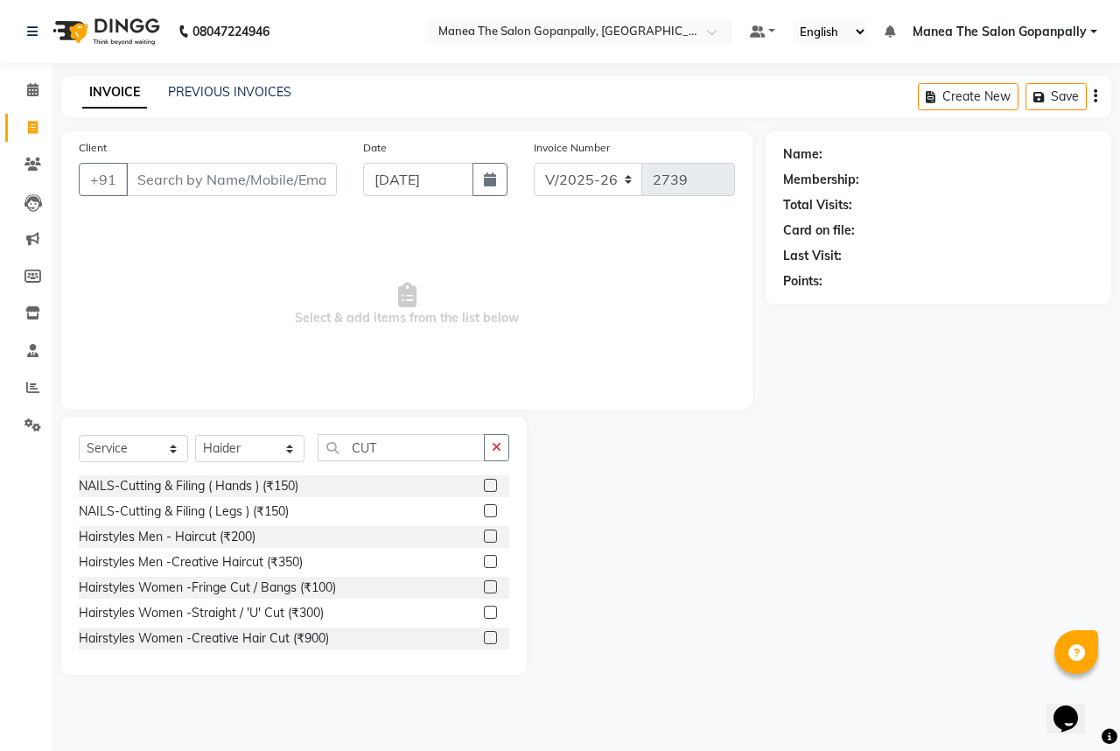
click at [484, 638] on label at bounding box center [490, 637] width 13 height 13
click at [484, 638] on input "checkbox" at bounding box center [489, 638] width 11 height 11
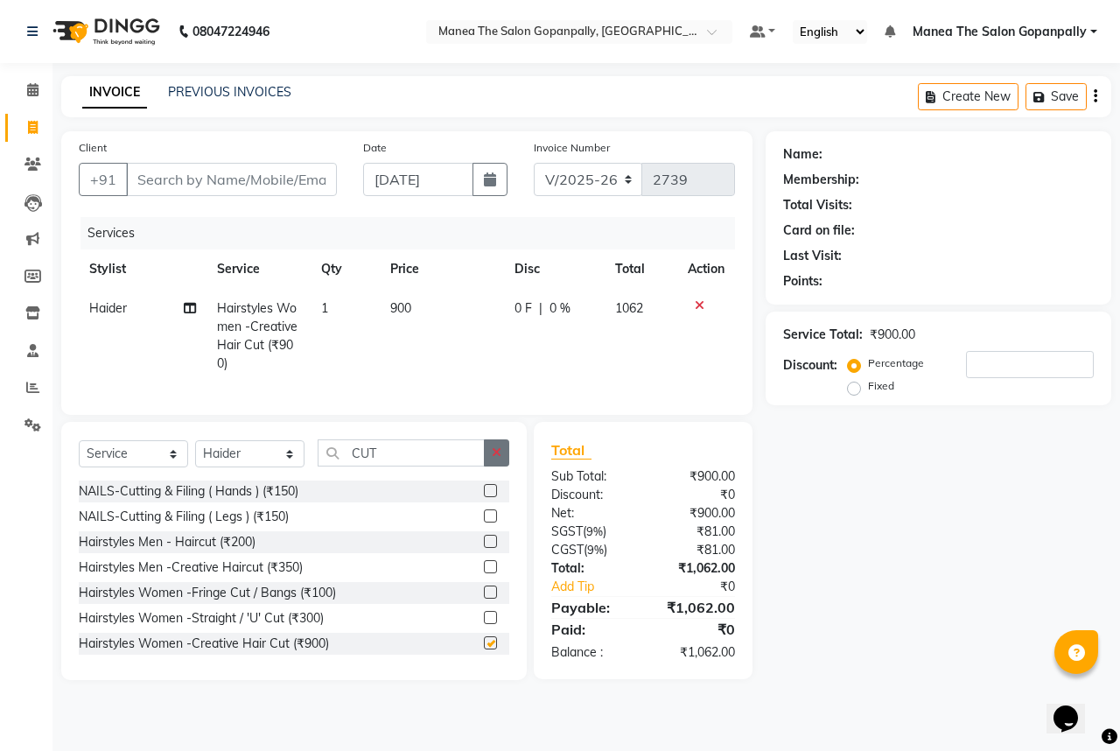
checkbox input "false"
click at [489, 460] on button "button" at bounding box center [496, 452] width 25 height 27
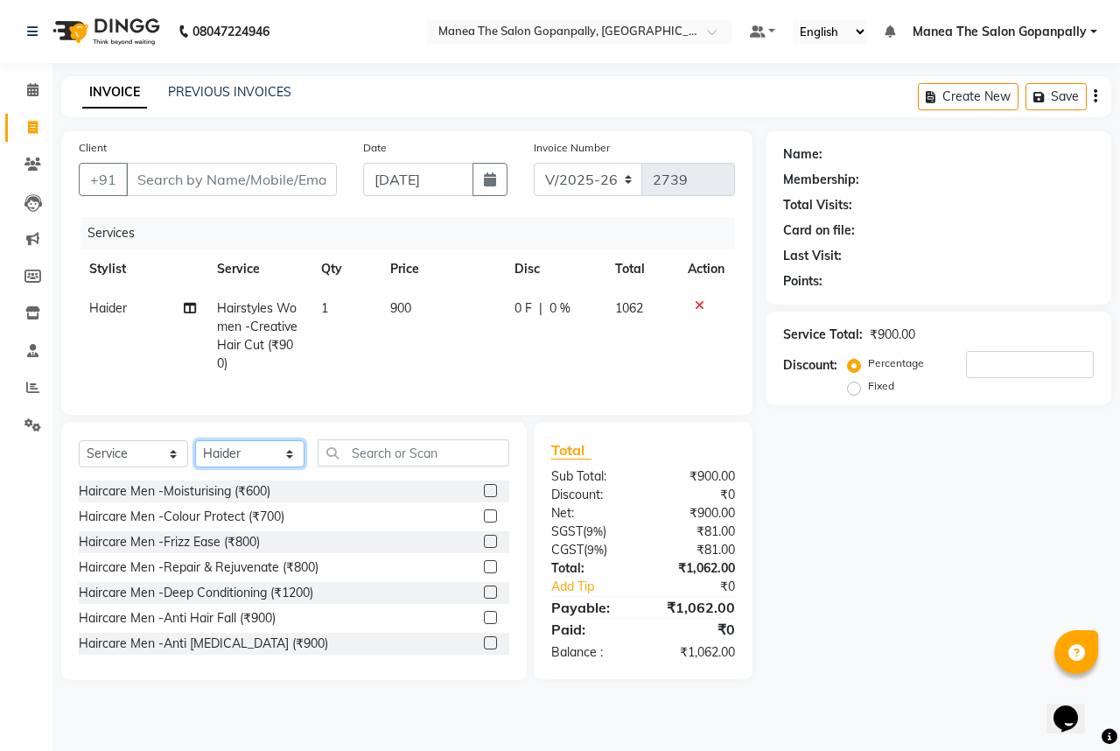
click at [280, 467] on select "Select Stylist anas [PERSON_NAME] [PERSON_NAME] [PERSON_NAME] sameer [PERSON_NA…" at bounding box center [249, 453] width 109 height 27
select select "83768"
click at [195, 452] on select "Select Stylist anas [PERSON_NAME] [PERSON_NAME] [PERSON_NAME] sameer [PERSON_NA…" at bounding box center [249, 453] width 109 height 27
click at [448, 458] on input "text" at bounding box center [414, 452] width 192 height 27
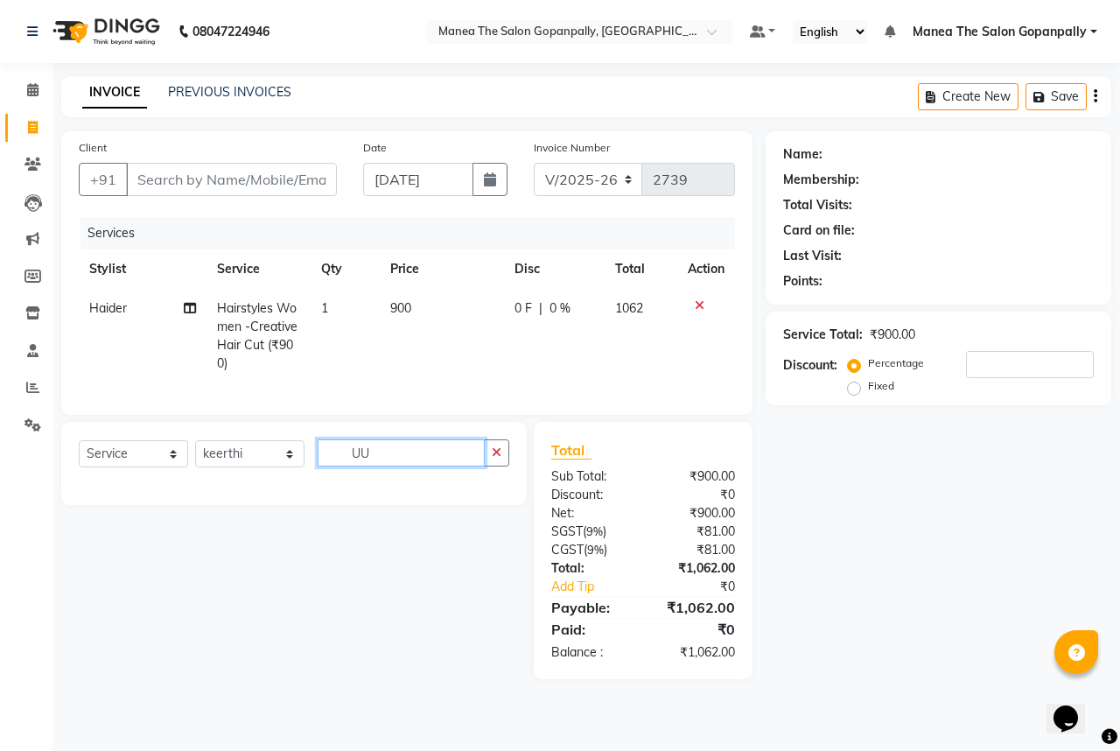
type input "U"
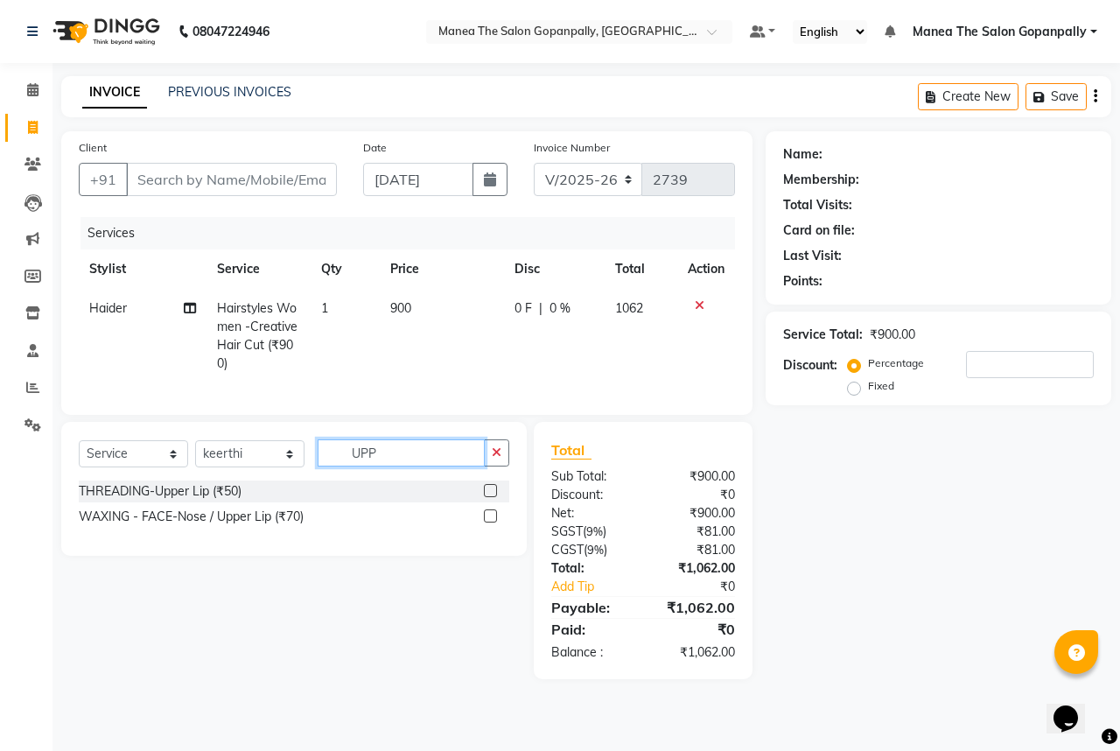
type input "UPP"
click at [490, 522] on label at bounding box center [490, 515] width 13 height 13
click at [490, 522] on input "checkbox" at bounding box center [489, 516] width 11 height 11
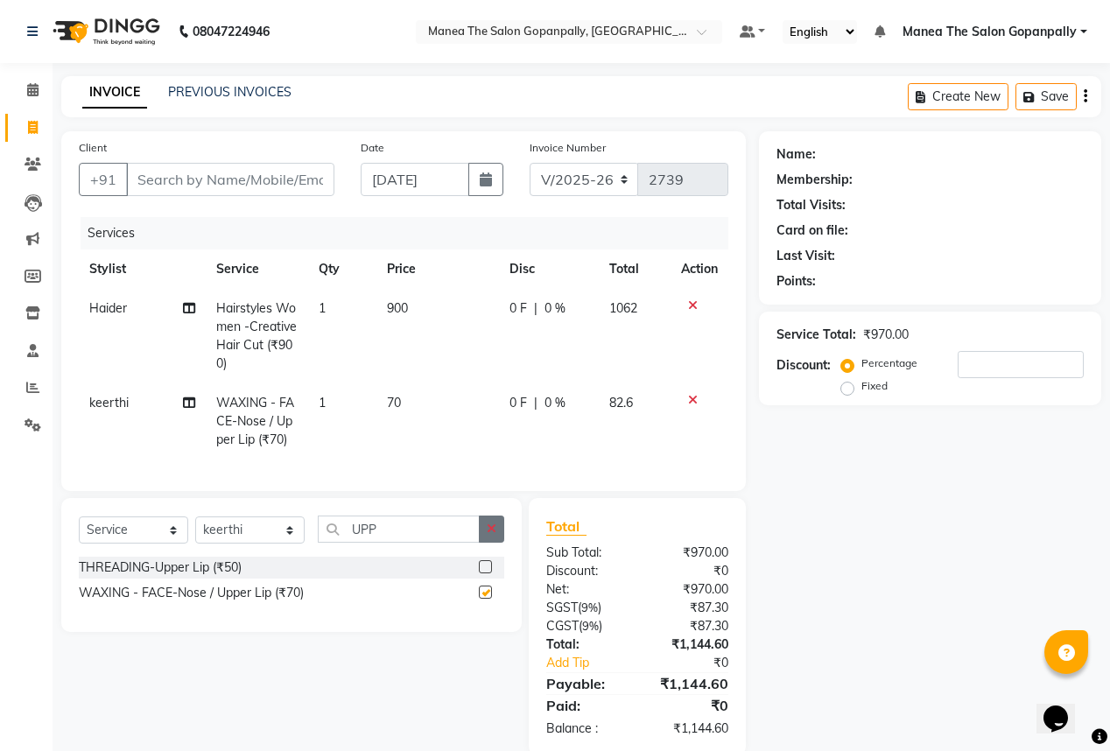
checkbox input "false"
click at [434, 536] on input "UPP" at bounding box center [399, 528] width 162 height 27
type input "U"
type input "CHIN"
click at [486, 598] on label at bounding box center [485, 591] width 13 height 13
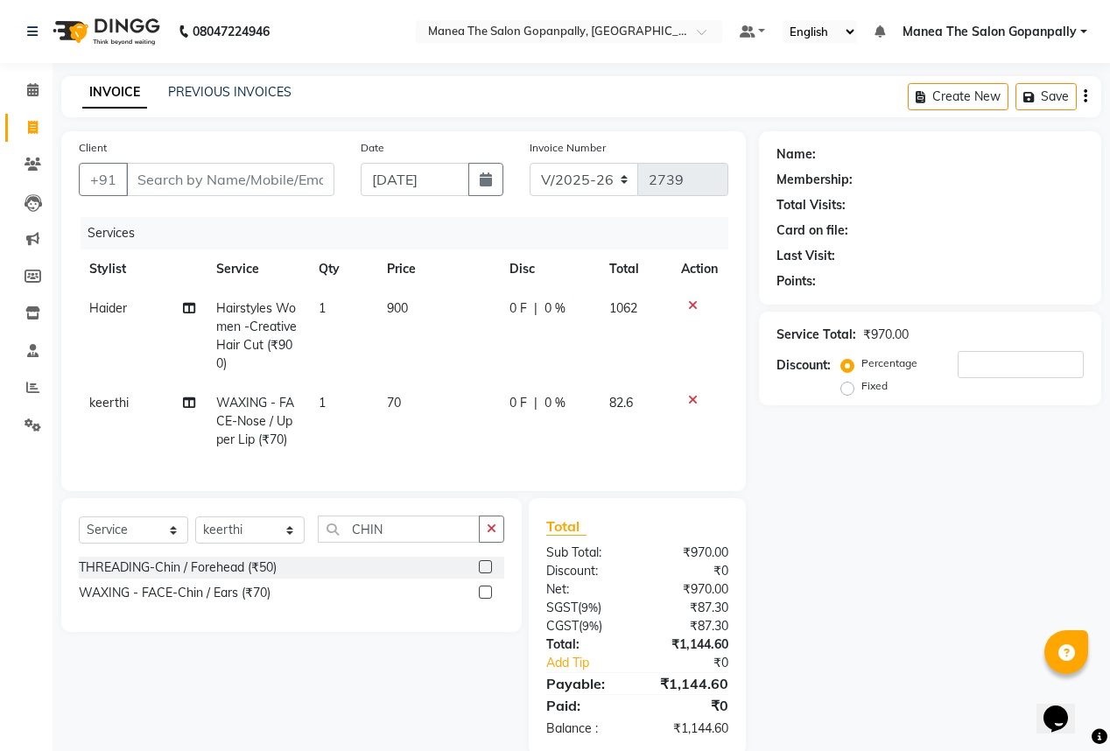
click at [486, 598] on input "checkbox" at bounding box center [484, 592] width 11 height 11
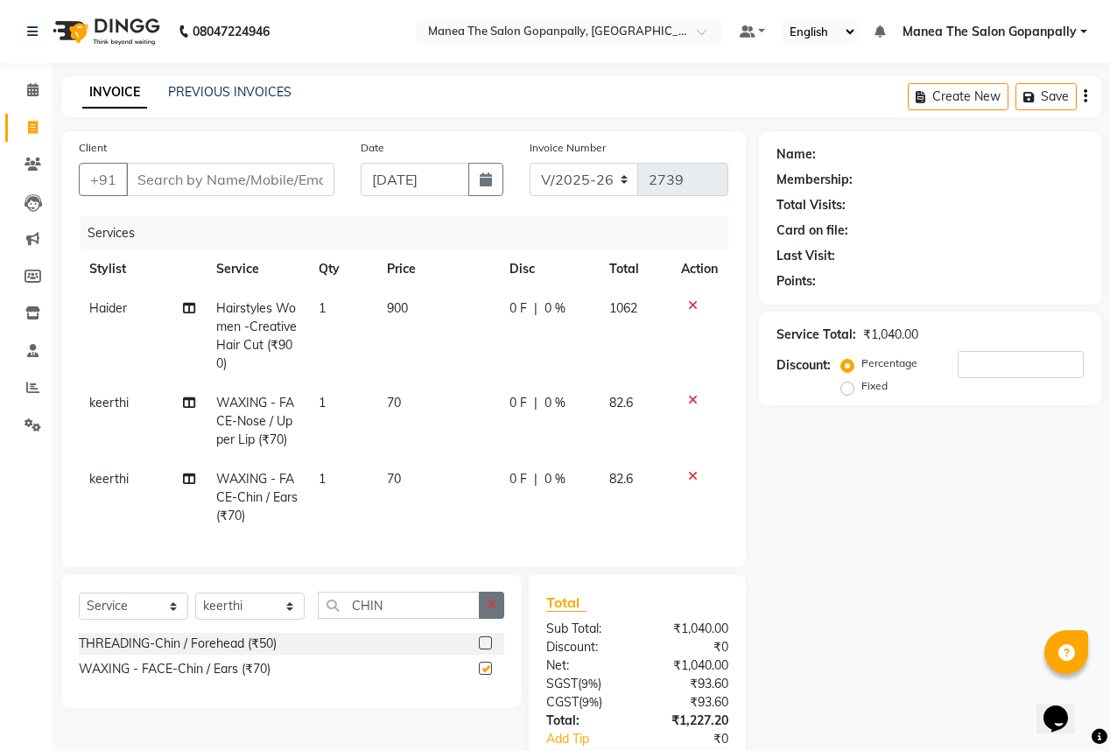
checkbox input "false"
click at [483, 606] on button "button" at bounding box center [491, 605] width 25 height 27
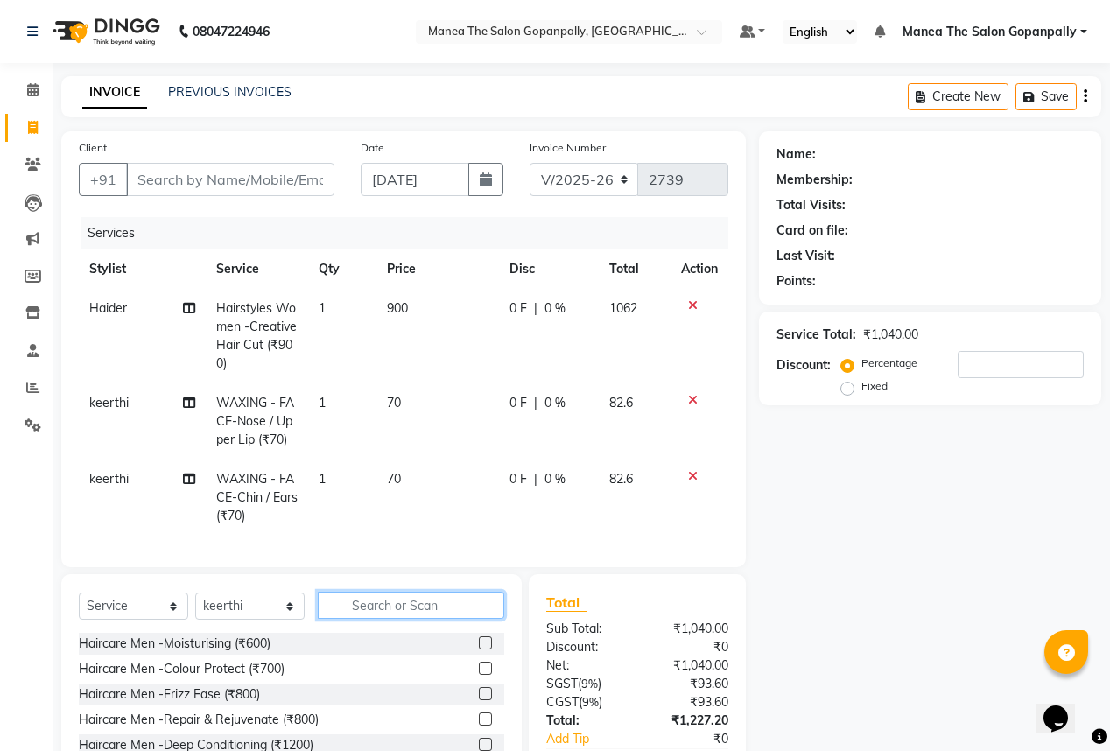
click at [455, 612] on input "text" at bounding box center [411, 605] width 186 height 27
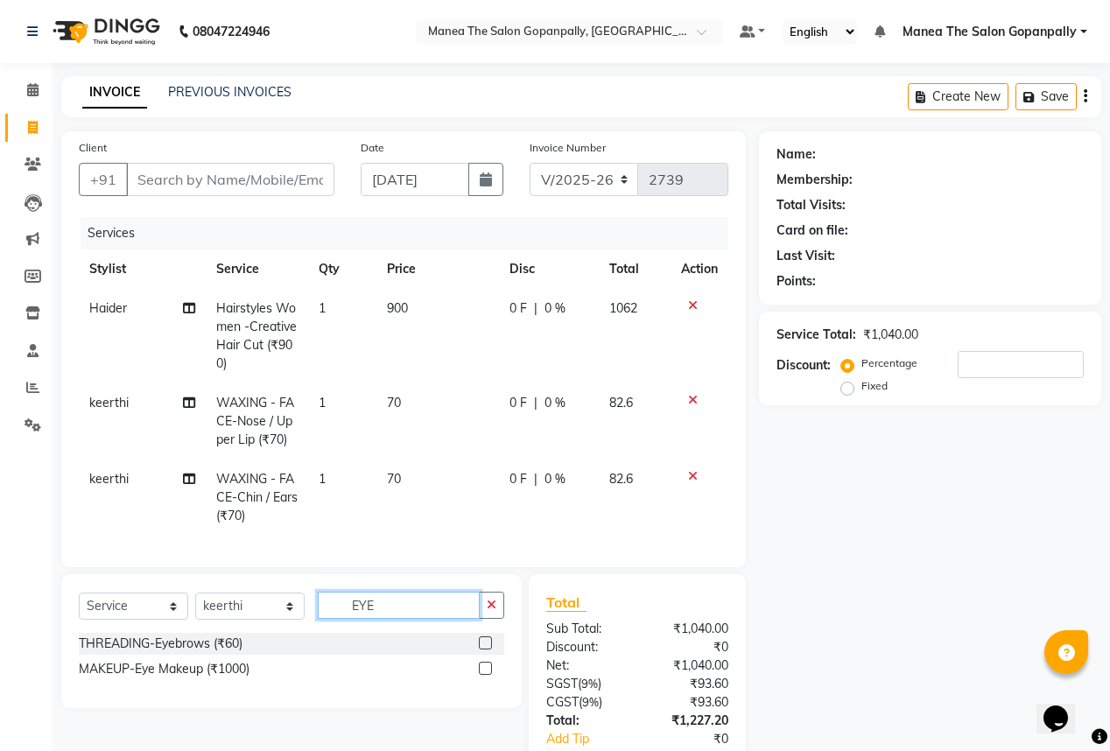
type input "EYE"
click at [487, 649] on label at bounding box center [485, 642] width 13 height 13
click at [487, 649] on input "checkbox" at bounding box center [484, 643] width 11 height 11
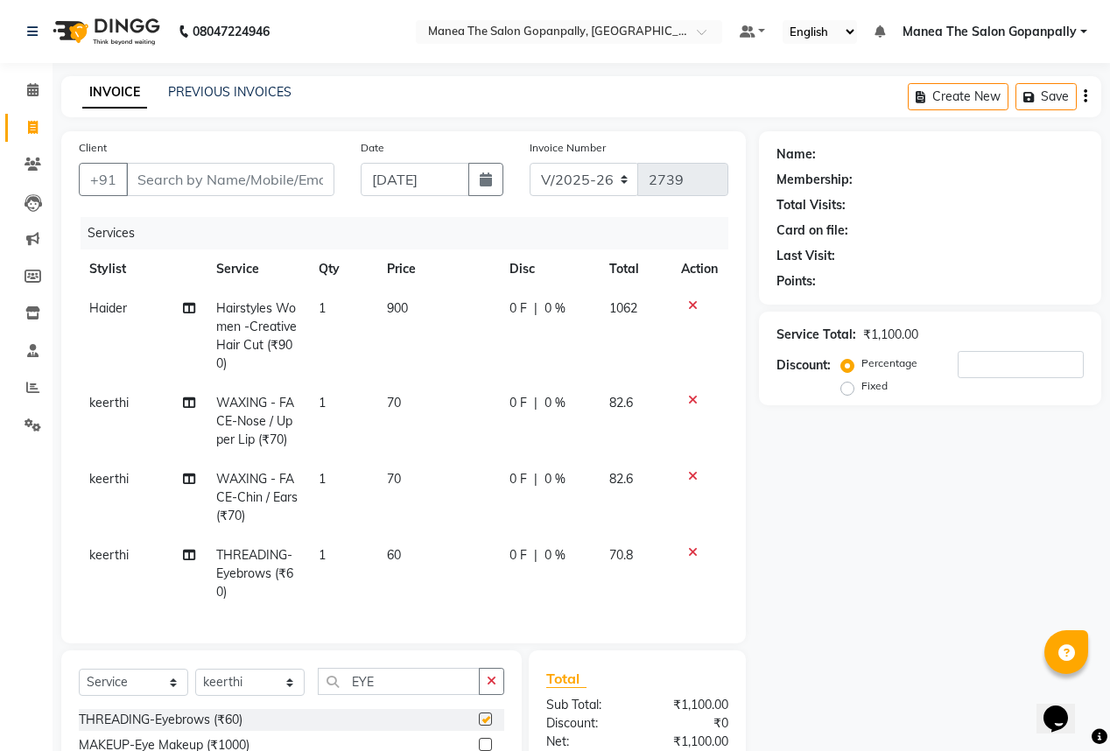
checkbox input "false"
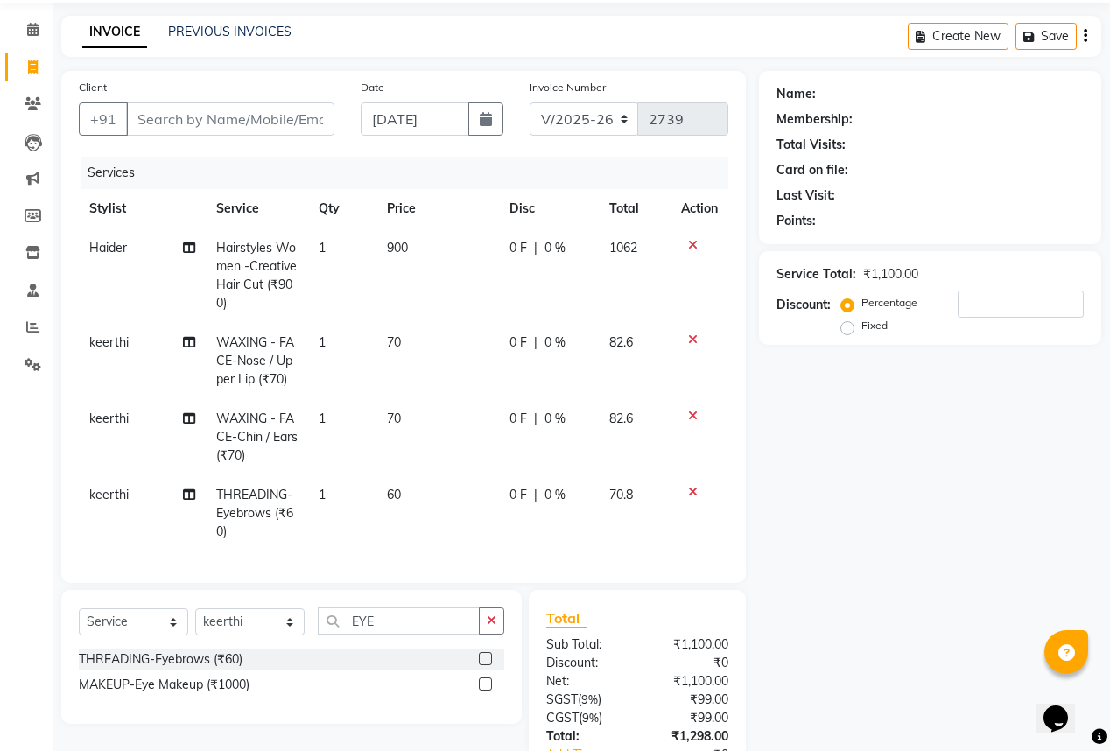
scroll to position [53, 0]
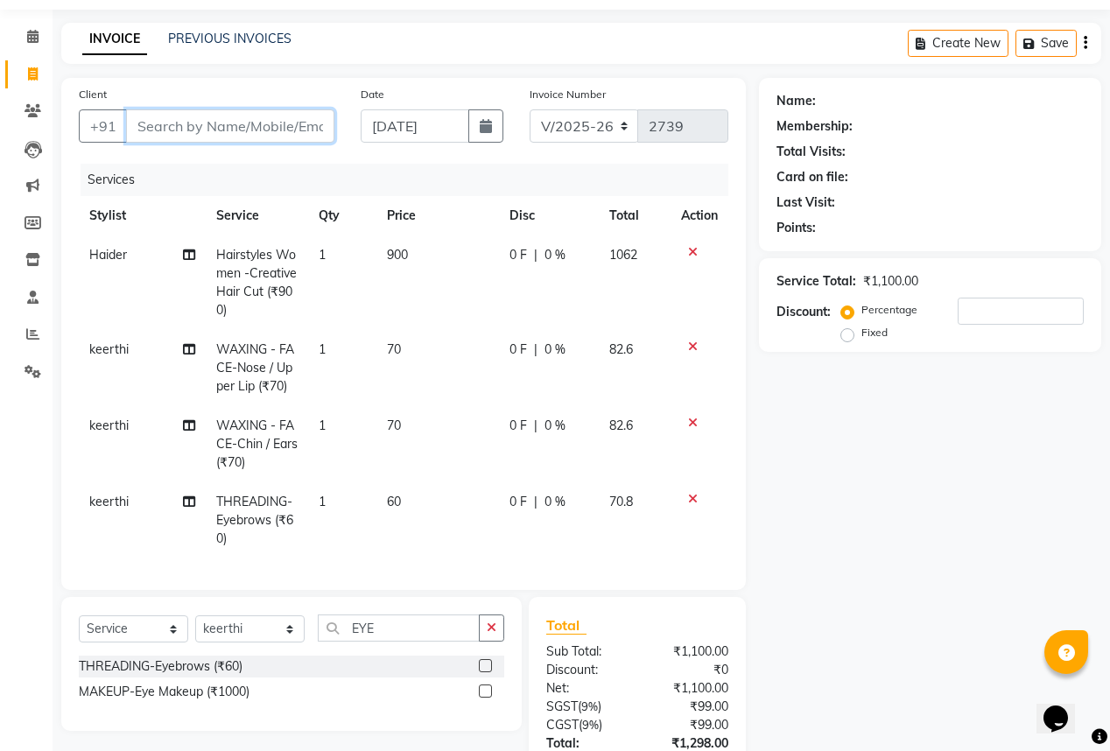
click at [229, 128] on input "Client" at bounding box center [230, 125] width 208 height 33
type input "8"
type input "0"
type input "8"
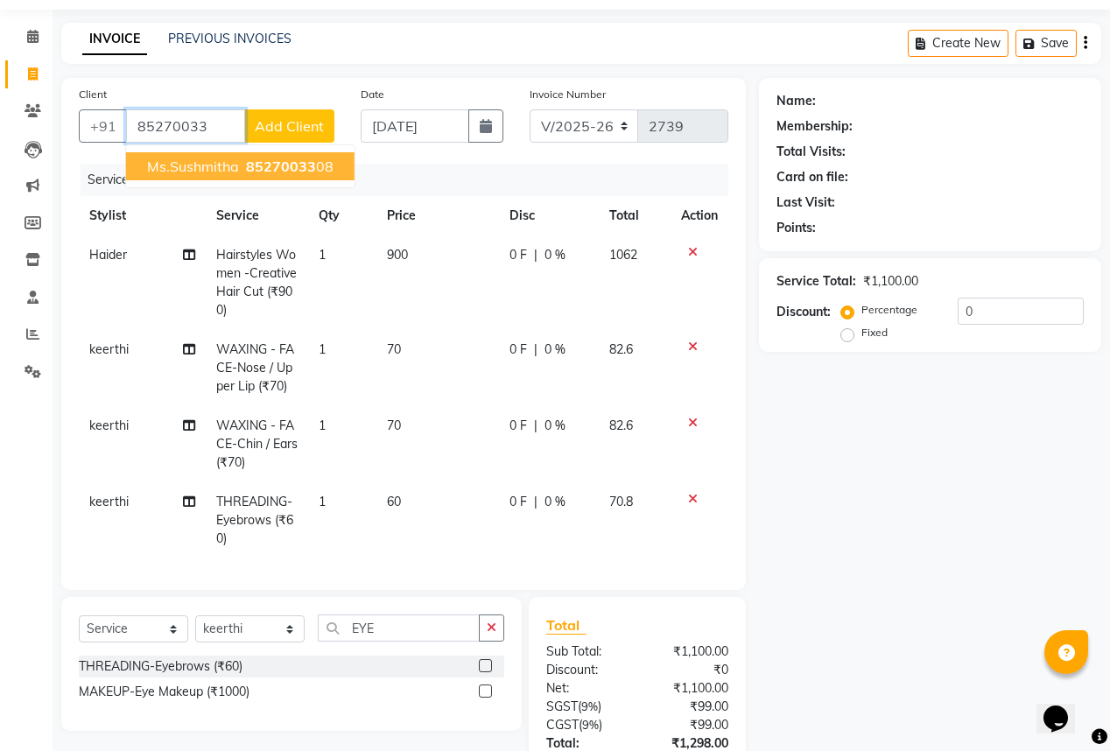
click at [303, 163] on span "85270033" at bounding box center [281, 167] width 70 height 18
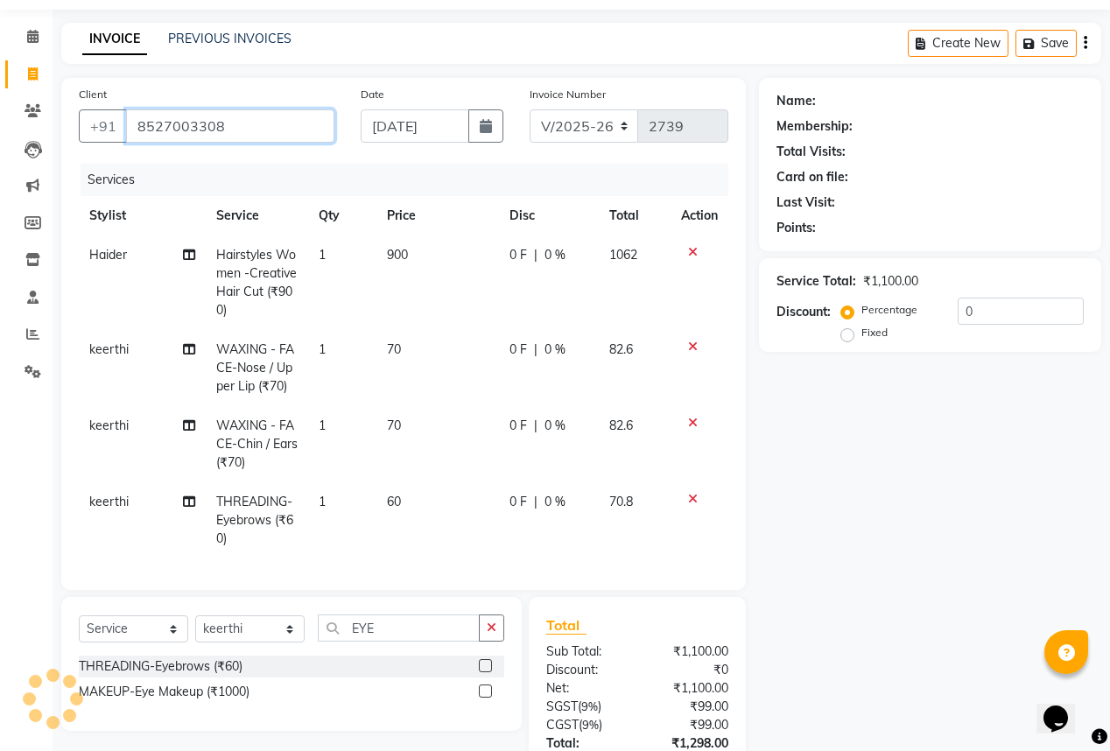
type input "8527003308"
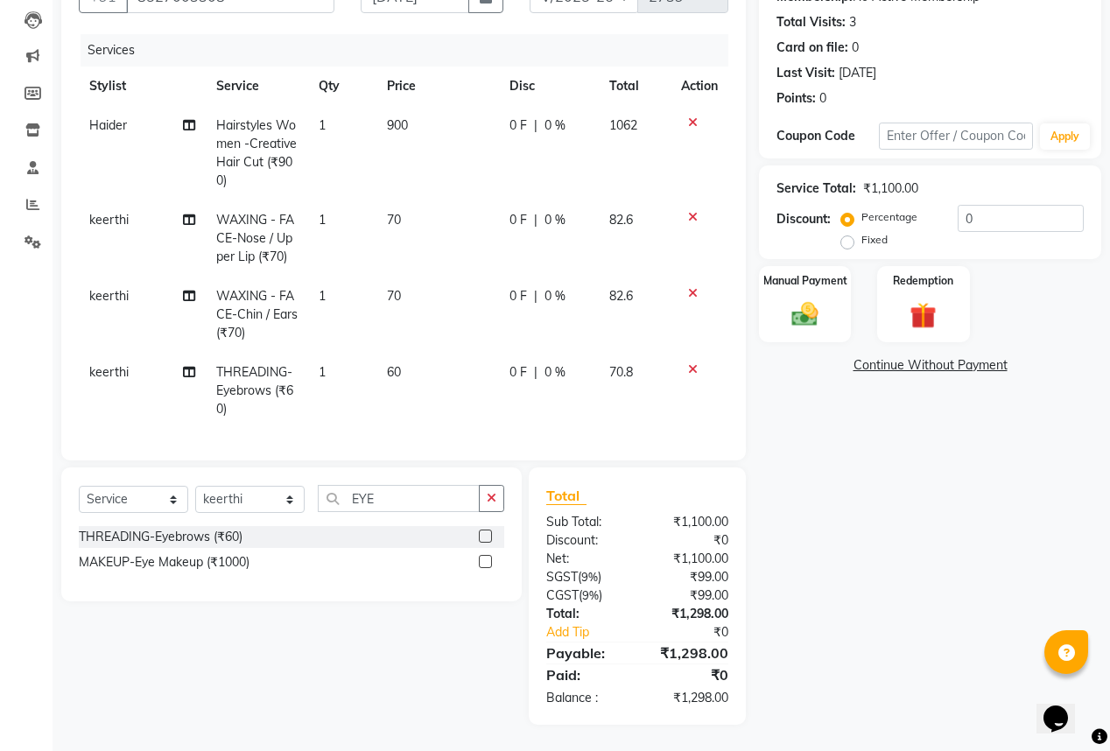
scroll to position [193, 0]
click at [808, 298] on img at bounding box center [804, 314] width 45 height 32
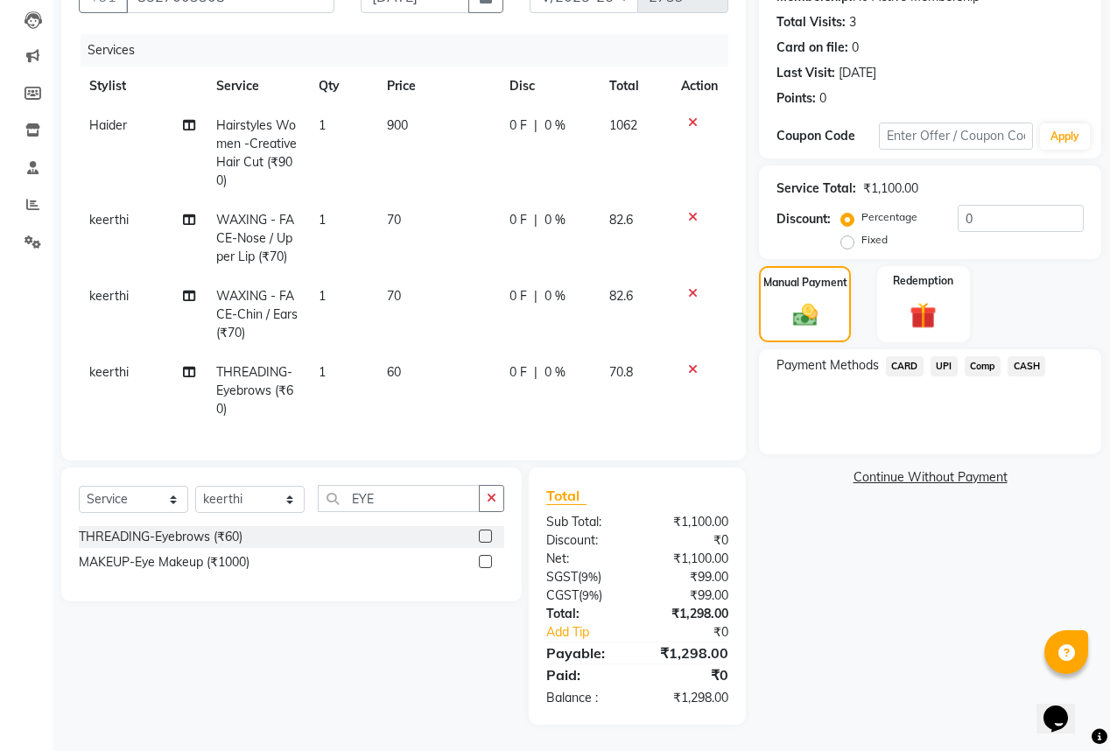
click at [940, 357] on span "UPI" at bounding box center [943, 366] width 27 height 20
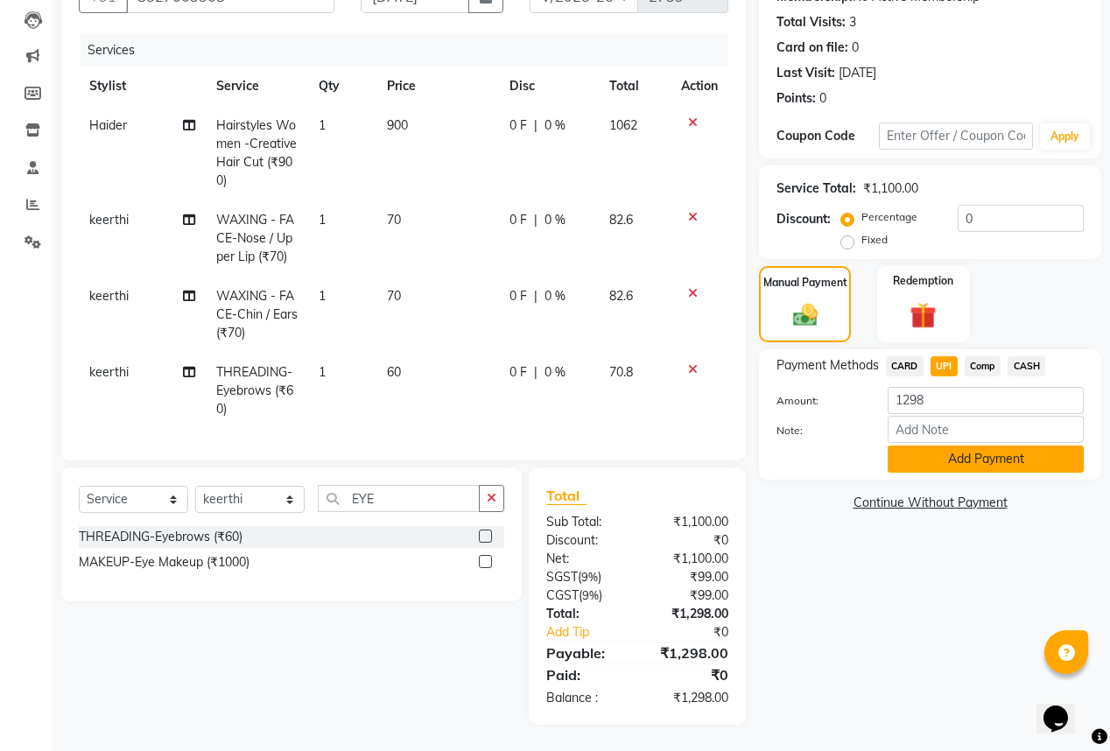
click at [994, 452] on button "Add Payment" at bounding box center [985, 458] width 196 height 27
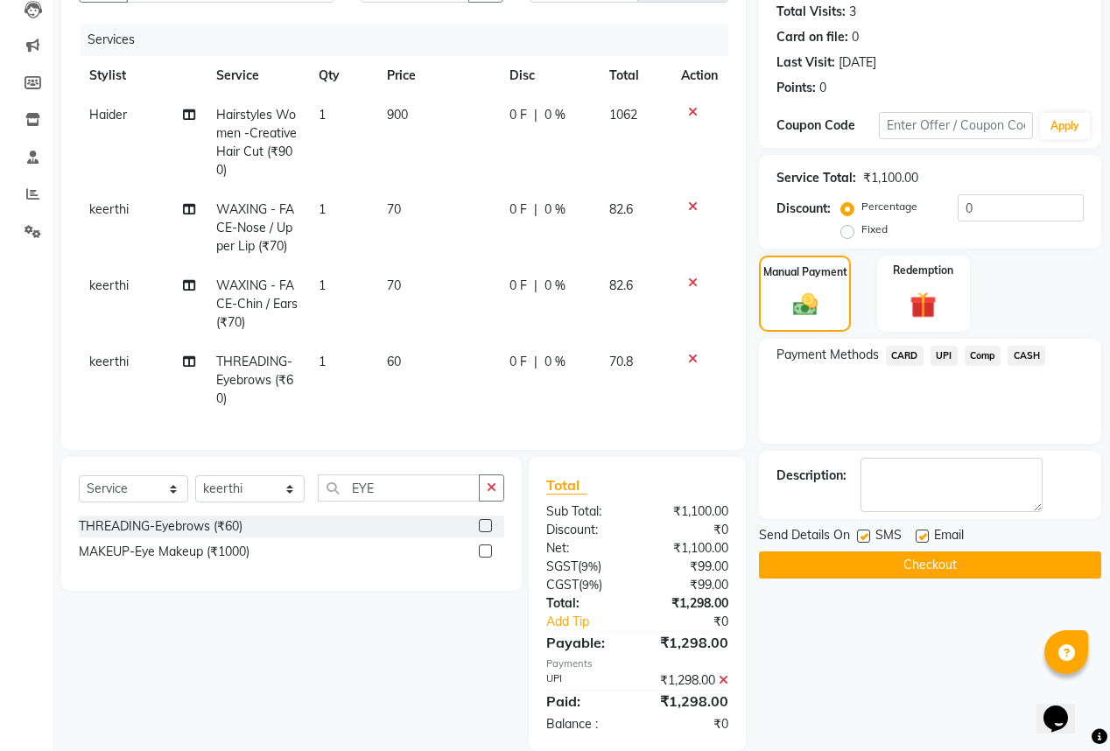
drag, startPoint x: 915, startPoint y: 534, endPoint x: 930, endPoint y: 536, distance: 15.8
click at [919, 534] on label at bounding box center [921, 535] width 13 height 13
click at [919, 534] on input "checkbox" at bounding box center [920, 536] width 11 height 11
checkbox input "false"
click at [928, 563] on button "Checkout" at bounding box center [930, 564] width 342 height 27
